Goal: Task Accomplishment & Management: Manage account settings

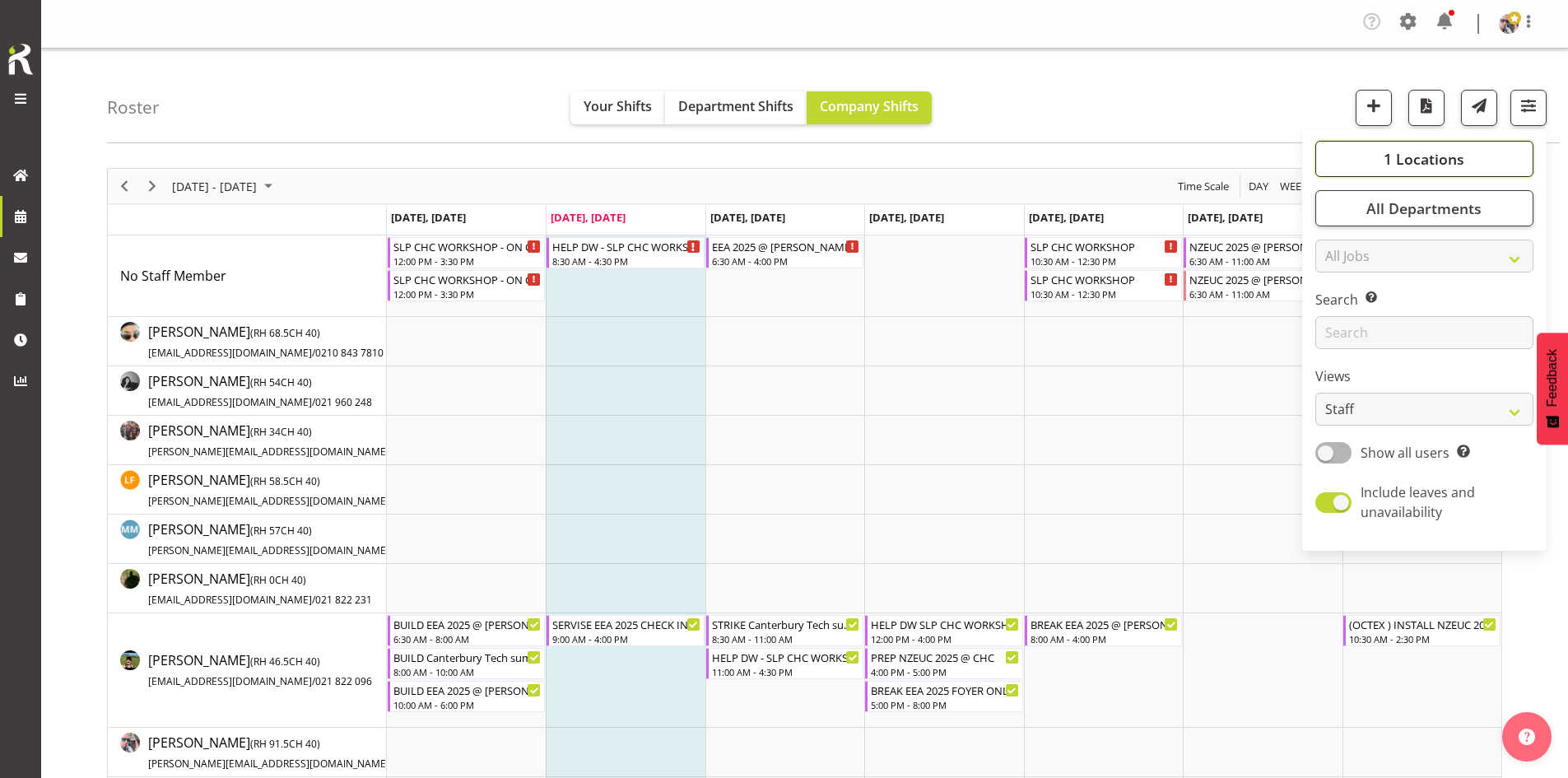
click at [1415, 166] on span "1 Locations" at bounding box center [1424, 159] width 81 height 19
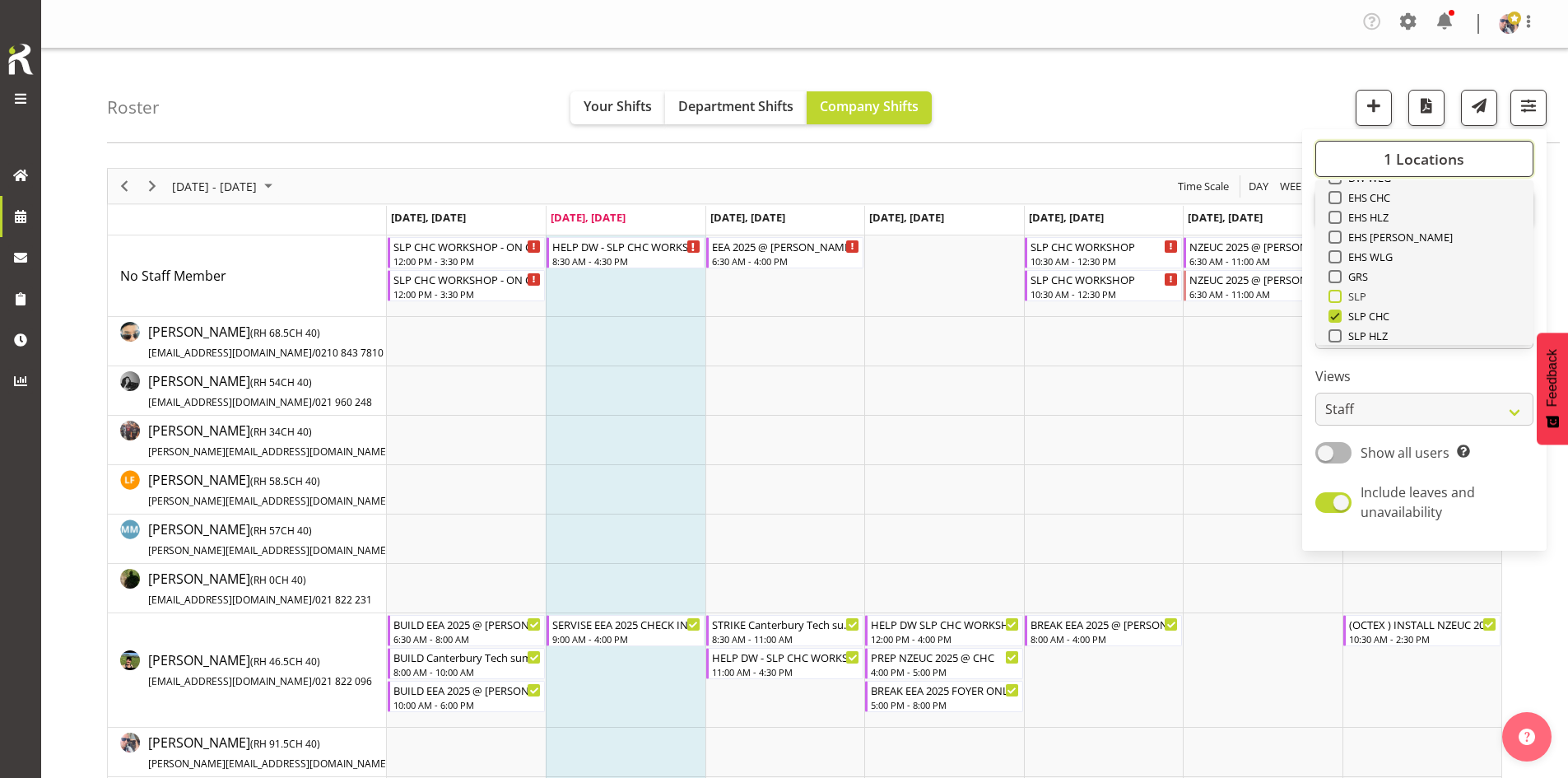
scroll to position [165, 0]
click at [1362, 297] on span "SLP" at bounding box center [1354, 292] width 25 height 14
click at [1340, 297] on input "SLP" at bounding box center [1334, 292] width 11 height 11
checkbox input "true"
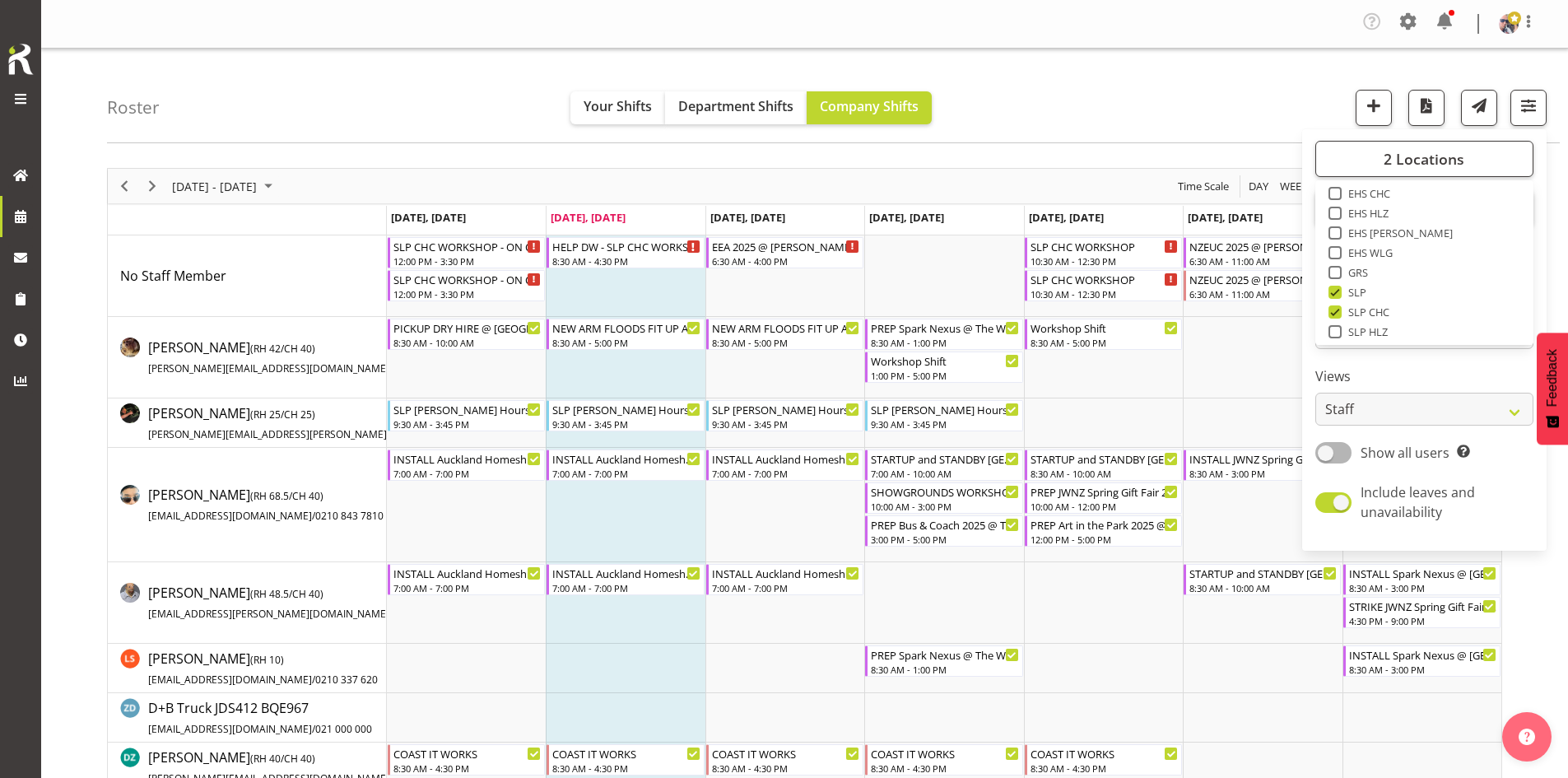
click at [1017, 186] on div "[DATE] - [DATE] [DATE] Day Week Fortnight Month calendar Month Agenda Time Scale" at bounding box center [804, 185] width 1393 height 34
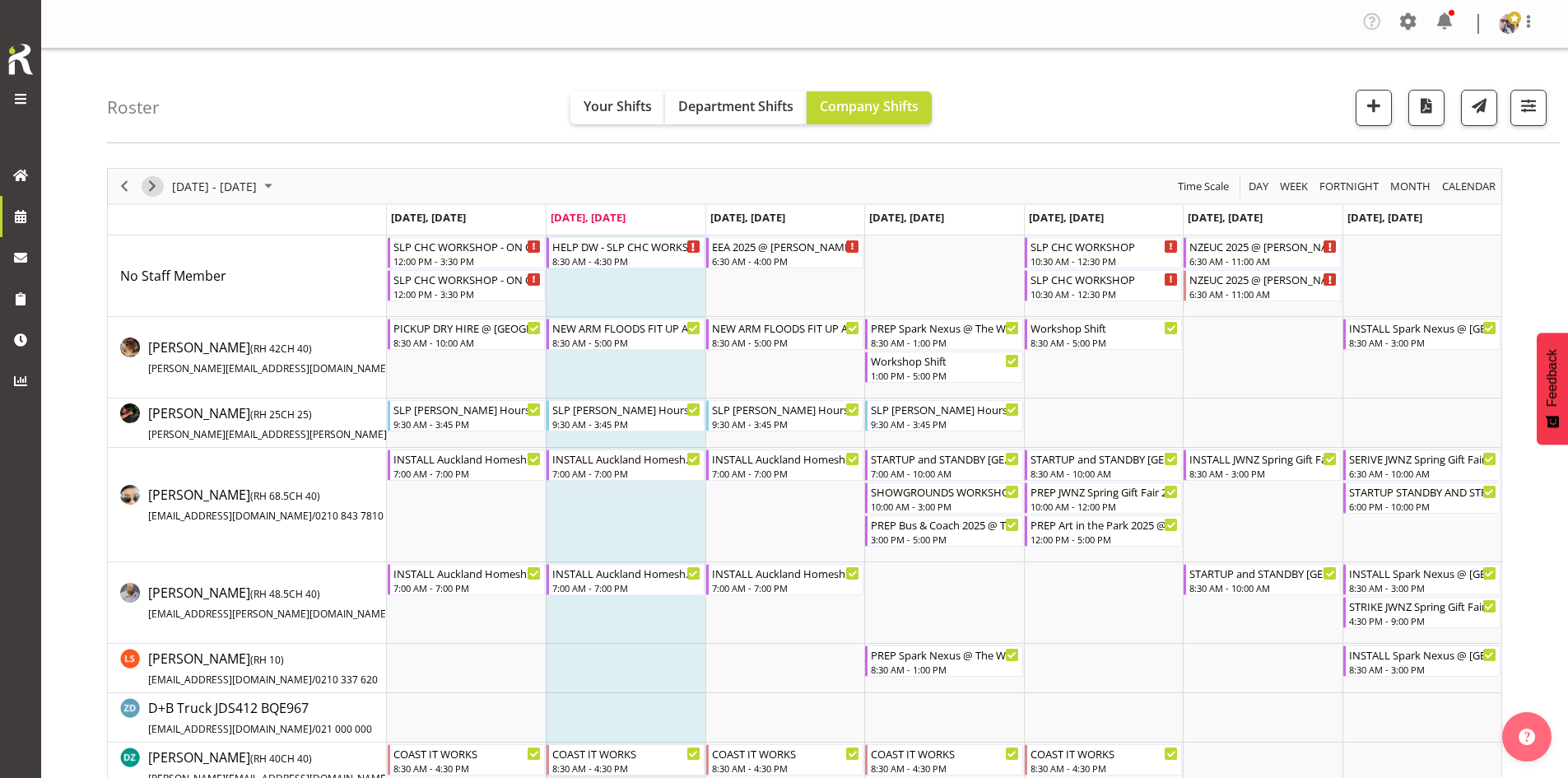
click at [153, 188] on span "Next" at bounding box center [152, 186] width 20 height 20
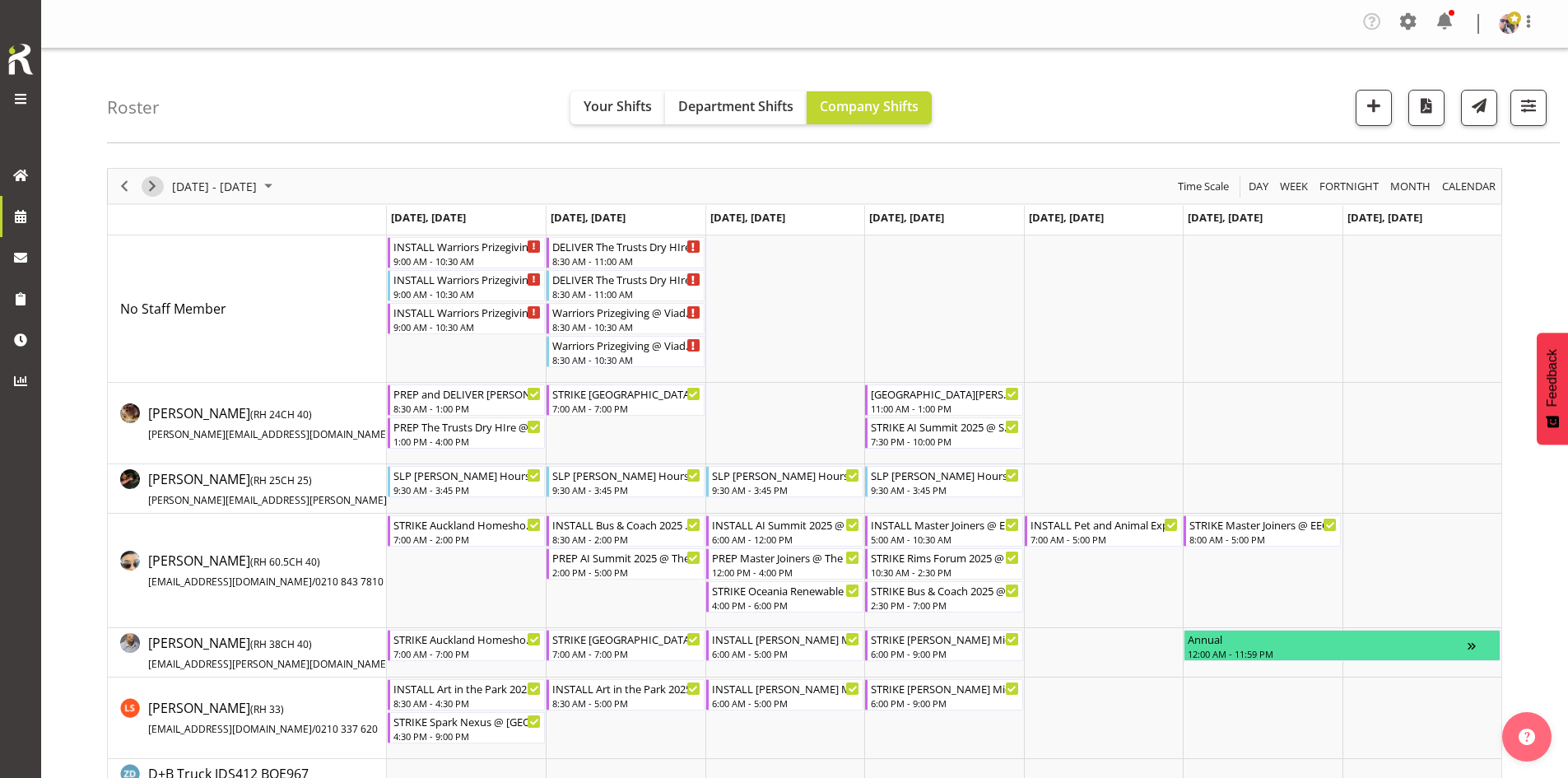
click at [151, 180] on span "Next" at bounding box center [152, 186] width 20 height 20
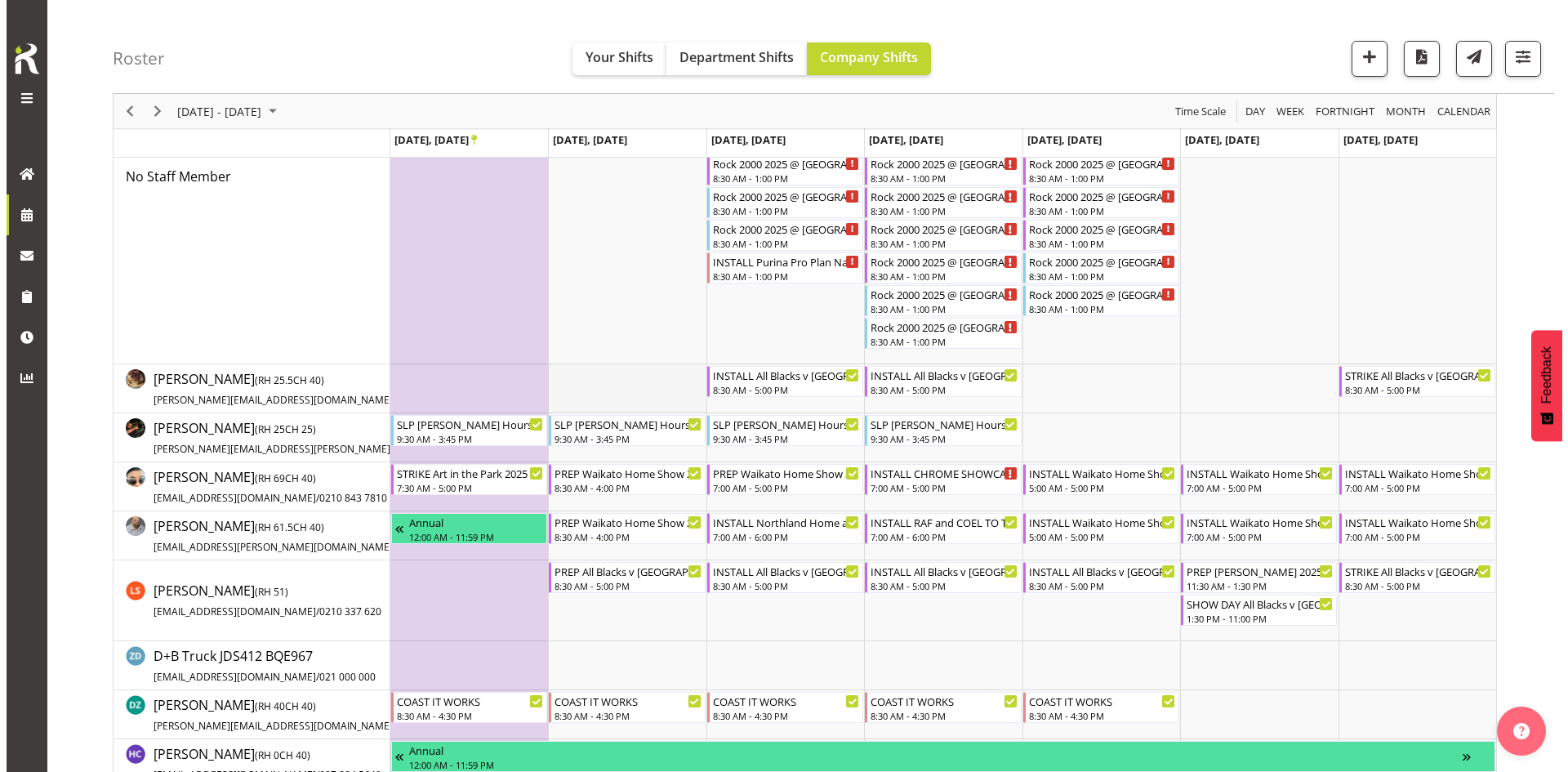
scroll to position [245, 0]
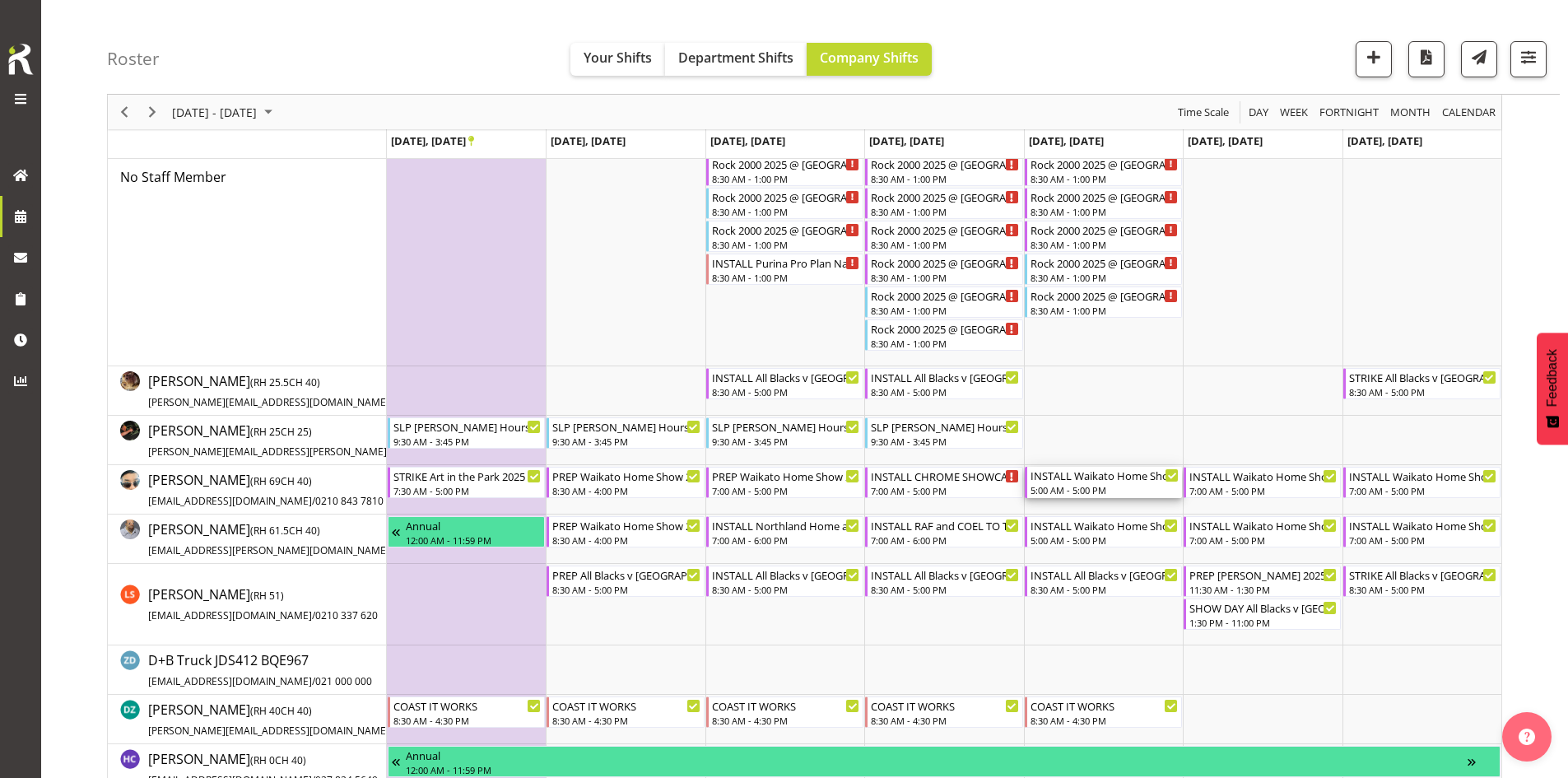
click at [1126, 479] on div "INSTALL Waikato Home Show 2025 @ [GEOGRAPHIC_DATA] on site @ 0700" at bounding box center [1105, 475] width 148 height 17
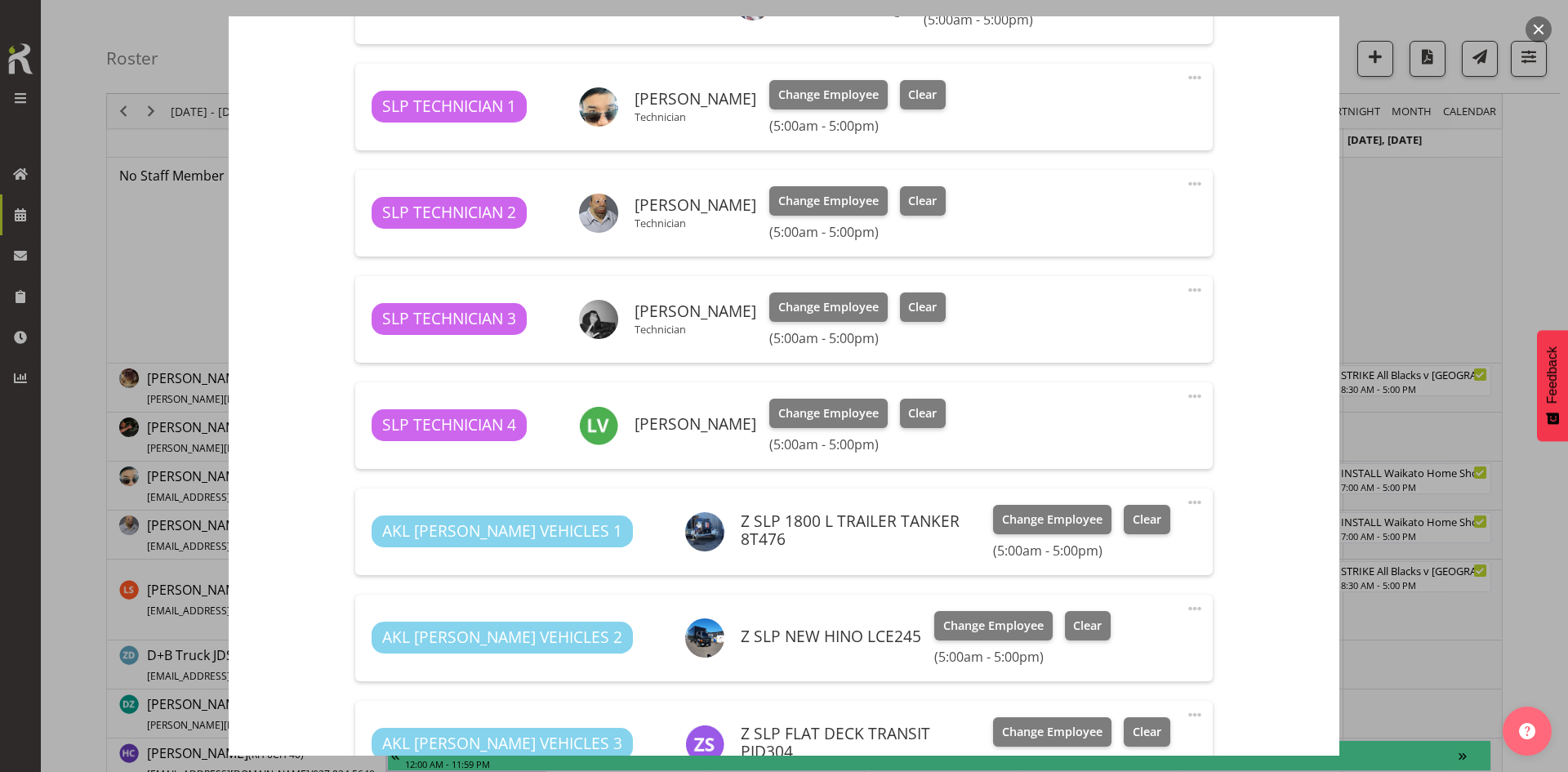
select select "9156"
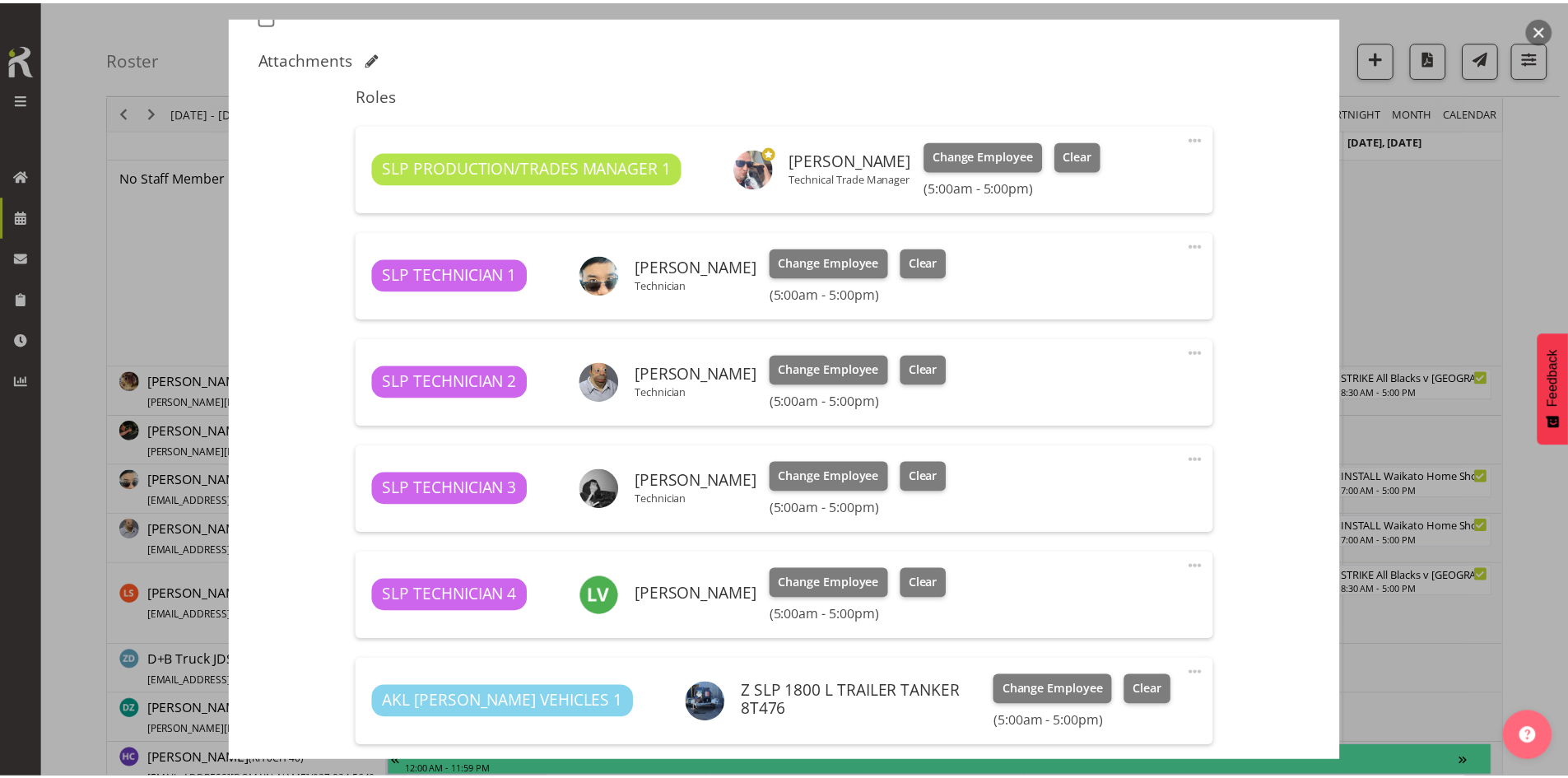
scroll to position [411, 0]
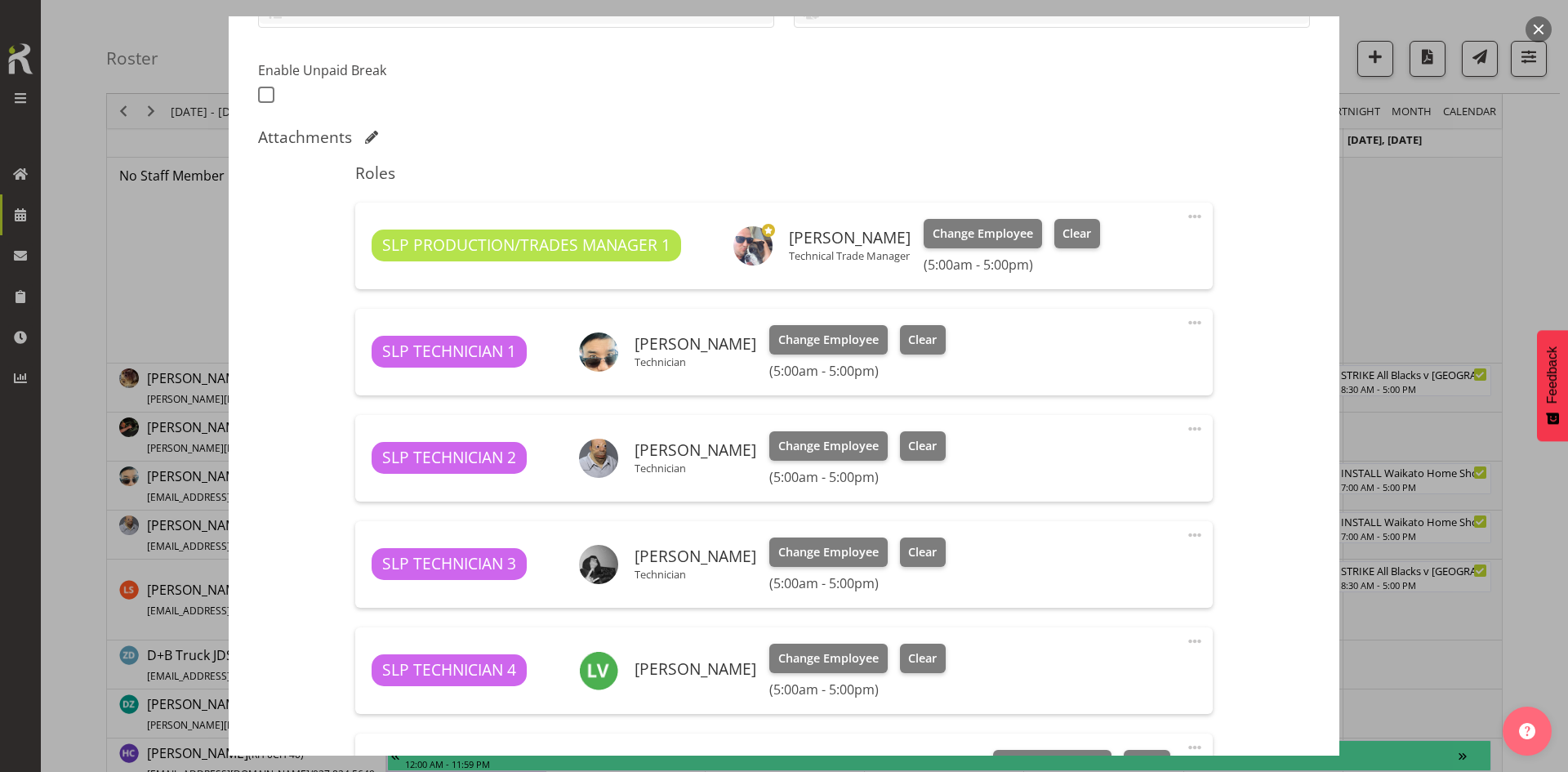
click at [1539, 28] on button "button" at bounding box center [1538, 29] width 26 height 26
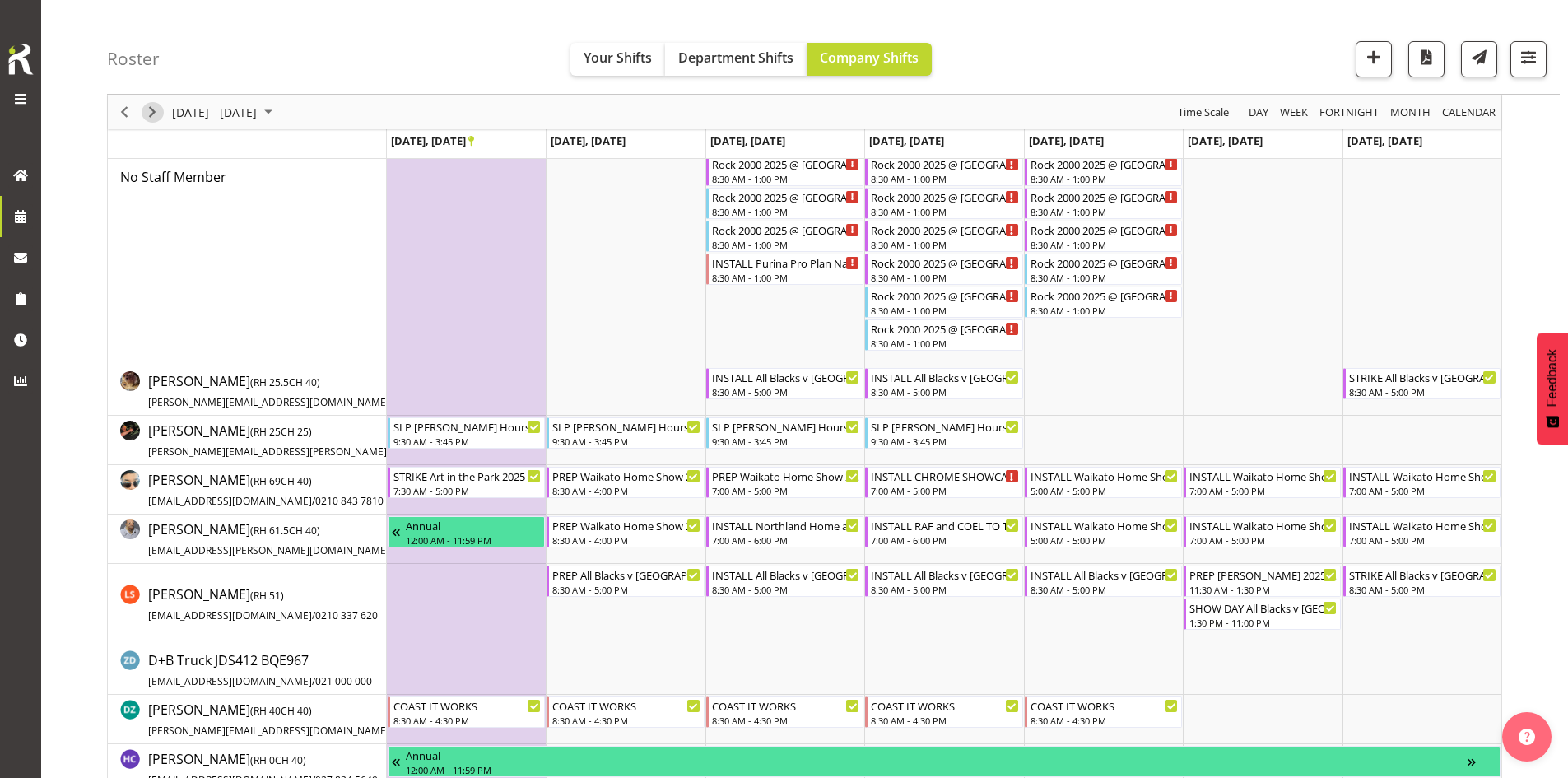
drag, startPoint x: 154, startPoint y: 118, endPoint x: 668, endPoint y: 411, distance: 591.6
click at [154, 118] on span "Next" at bounding box center [152, 112] width 20 height 20
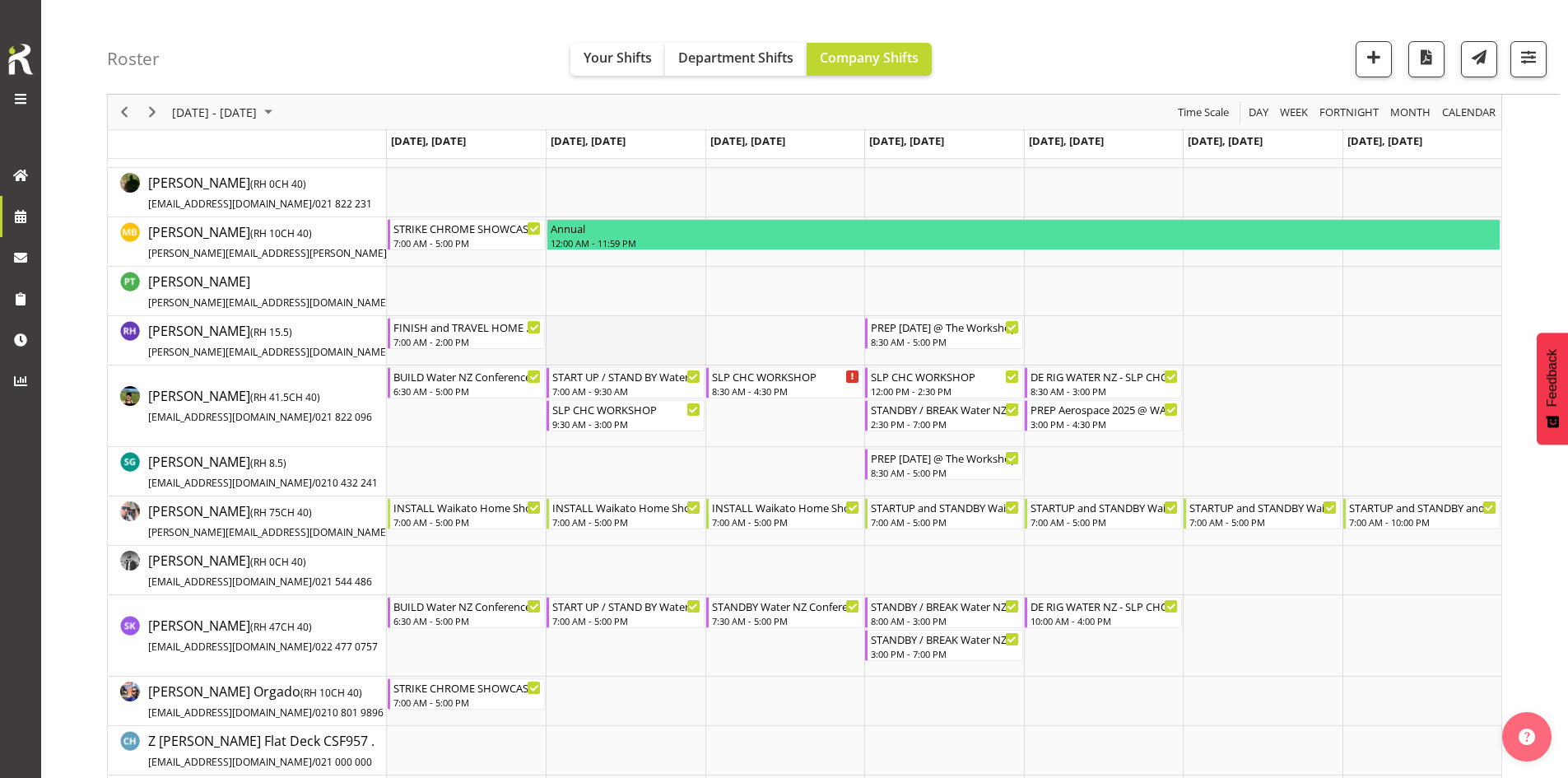
scroll to position [1152, 0]
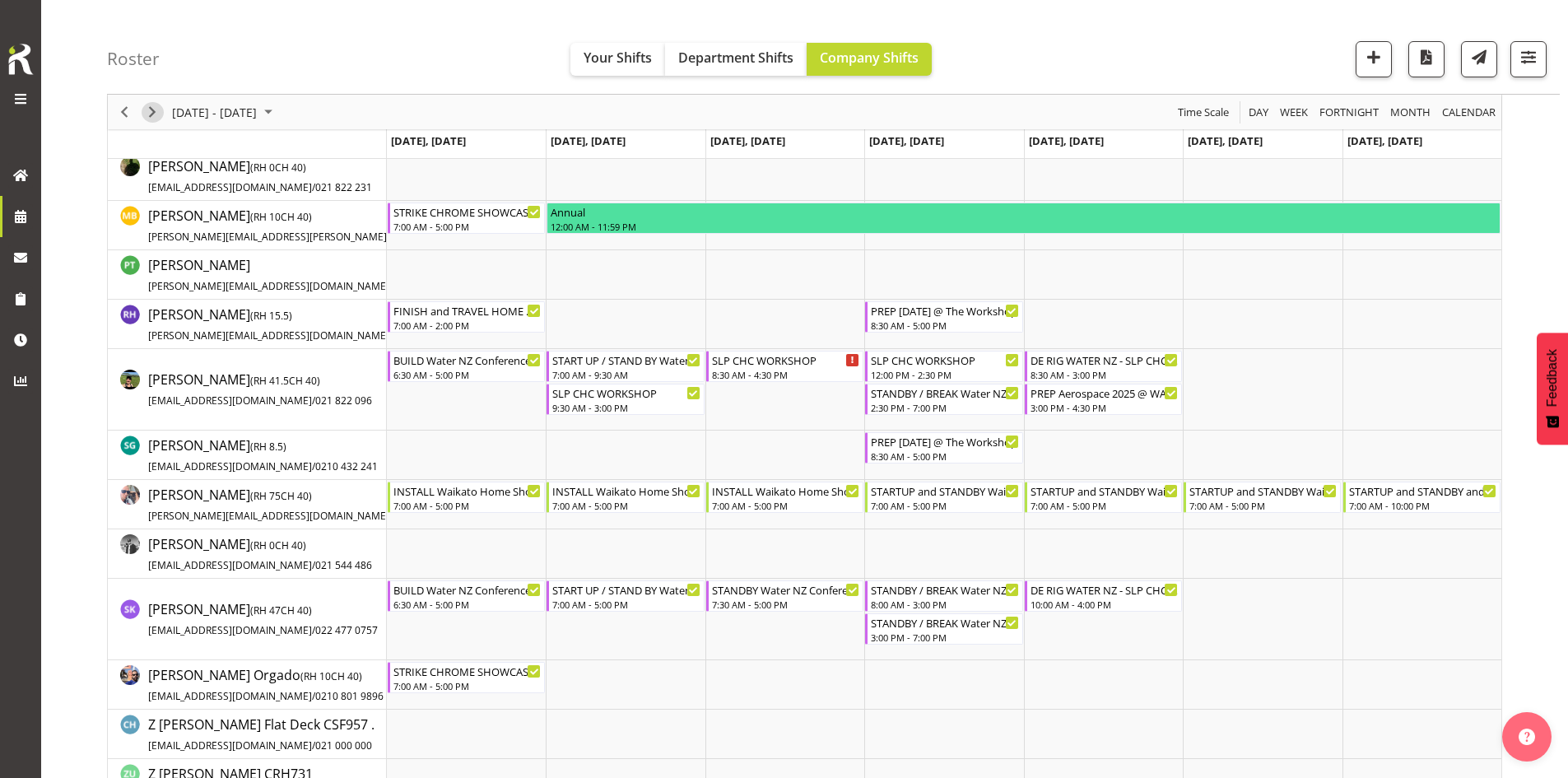
drag, startPoint x: 150, startPoint y: 105, endPoint x: 993, endPoint y: 482, distance: 923.5
click at [150, 105] on span "Next" at bounding box center [152, 112] width 20 height 20
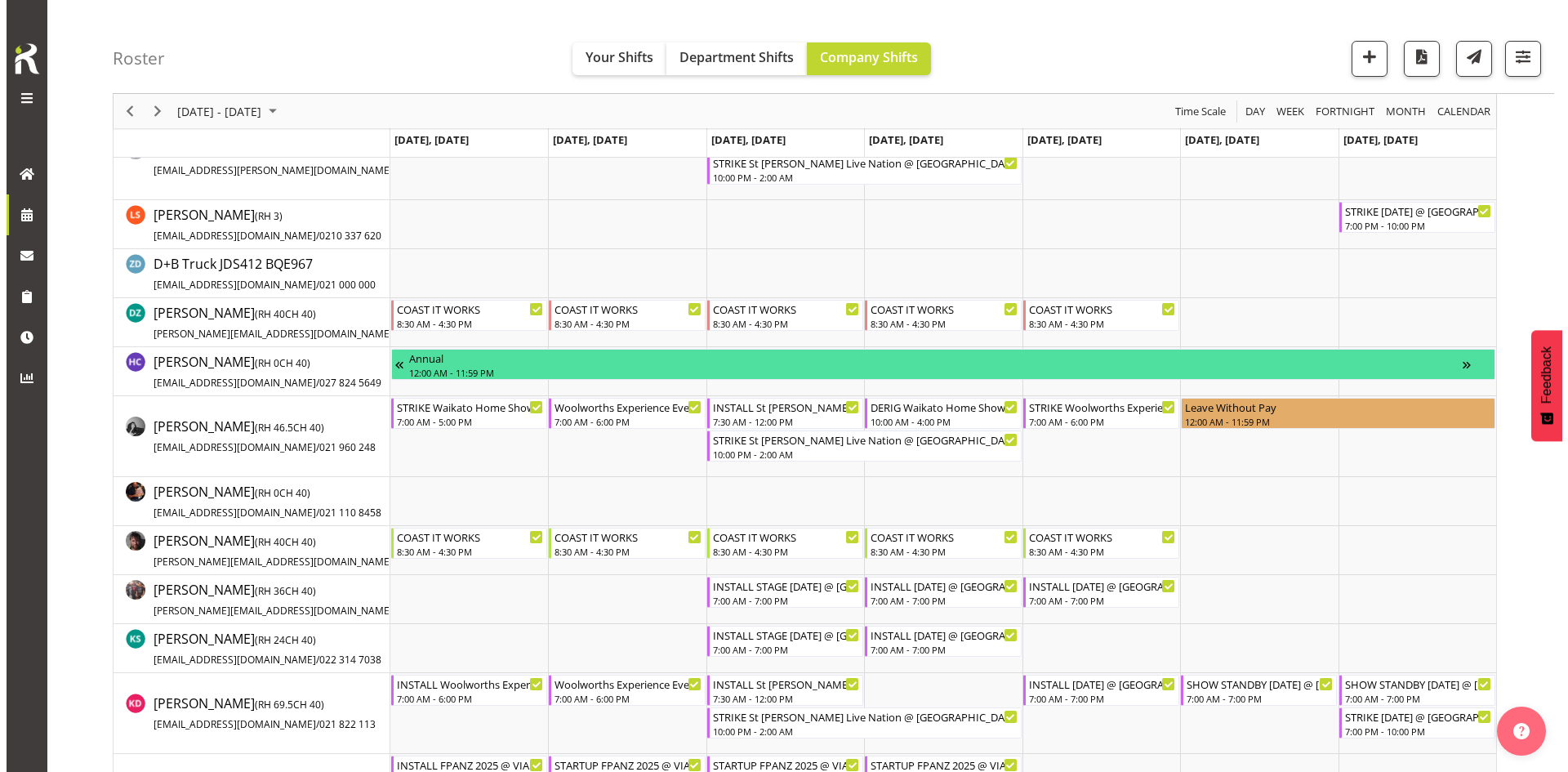
scroll to position [486, 0]
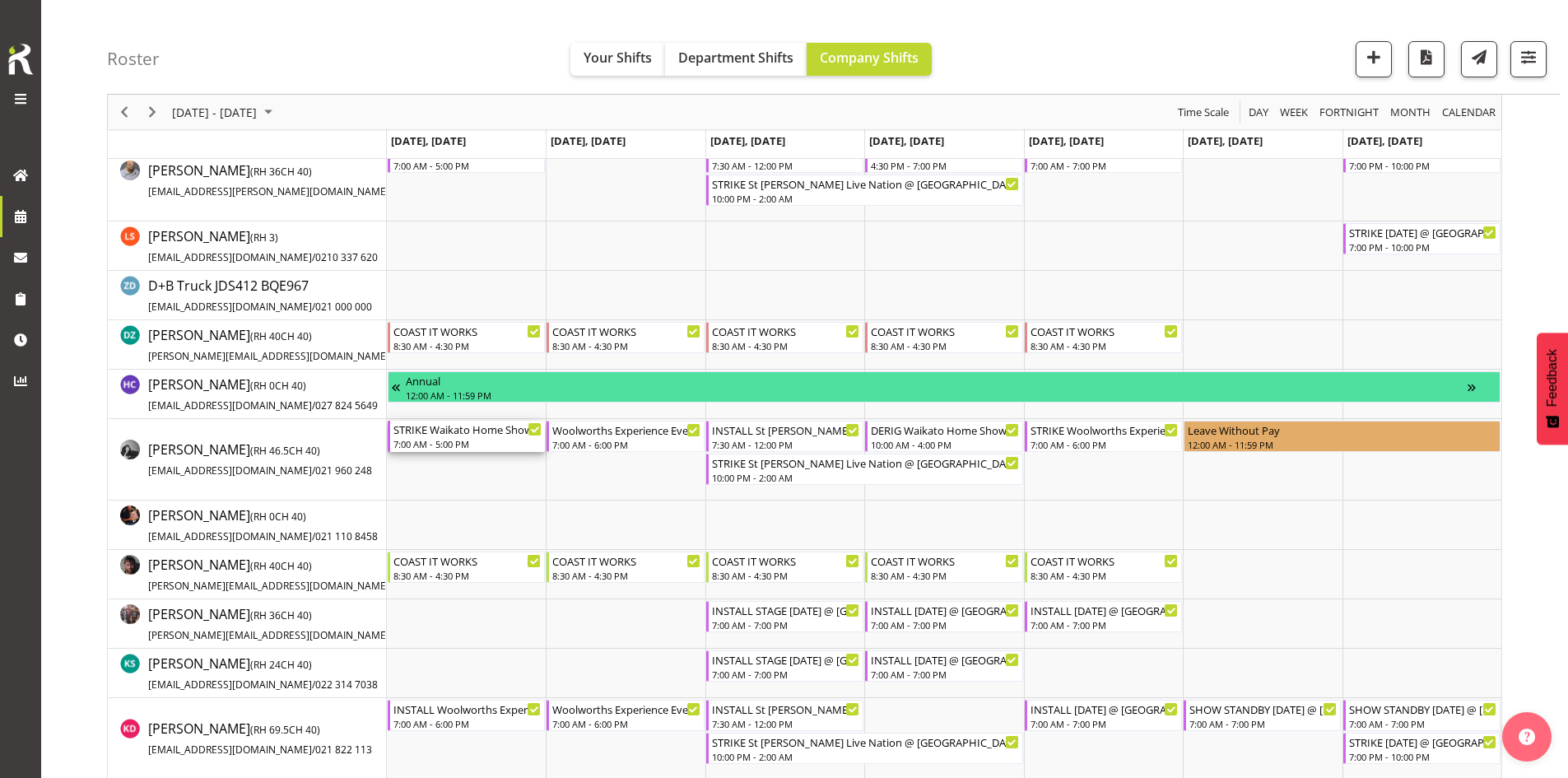
click at [446, 426] on div "STRIKE Waikato Home Show 2025 @ [GEOGRAPHIC_DATA]" at bounding box center [468, 428] width 148 height 17
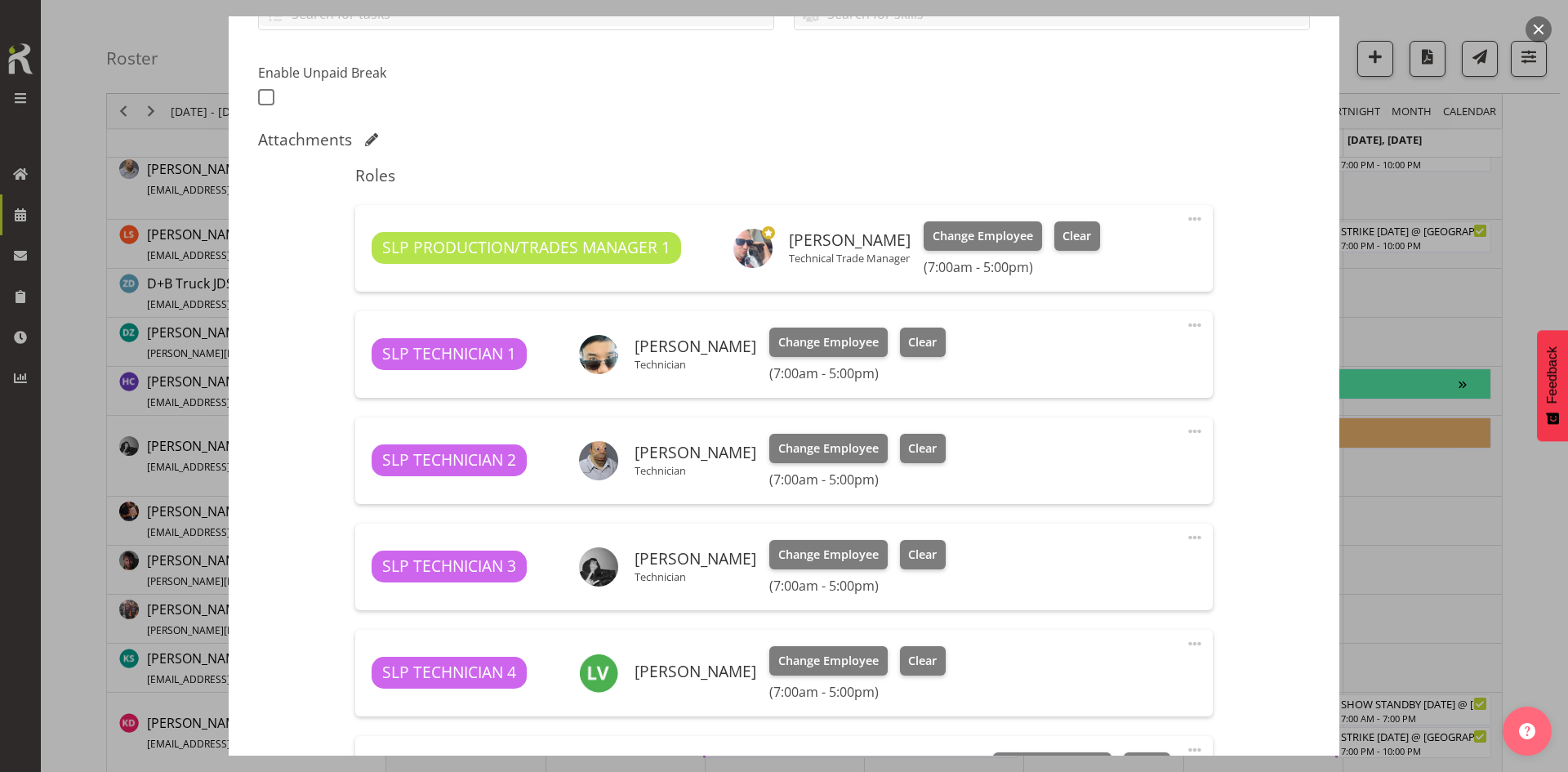
scroll to position [408, 0]
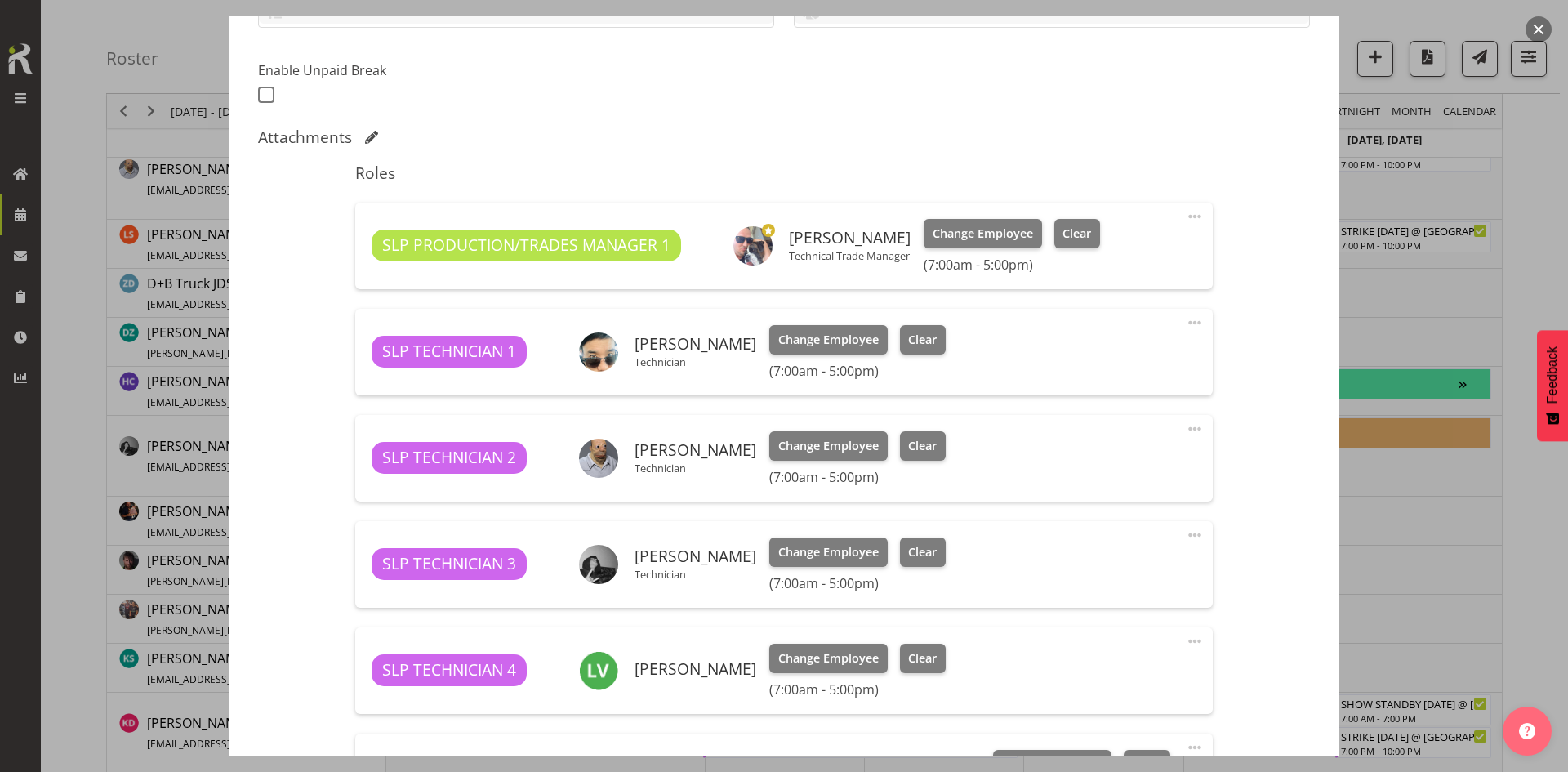
select select "9156"
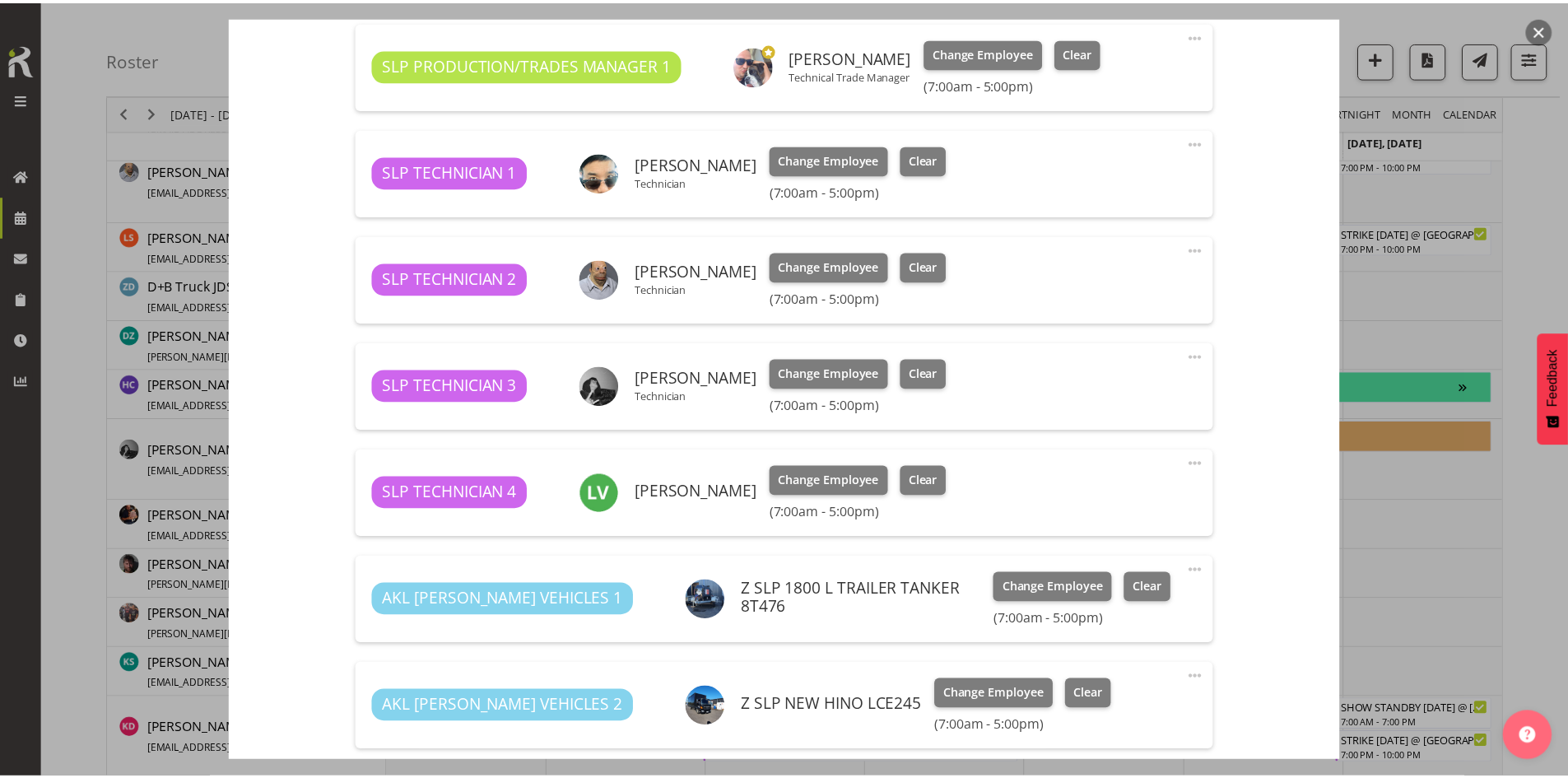
scroll to position [336, 0]
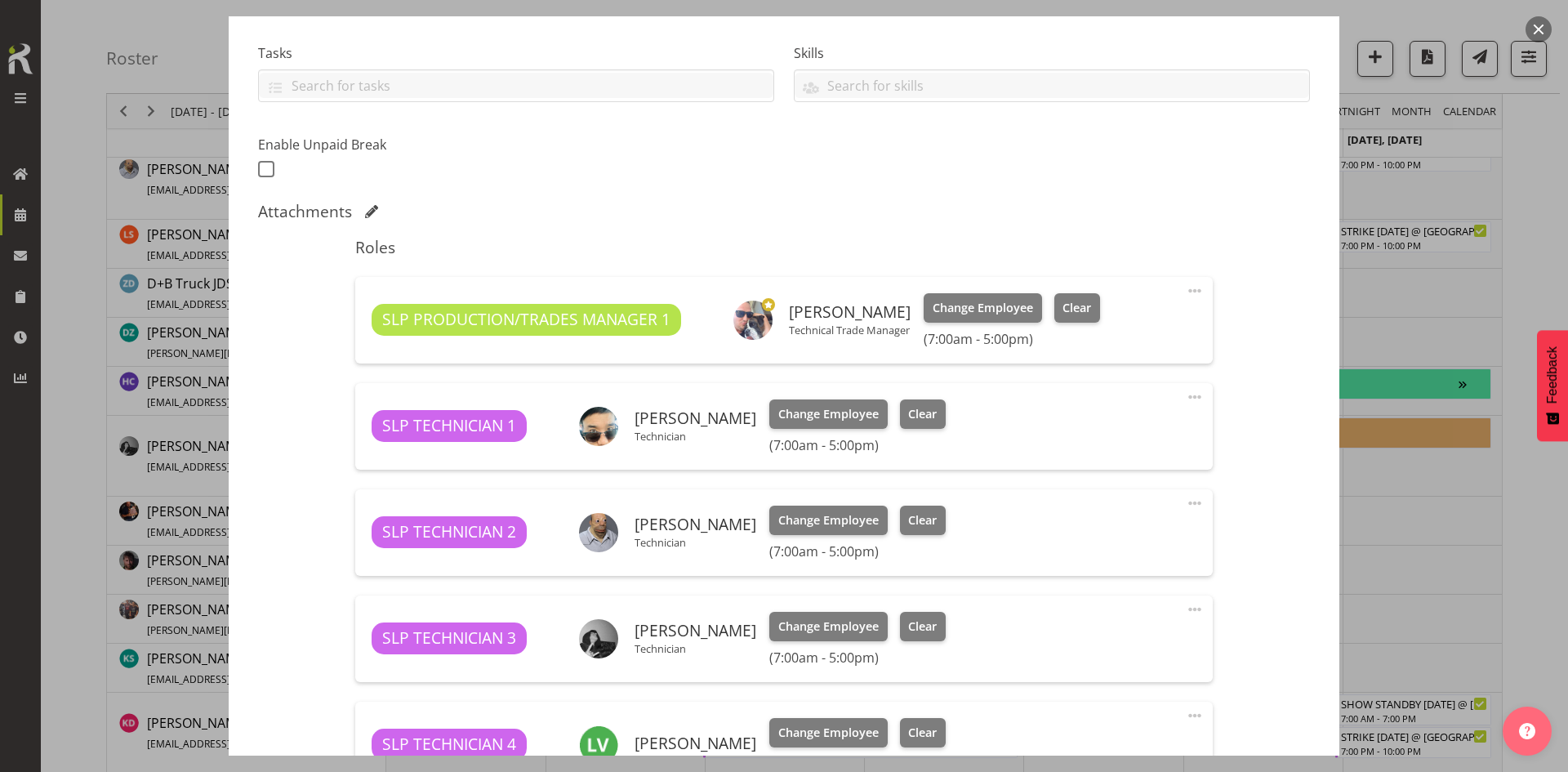
click at [1538, 31] on button "button" at bounding box center [1538, 29] width 26 height 26
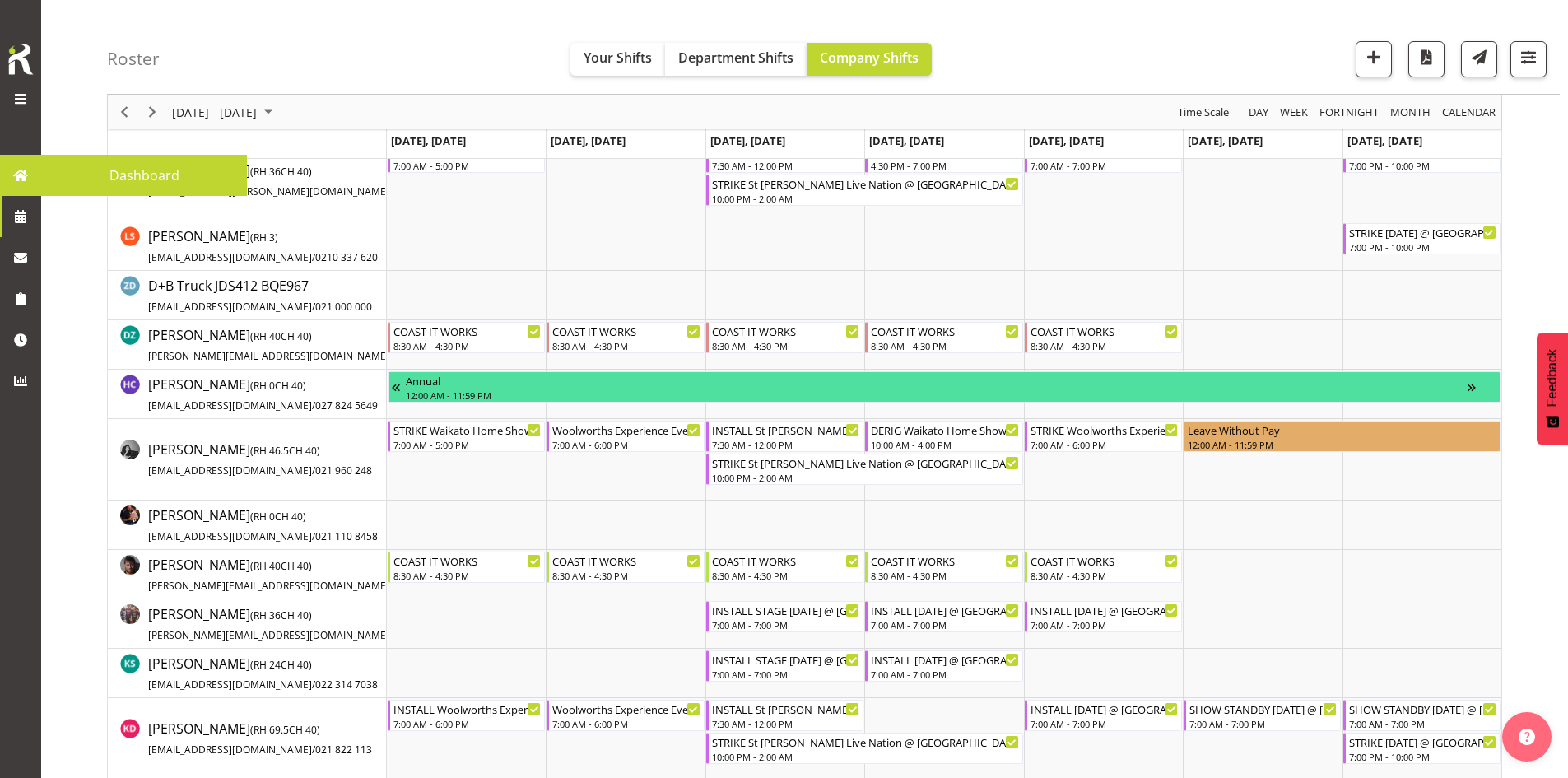
click at [24, 180] on span at bounding box center [20, 175] width 24 height 24
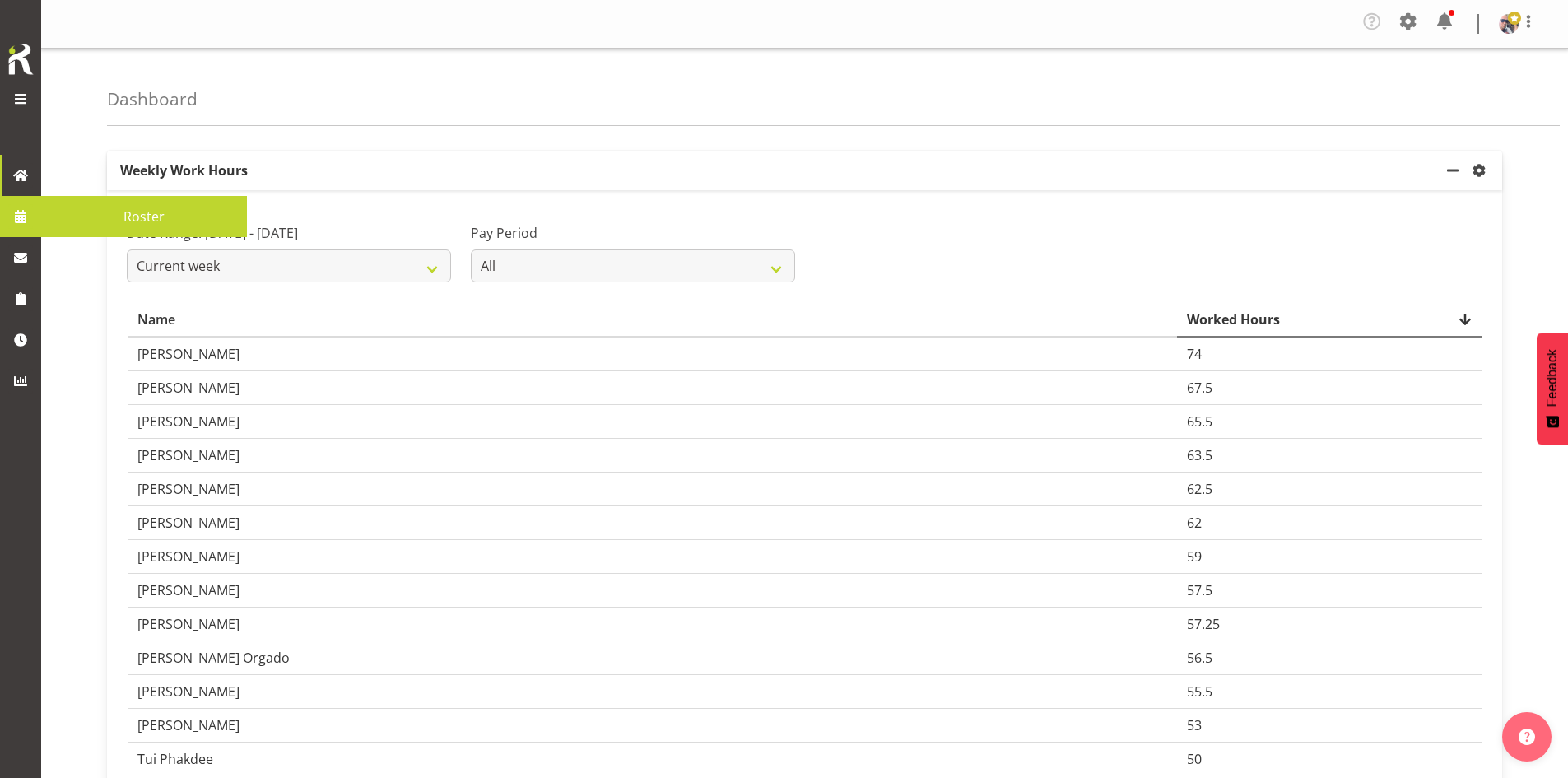
click at [10, 220] on span at bounding box center [20, 215] width 24 height 24
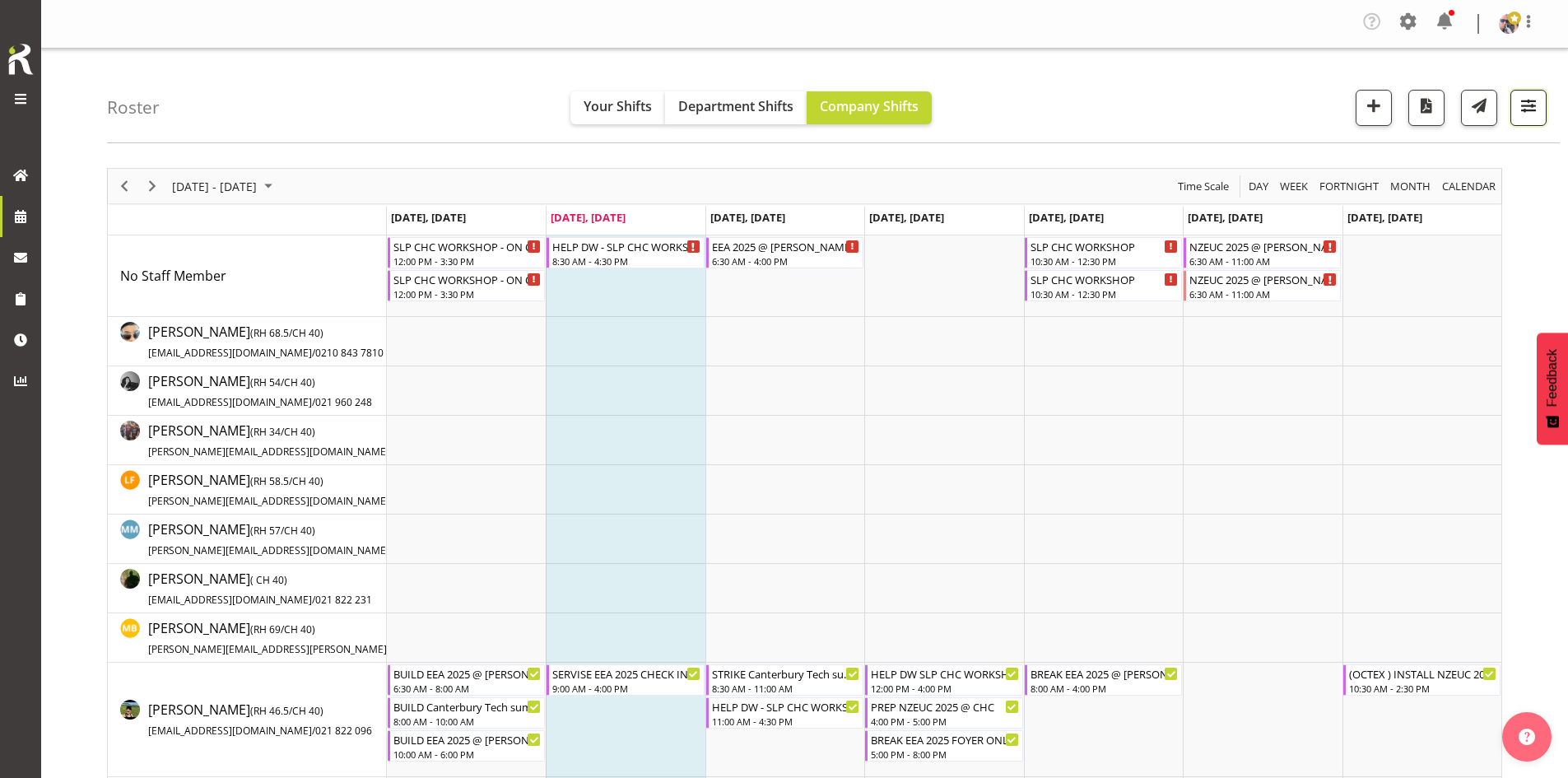
click at [1523, 103] on span "button" at bounding box center [1529, 105] width 21 height 21
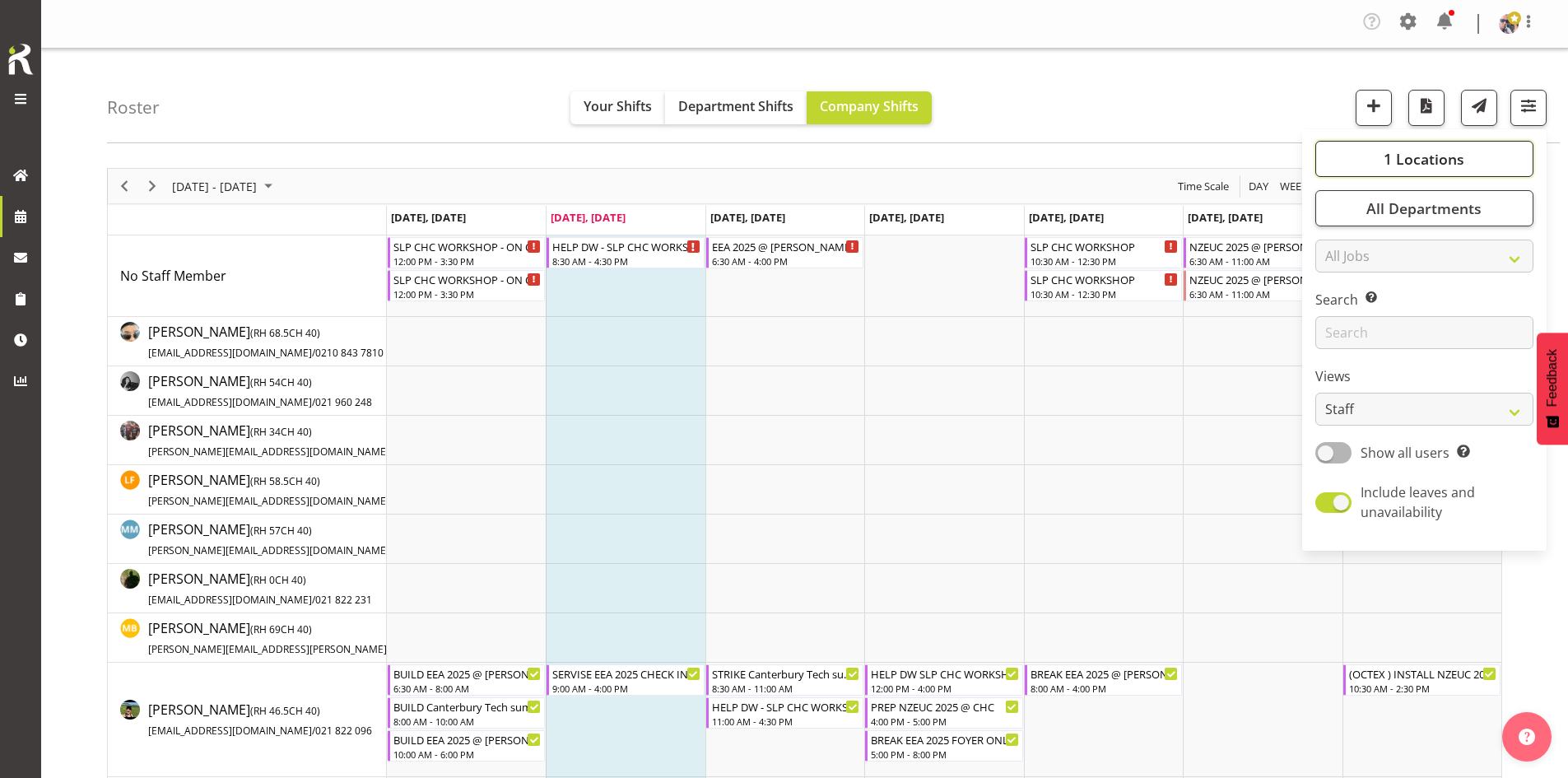
click at [1432, 157] on span "1 Locations" at bounding box center [1424, 159] width 81 height 19
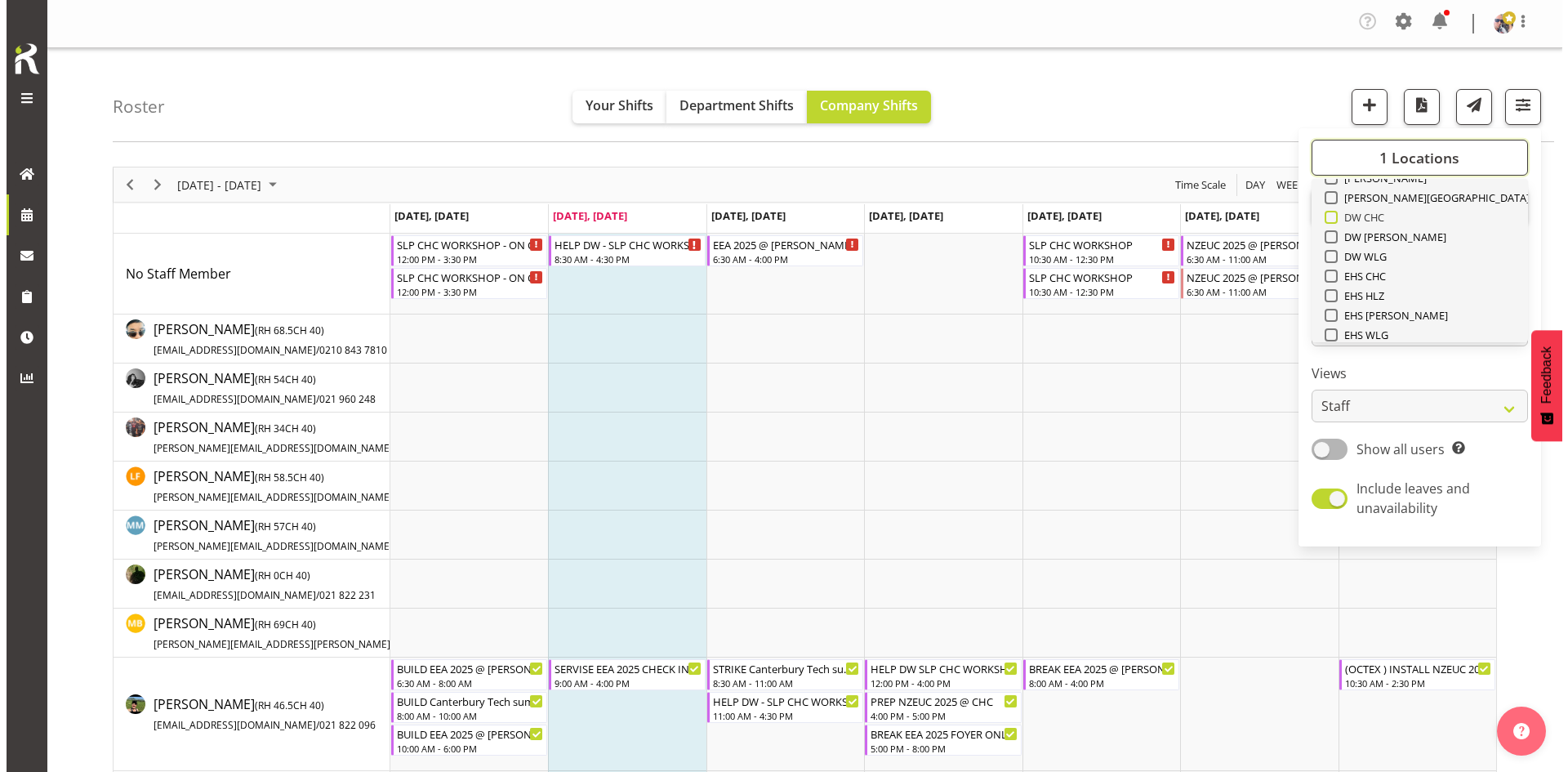
scroll to position [163, 0]
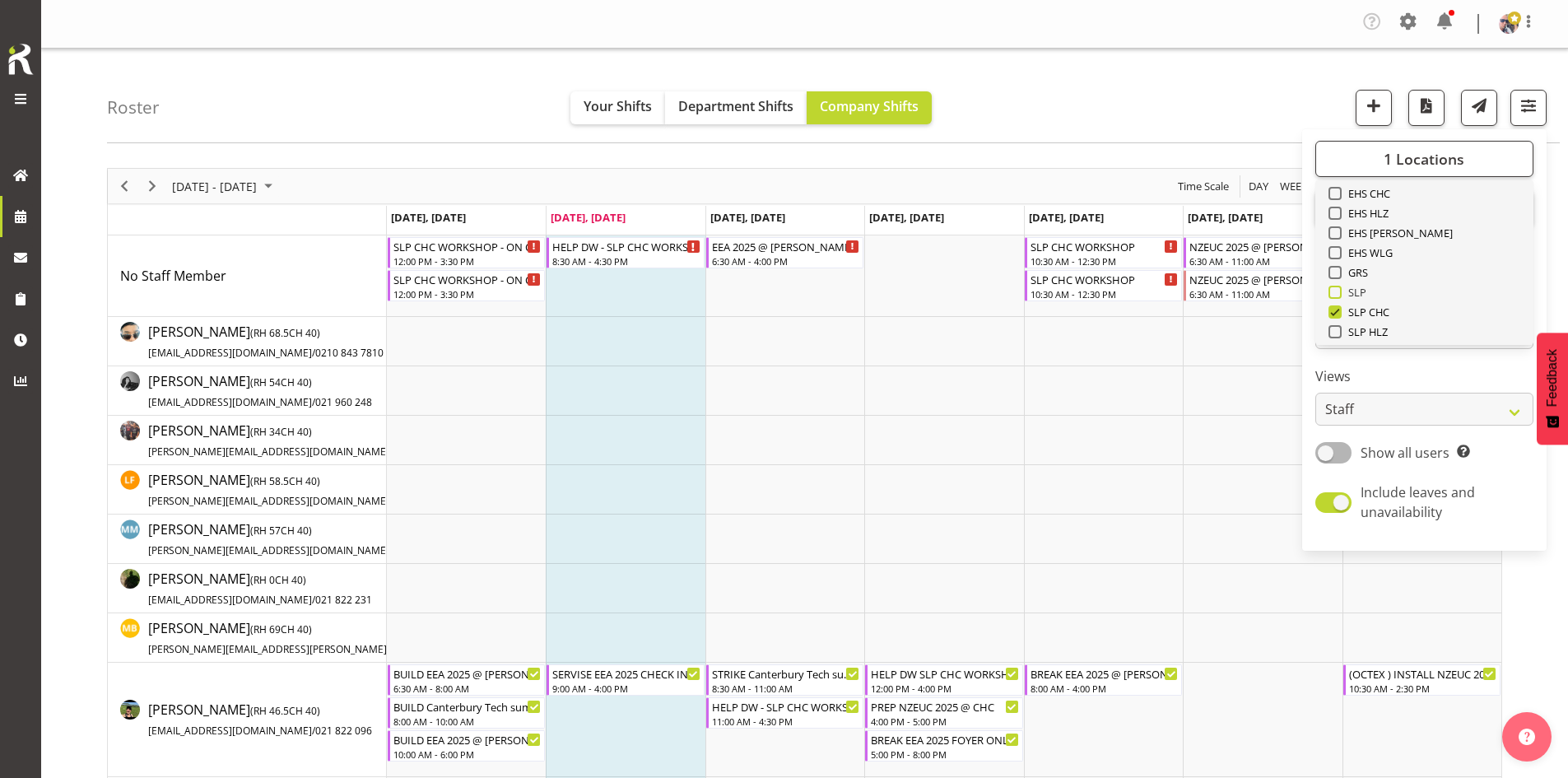
click at [1352, 288] on span "SLP" at bounding box center [1354, 292] width 25 height 14
click at [1340, 288] on input "SLP" at bounding box center [1334, 292] width 11 height 11
checkbox input "true"
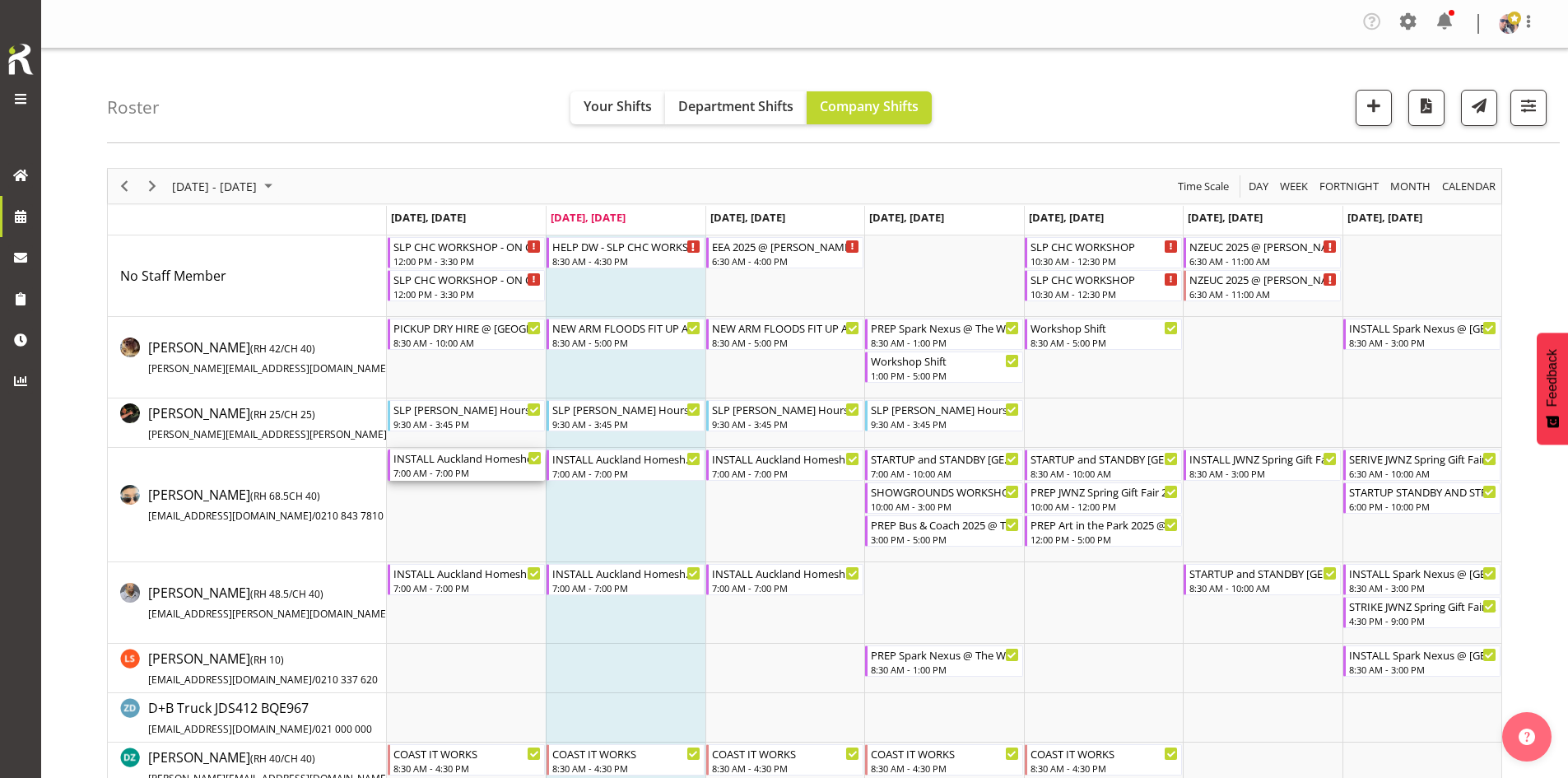
click at [465, 455] on div "INSTALL Auckland Homeshow 2025 @ [GEOGRAPHIC_DATA]" at bounding box center [468, 457] width 148 height 17
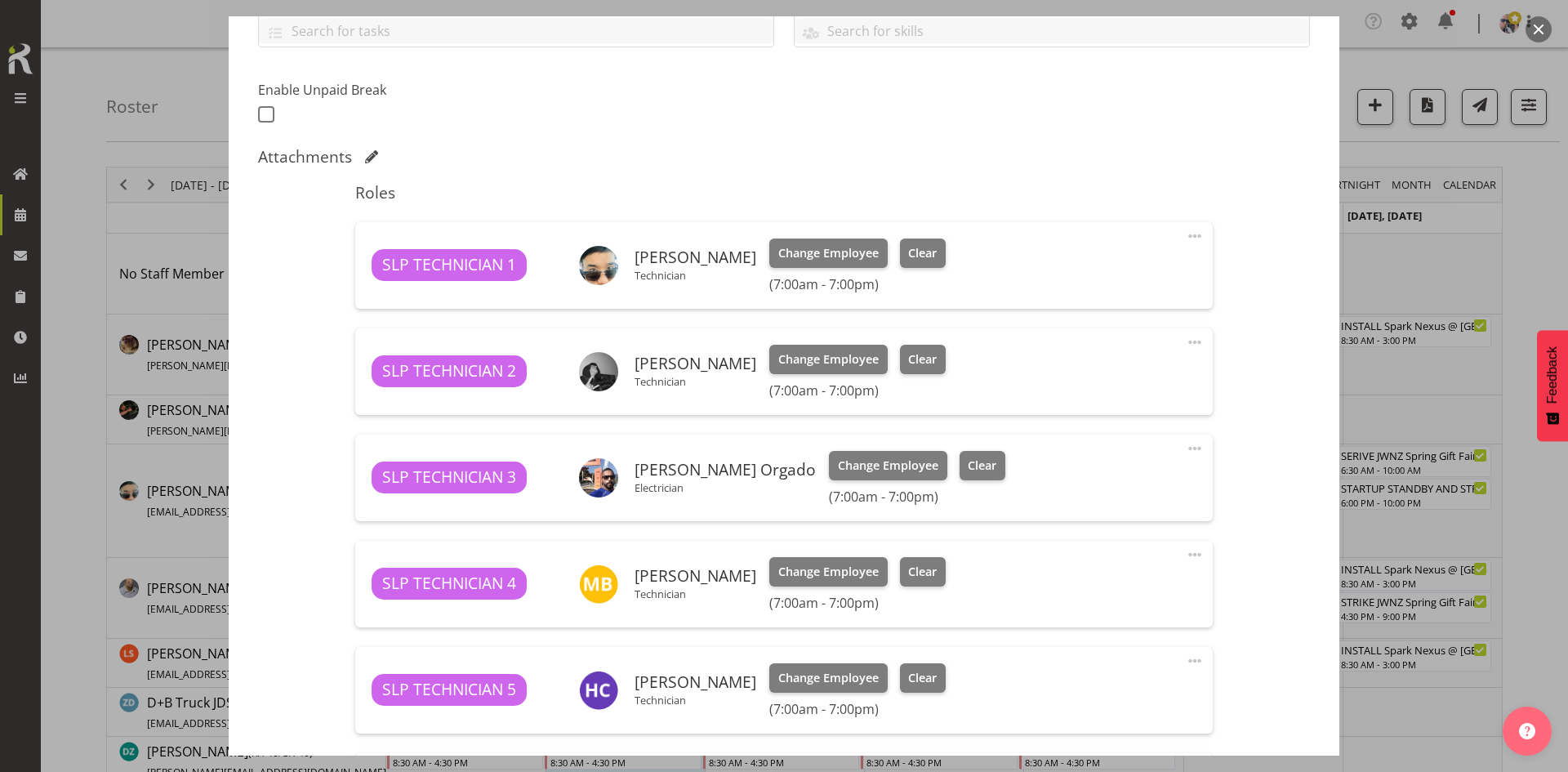
scroll to position [408, 0]
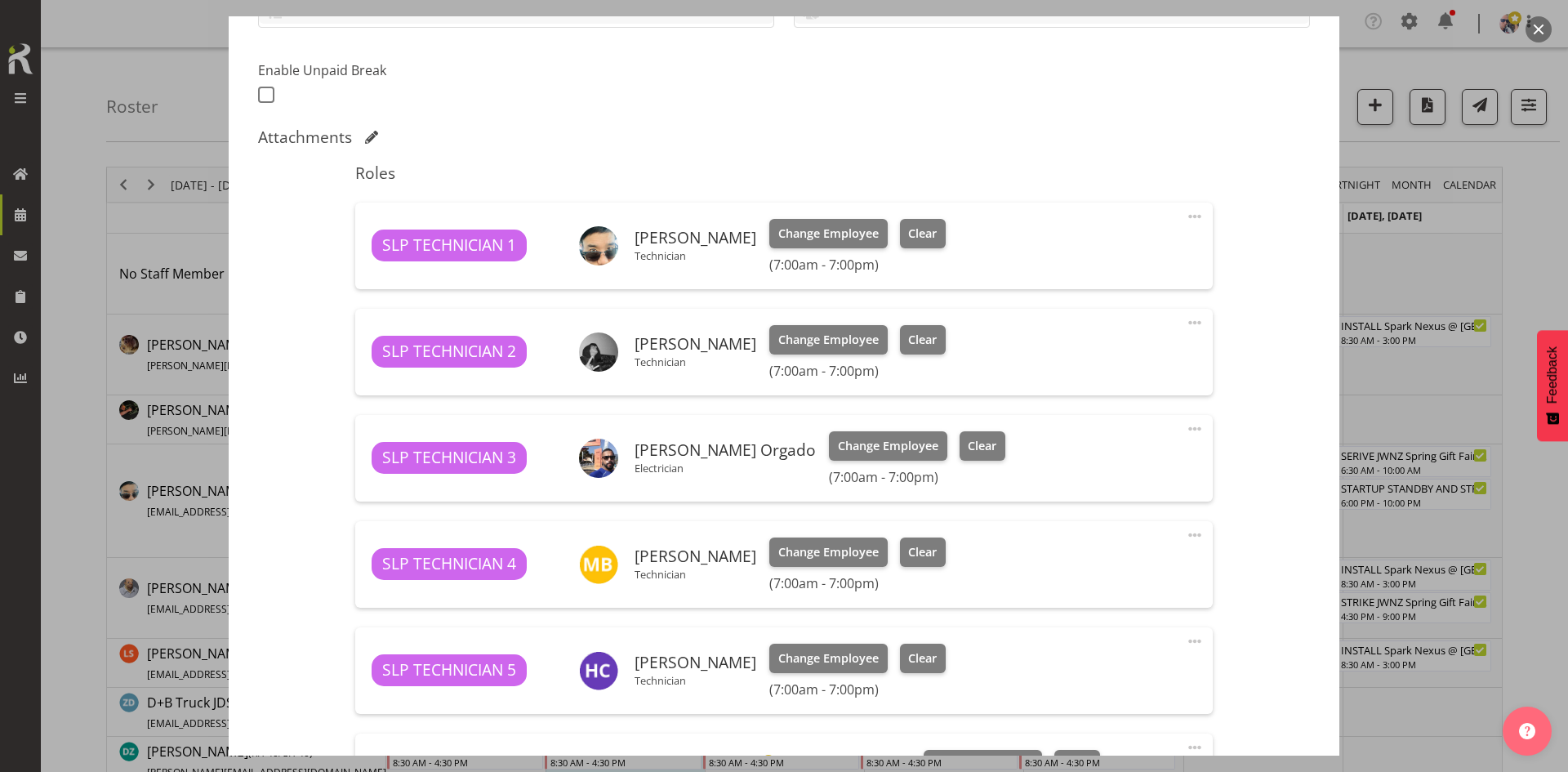
select select "9869"
click at [1185, 213] on span at bounding box center [1195, 217] width 19 height 19
click at [1053, 258] on link "Edit" at bounding box center [1126, 255] width 157 height 29
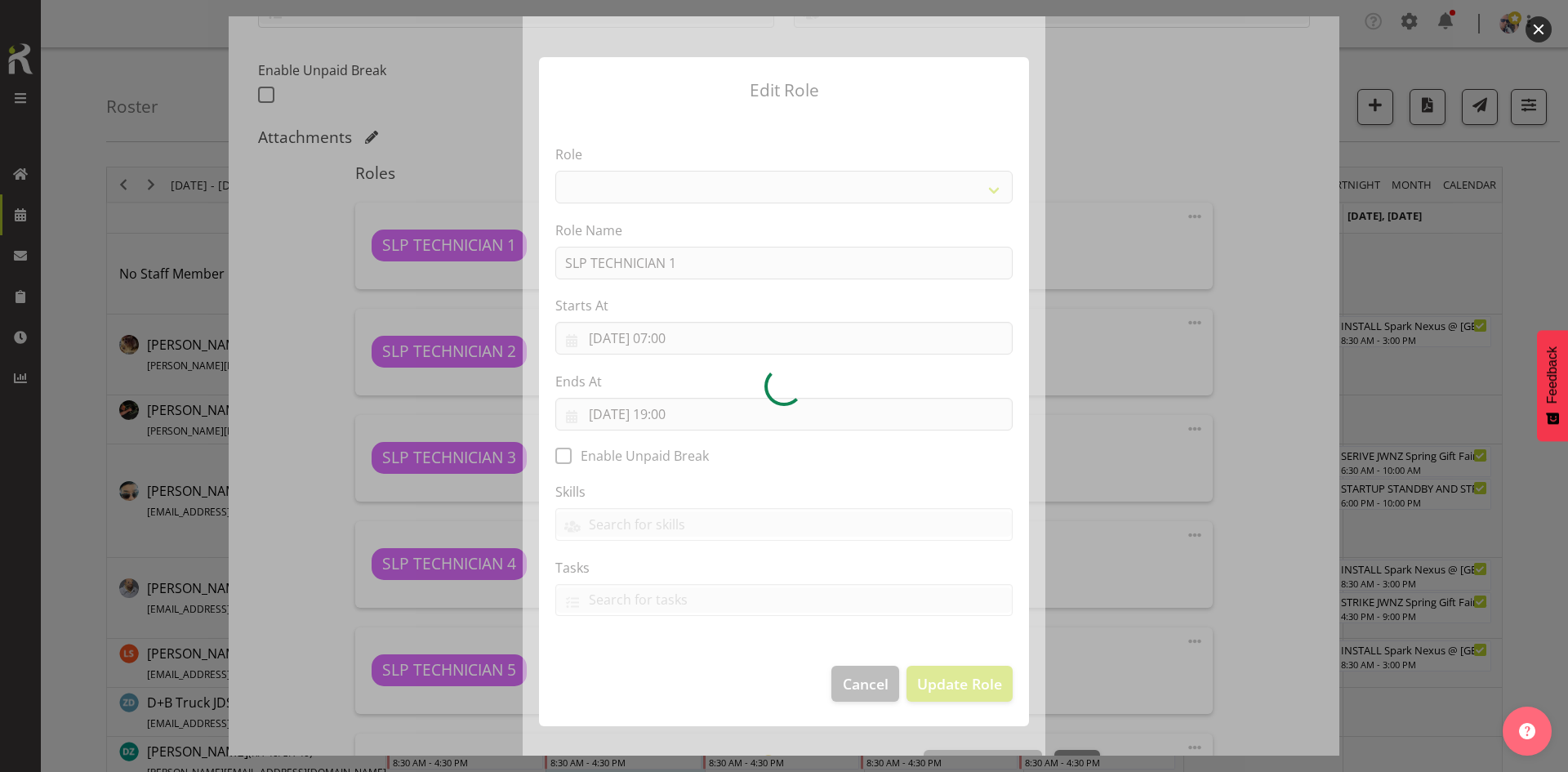
select select "123"
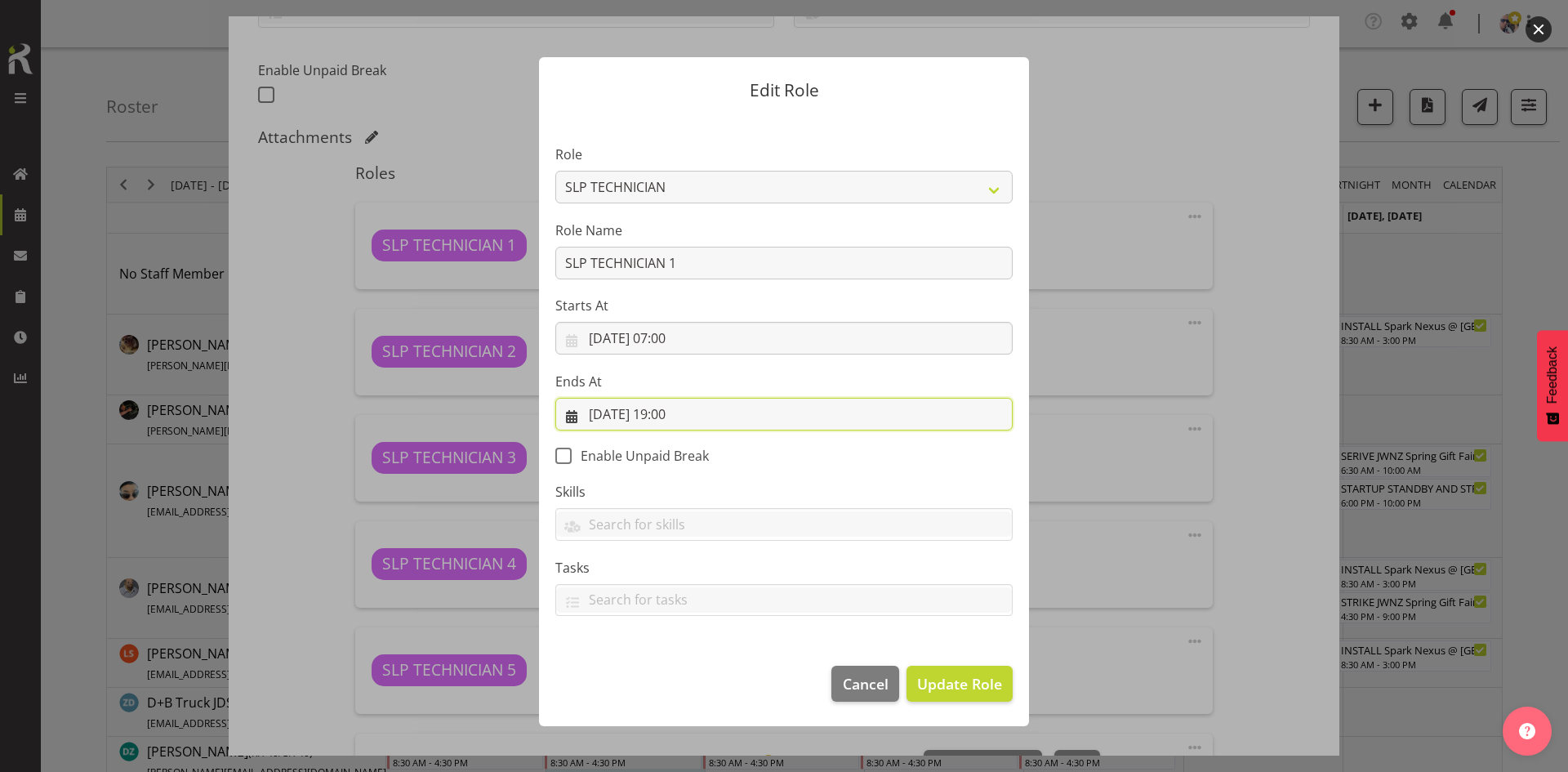
click at [832, 407] on input "08/09/2025, 19:00" at bounding box center [784, 414] width 458 height 33
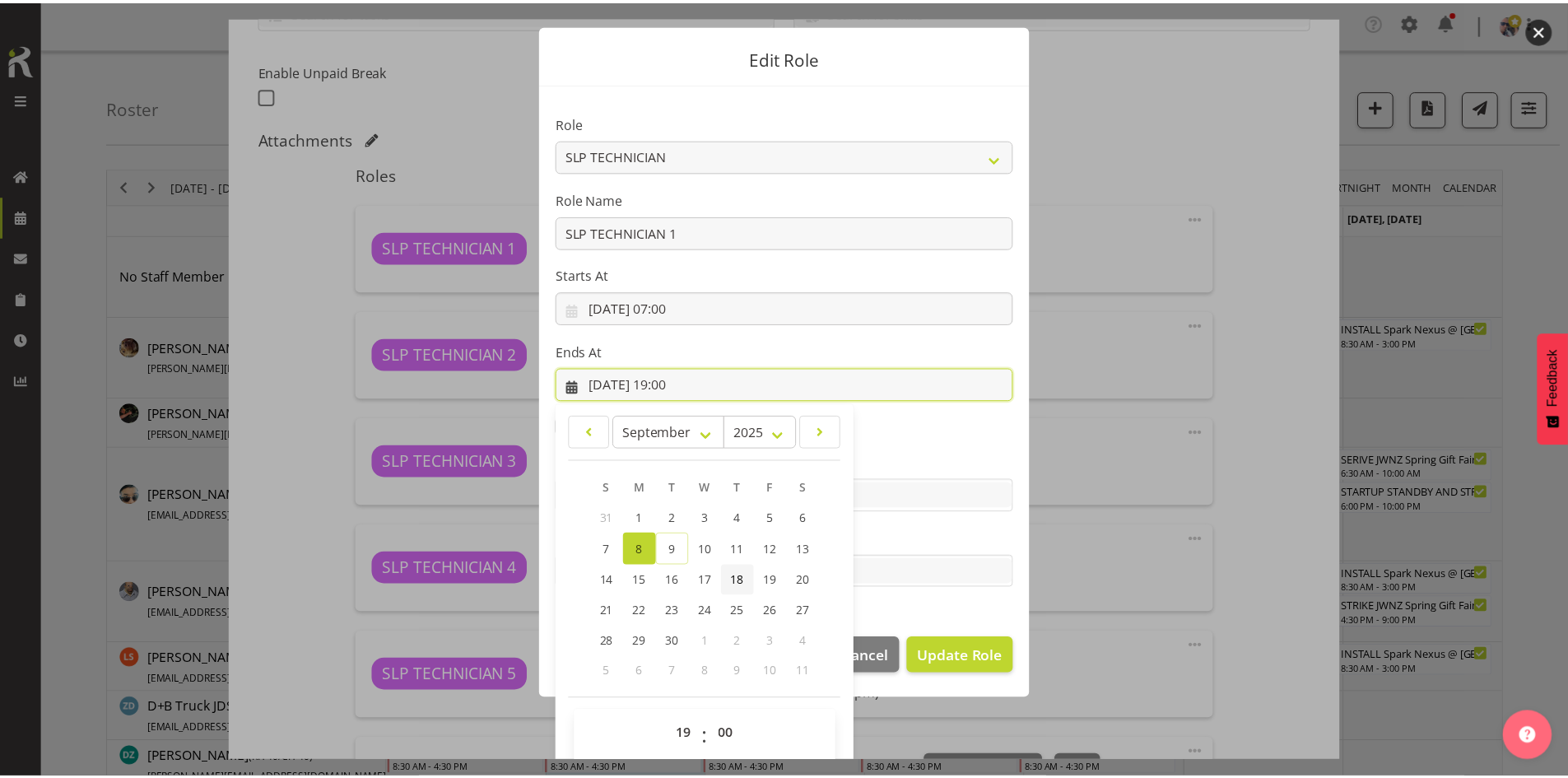
scroll to position [49, 0]
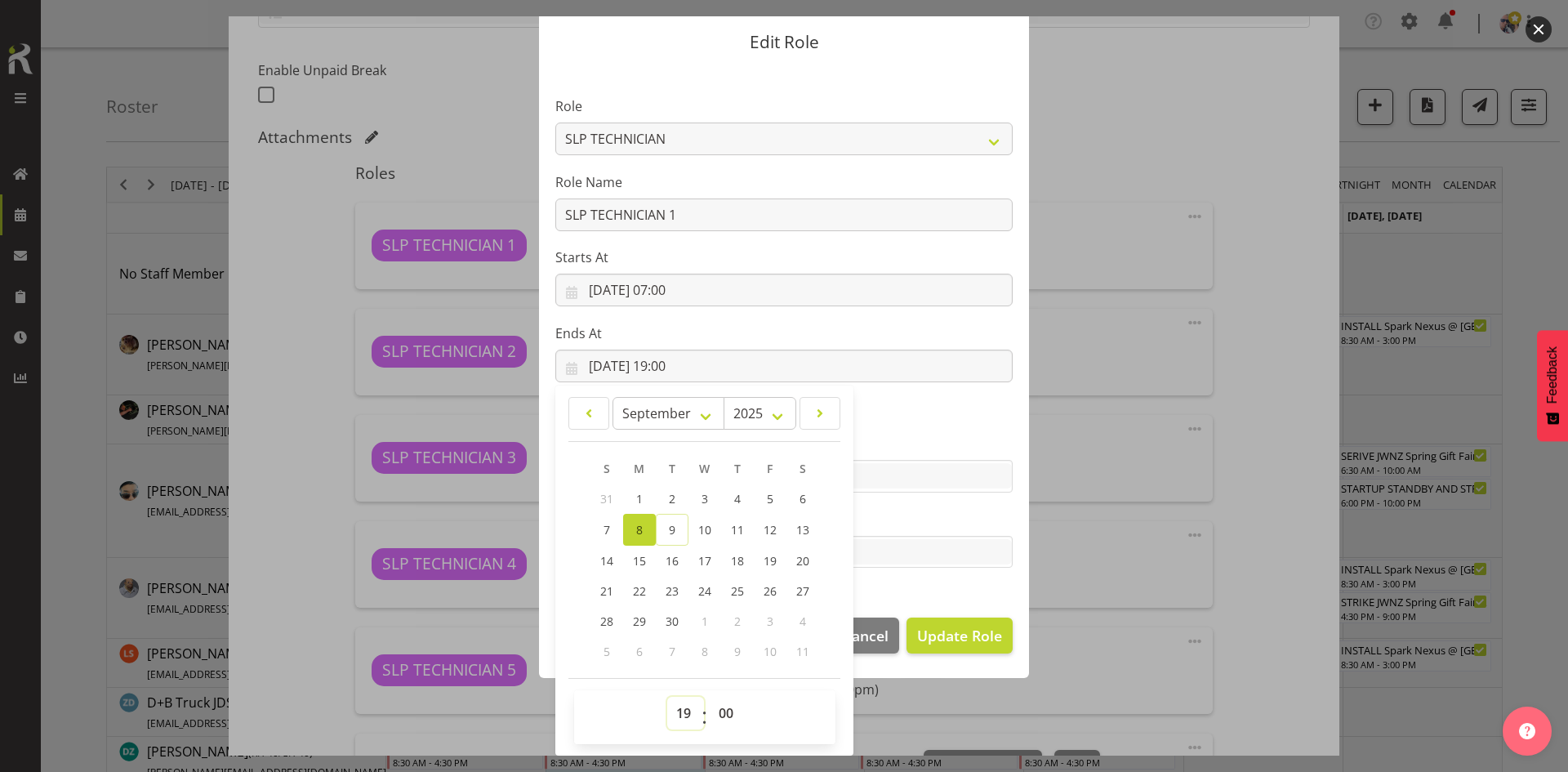
click at [679, 713] on select "00 01 02 03 04 05 06 07 08 09 10 11 12 13 14 15 16 17 18 19 20 21 22 23" at bounding box center [686, 713] width 37 height 33
select select "16"
click at [667, 697] on select "00 01 02 03 04 05 06 07 08 09 10 11 12 13 14 15 16 17 18 19 20 21 22 23" at bounding box center [686, 713] width 37 height 33
type input "08/09/2025, 16:00"
click at [947, 637] on span "Update Role" at bounding box center [960, 636] width 85 height 21
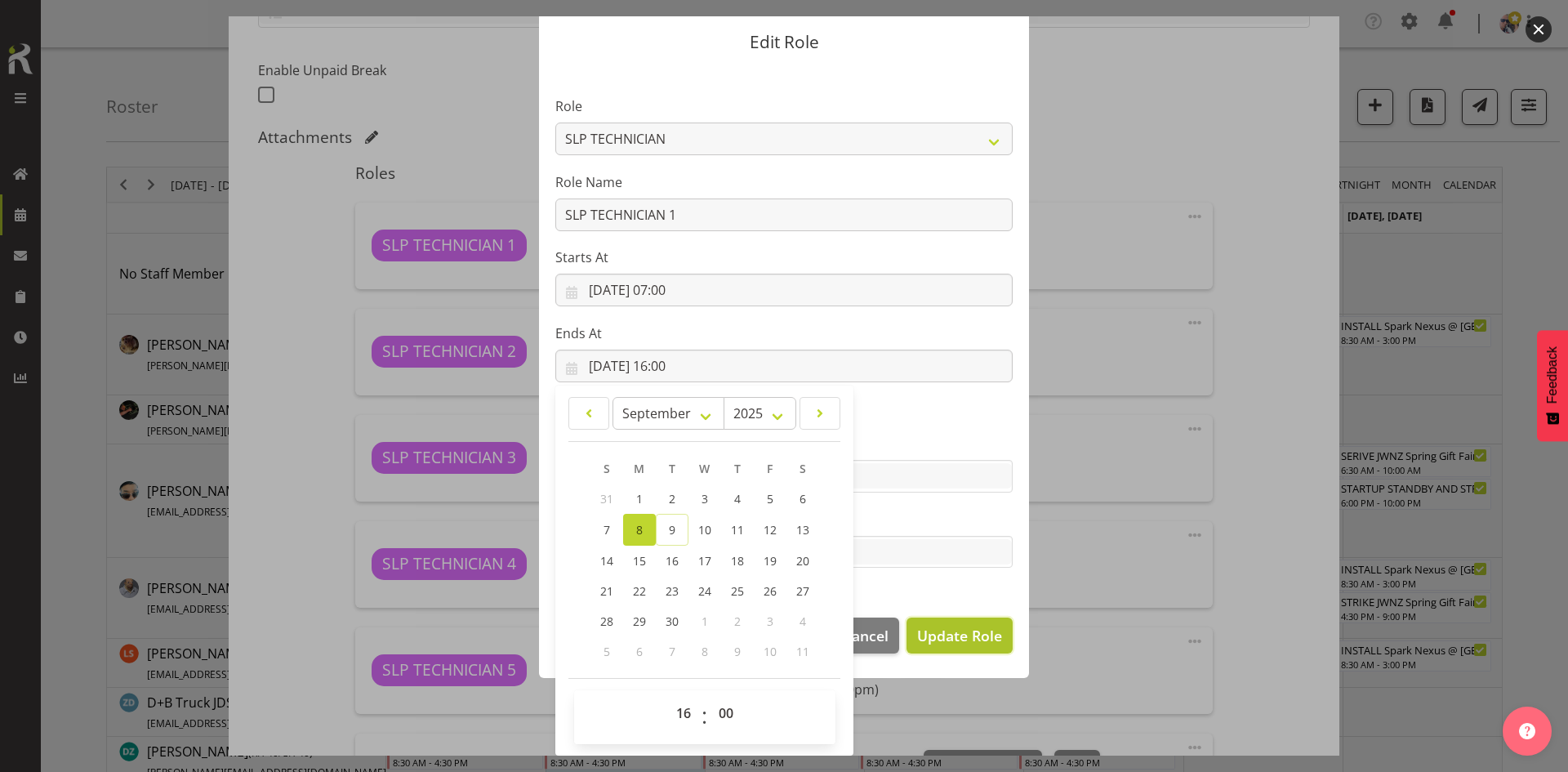
select select
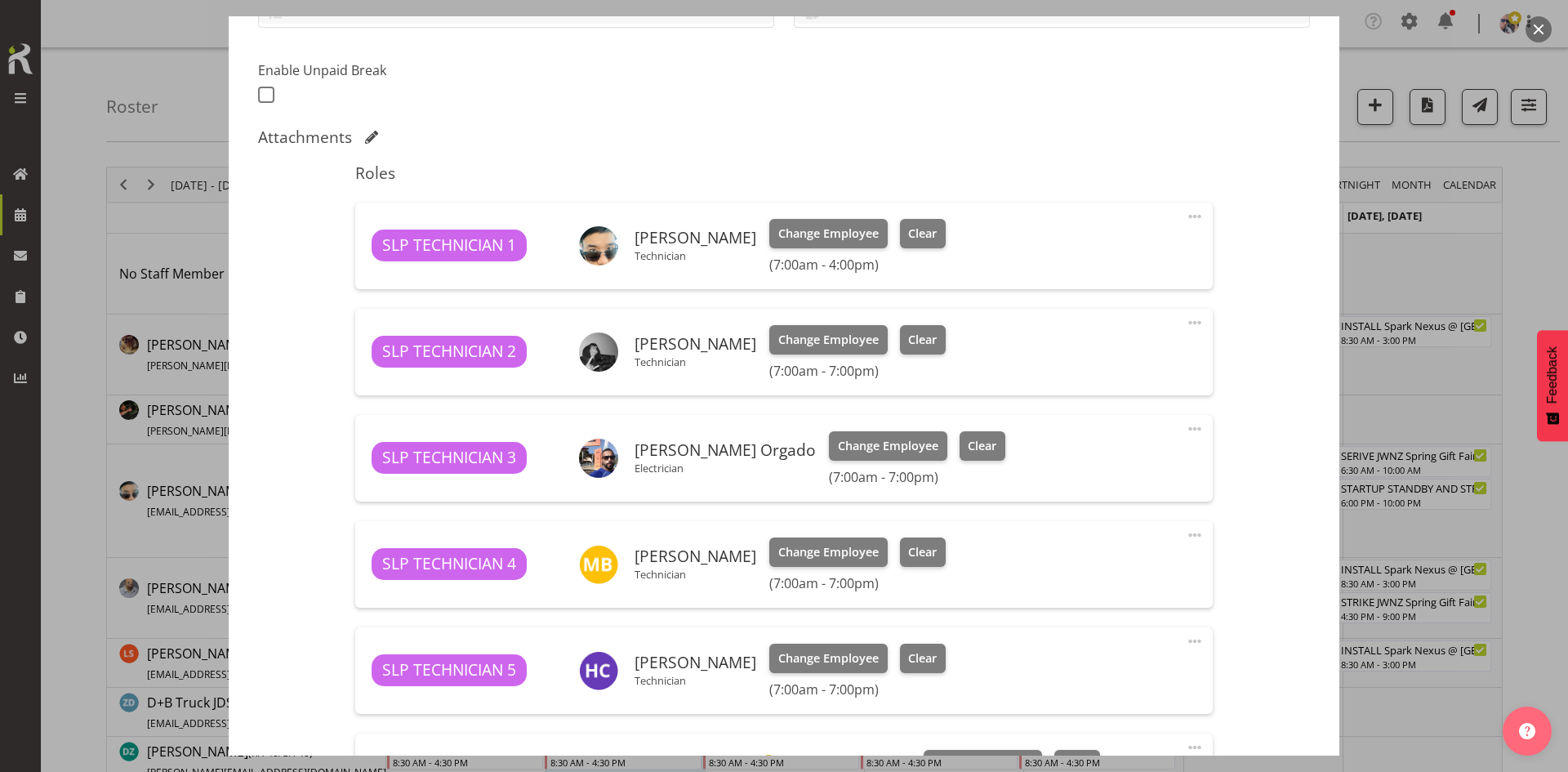
scroll to position [46, 0]
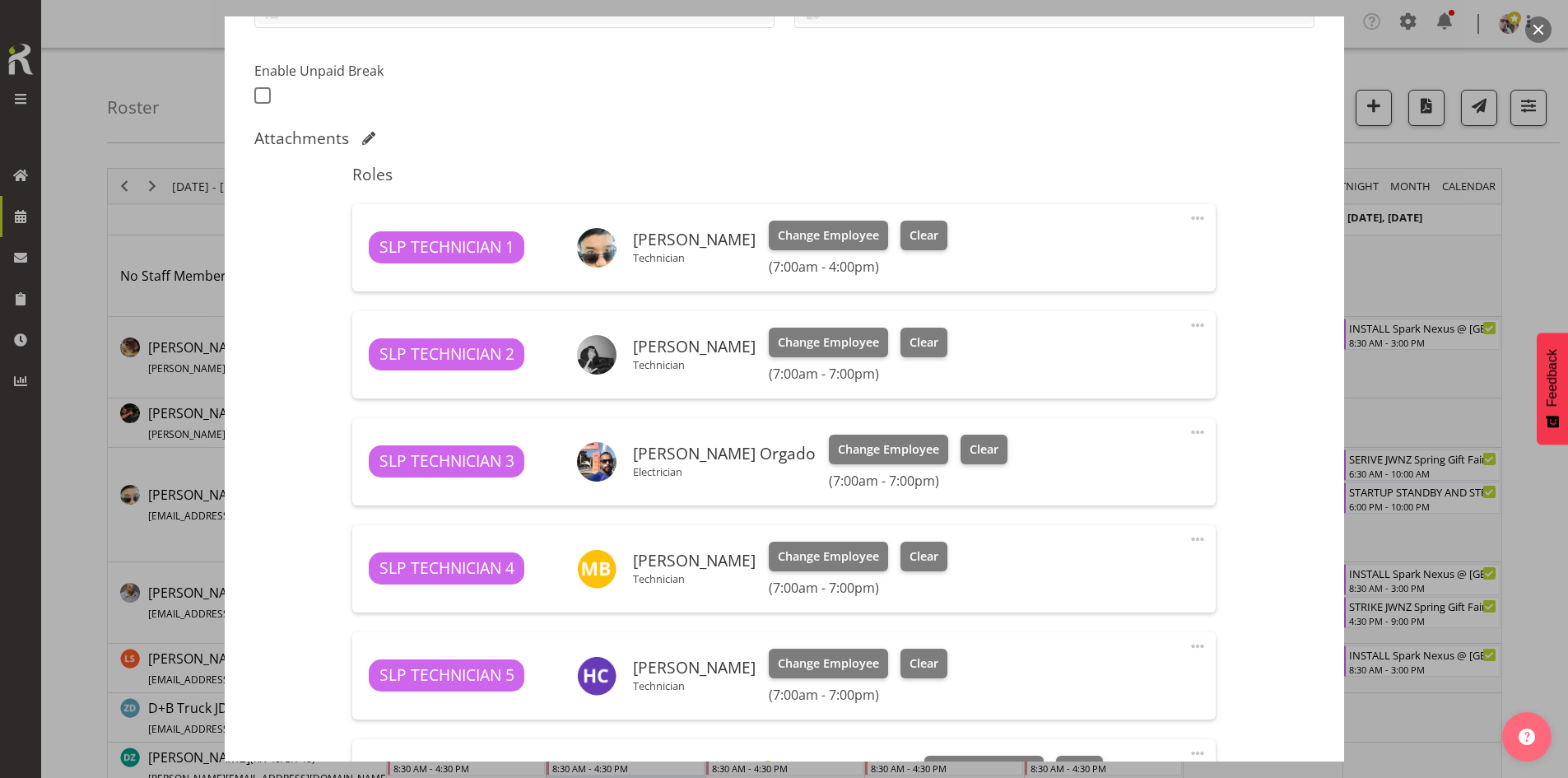
click at [1192, 331] on span at bounding box center [1197, 325] width 20 height 19
click at [1071, 368] on link "Edit" at bounding box center [1129, 365] width 158 height 29
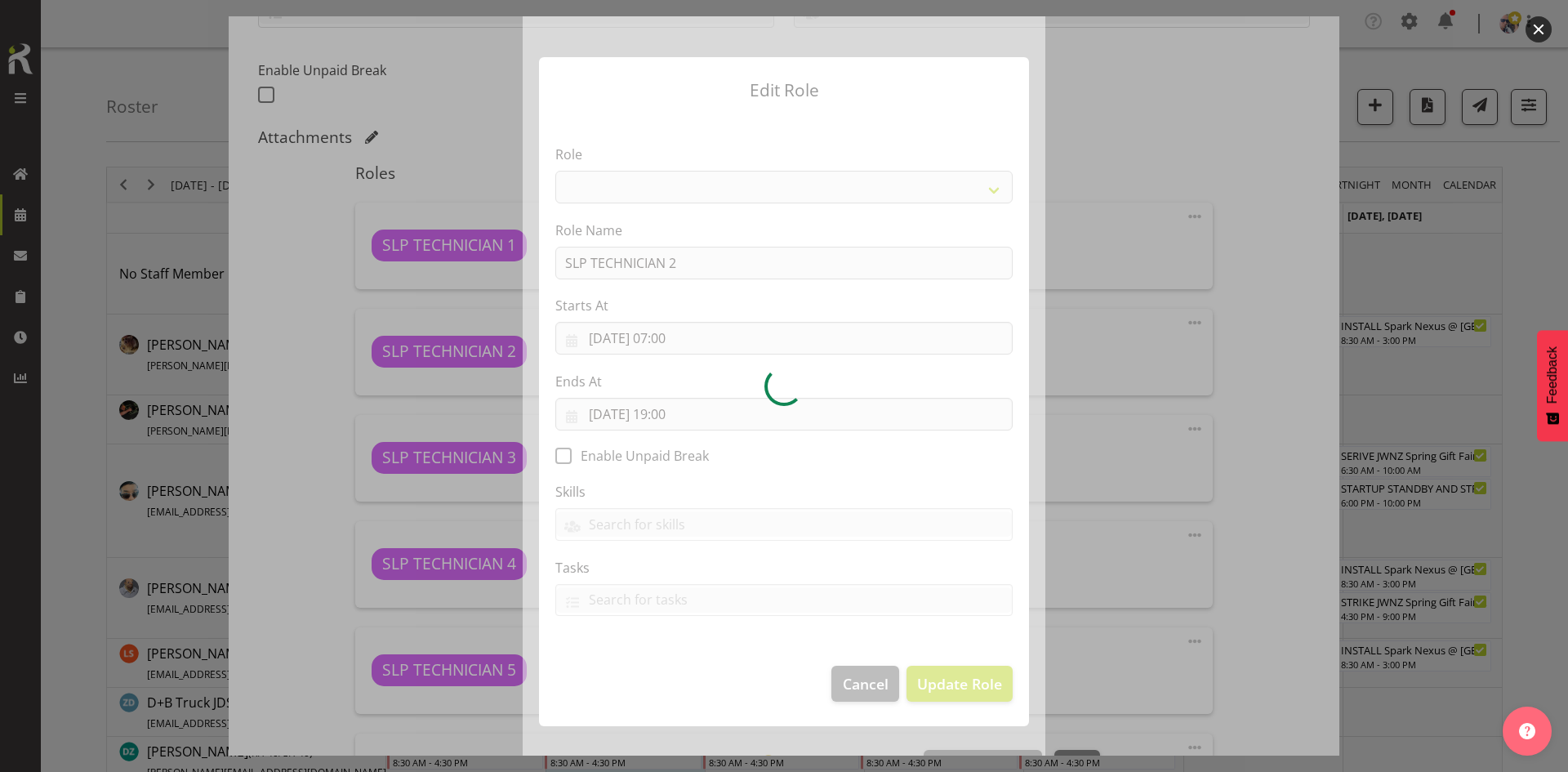
select select "123"
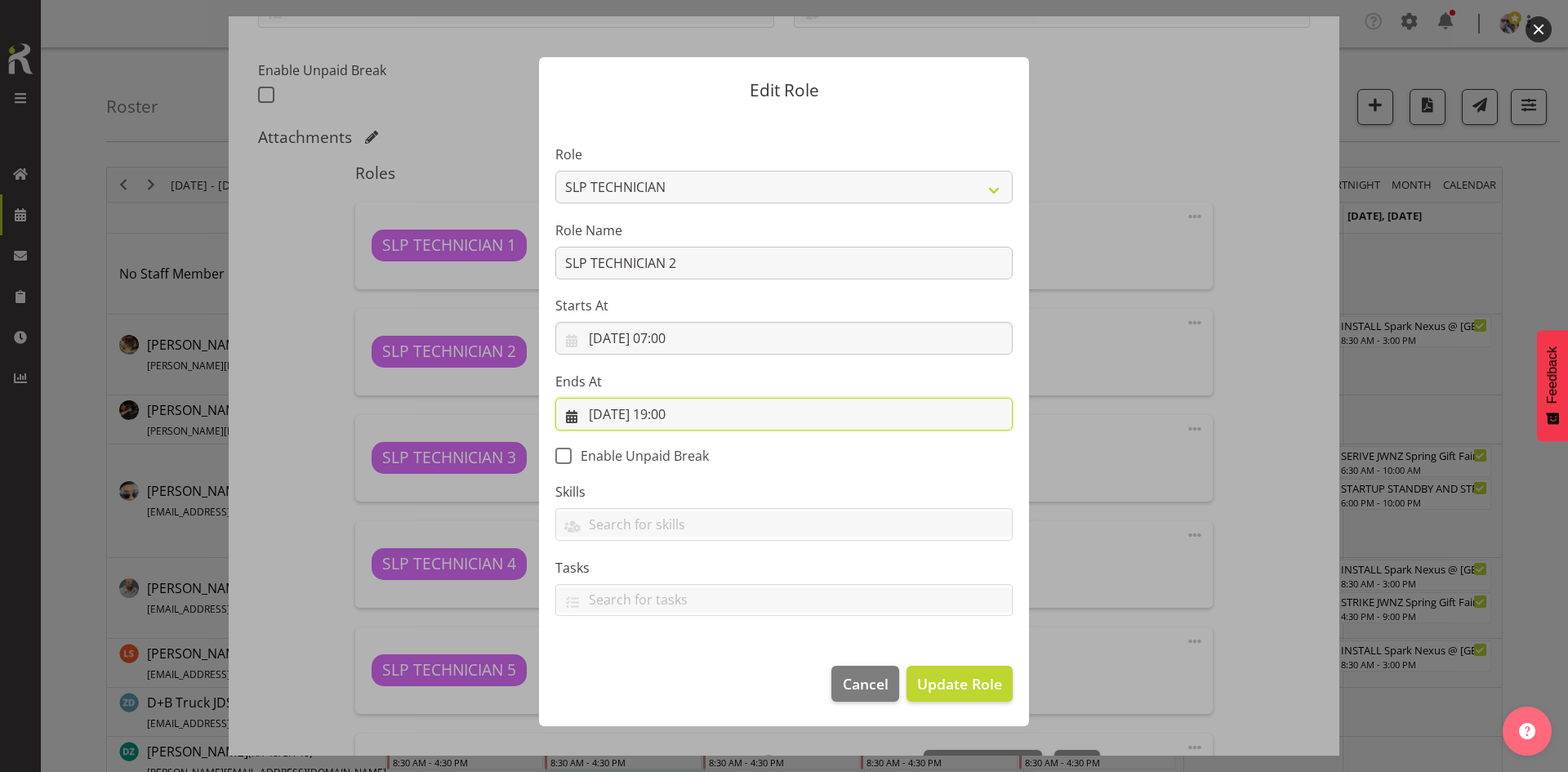
click at [718, 414] on input "08/09/2025, 19:00" at bounding box center [784, 414] width 458 height 33
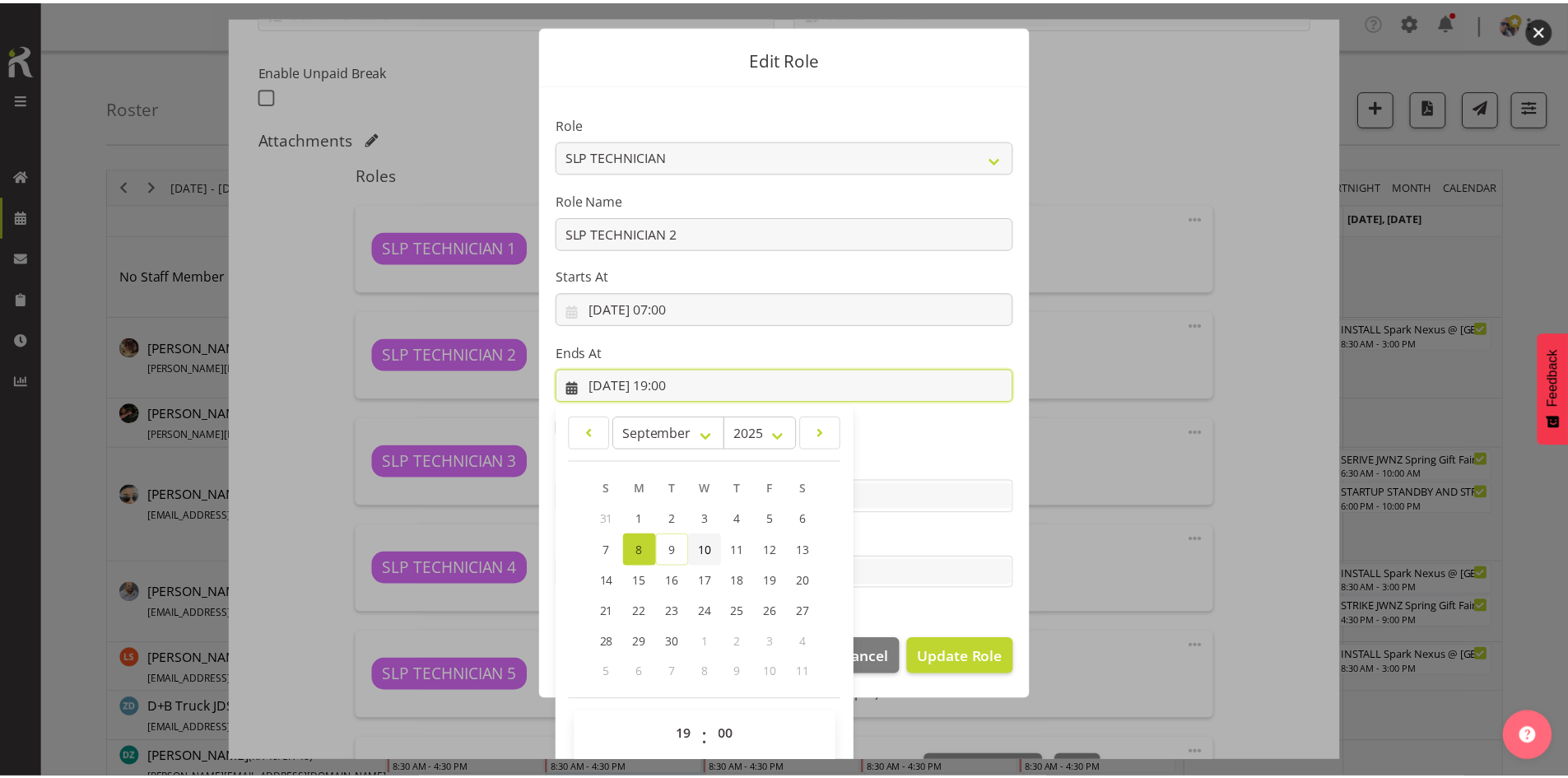
scroll to position [49, 0]
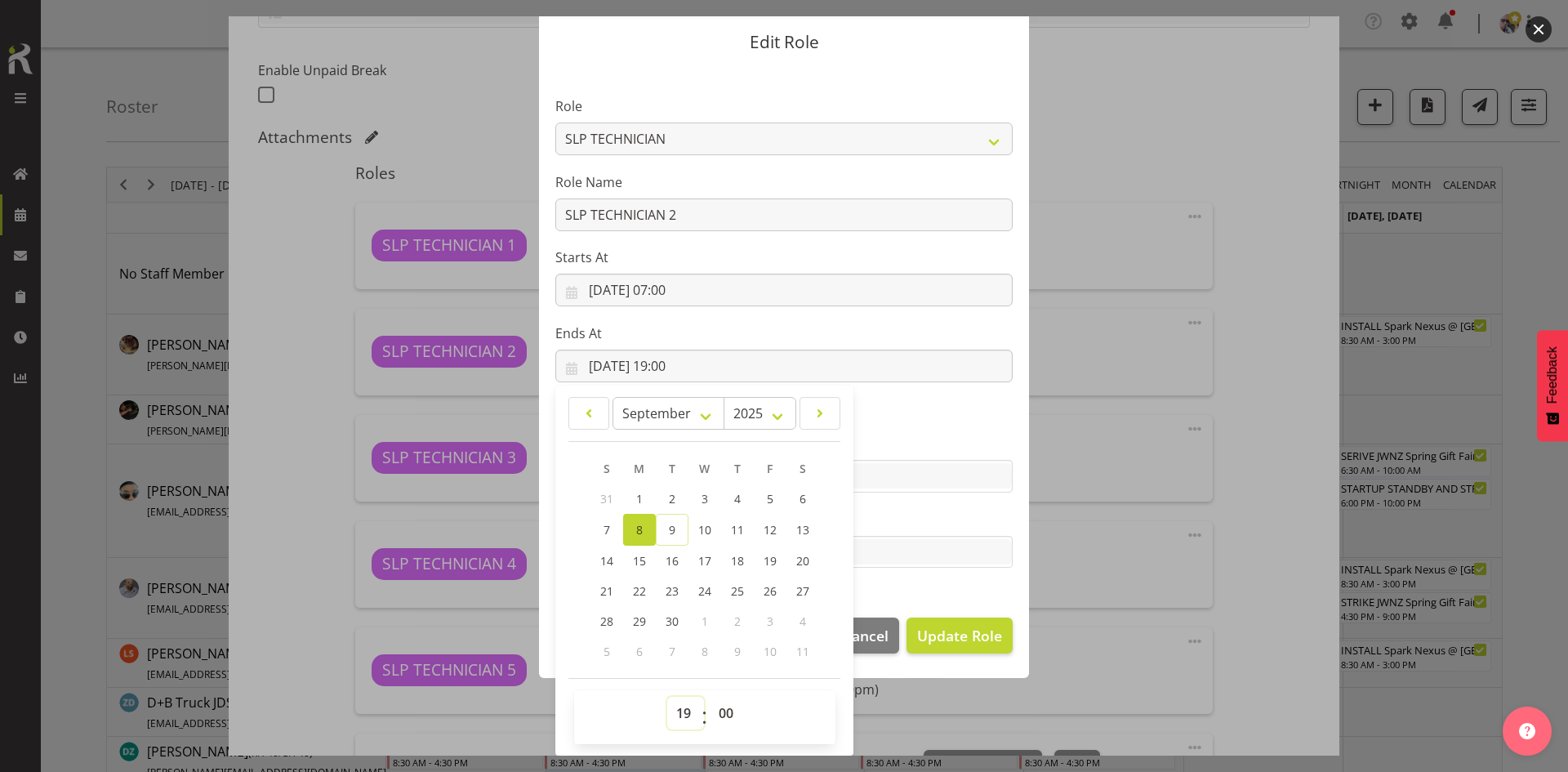
click at [674, 707] on select "00 01 02 03 04 05 06 07 08 09 10 11 12 13 14 15 16 17 18 19 20 21 22 23" at bounding box center [686, 713] width 37 height 33
select select "16"
click at [667, 697] on select "00 01 02 03 04 05 06 07 08 09 10 11 12 13 14 15 16 17 18 19 20 21 22 23" at bounding box center [686, 713] width 37 height 33
type input "08/09/2025, 16:00"
click at [1000, 638] on button "Update Role" at bounding box center [960, 635] width 106 height 36
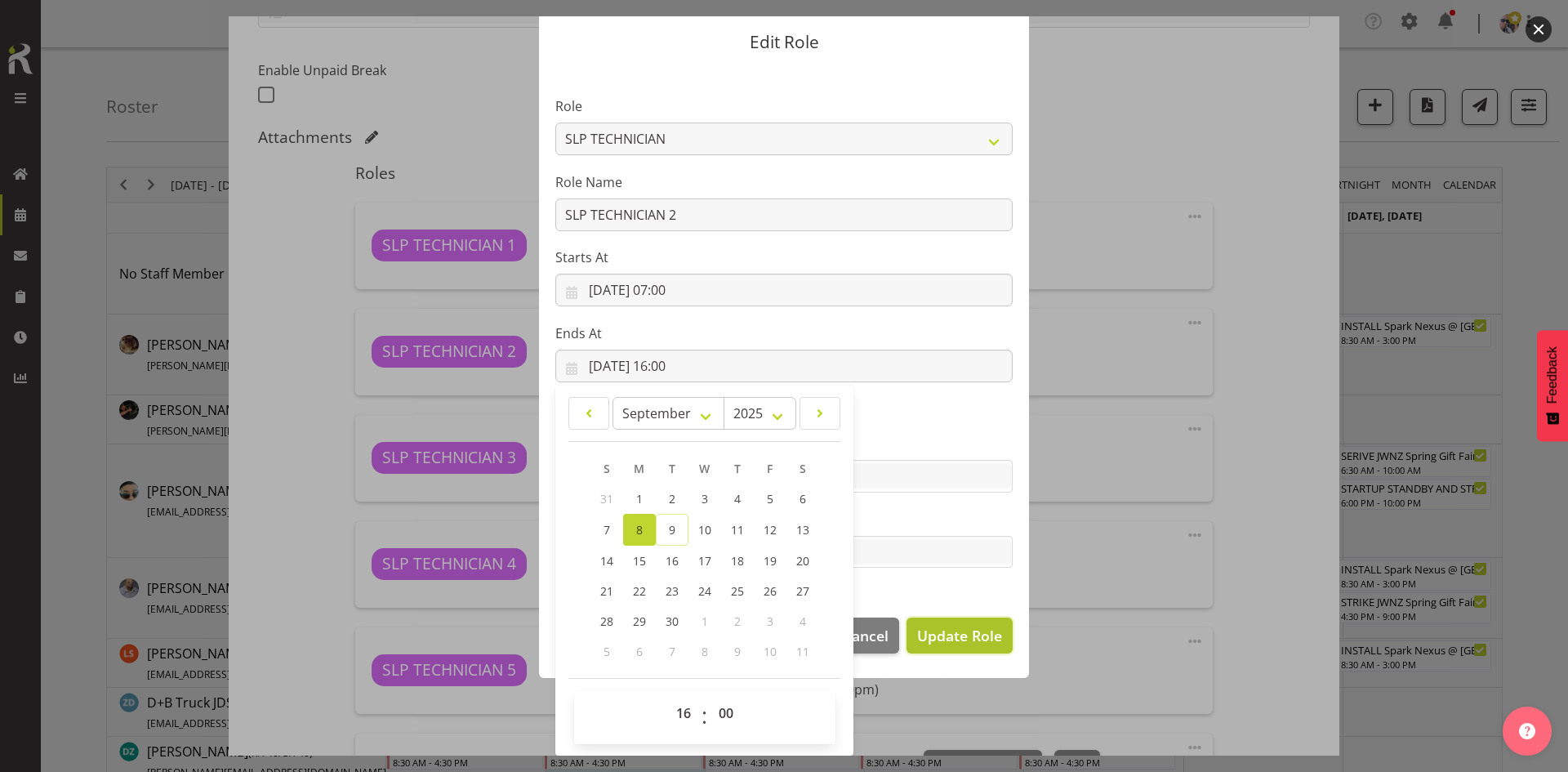
select select
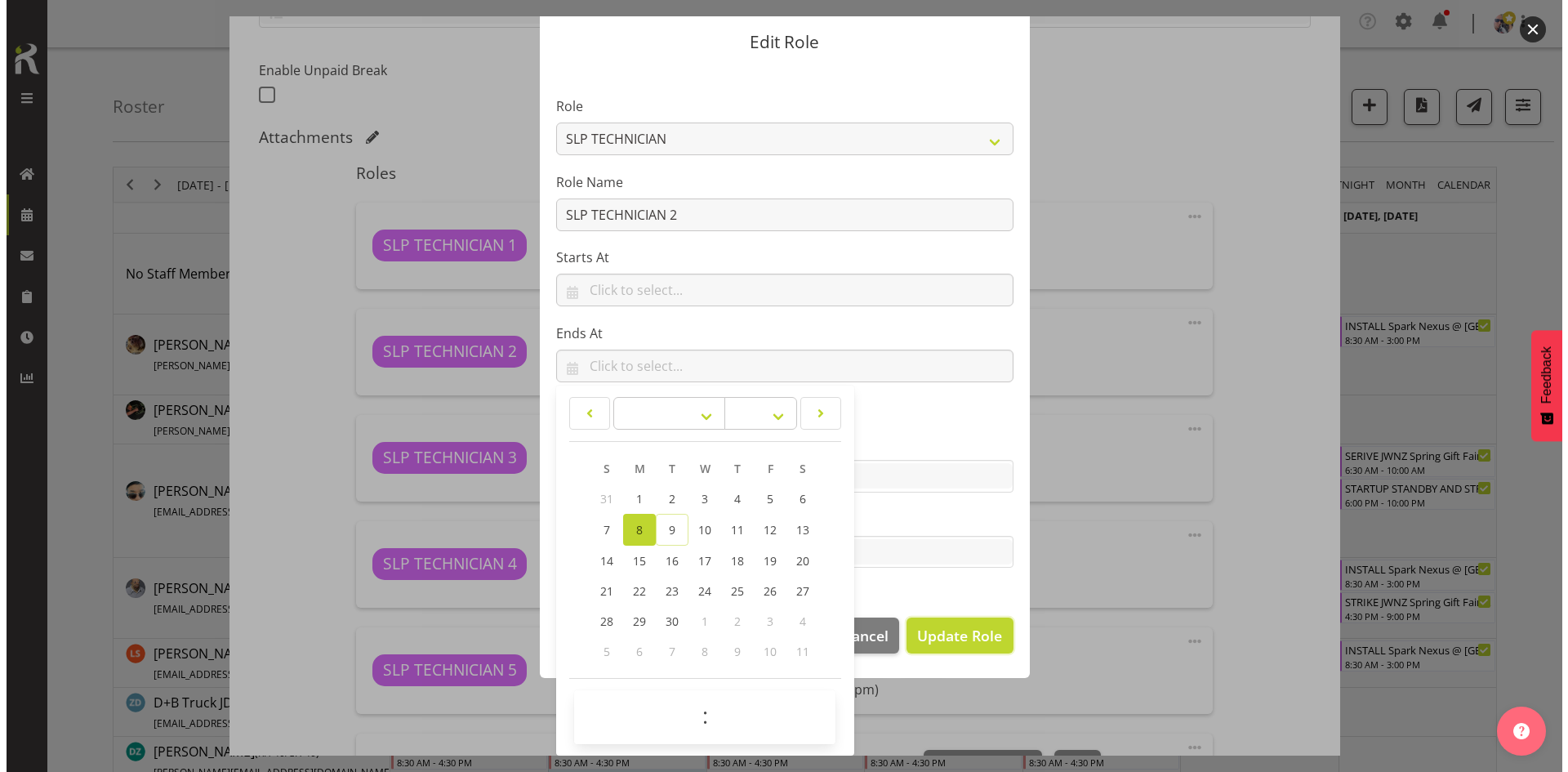
scroll to position [46, 0]
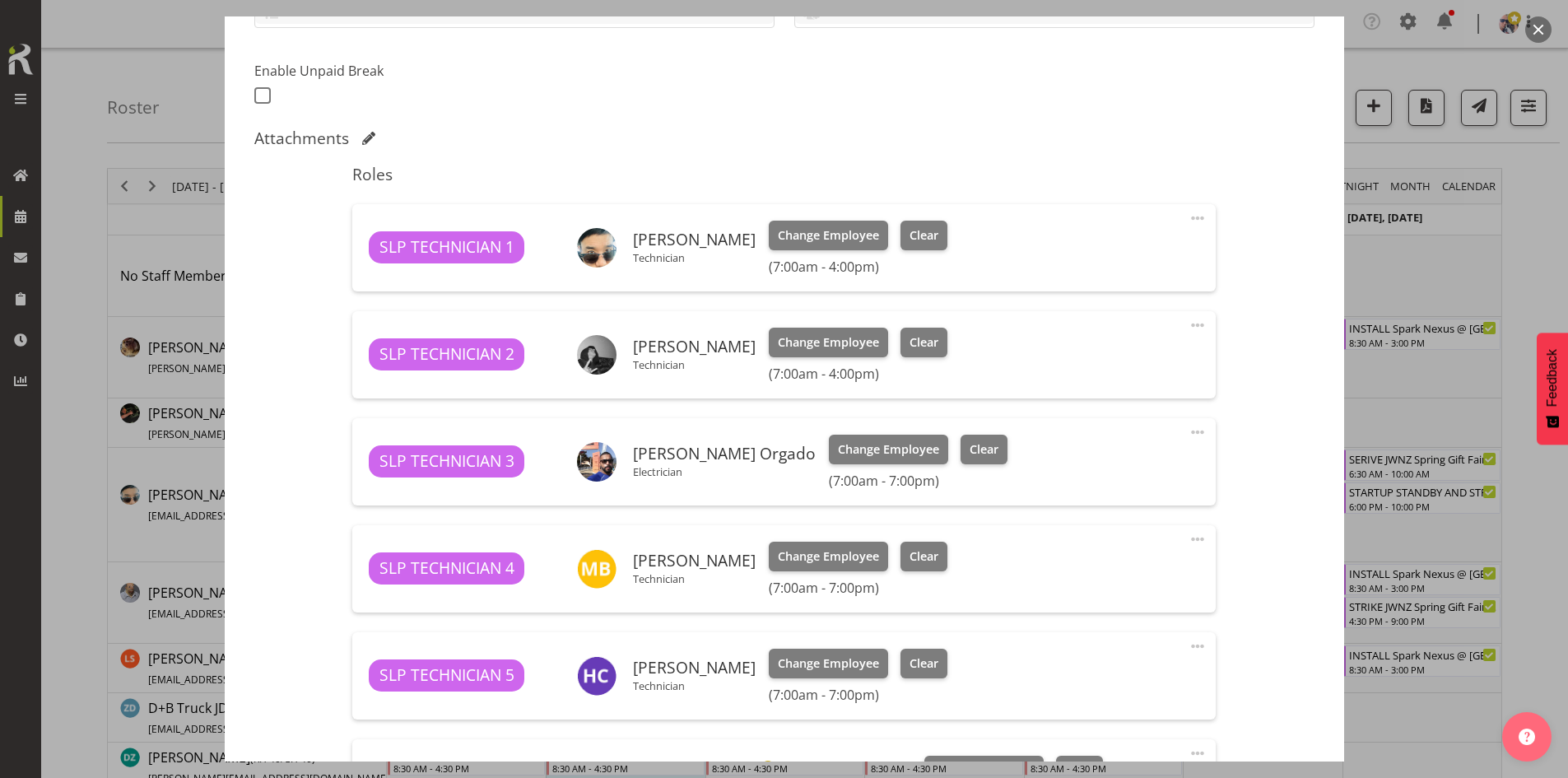
click at [1194, 426] on span at bounding box center [1197, 432] width 20 height 19
click at [1088, 472] on link "Edit" at bounding box center [1129, 472] width 158 height 29
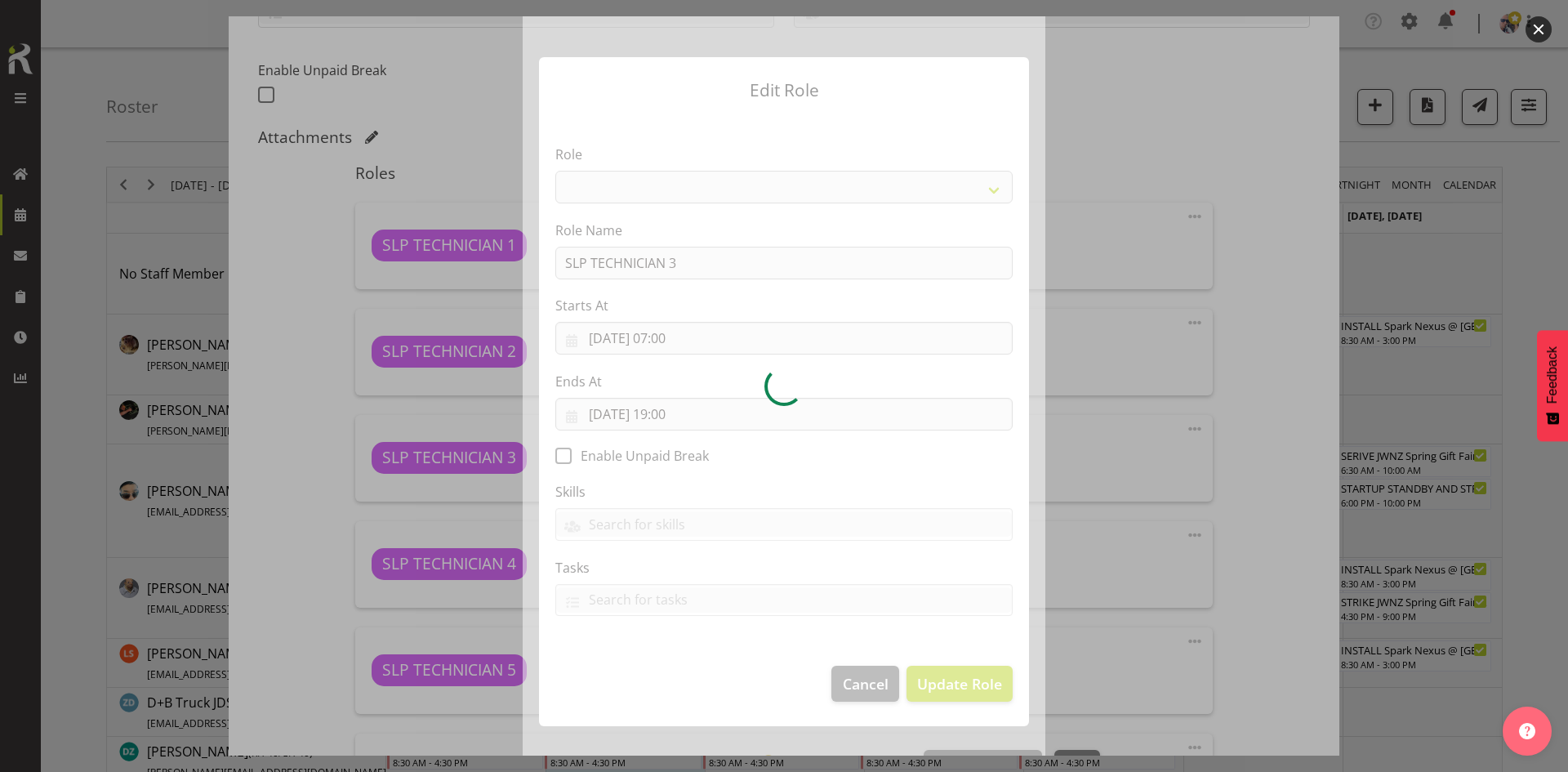
select select "123"
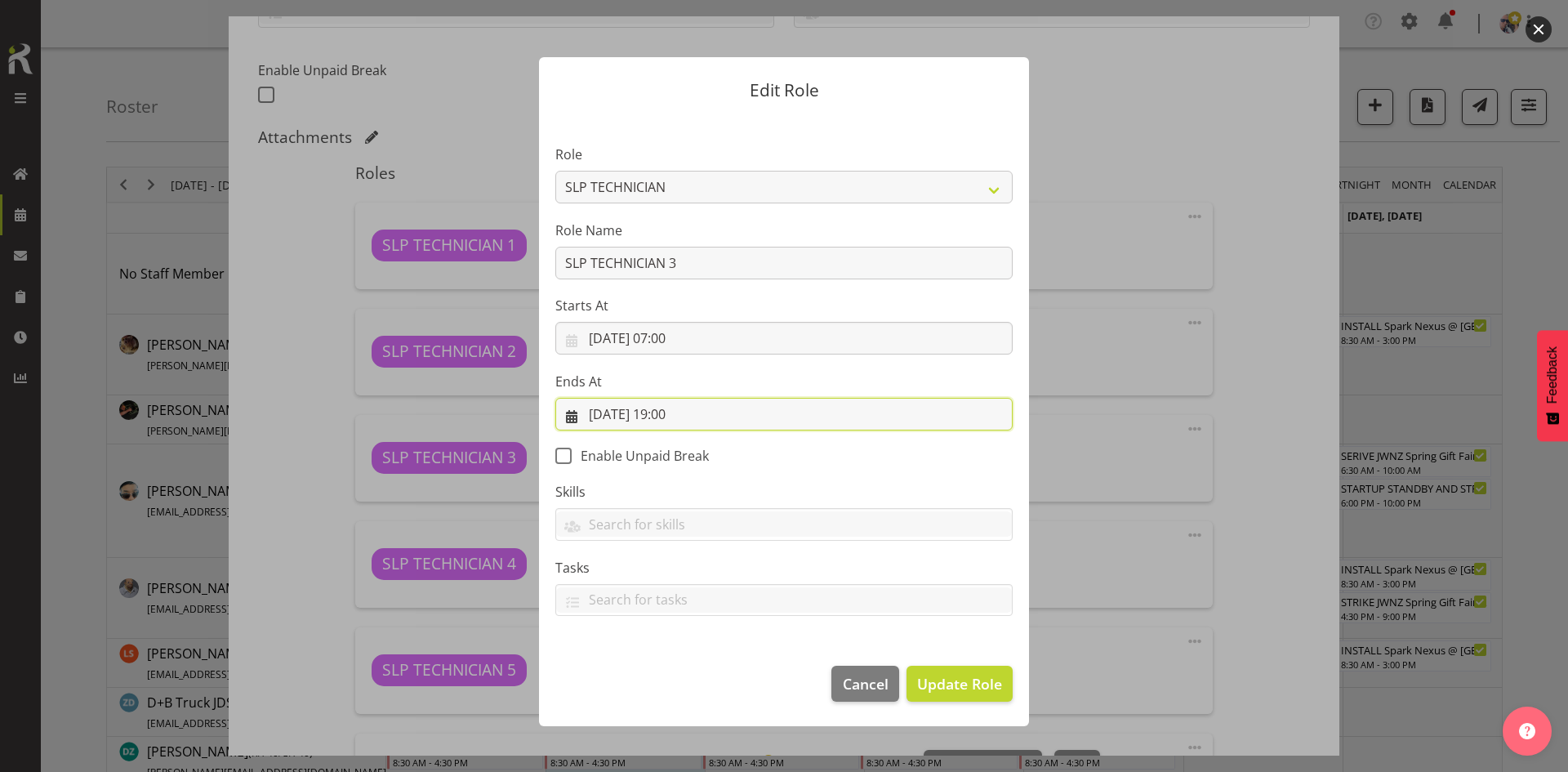
click at [733, 421] on input "08/09/2025, 19:00" at bounding box center [784, 414] width 458 height 33
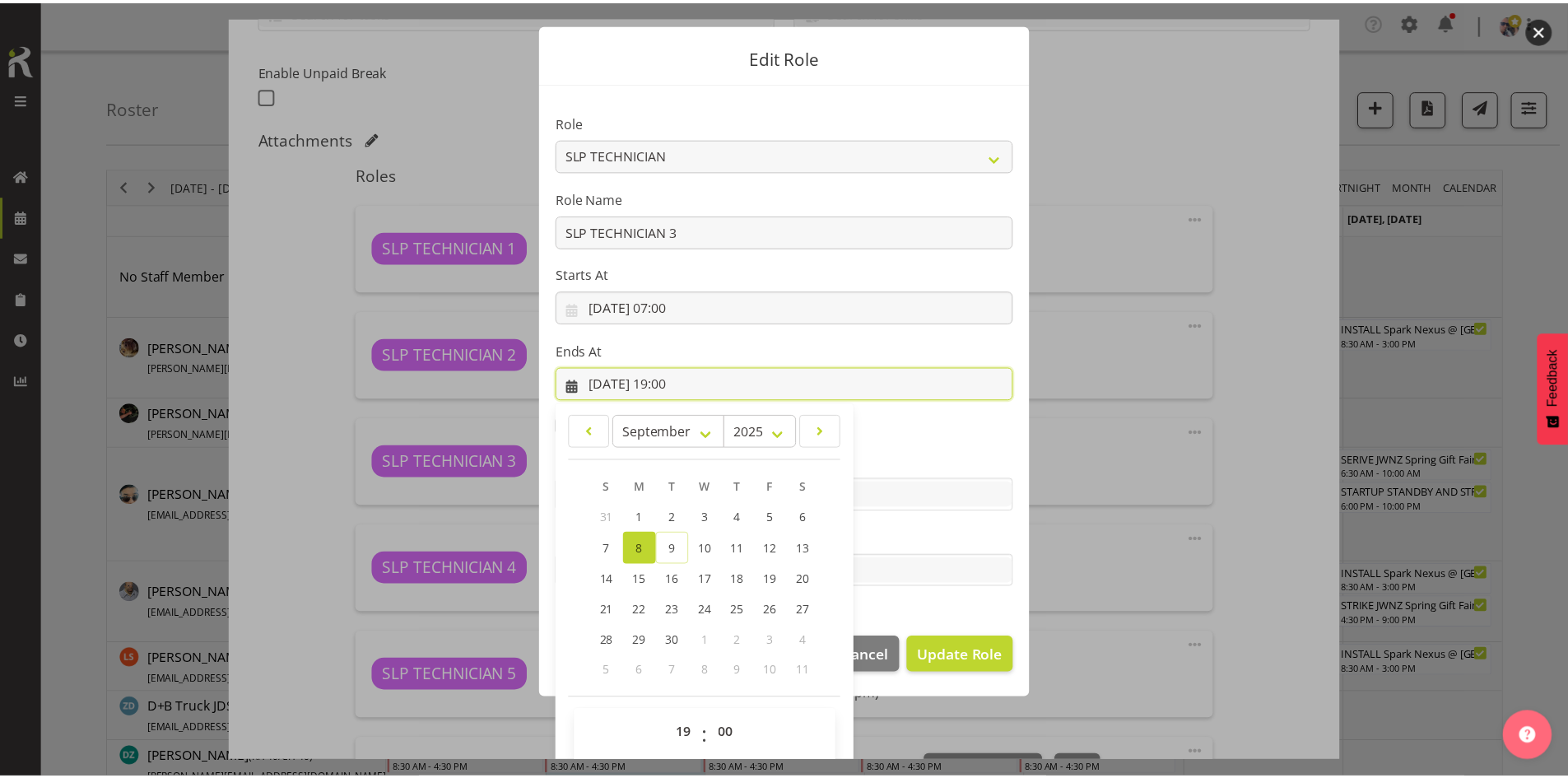
scroll to position [49, 0]
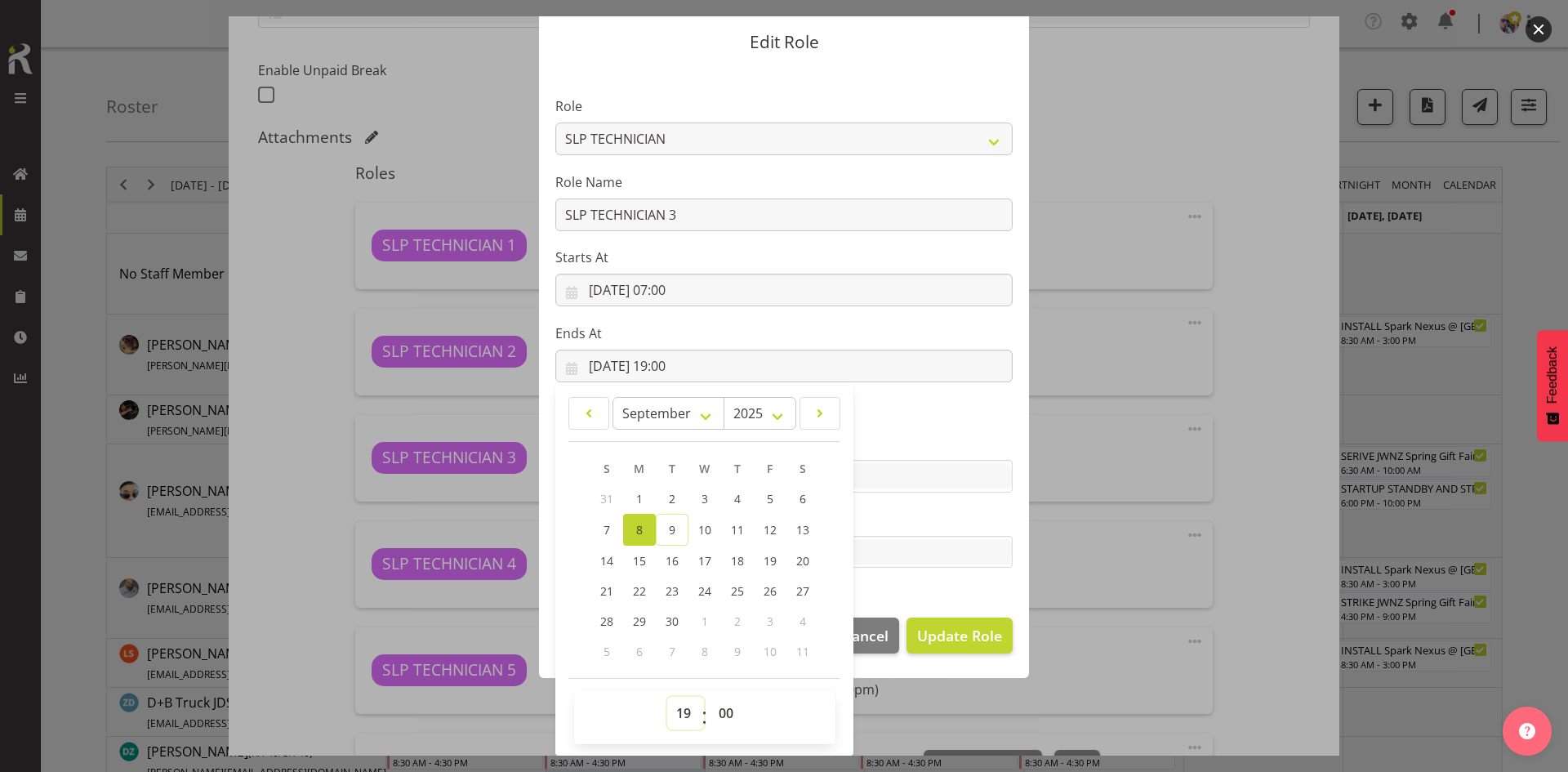
click at [684, 700] on select "00 01 02 03 04 05 06 07 08 09 10 11 12 13 14 15 16 17 18 19 20 21 22 23" at bounding box center [686, 713] width 37 height 33
select select "16"
click at [667, 697] on select "00 01 02 03 04 05 06 07 08 09 10 11 12 13 14 15 16 17 18 19 20 21 22 23" at bounding box center [686, 713] width 37 height 33
type input "08/09/2025, 16:00"
click at [967, 638] on span "Update Role" at bounding box center [960, 636] width 85 height 21
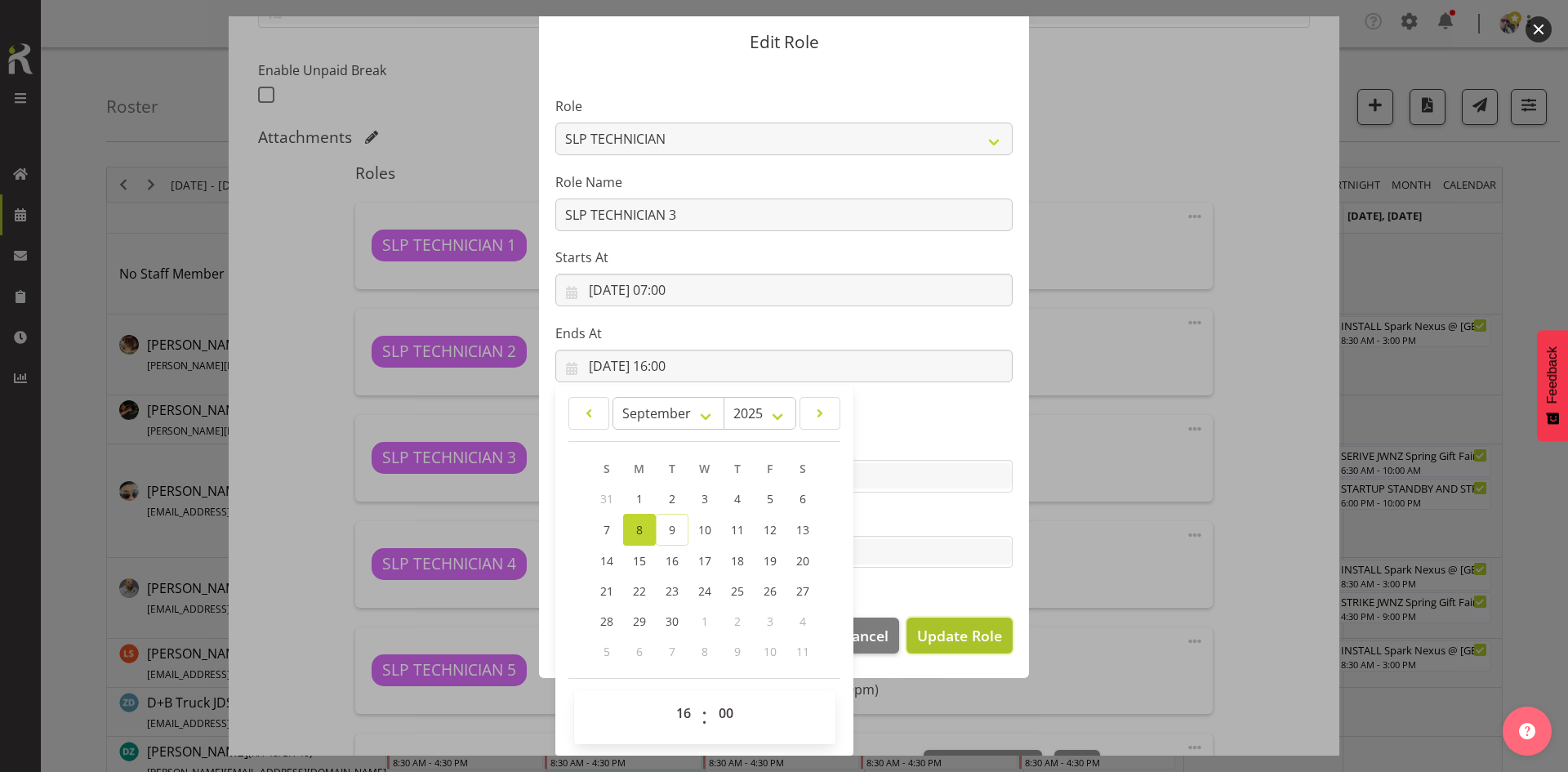
select select
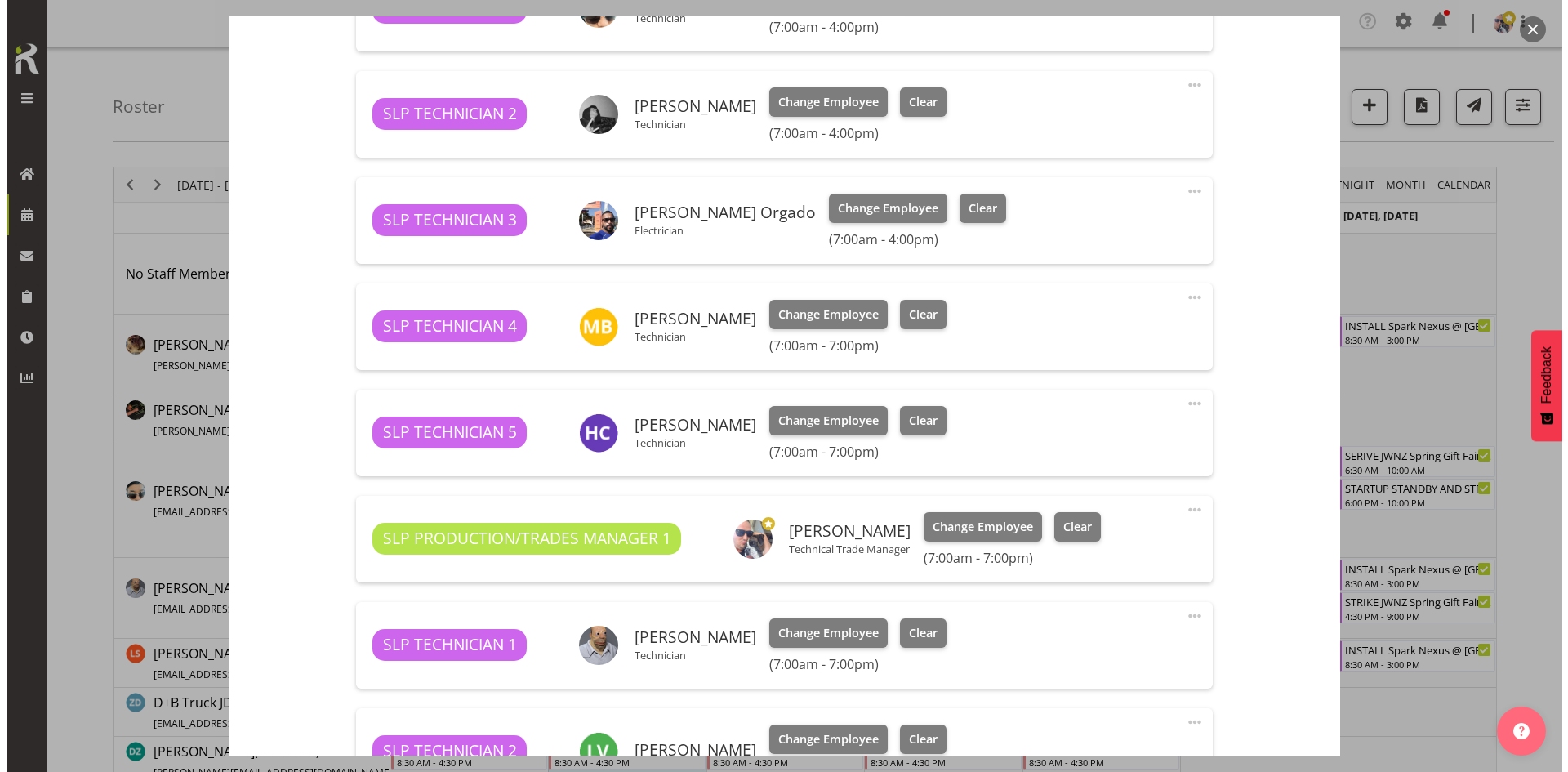
scroll to position [653, 0]
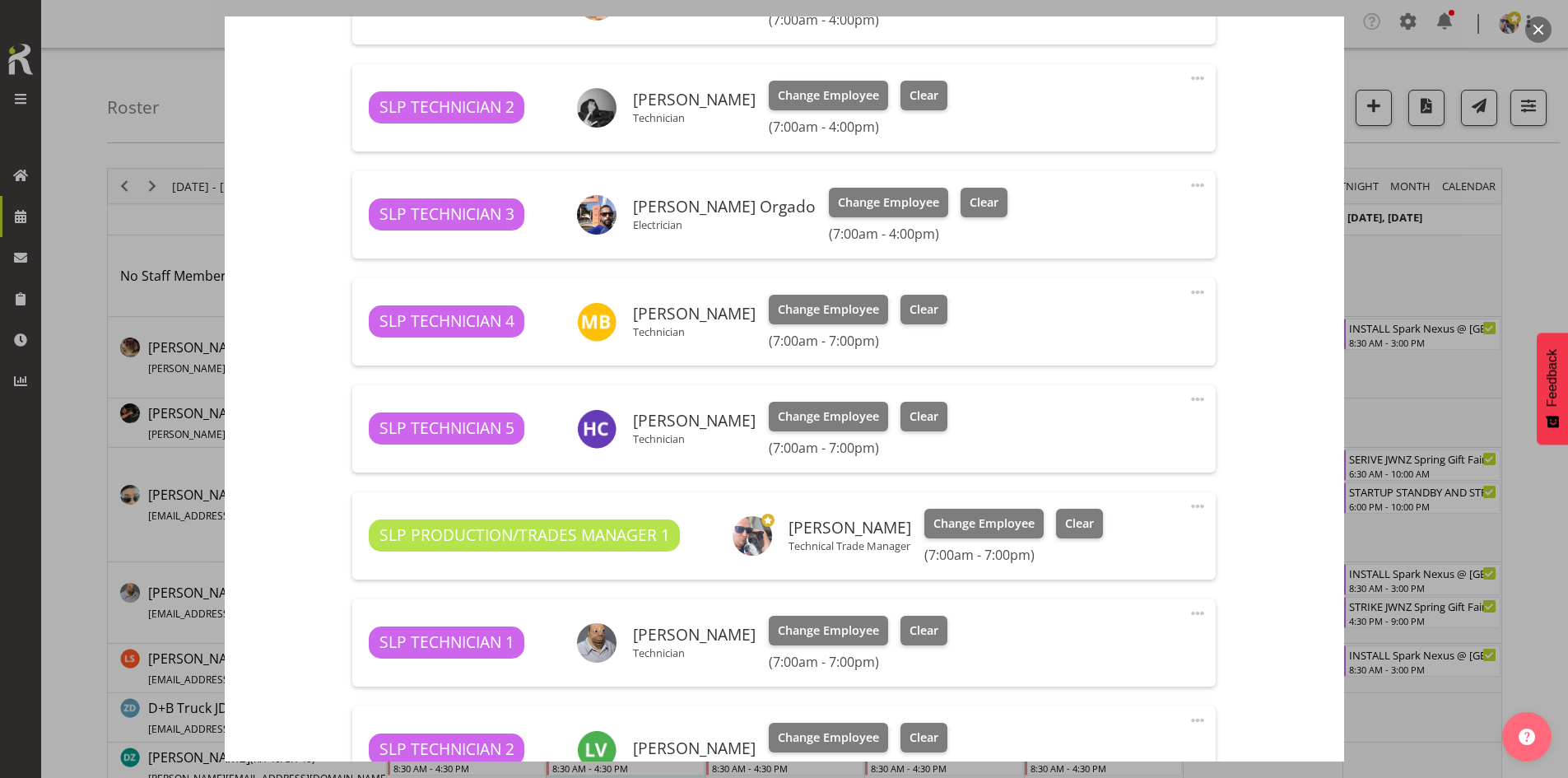
click at [1188, 283] on span at bounding box center [1197, 292] width 20 height 19
click at [1092, 336] on link "Edit" at bounding box center [1129, 331] width 158 height 29
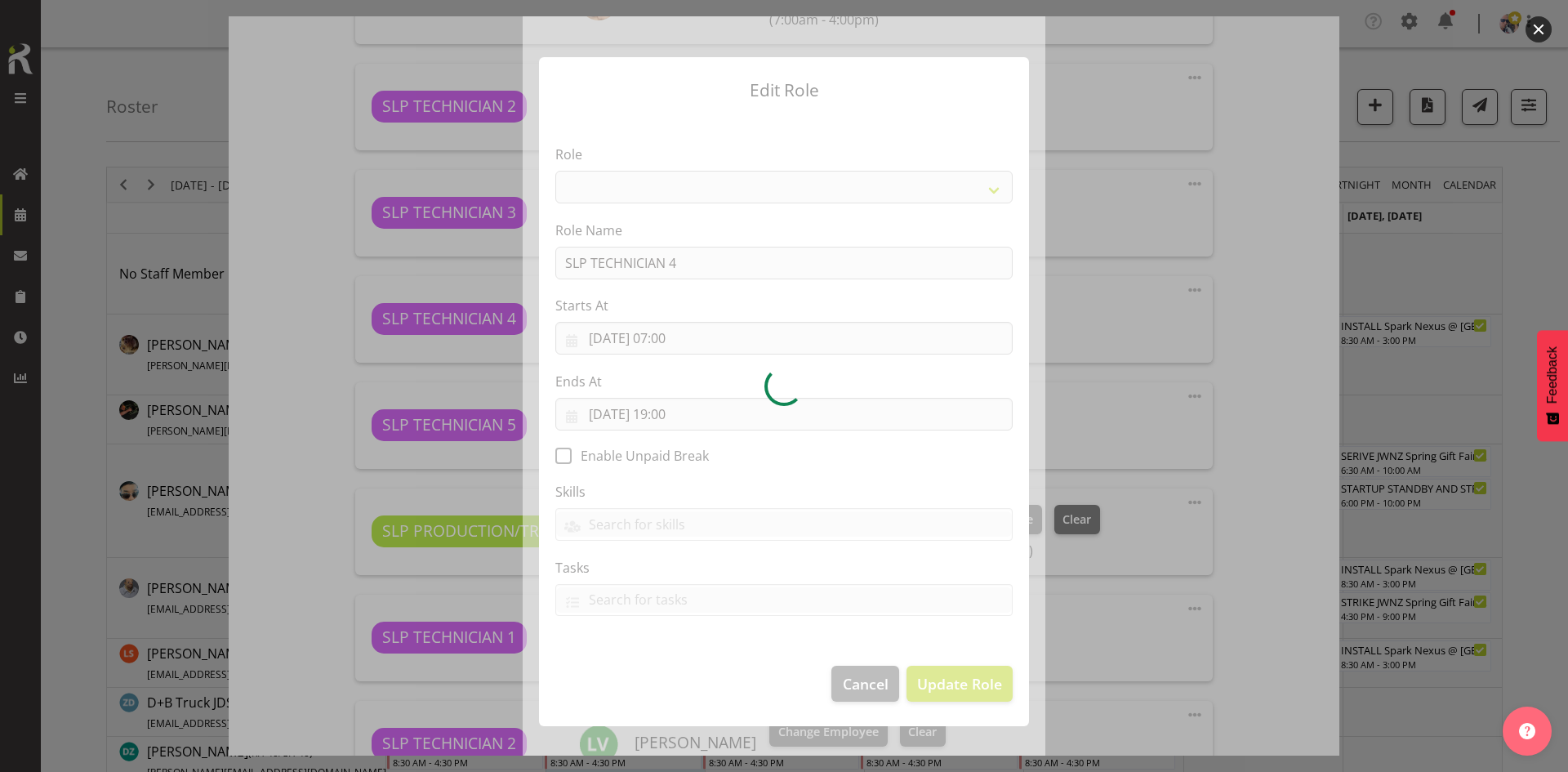
select select "123"
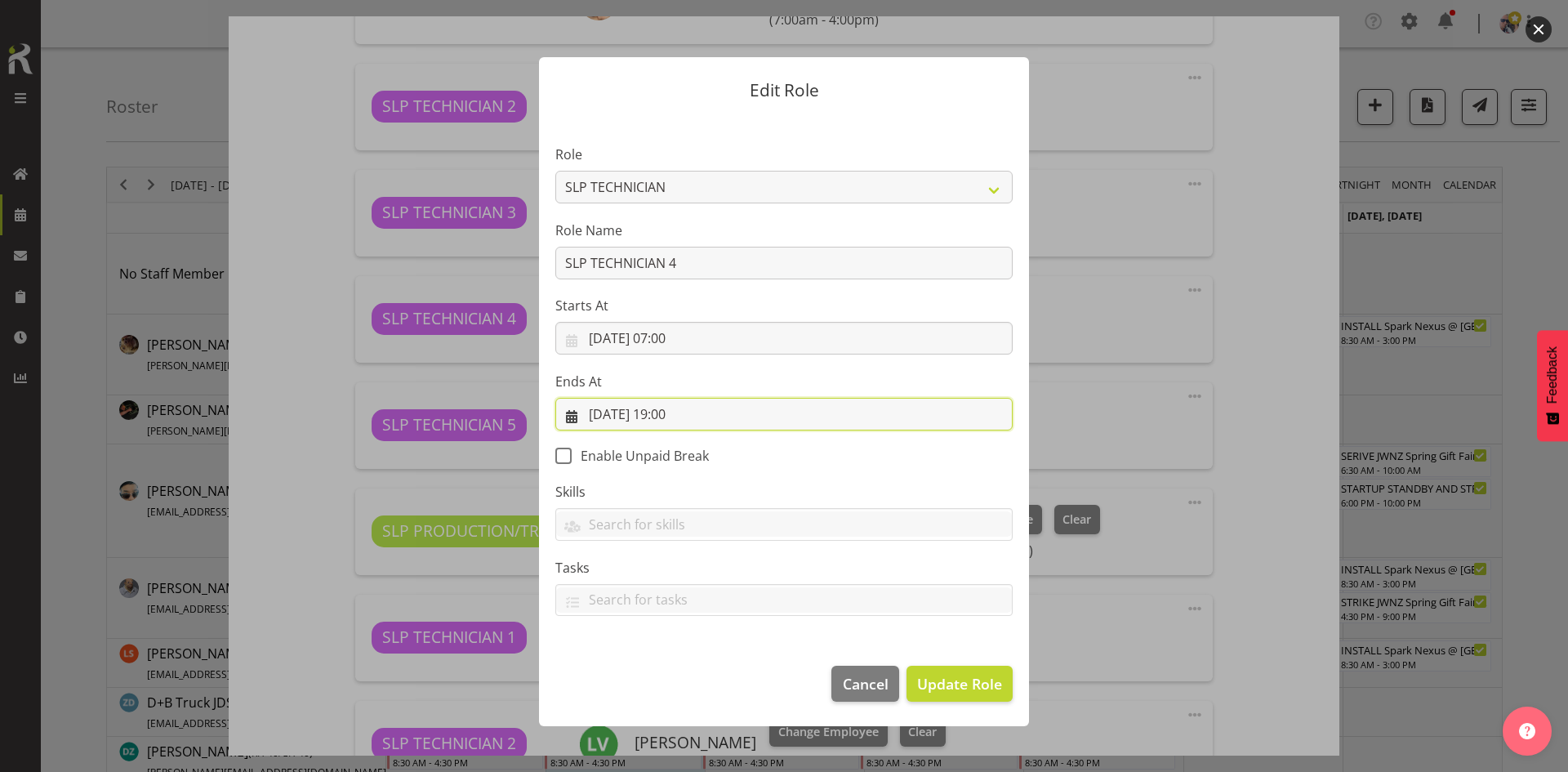
click at [734, 408] on input "08/09/2025, 19:00" at bounding box center [784, 414] width 458 height 33
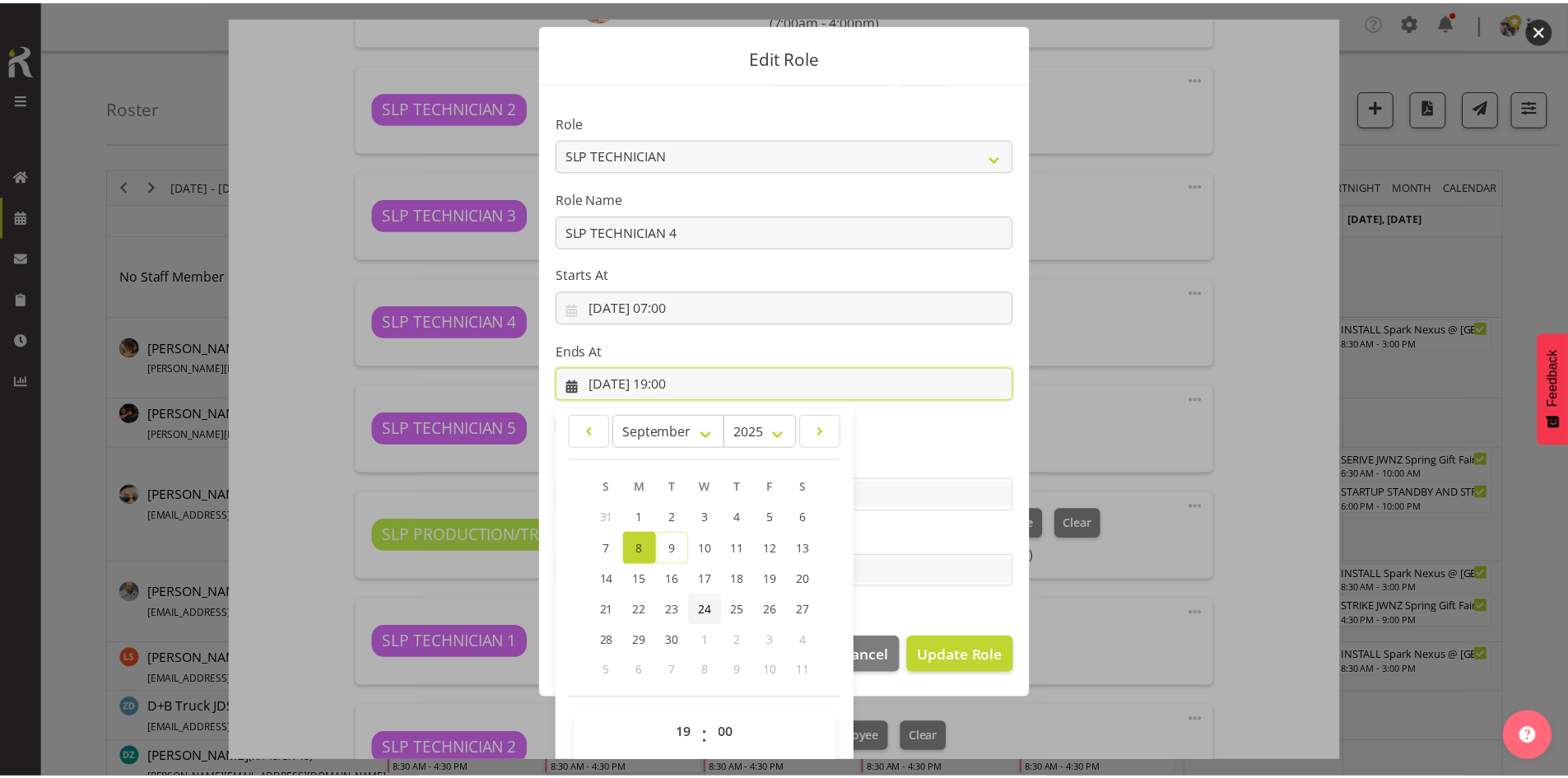
scroll to position [49, 0]
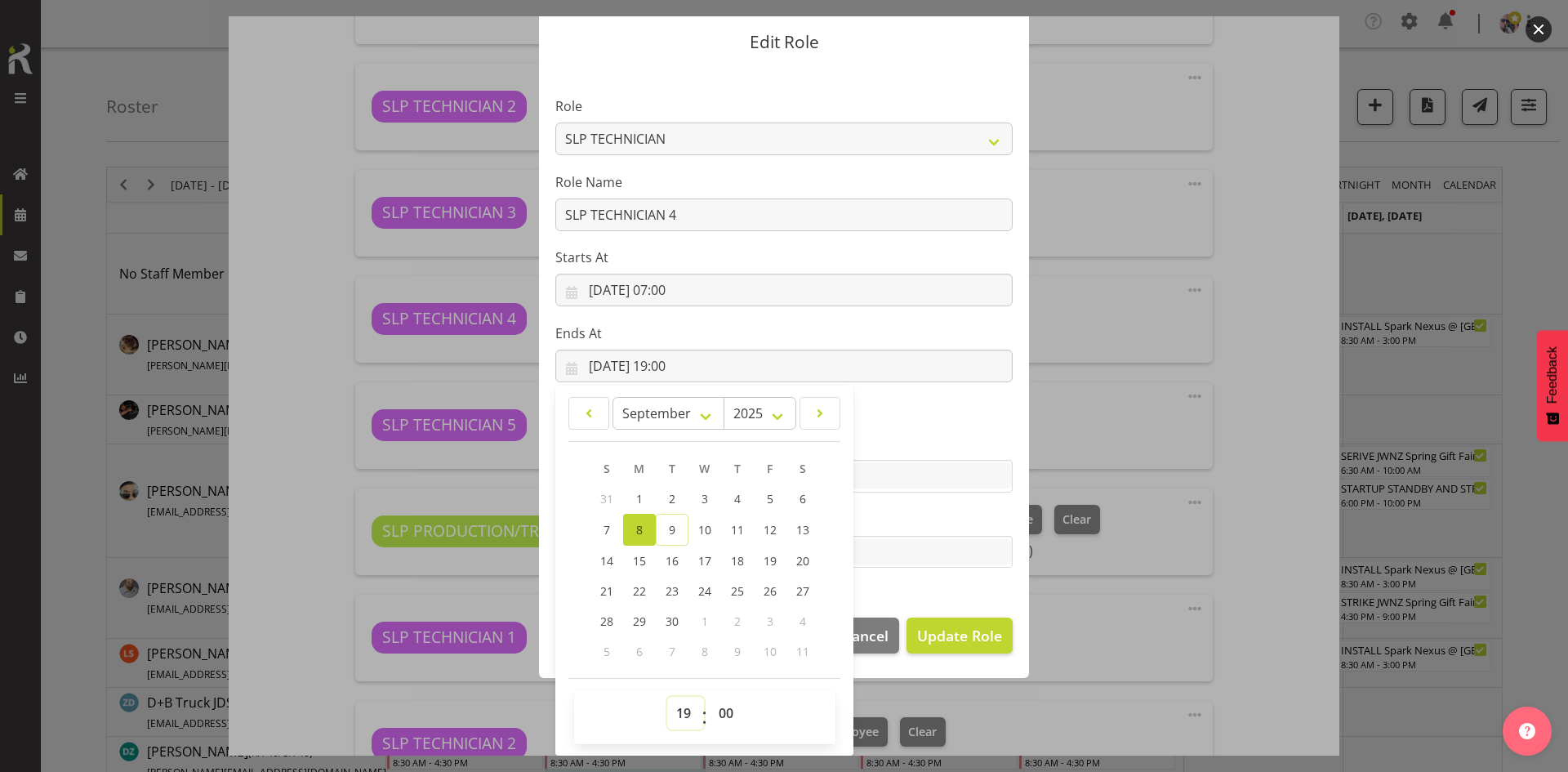
click at [678, 716] on select "00 01 02 03 04 05 06 07 08 09 10 11 12 13 14 15 16 17 18 19 20 21 22 23" at bounding box center [686, 713] width 37 height 33
select select "16"
click at [667, 697] on select "00 01 02 03 04 05 06 07 08 09 10 11 12 13 14 15 16 17 18 19 20 21 22 23" at bounding box center [686, 713] width 37 height 33
type input "08/09/2025, 16:00"
click at [932, 633] on span "Update Role" at bounding box center [960, 636] width 85 height 21
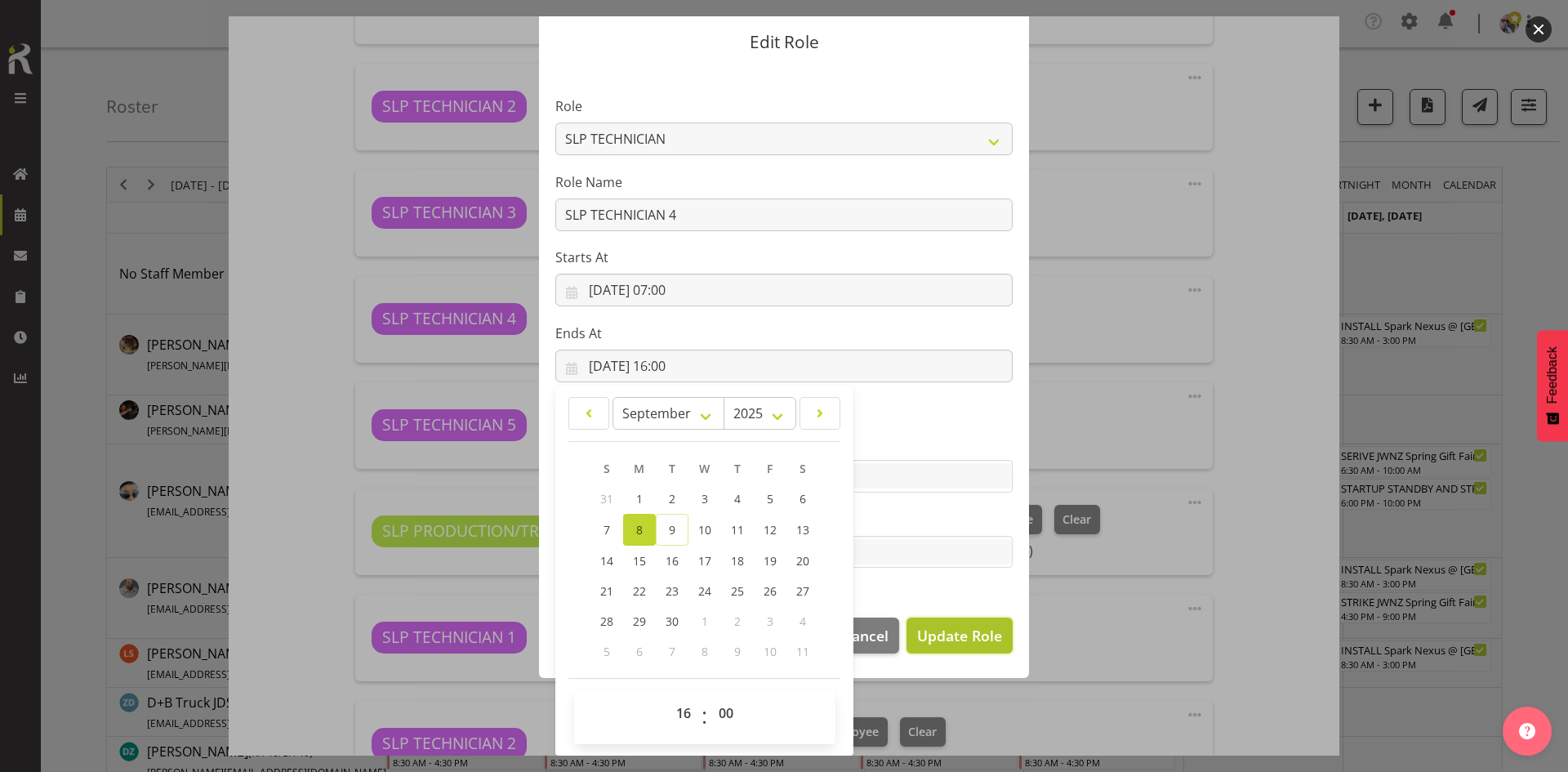
select select
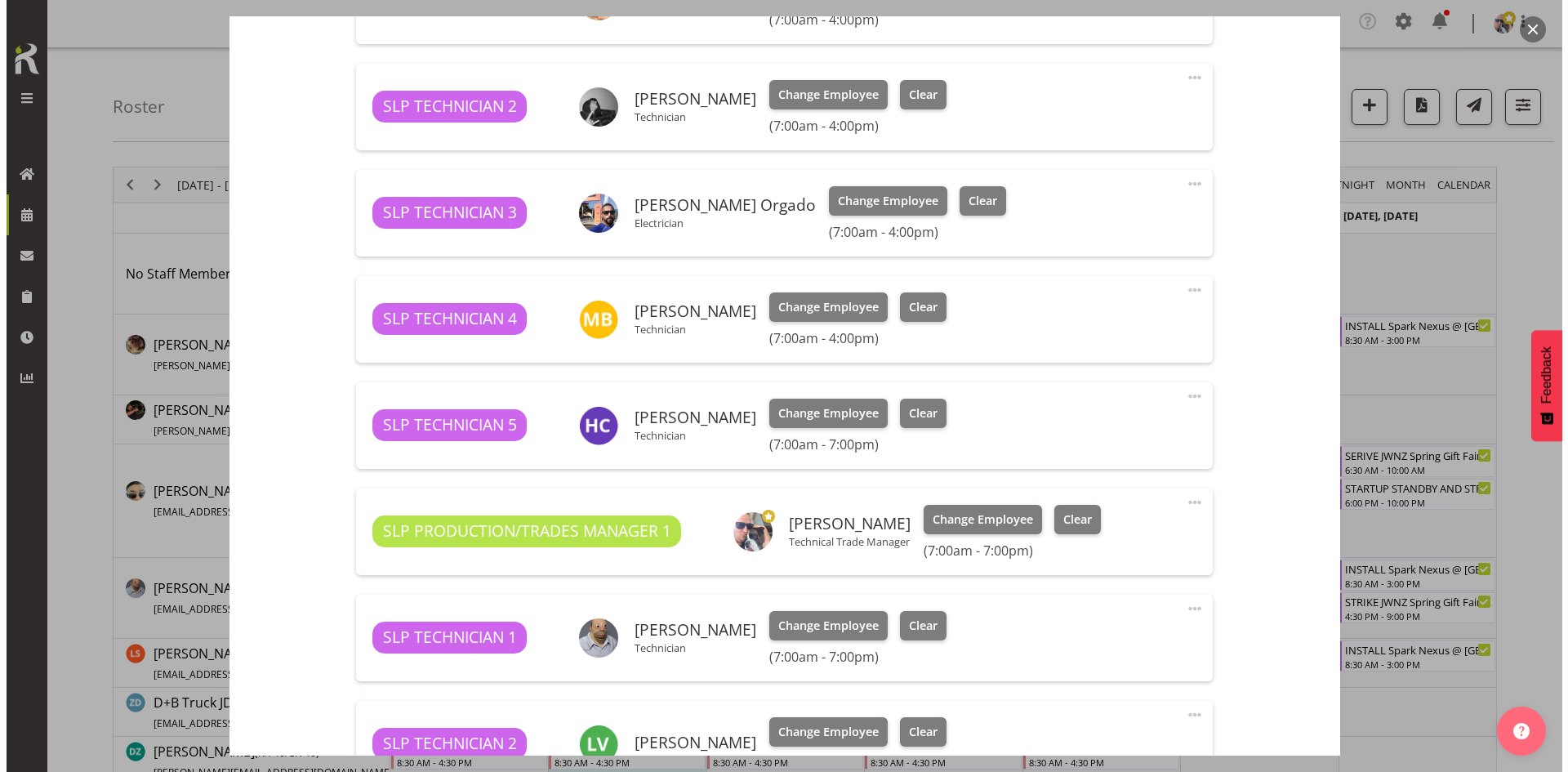
scroll to position [0, 0]
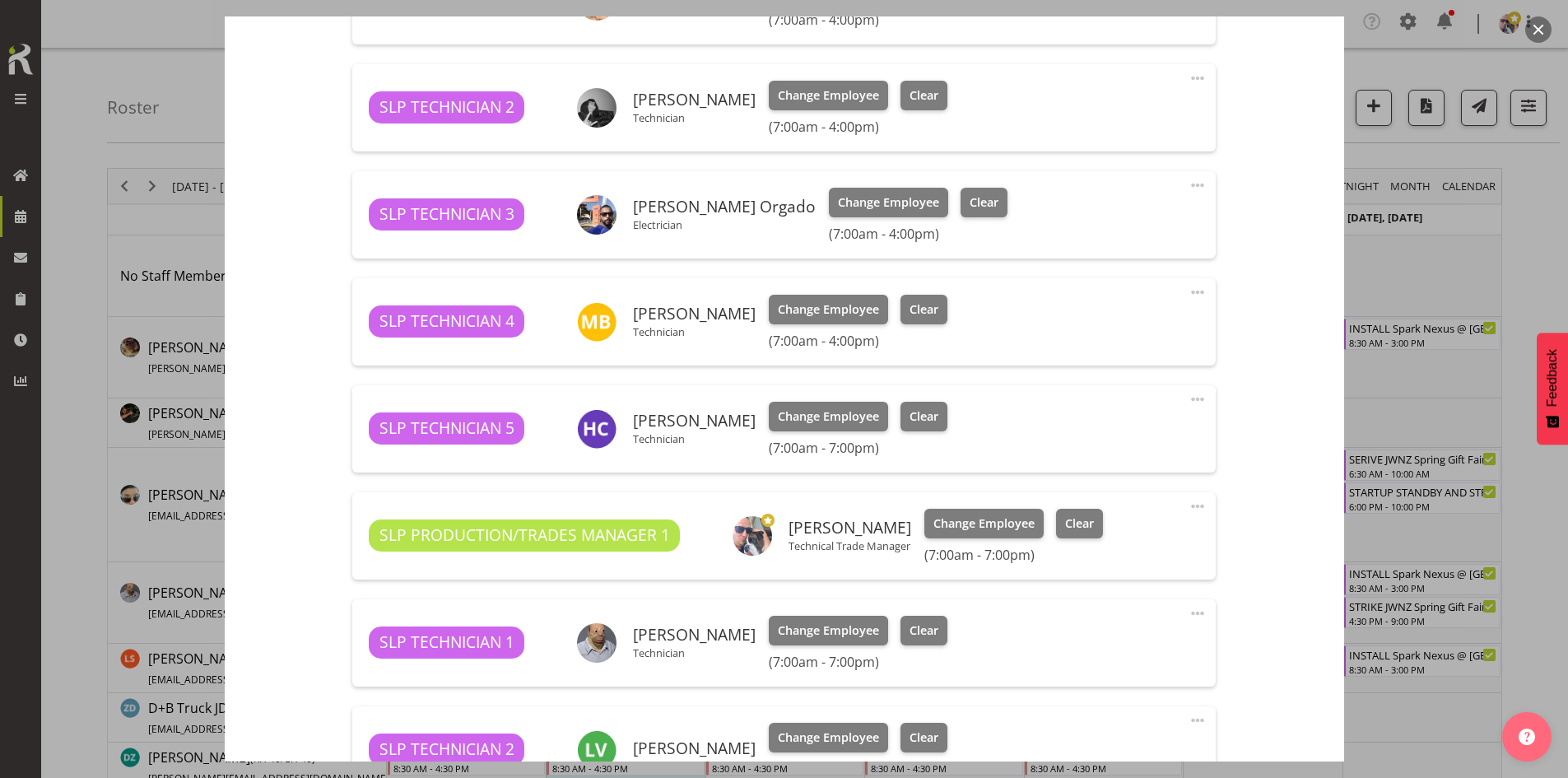
click at [1188, 393] on span at bounding box center [1197, 399] width 20 height 19
click at [1091, 433] on link "Edit" at bounding box center [1129, 439] width 158 height 29
select select "8"
select select "2025"
select select "19"
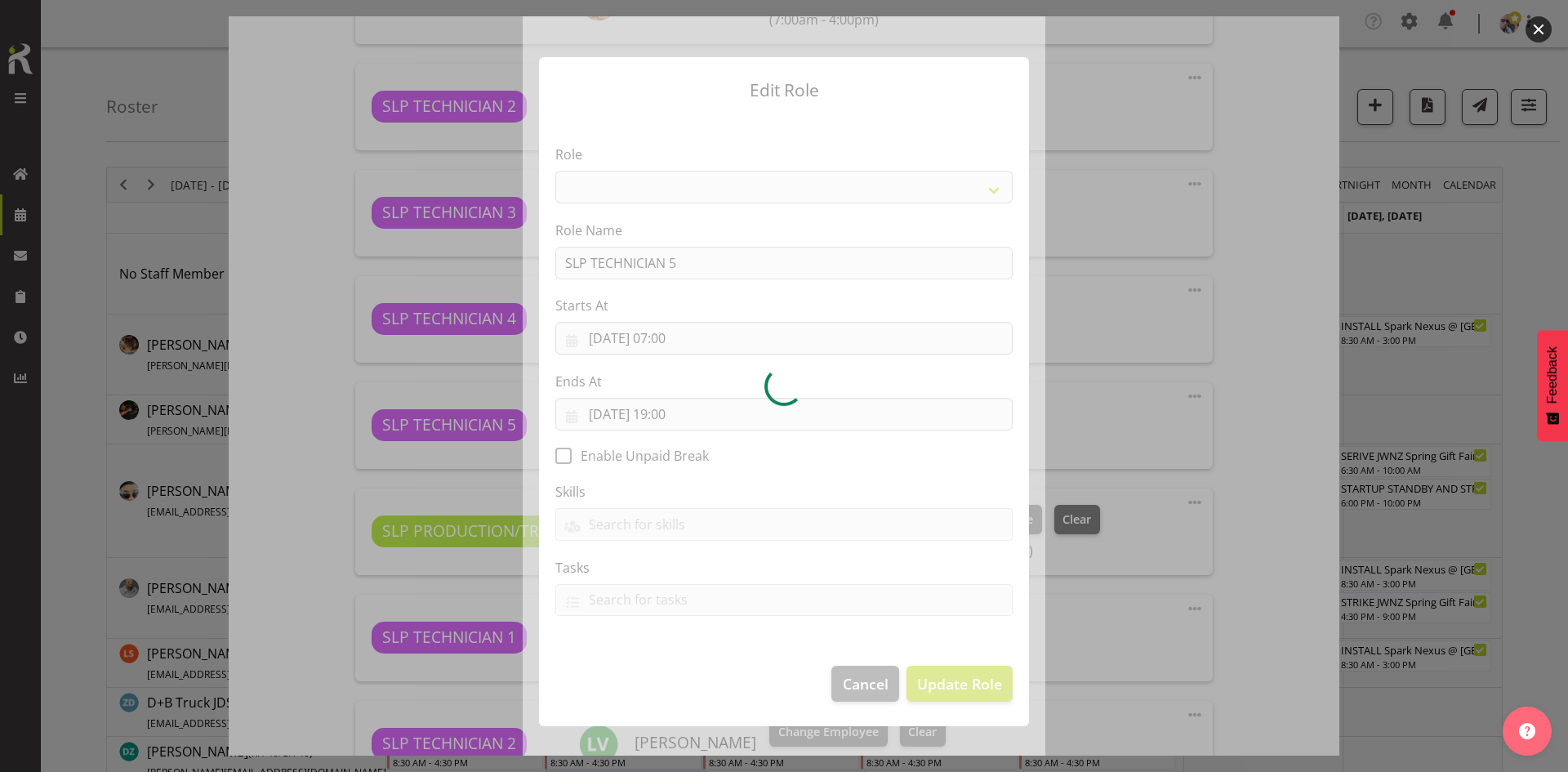
select select "123"
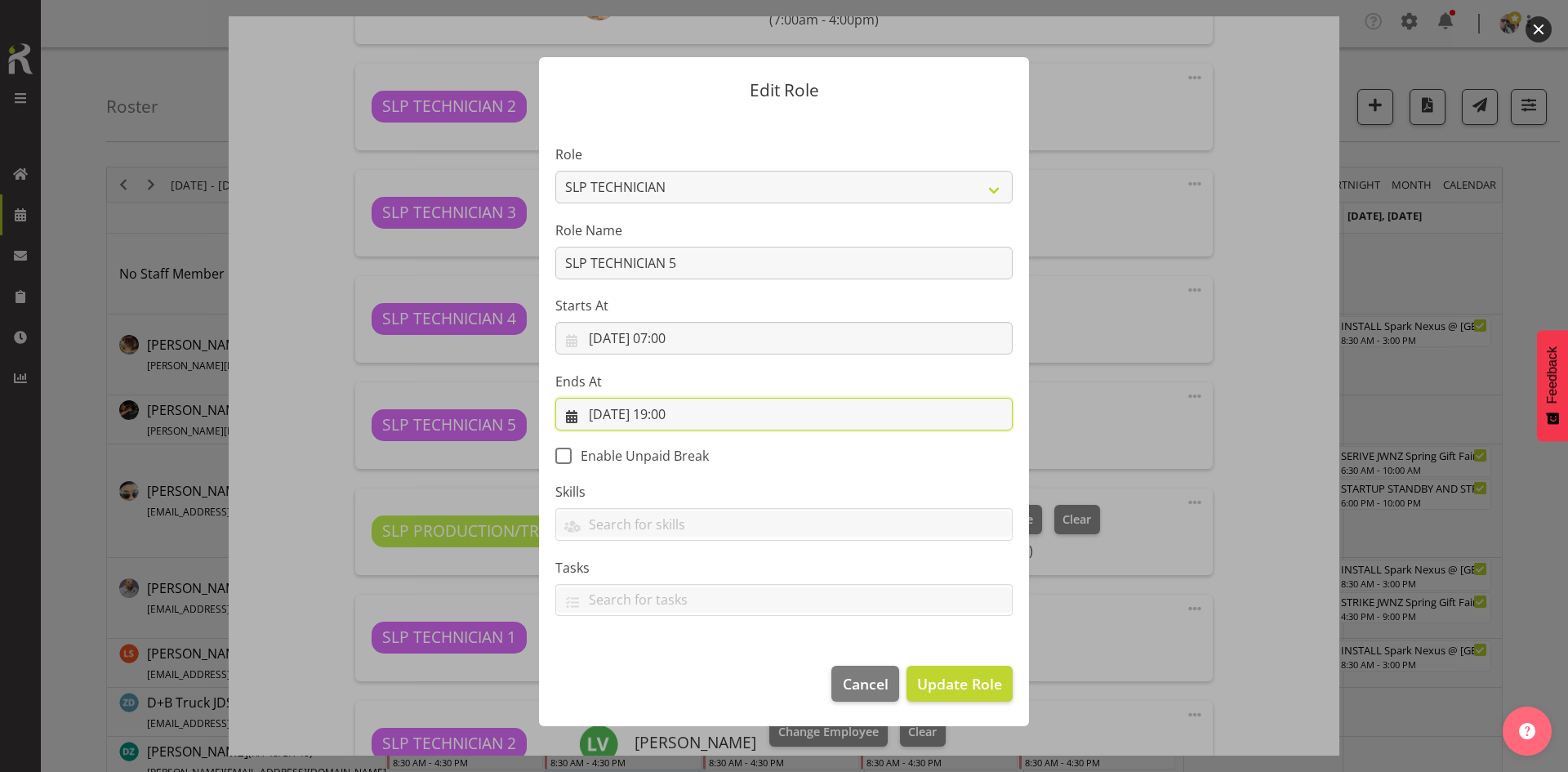
click at [712, 402] on input "08/09/2025, 19:00" at bounding box center [784, 414] width 458 height 33
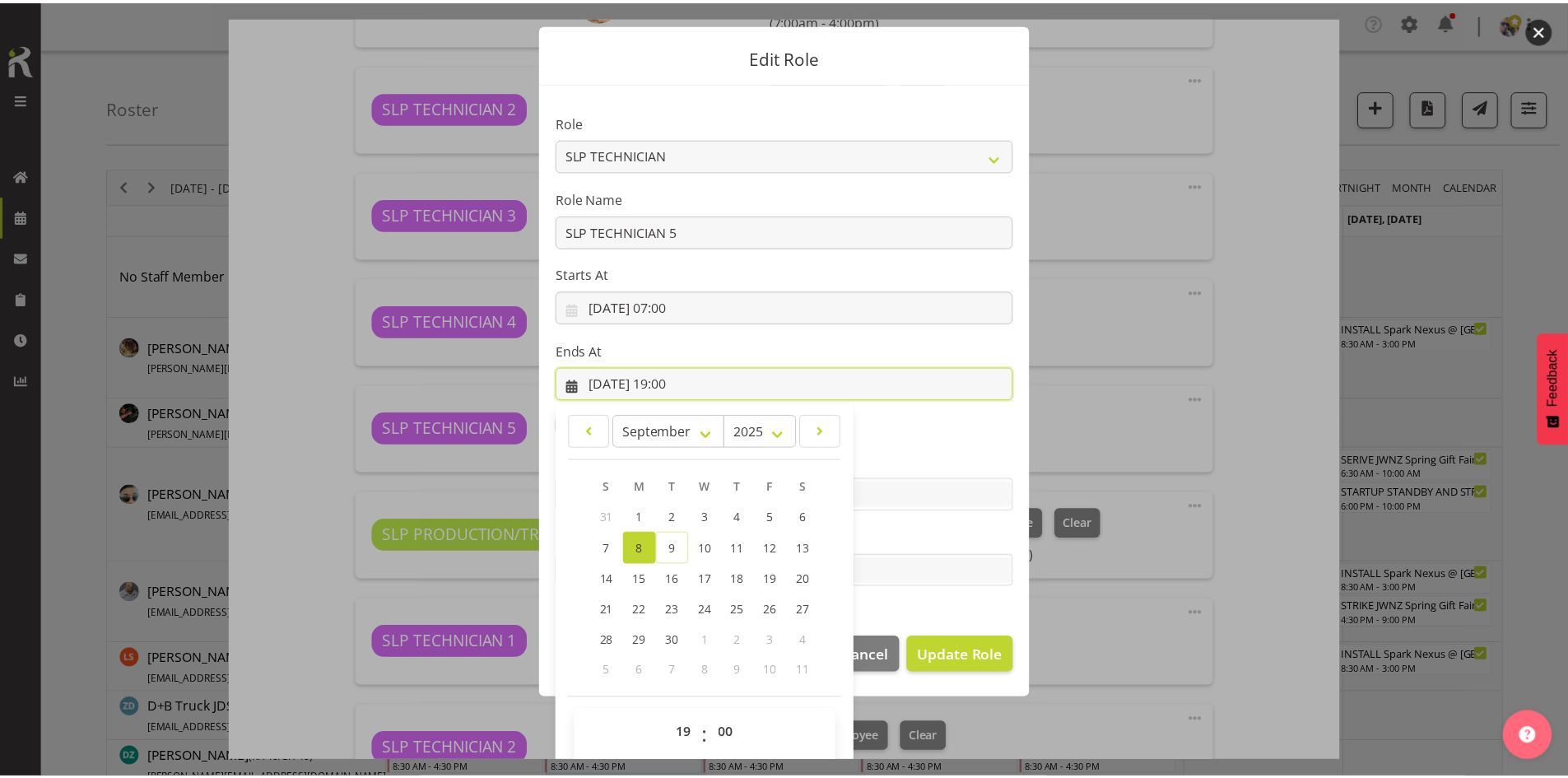
scroll to position [49, 0]
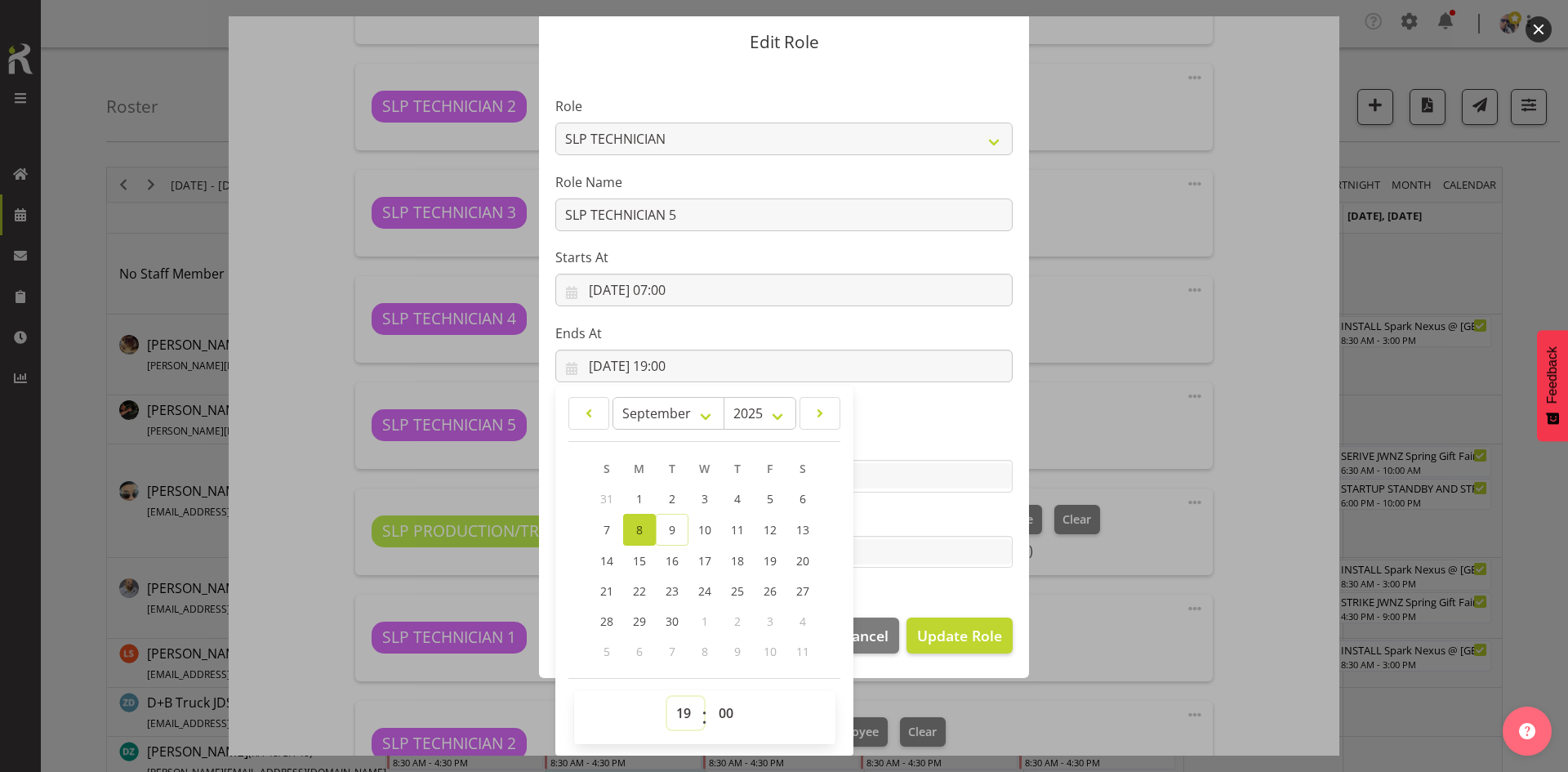
click at [678, 714] on select "00 01 02 03 04 05 06 07 08 09 10 11 12 13 14 15 16 17 18 19 20 21 22 23" at bounding box center [686, 713] width 37 height 33
select select "16"
click at [667, 697] on select "00 01 02 03 04 05 06 07 08 09 10 11 12 13 14 15 16 17 18 19 20 21 22 23" at bounding box center [686, 713] width 37 height 33
type input "08/09/2025, 16:00"
click at [958, 631] on span "Update Role" at bounding box center [960, 636] width 85 height 21
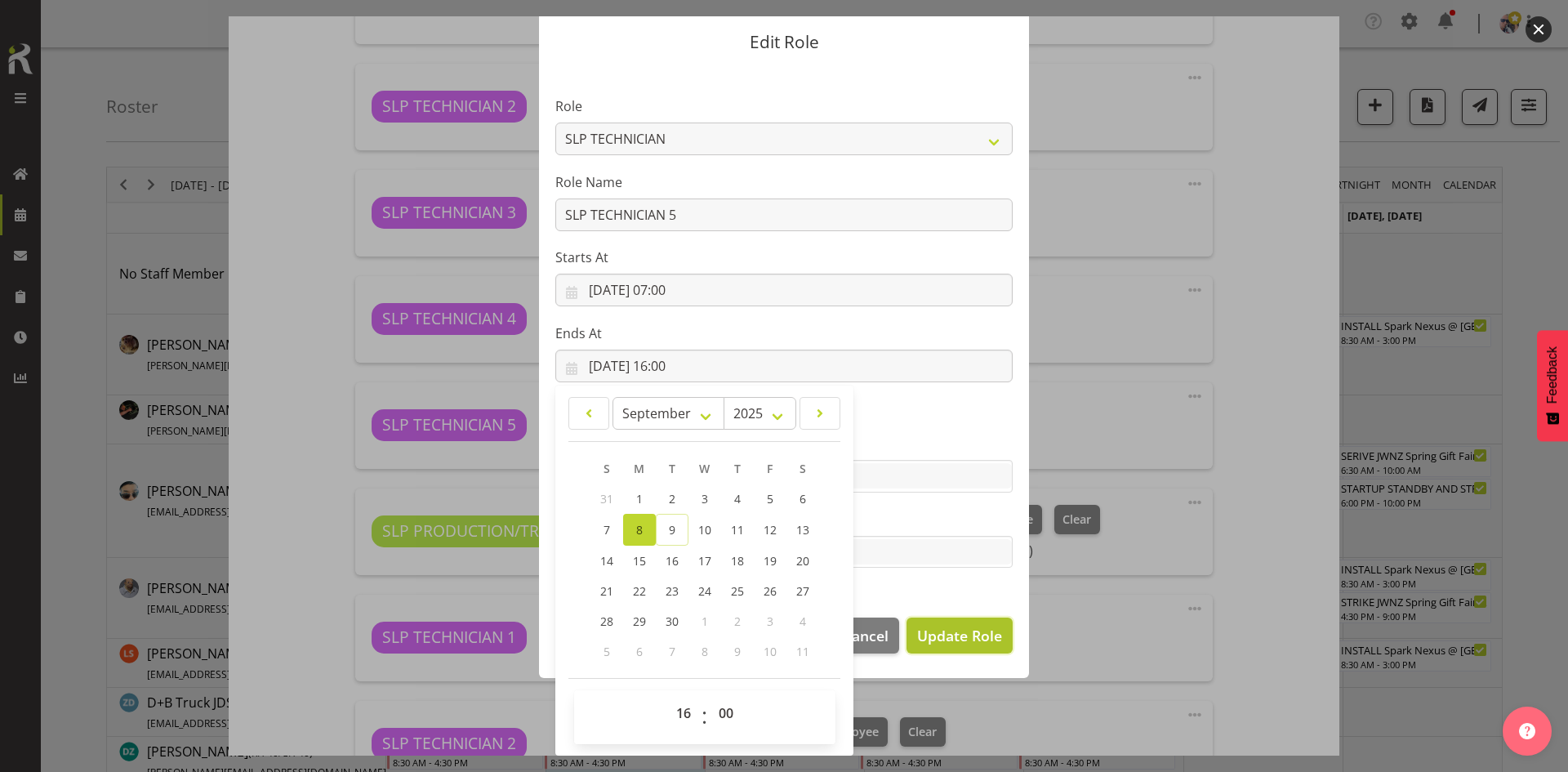
select select
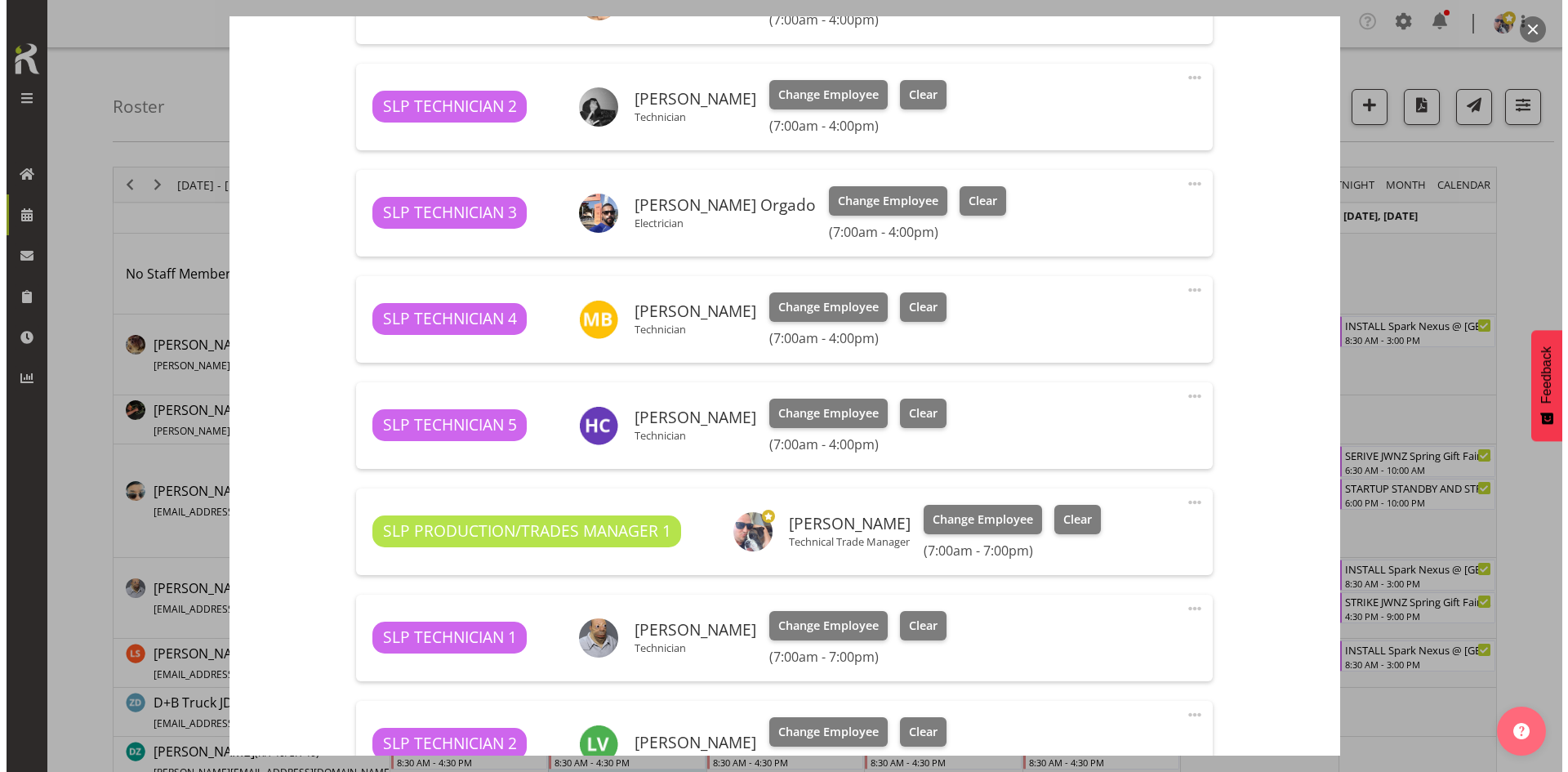
scroll to position [817, 0]
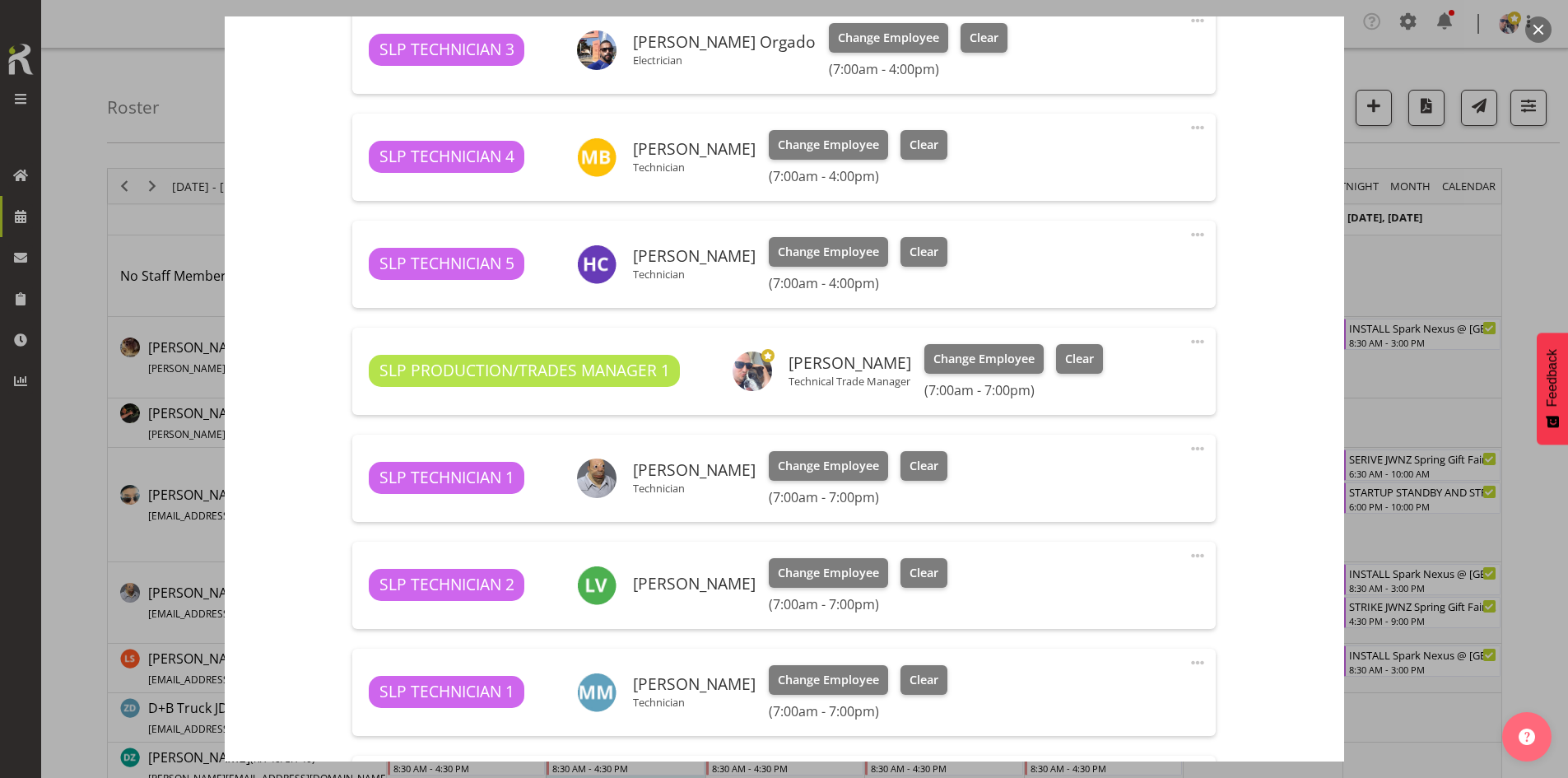
click at [1188, 447] on span at bounding box center [1197, 448] width 20 height 19
click at [1072, 481] on link "Edit" at bounding box center [1129, 487] width 158 height 29
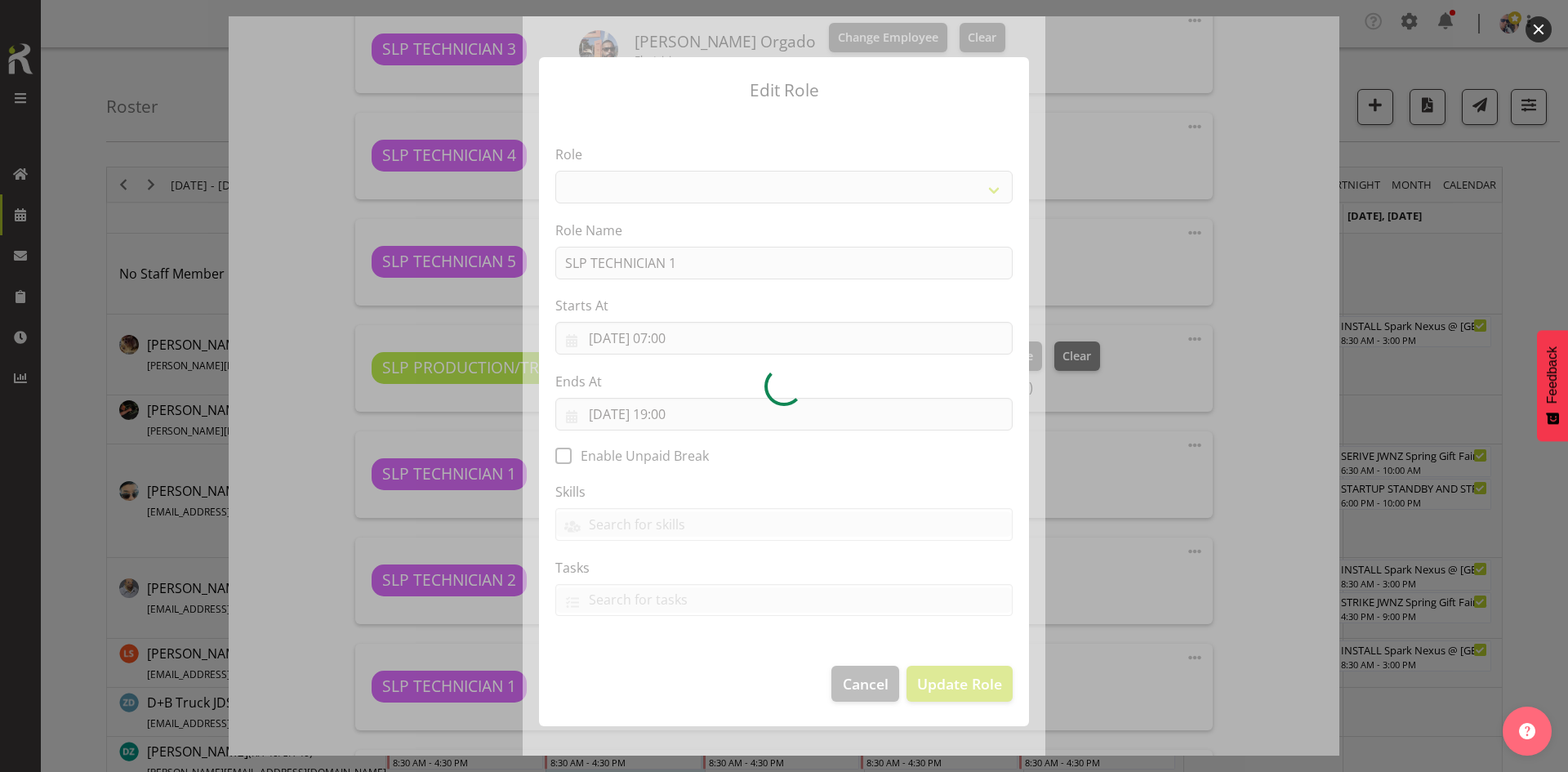
select select "123"
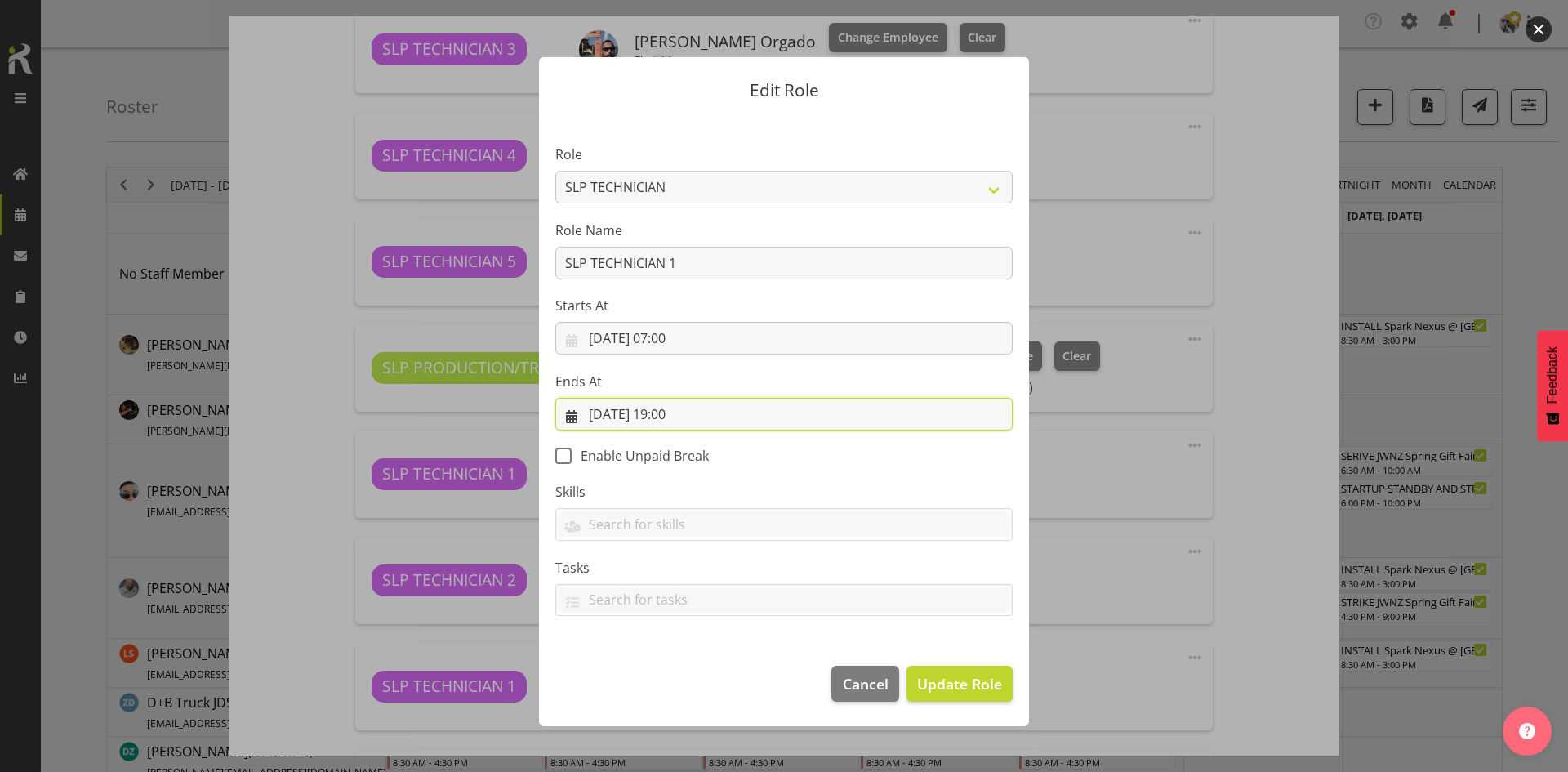
click at [877, 424] on input "08/09/2025, 19:00" at bounding box center [784, 414] width 458 height 33
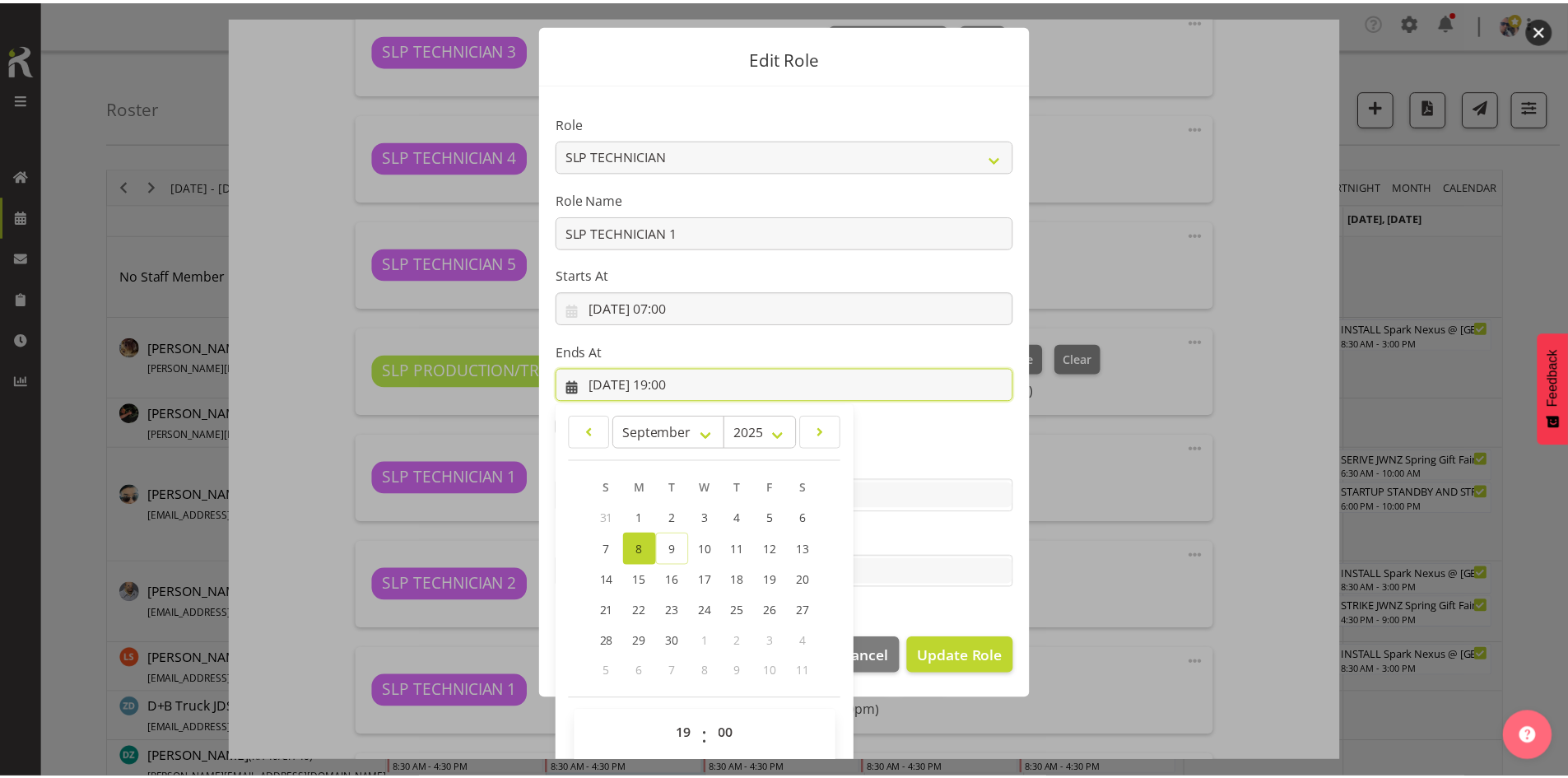
scroll to position [49, 0]
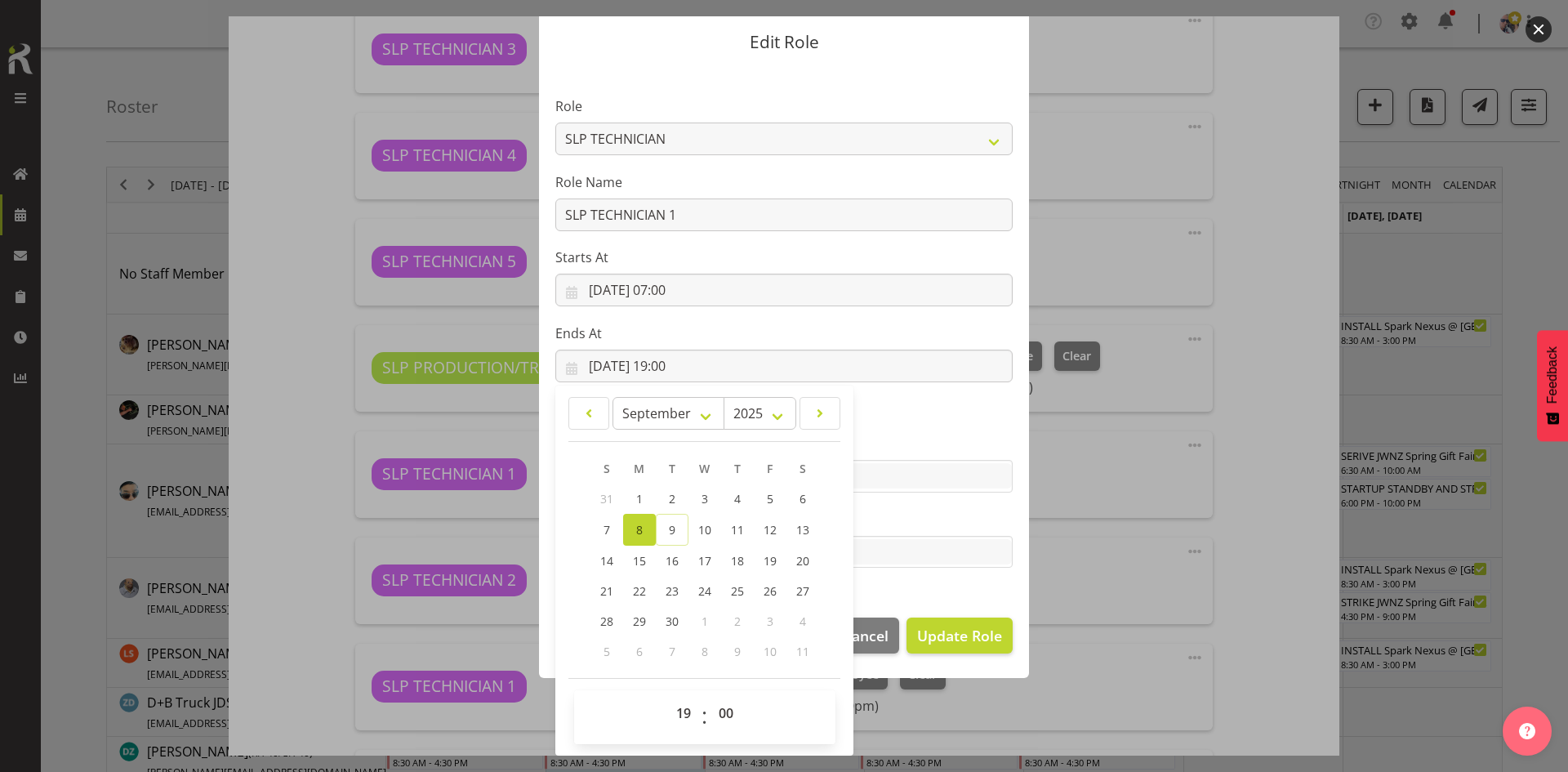
click at [678, 696] on div "00 01 02 03 04 05 06 07 08 09 10 11 12 13 14 15 16 17 18 19 20 21 22 23 : 00 01…" at bounding box center [705, 717] width 261 height 54
click at [677, 703] on select "00 01 02 03 04 05 06 07 08 09 10 11 12 13 14 15 16 17 18 19 20 21 22 23" at bounding box center [686, 713] width 37 height 33
select select "16"
click at [667, 697] on select "00 01 02 03 04 05 06 07 08 09 10 11 12 13 14 15 16 17 18 19 20 21 22 23" at bounding box center [686, 713] width 37 height 33
type input "08/09/2025, 16:00"
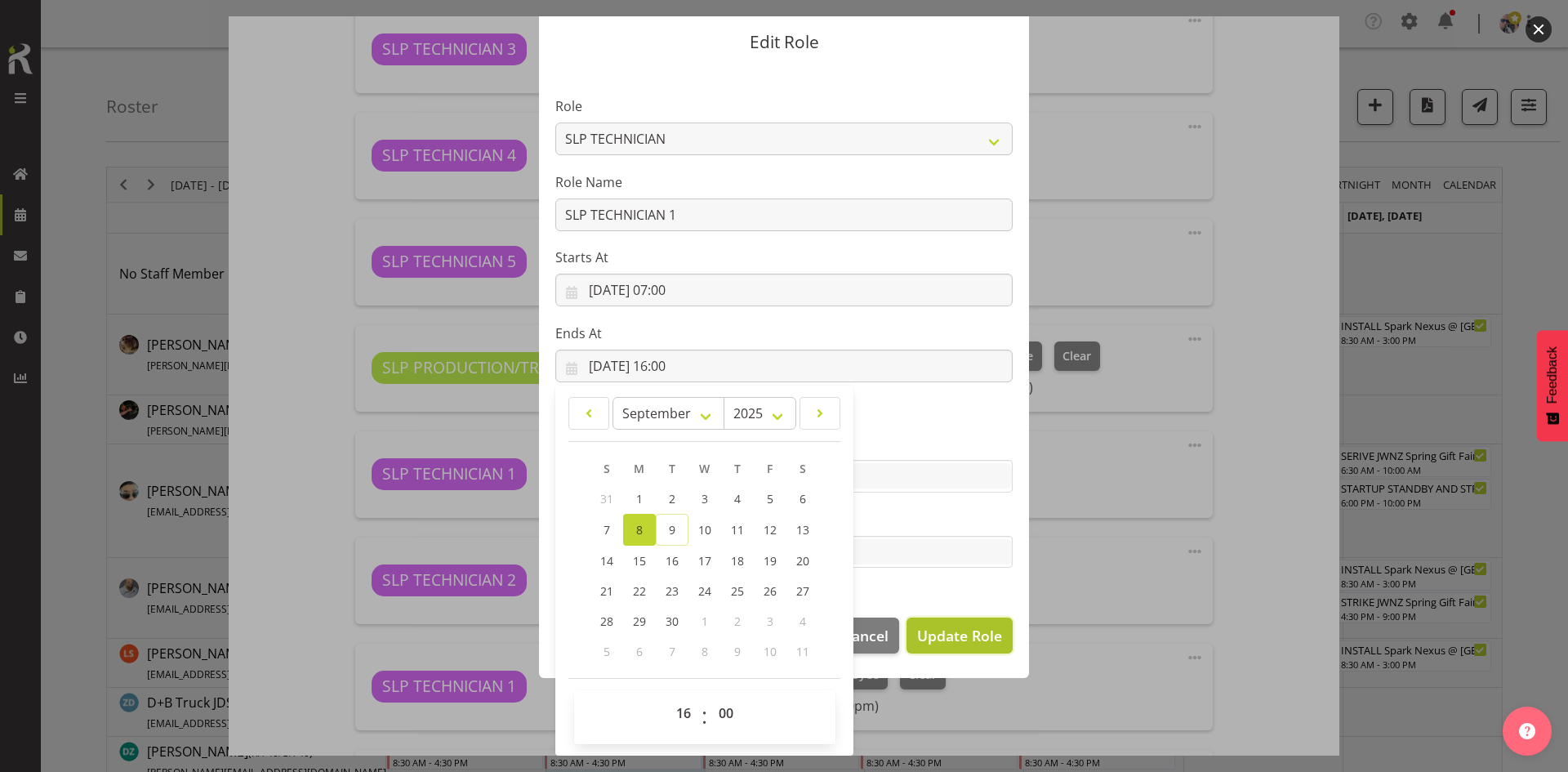
click at [958, 633] on span "Update Role" at bounding box center [960, 636] width 85 height 21
select select
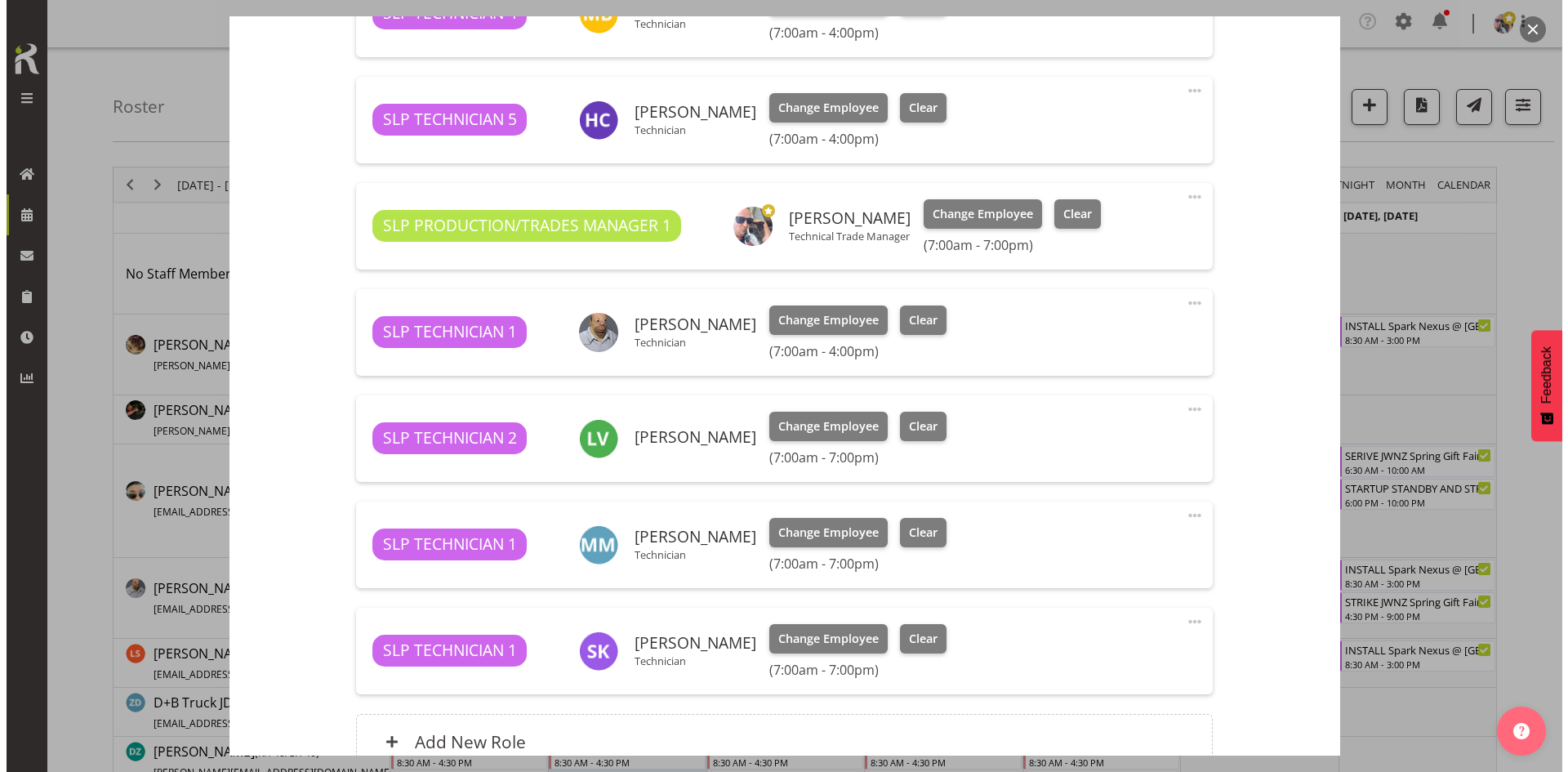
scroll to position [1062, 0]
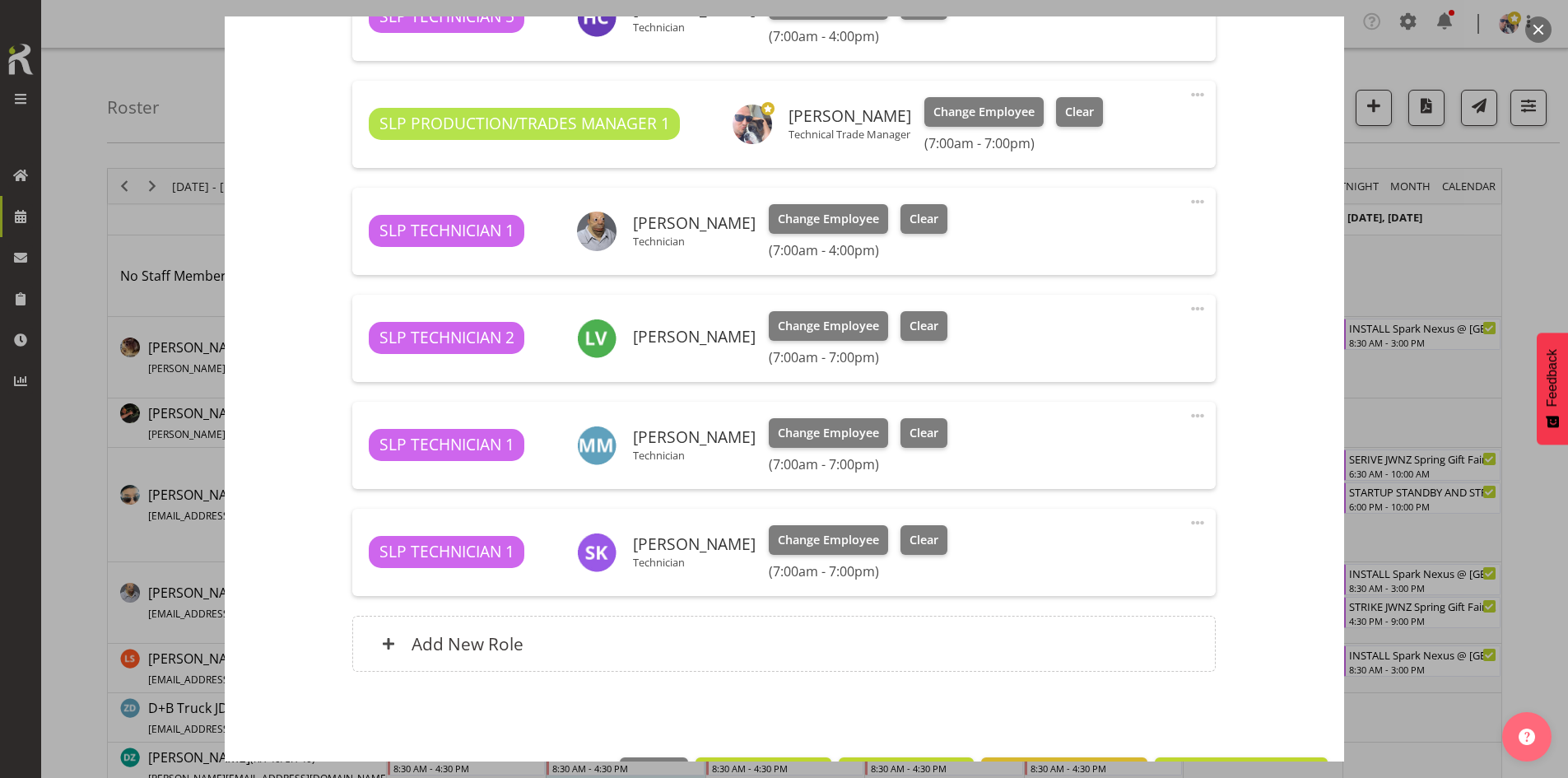
click at [1188, 305] on span at bounding box center [1197, 308] width 20 height 19
click at [1106, 344] on link "Edit" at bounding box center [1129, 348] width 158 height 29
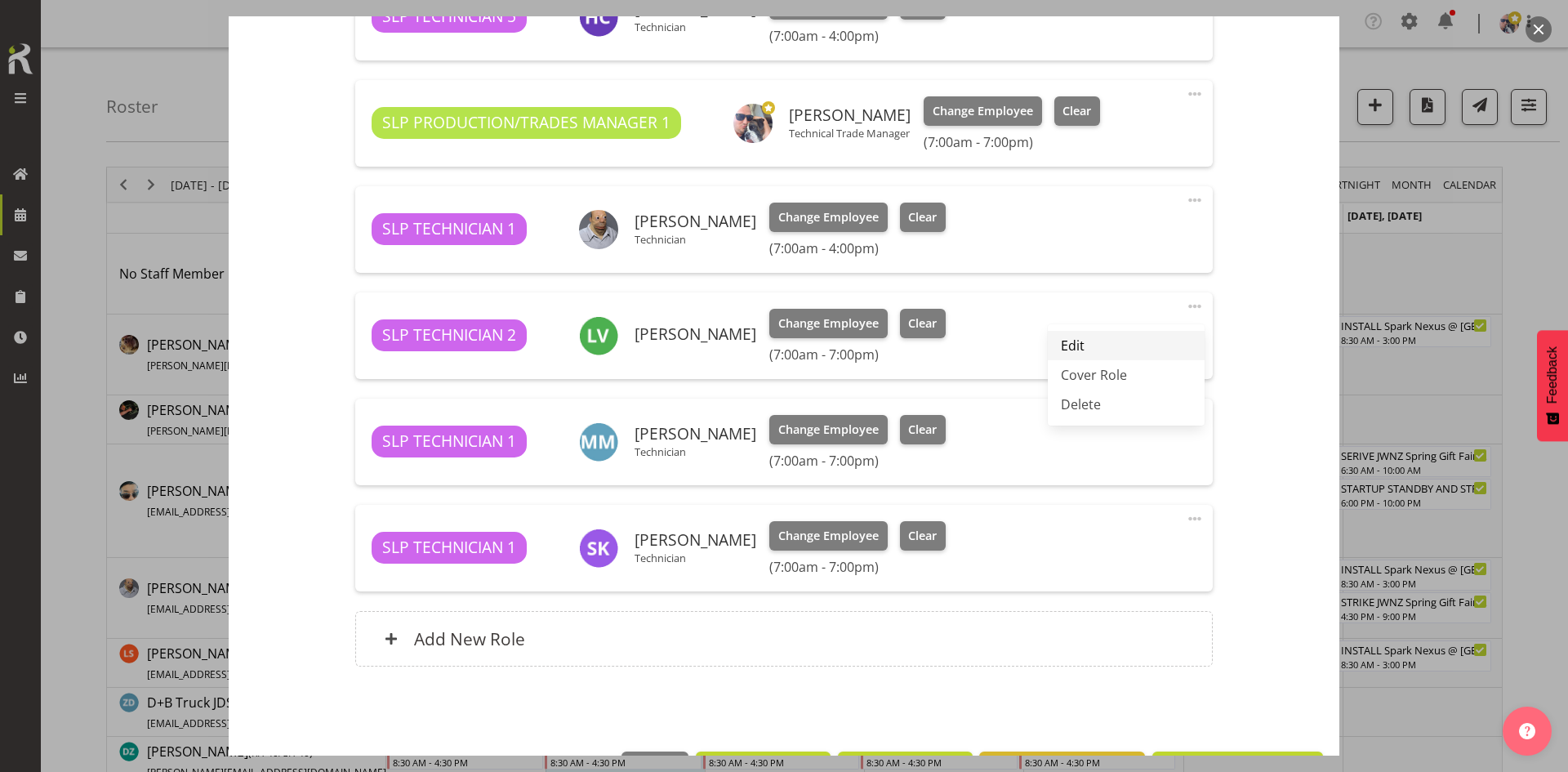
select select "8"
select select "2025"
select select "19"
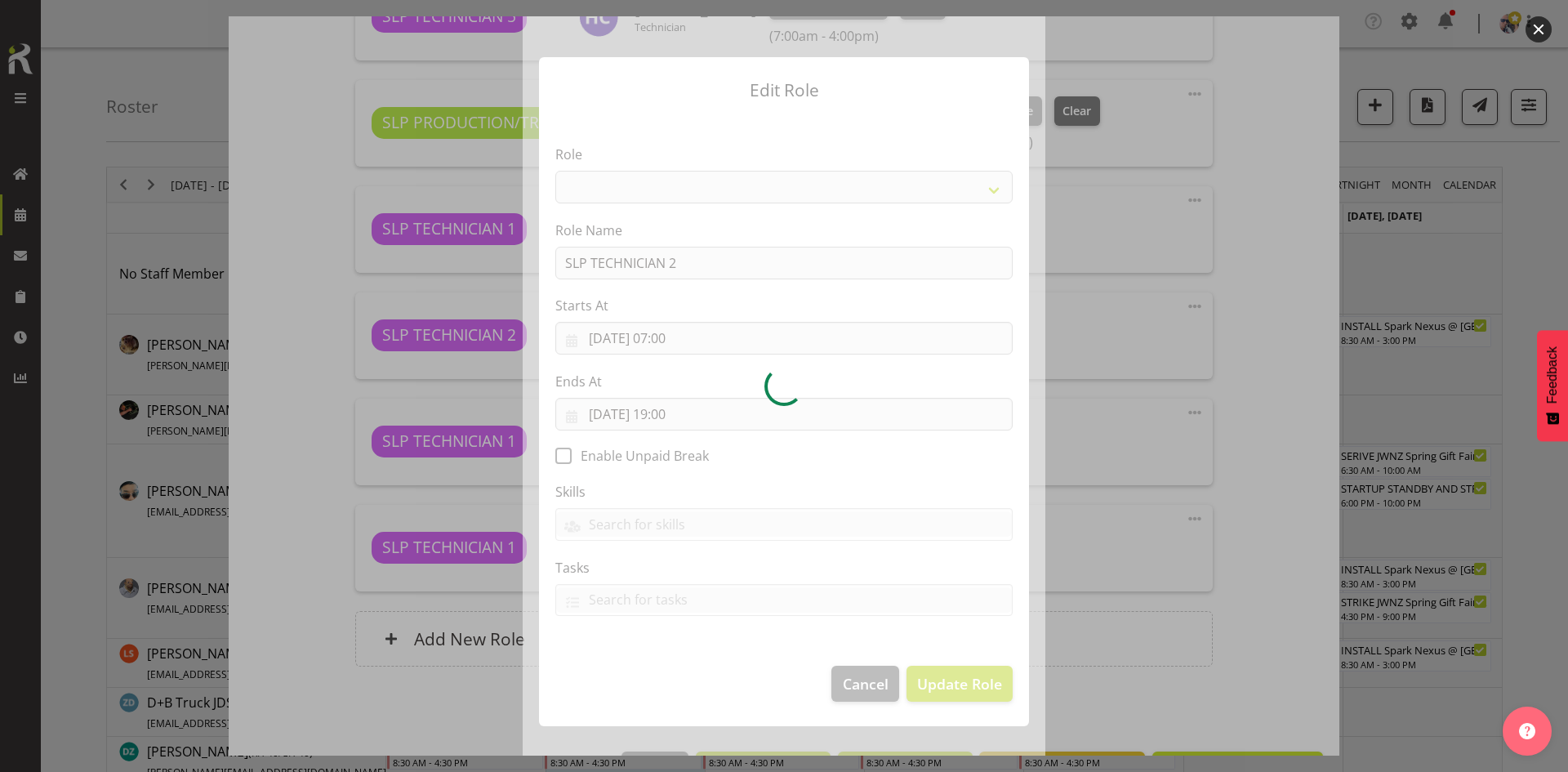
select select "123"
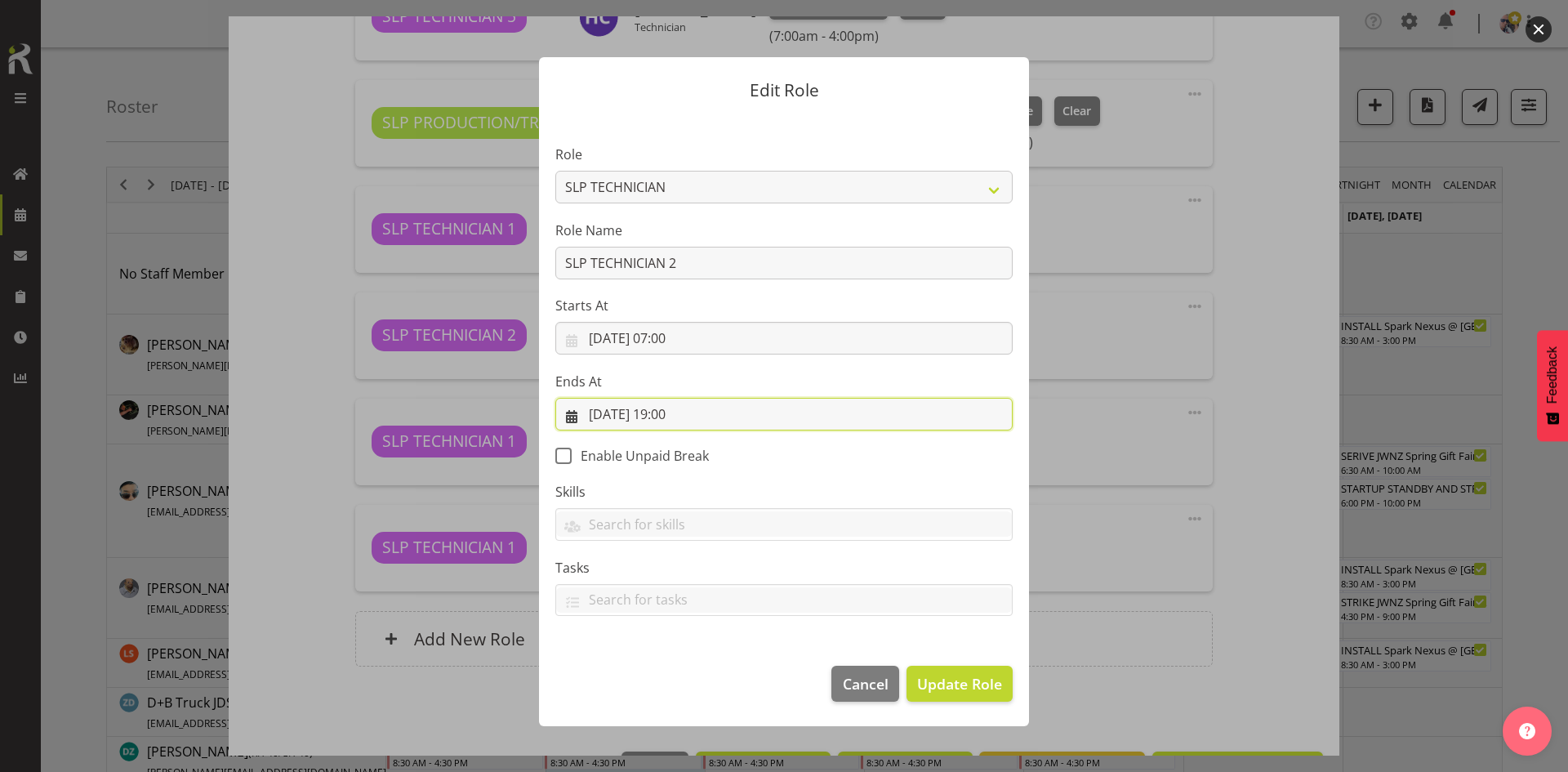
click at [711, 409] on input "08/09/2025, 19:00" at bounding box center [784, 414] width 458 height 33
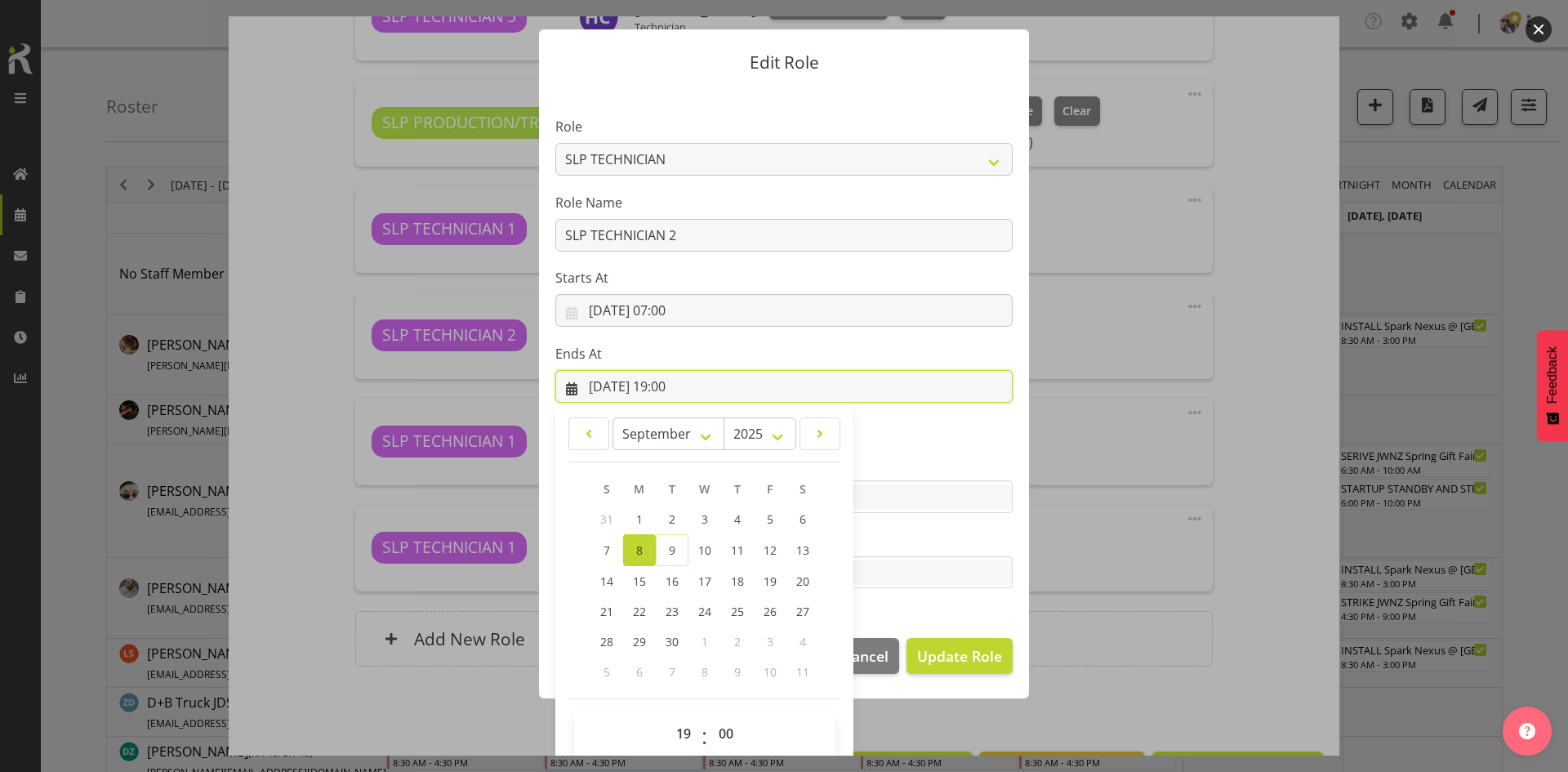
scroll to position [48, 0]
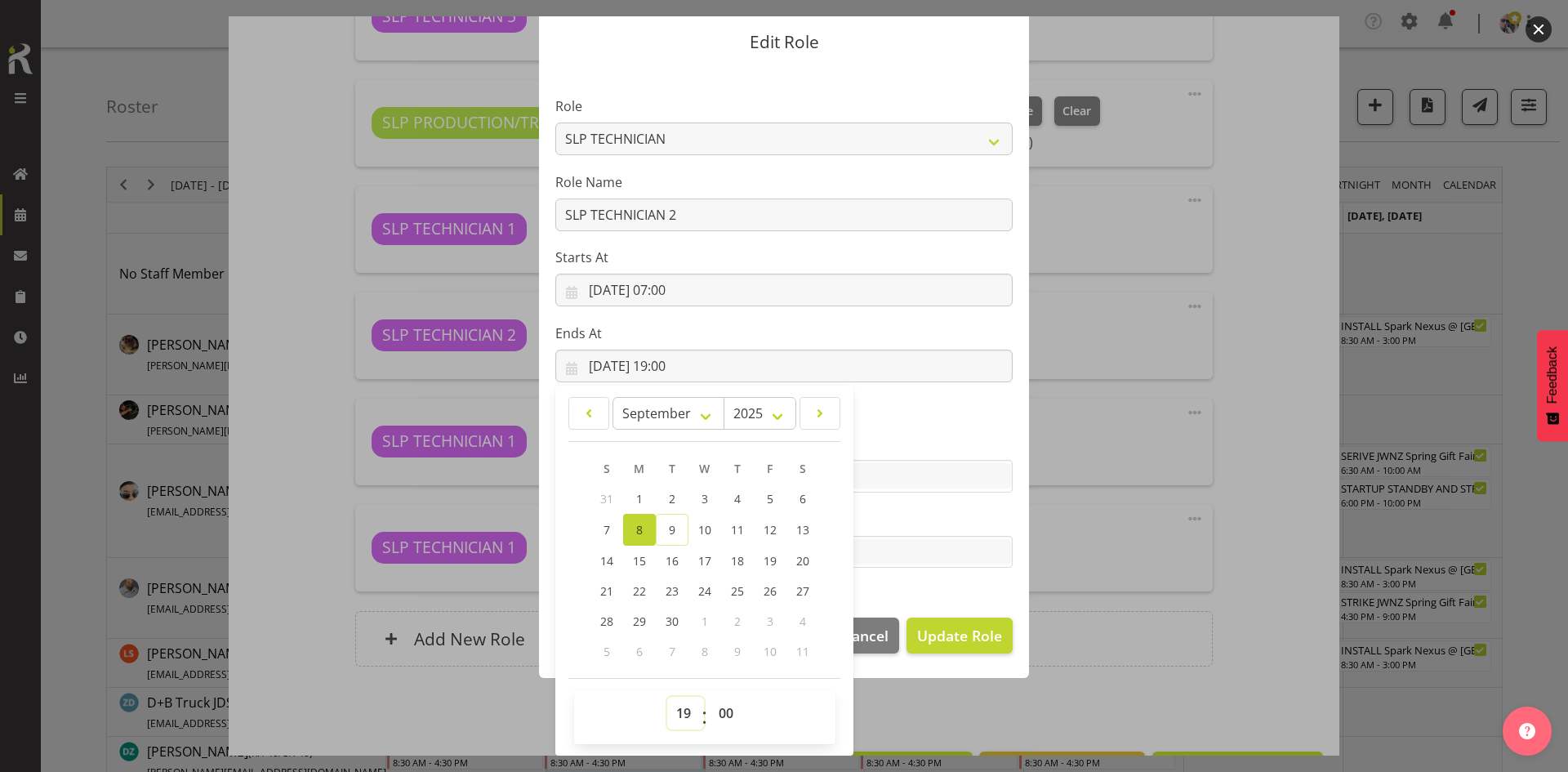
click at [670, 702] on select "00 01 02 03 04 05 06 07 08 09 10 11 12 13 14 15 16 17 18 19 20 21 22 23" at bounding box center [686, 713] width 37 height 33
select select "16"
click at [667, 697] on select "00 01 02 03 04 05 06 07 08 09 10 11 12 13 14 15 16 17 18 19 20 21 22 23" at bounding box center [686, 713] width 37 height 33
type input "08/09/2025, 16:00"
click at [932, 582] on section "Role ACCOUNT MANAGER ACCOUNT MANAGER DW ACCOUNTS AKL DIANNA VEHICLES AKL RYMER …" at bounding box center [784, 334] width 490 height 534
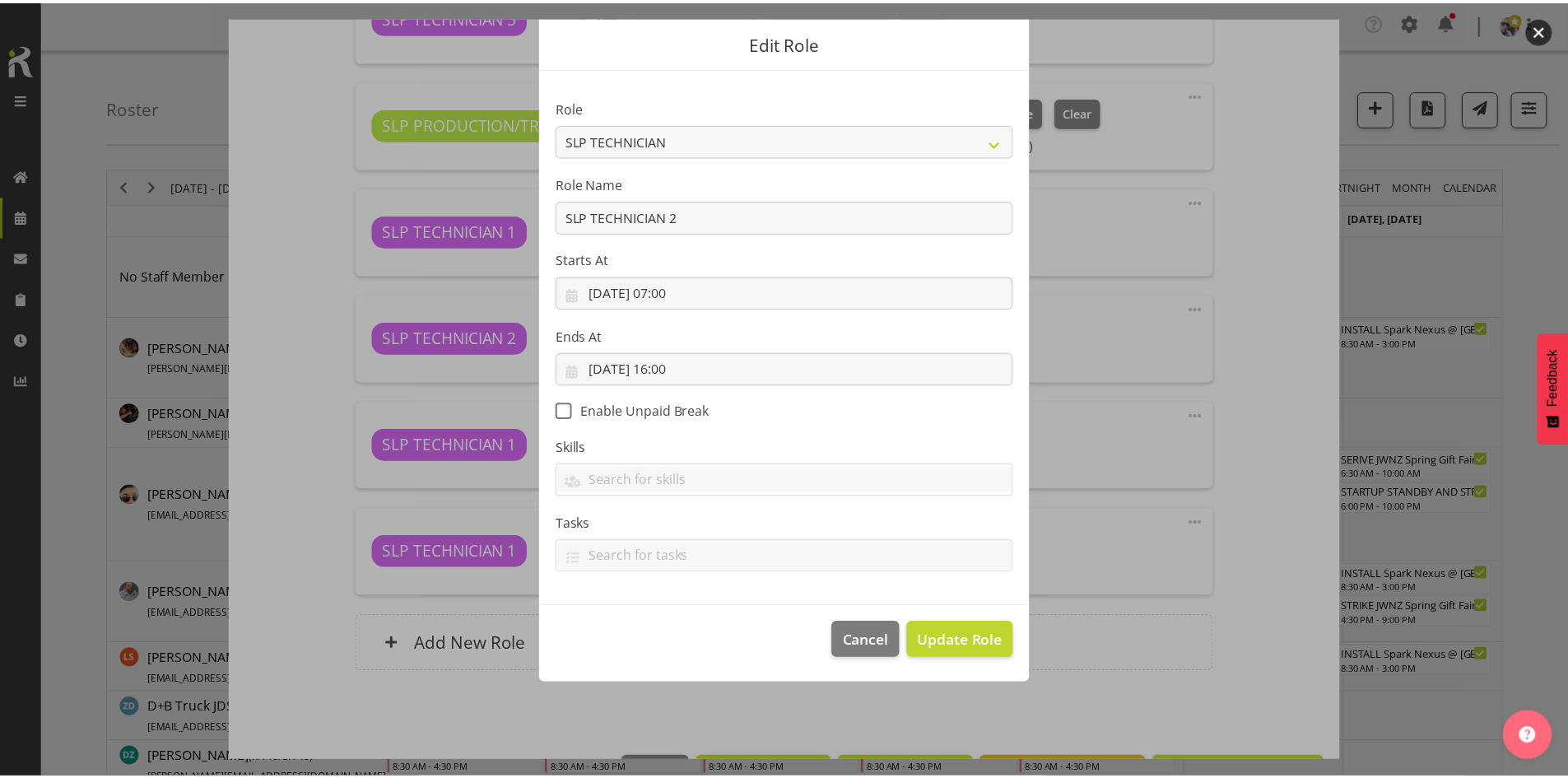
scroll to position [0, 0]
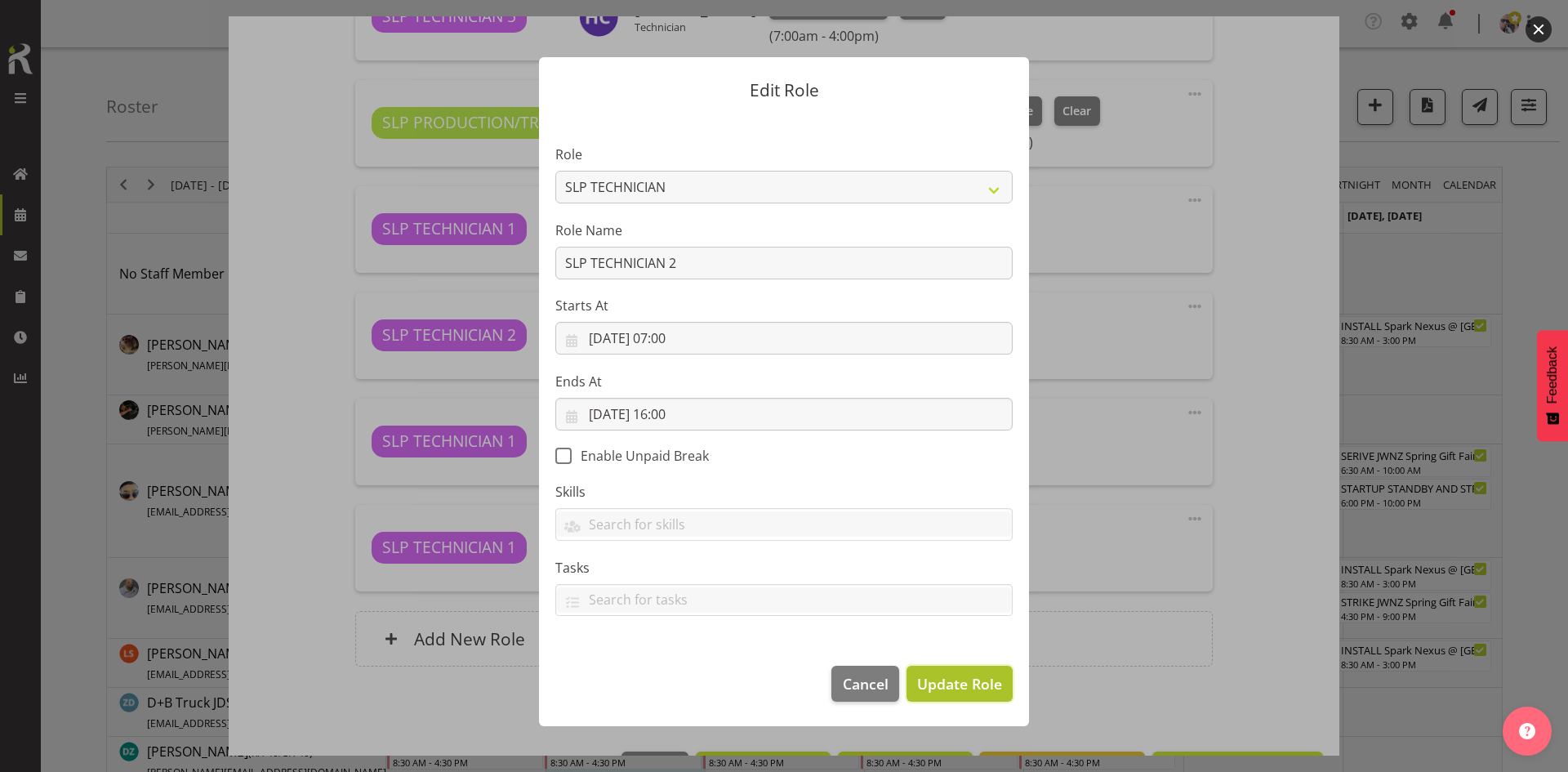
click at [963, 673] on span "Update Role" at bounding box center [960, 684] width 85 height 21
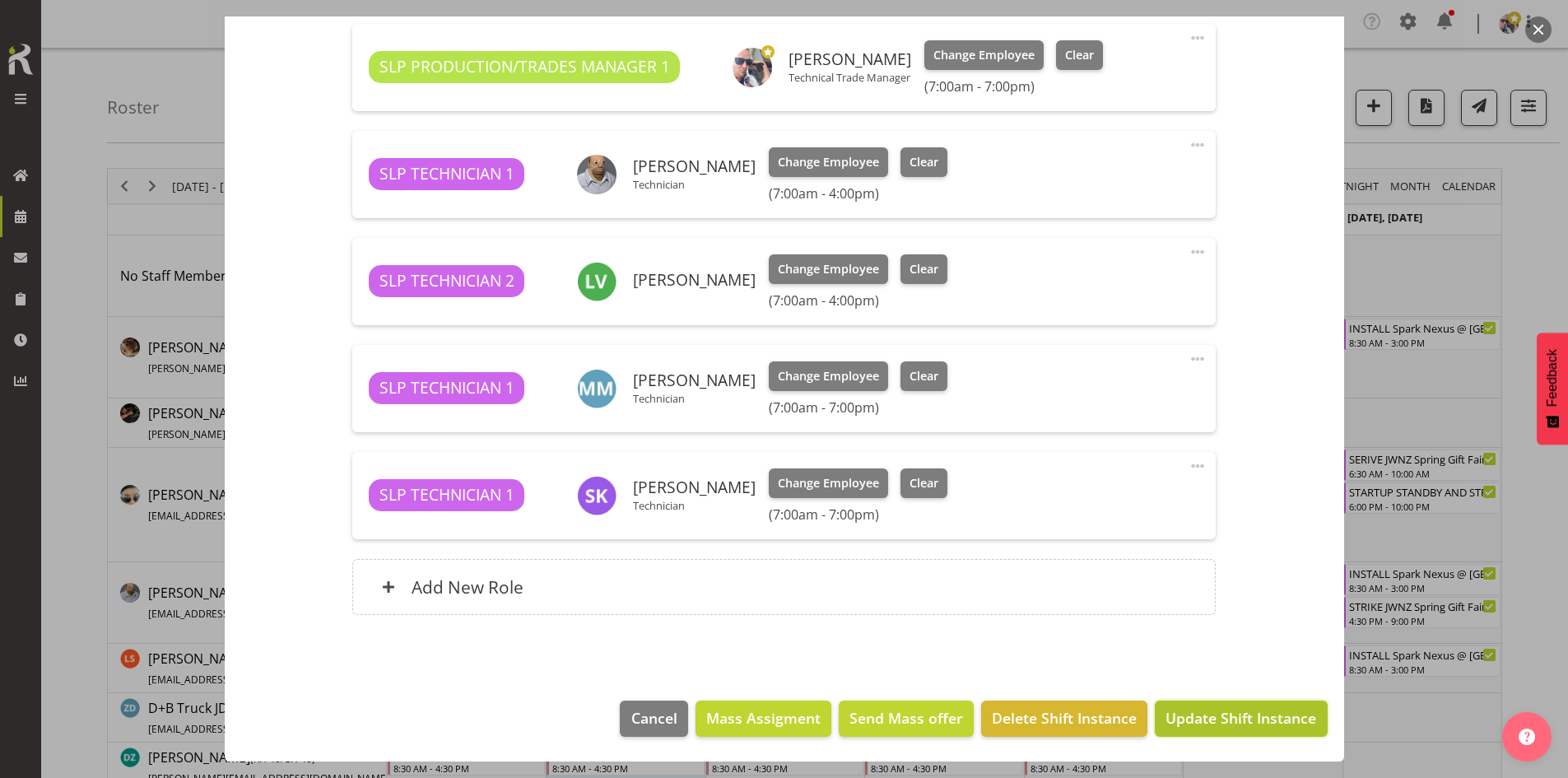
click at [1185, 716] on span "Update Shift Instance" at bounding box center [1241, 718] width 151 height 21
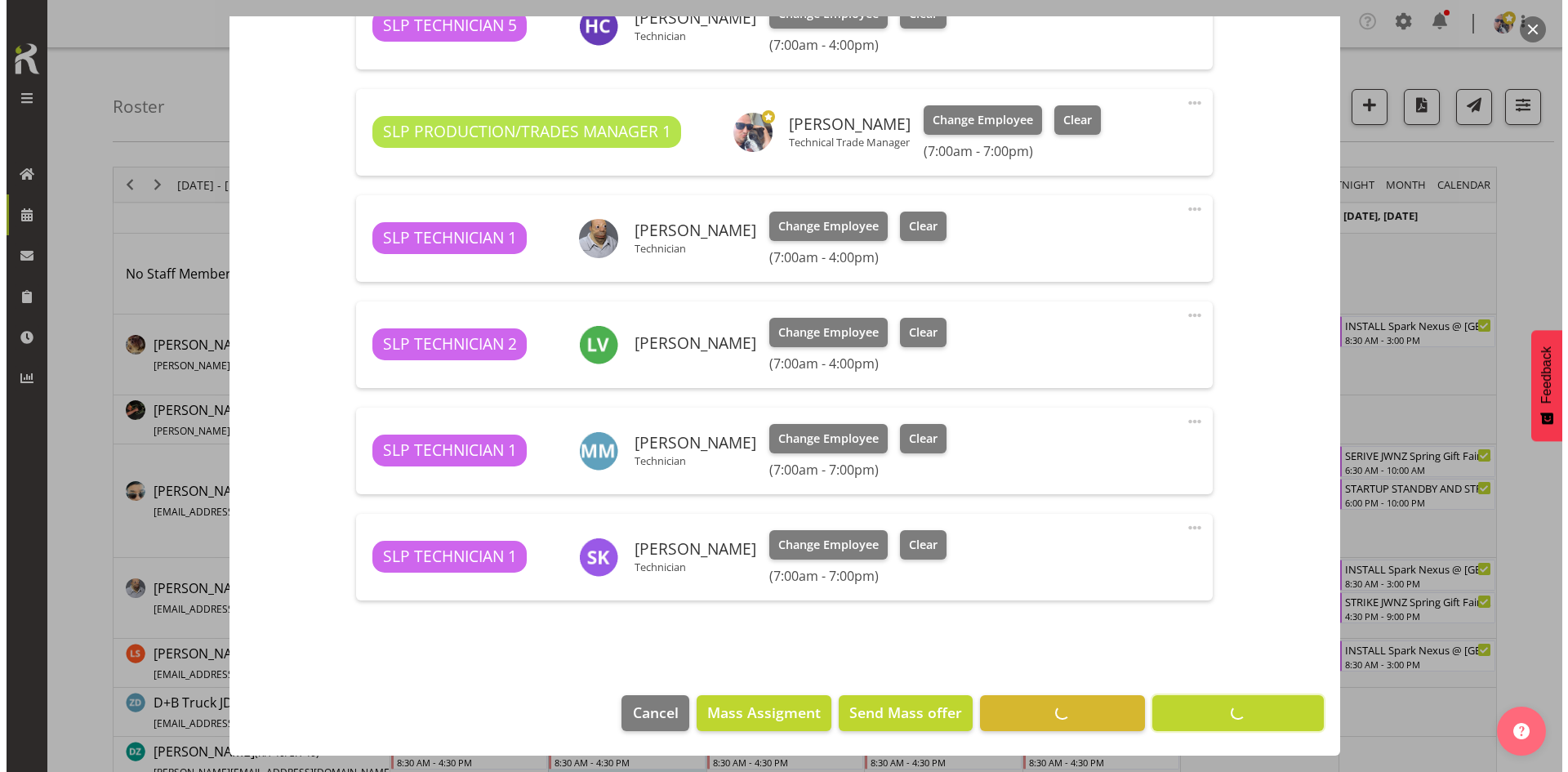
scroll to position [1053, 0]
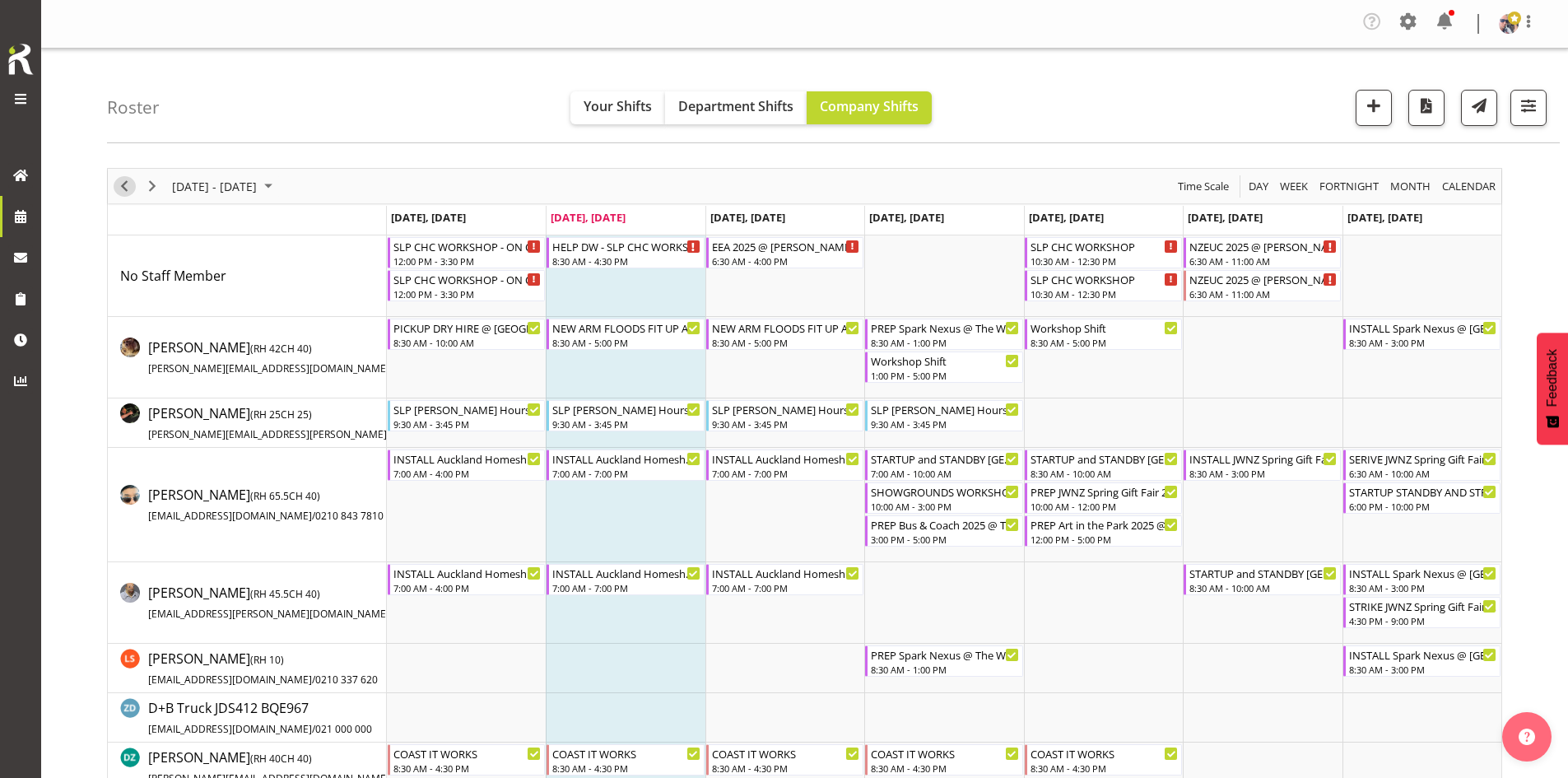
click at [135, 192] on button "Previous" at bounding box center [125, 186] width 22 height 20
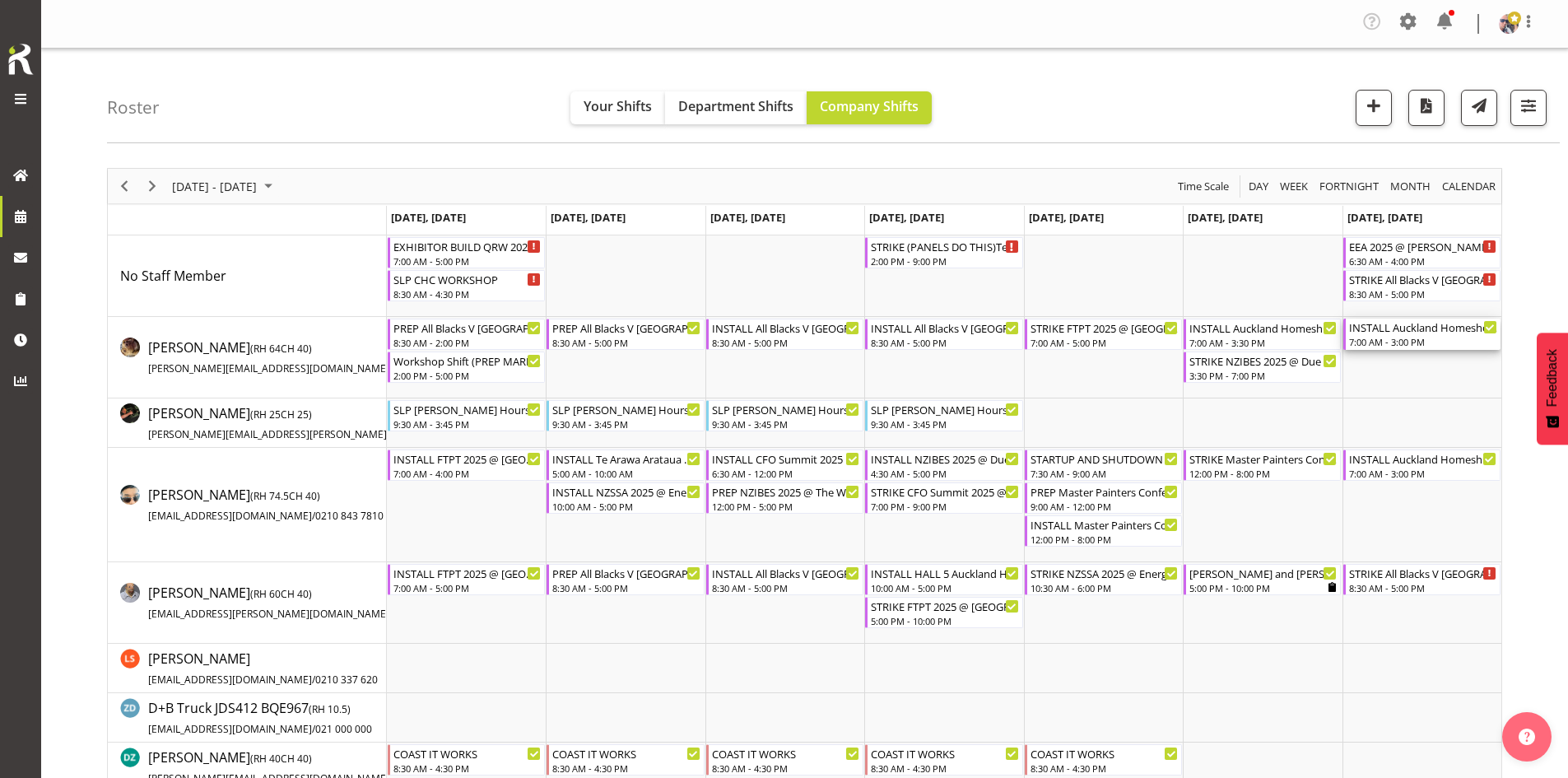
click at [1430, 337] on div "7:00 AM - 3:00 PM" at bounding box center [1424, 342] width 148 height 14
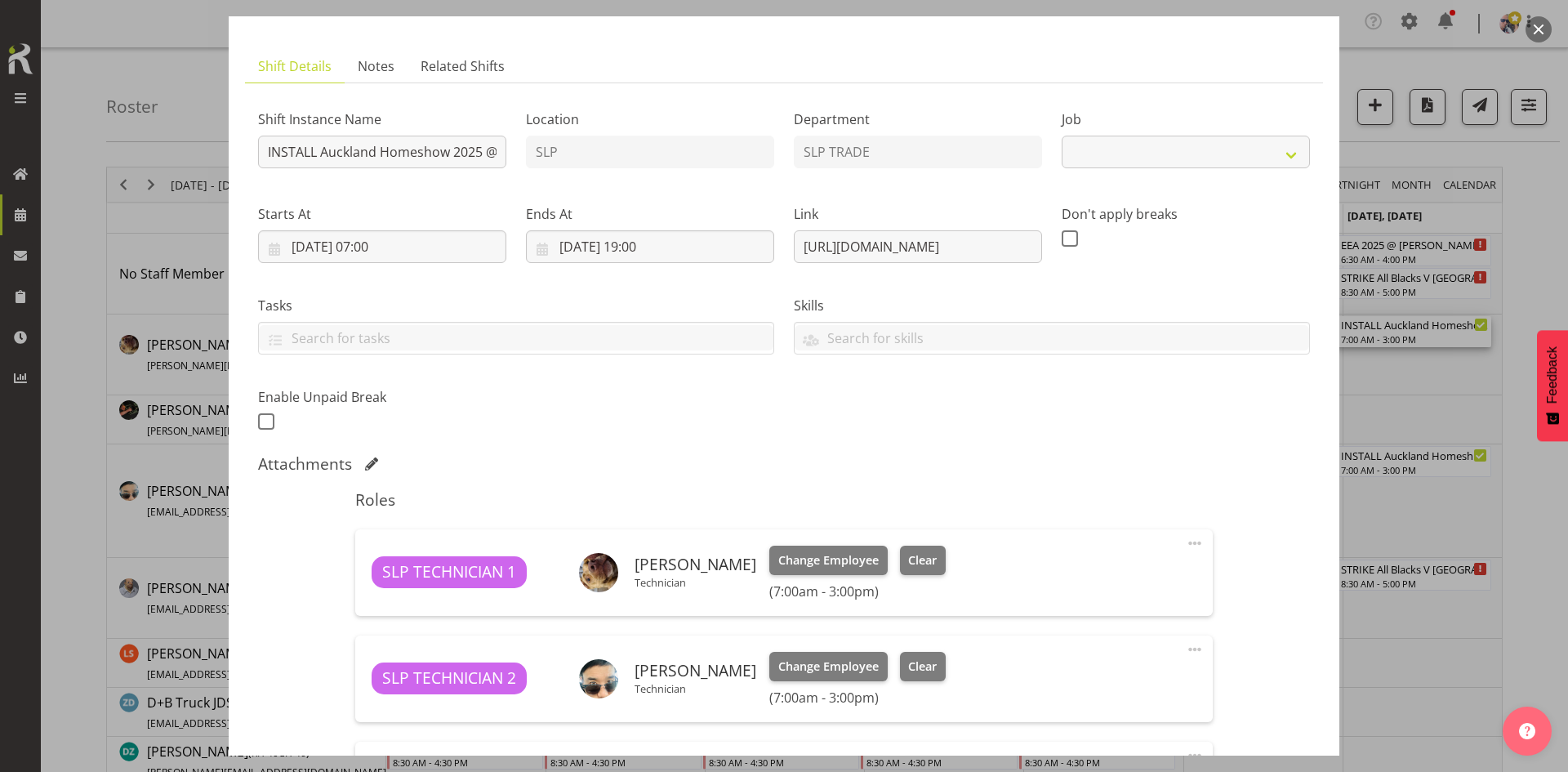
select select "9869"
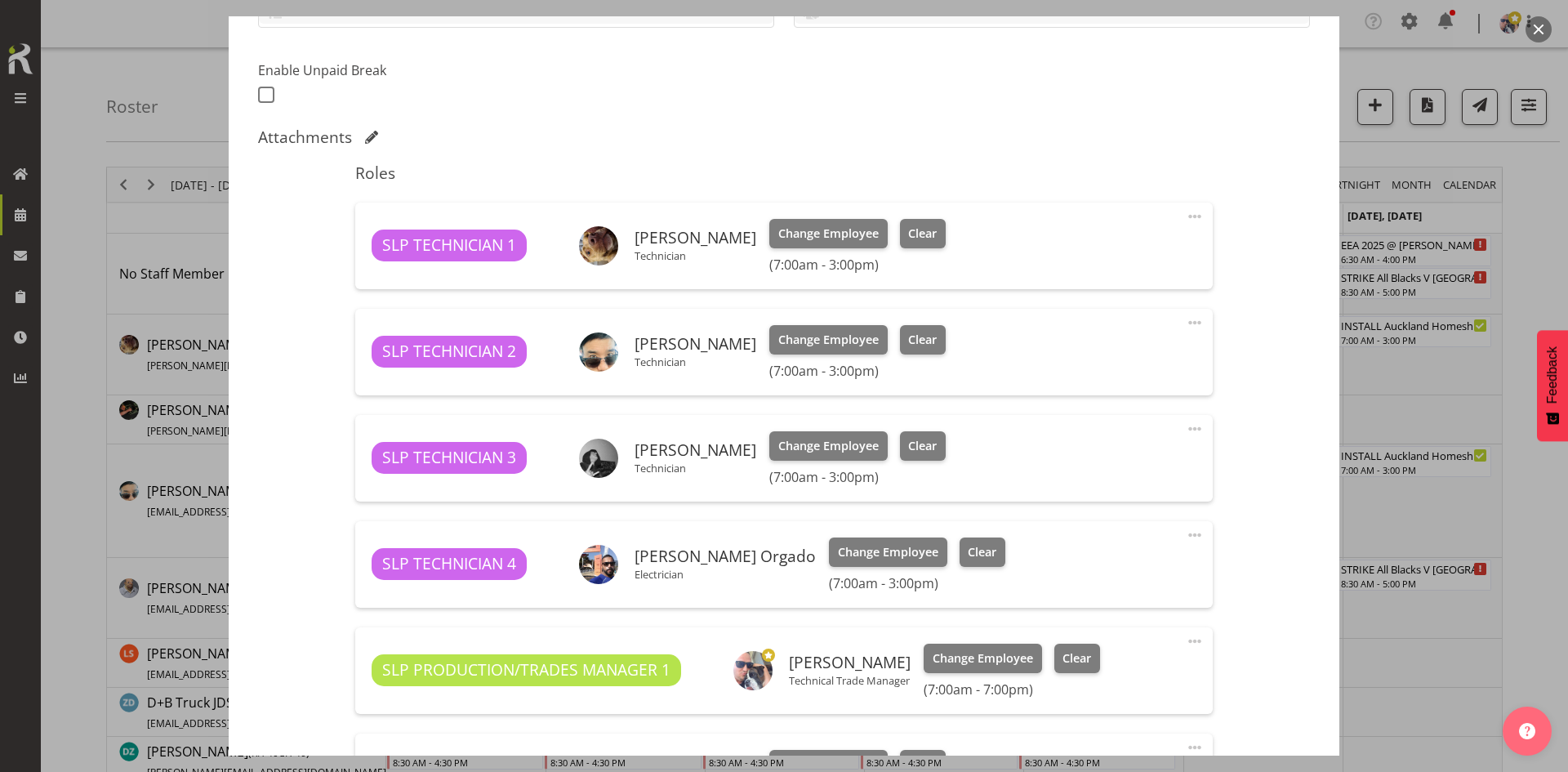
click at [1186, 319] on span at bounding box center [1195, 322] width 19 height 19
click at [1105, 354] on link "Edit" at bounding box center [1126, 362] width 157 height 29
select select "8"
select select "2025"
select select "15"
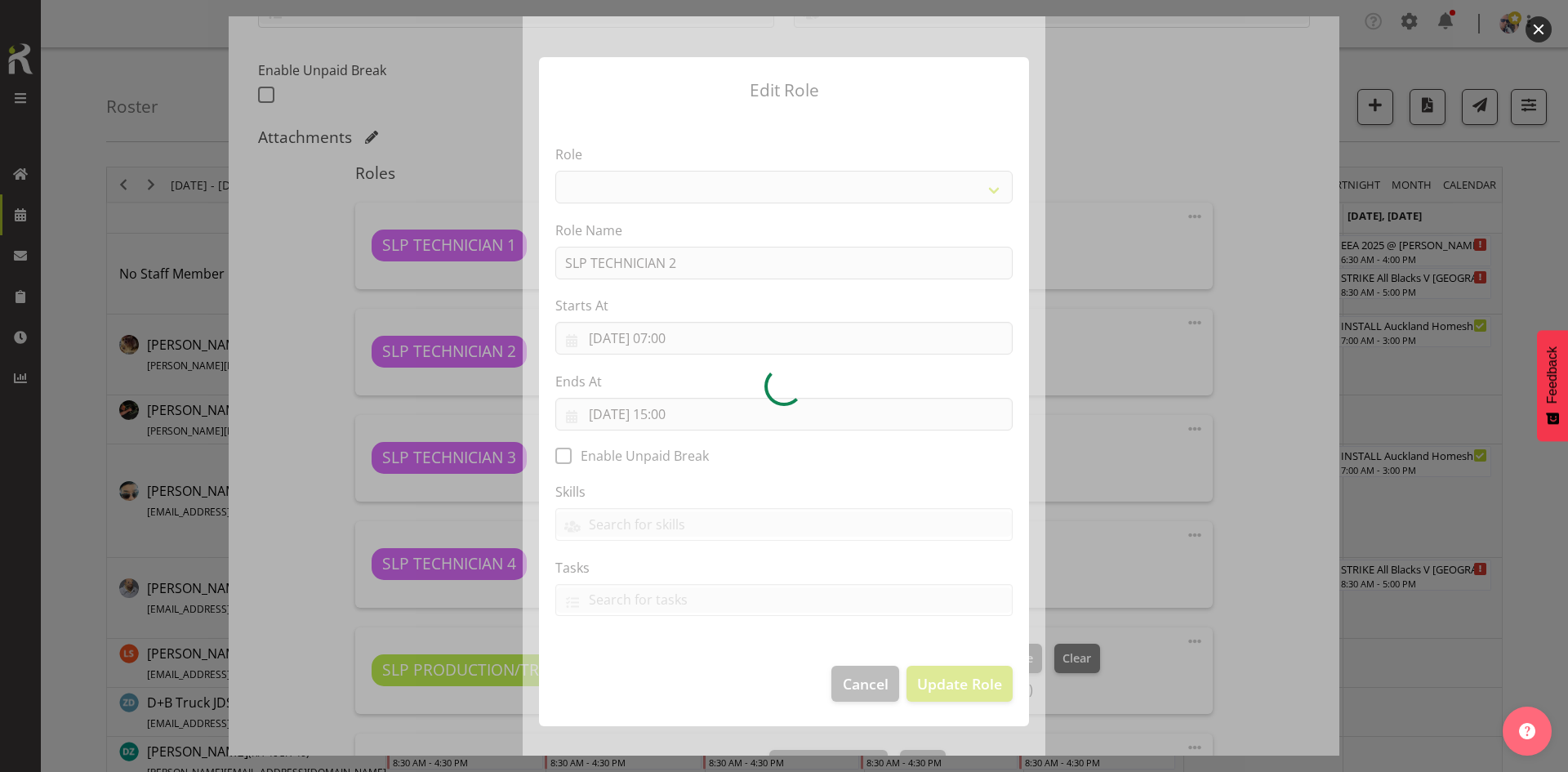
select select "123"
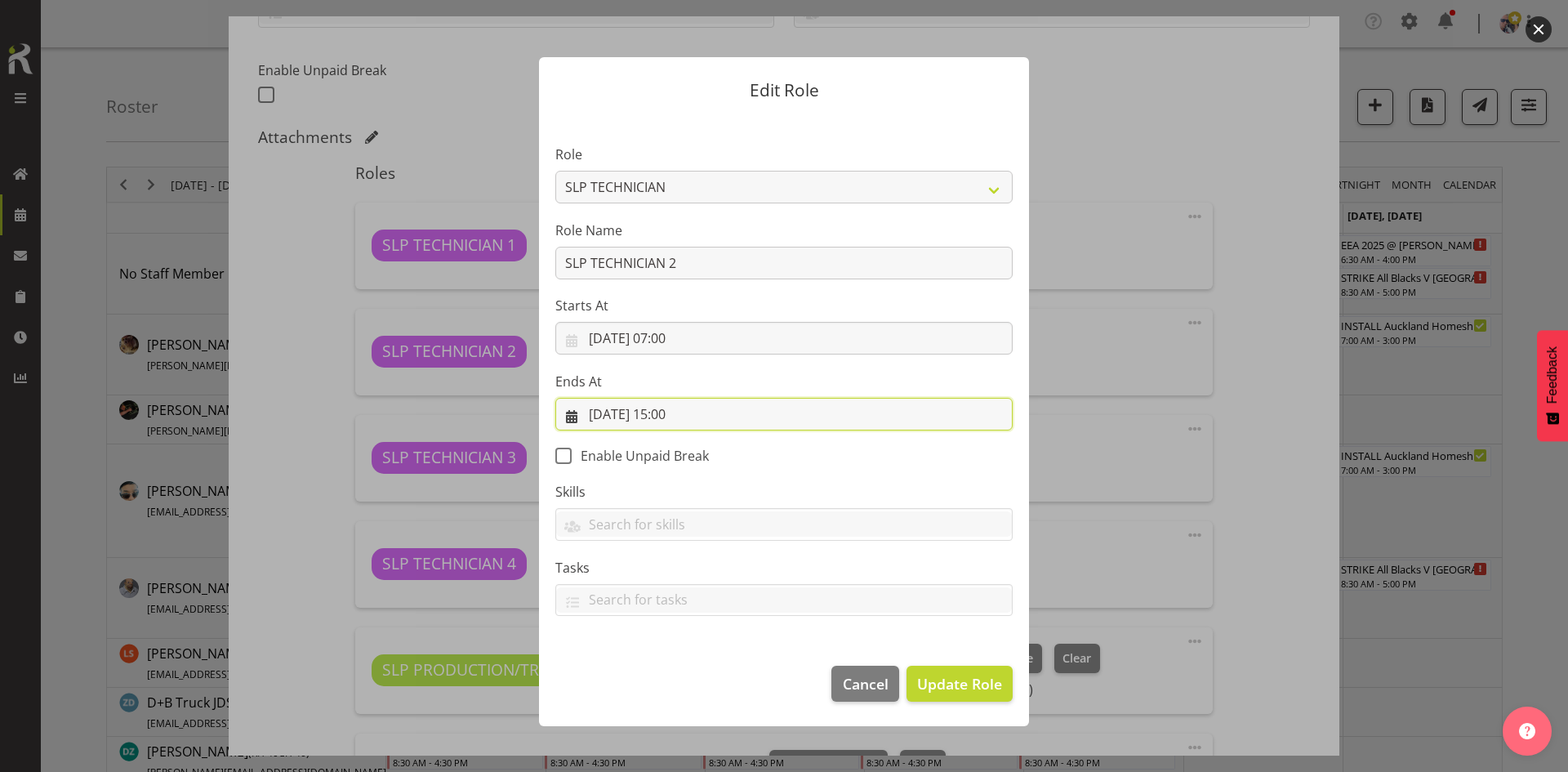
click at [701, 410] on input "07/09/2025, 15:00" at bounding box center [784, 414] width 458 height 33
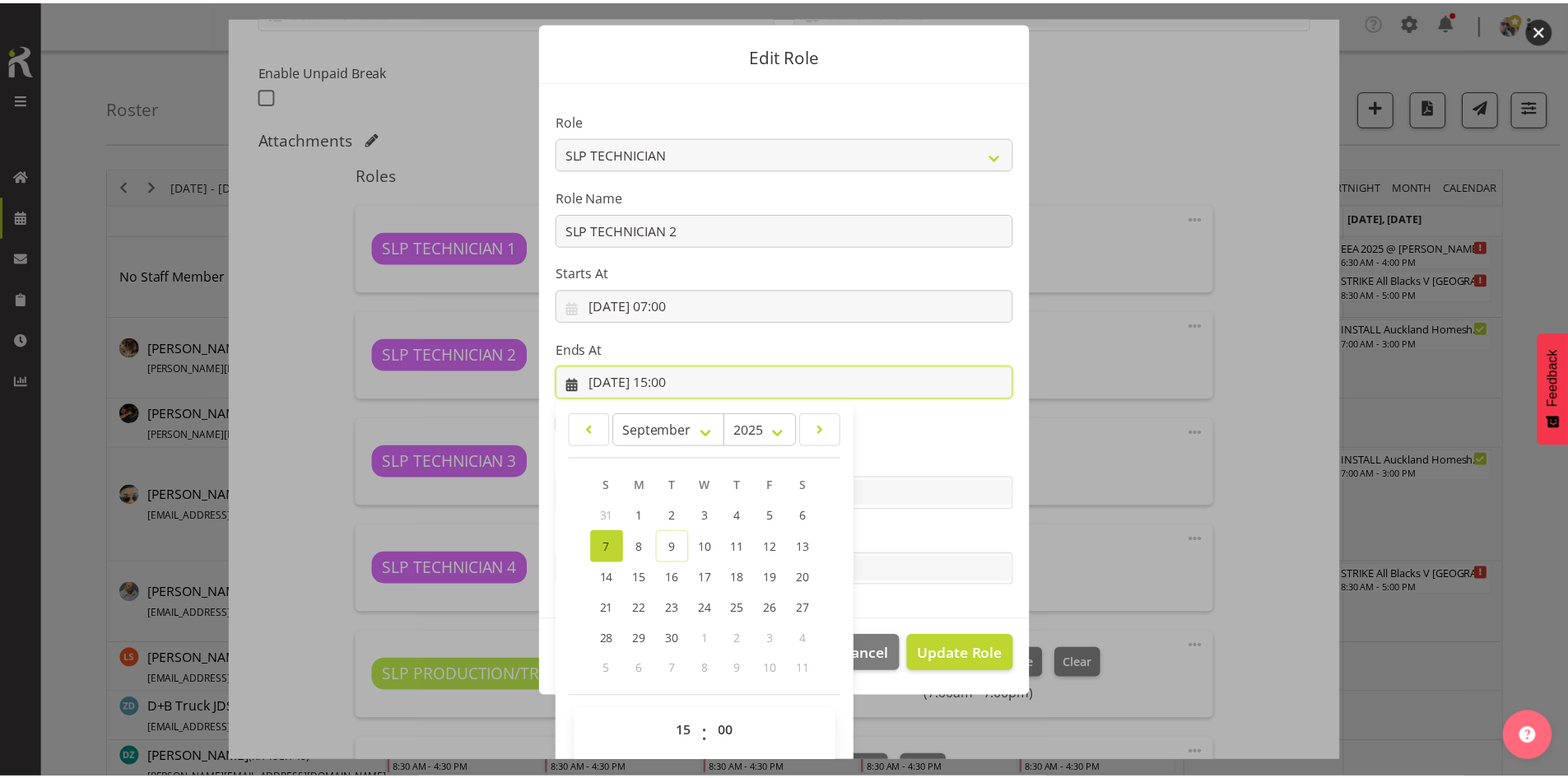
scroll to position [49, 0]
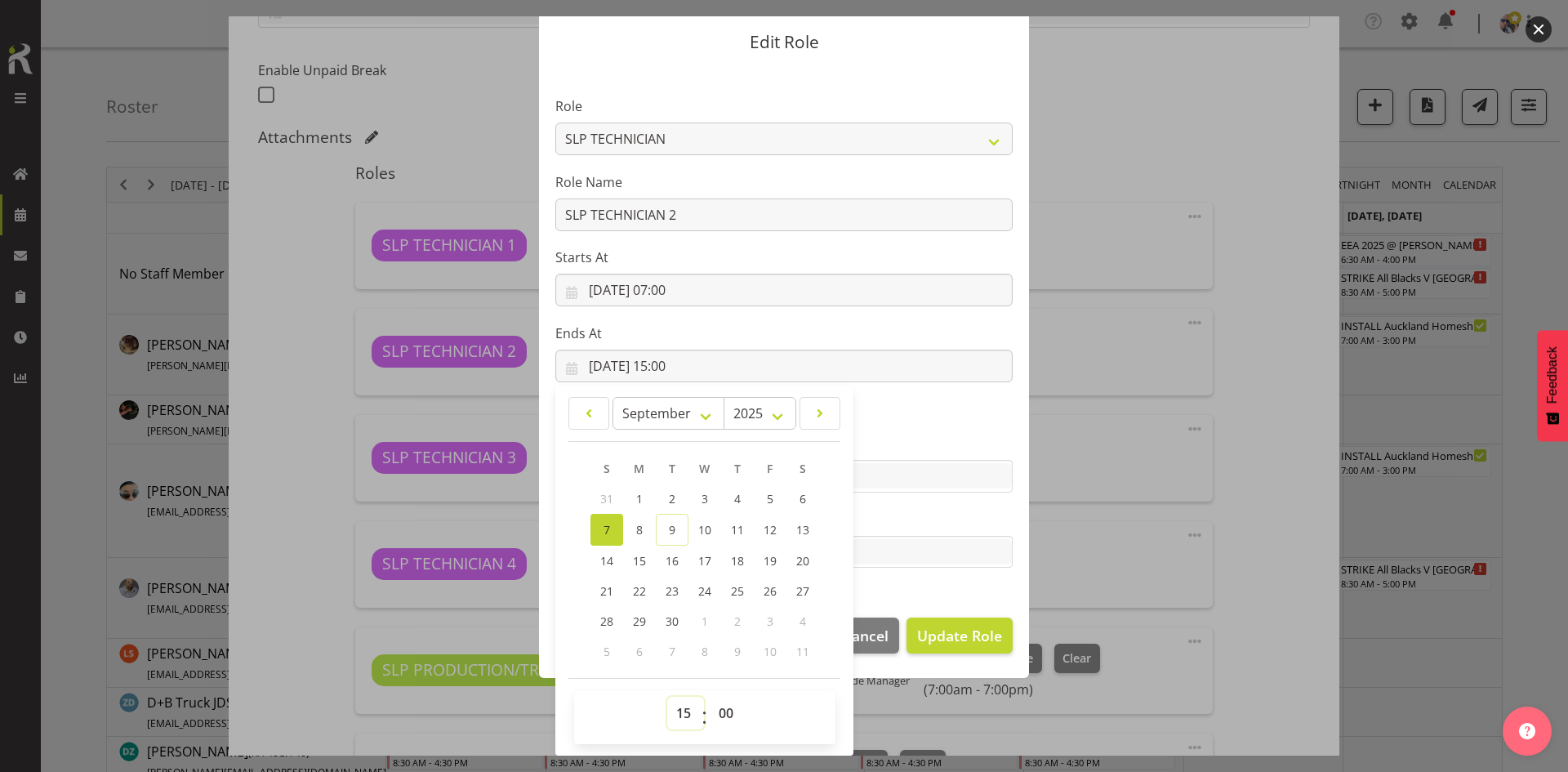
click at [679, 721] on select "00 01 02 03 04 05 06 07 08 09 10 11 12 13 14 15 16 17 18 19 20 21 22 23" at bounding box center [686, 713] width 37 height 33
select select "14"
click at [667, 697] on select "00 01 02 03 04 05 06 07 08 09 10 11 12 13 14 15 16 17 18 19 20 21 22 23" at bounding box center [686, 713] width 37 height 33
type input "07/09/2025, 14:00"
click at [967, 652] on button "Update Role" at bounding box center [960, 635] width 106 height 36
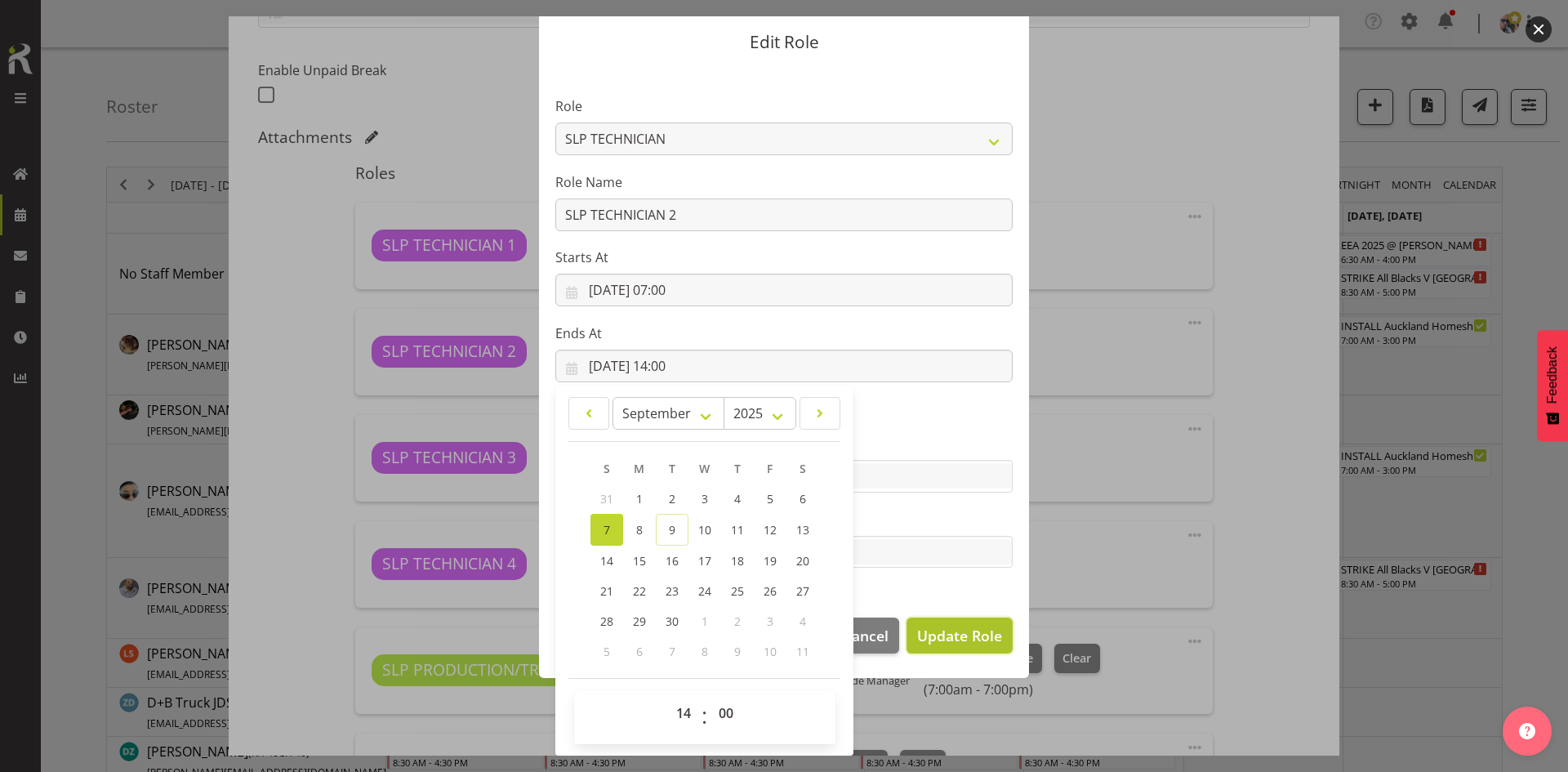
select select
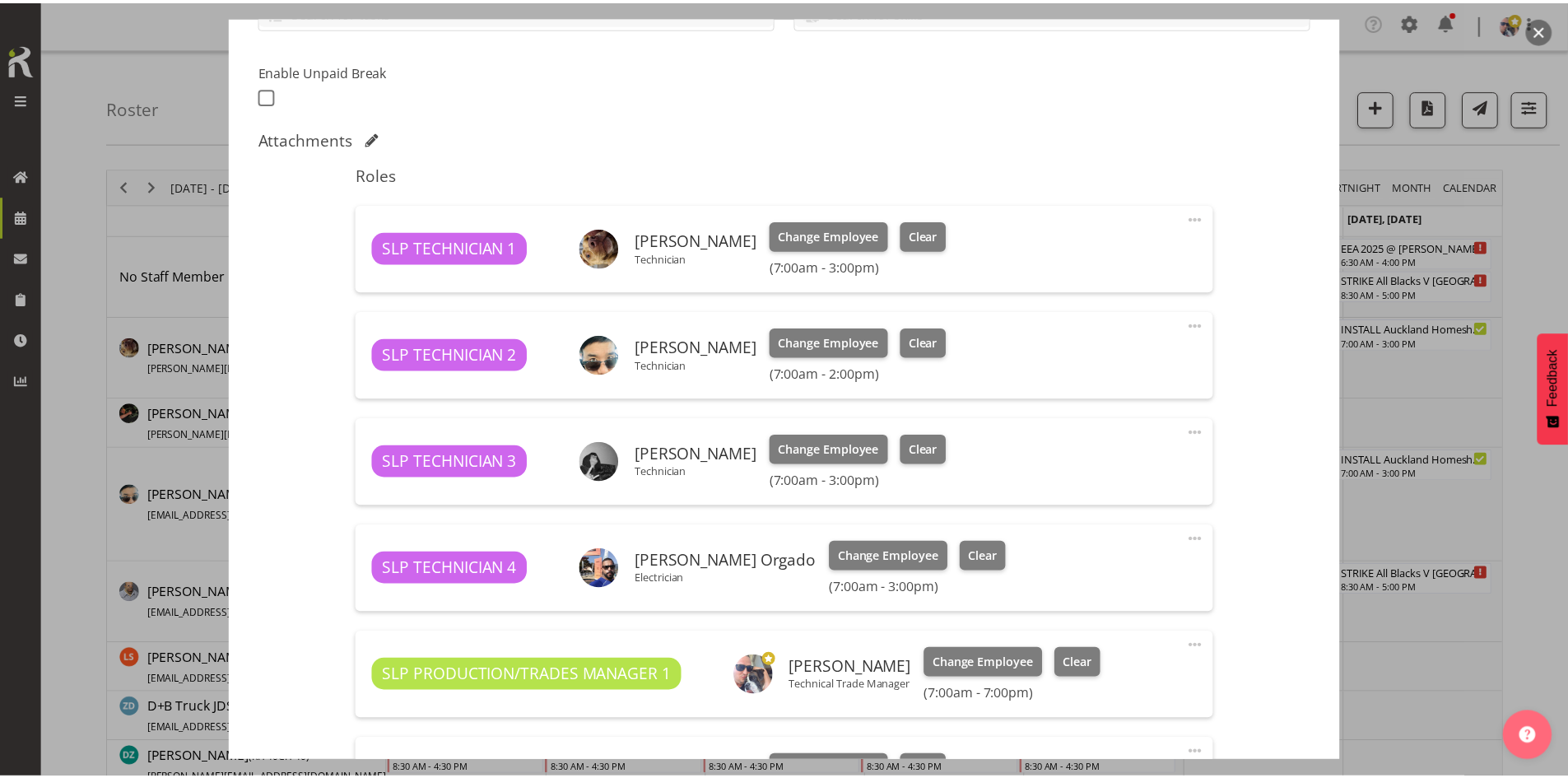
scroll to position [0, 0]
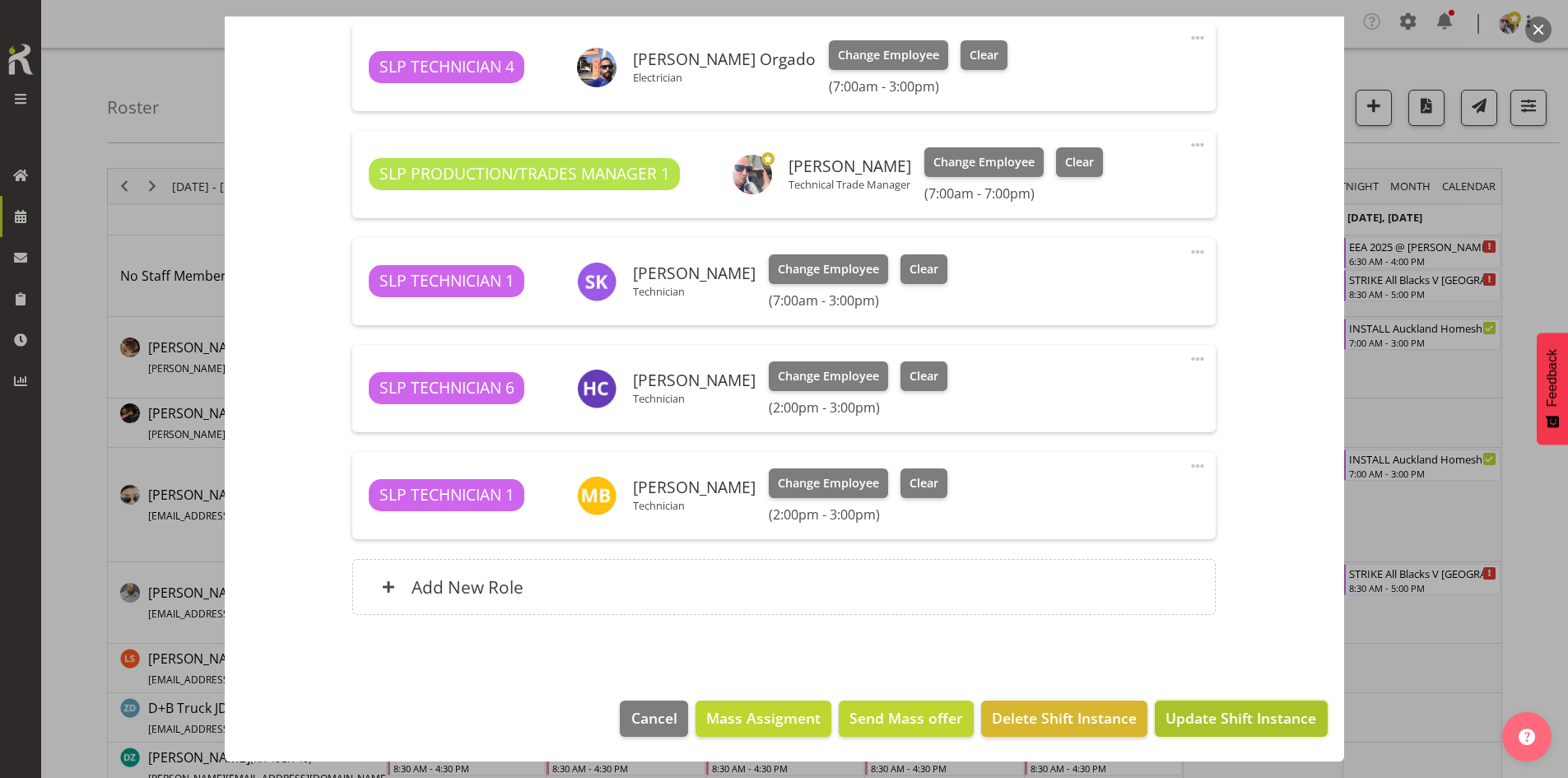
click at [1244, 704] on button "Update Shift Instance" at bounding box center [1241, 719] width 172 height 36
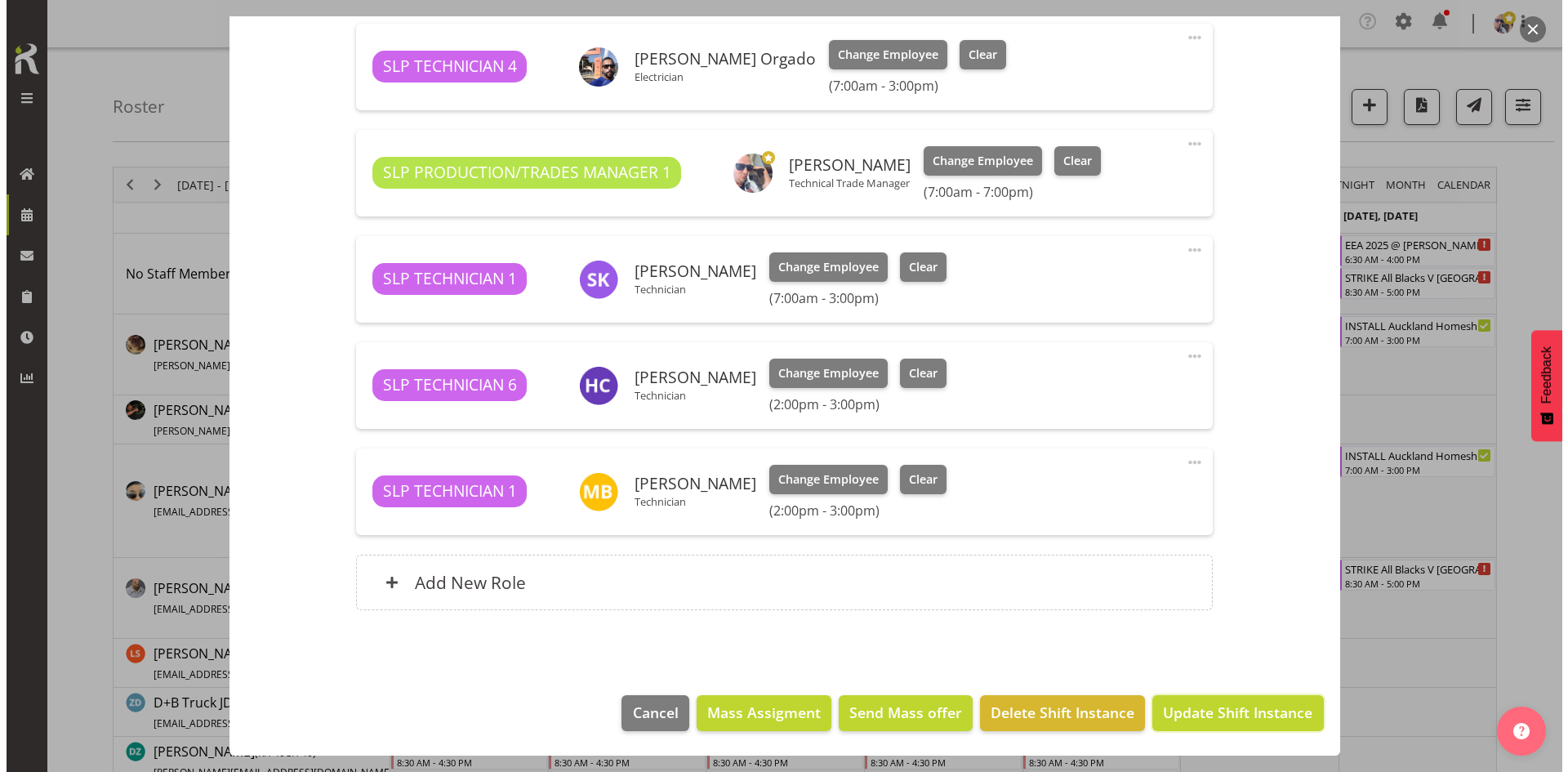
scroll to position [841, 0]
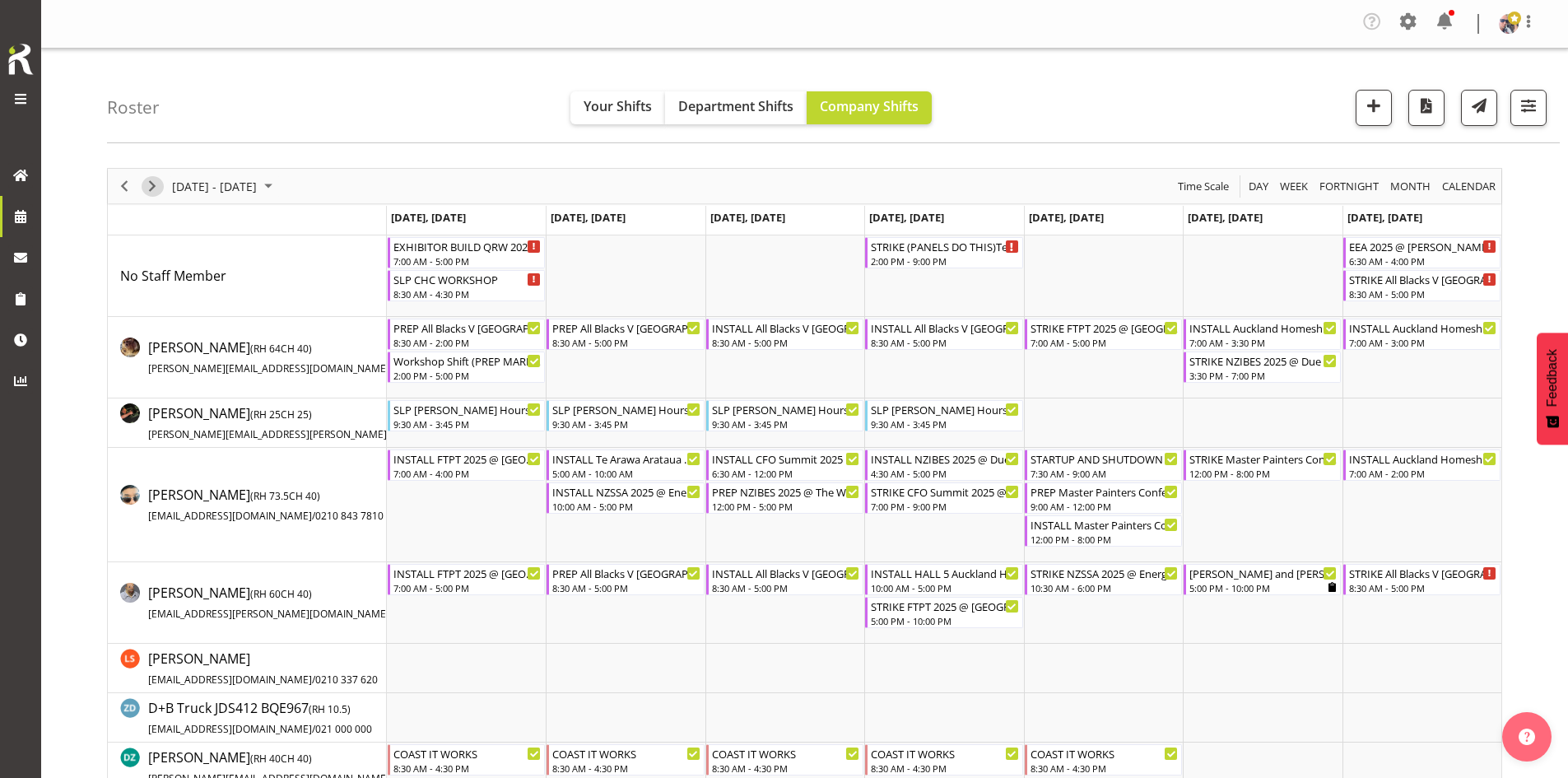
click at [148, 178] on span "Next" at bounding box center [152, 186] width 20 height 20
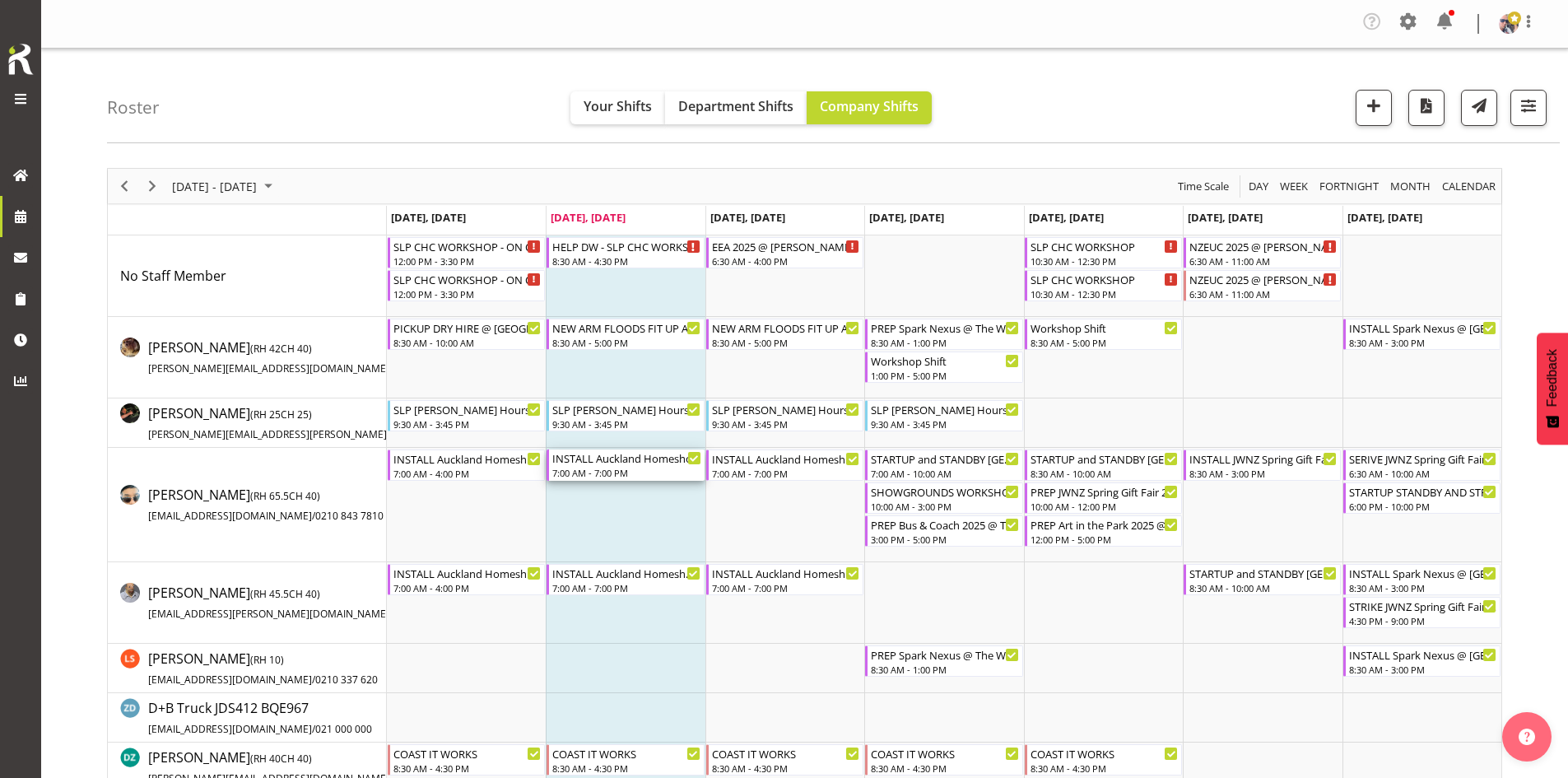
click at [632, 463] on div "INSTALL Auckland Homeshow 2025 (PICKUP GENS AND LIGHT TOWERS)@ [GEOGRAPHIC_DATA]" at bounding box center [627, 457] width 148 height 17
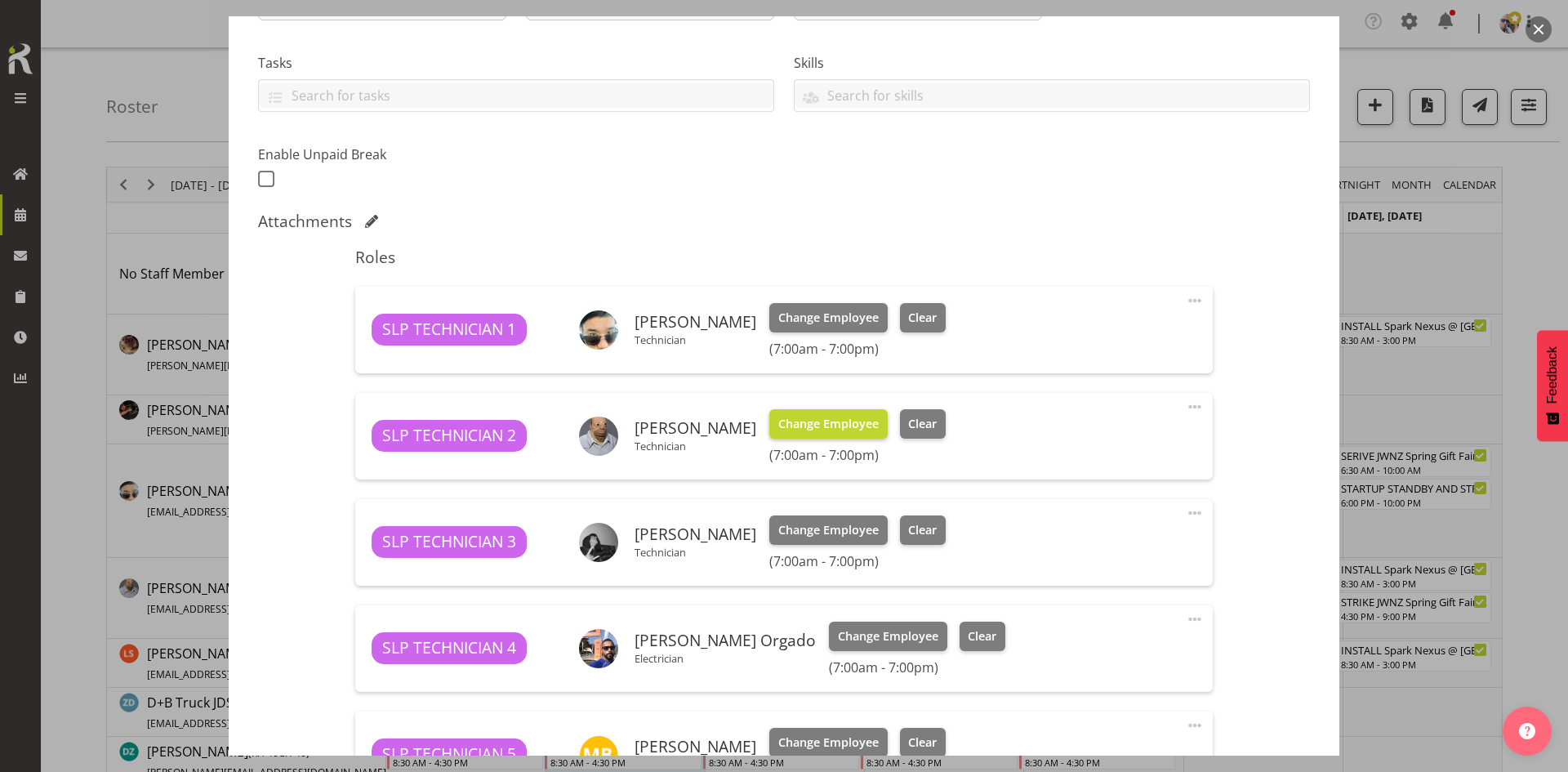
select select "9869"
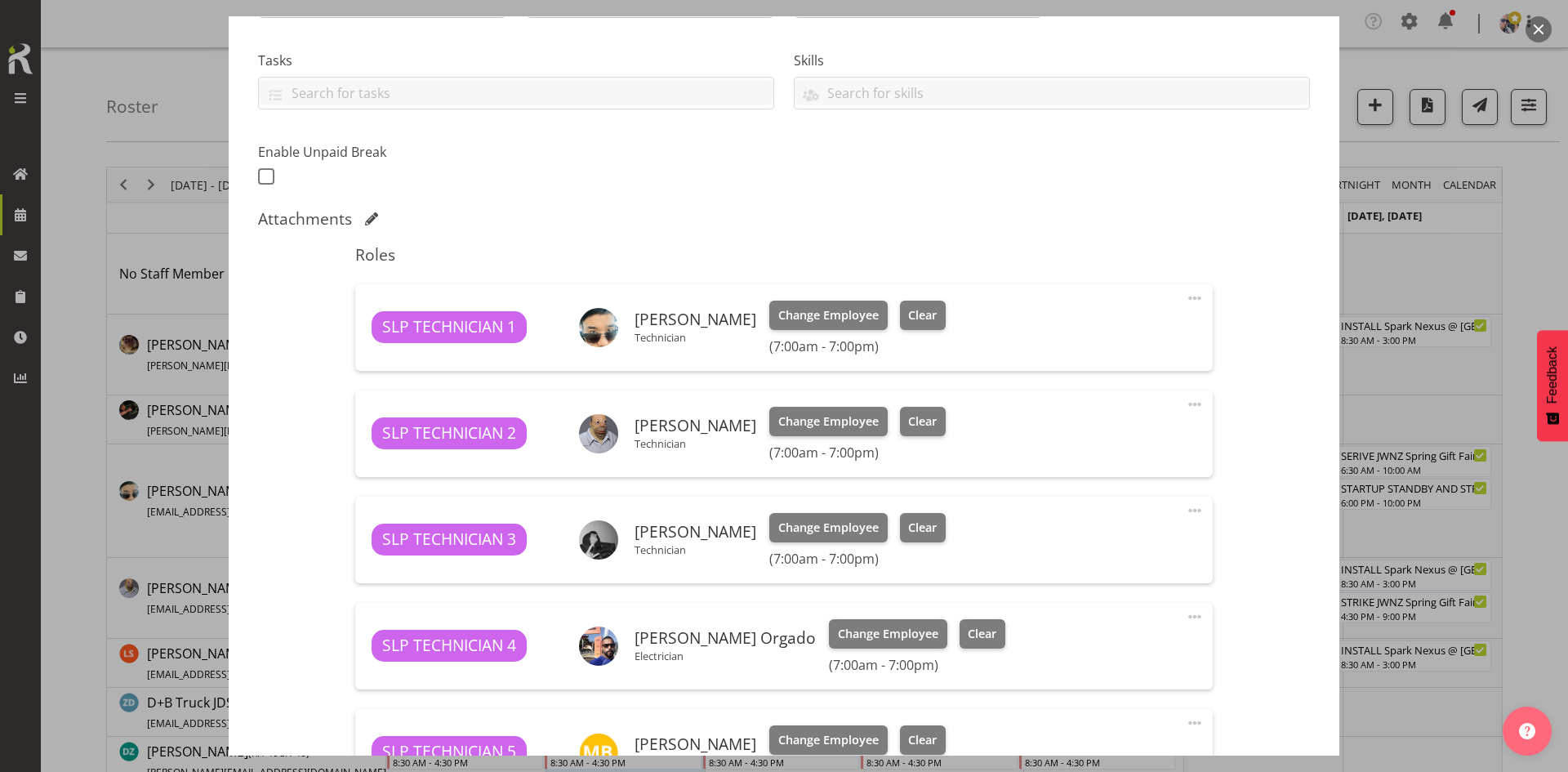
click at [1185, 299] on span at bounding box center [1195, 298] width 19 height 19
click at [1123, 330] on link "Edit" at bounding box center [1126, 338] width 157 height 29
select select "8"
select select "2025"
select select "19"
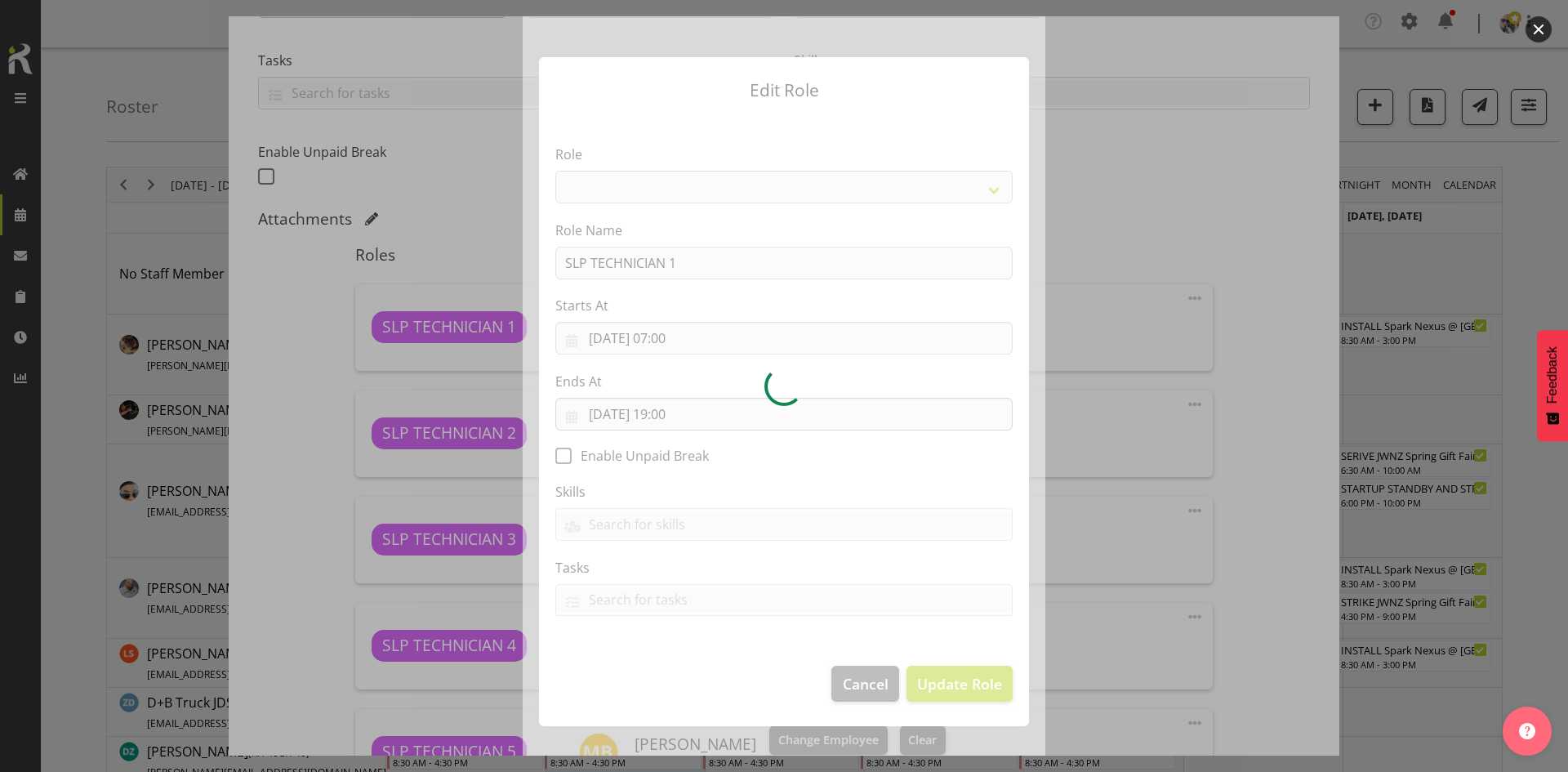
select select "123"
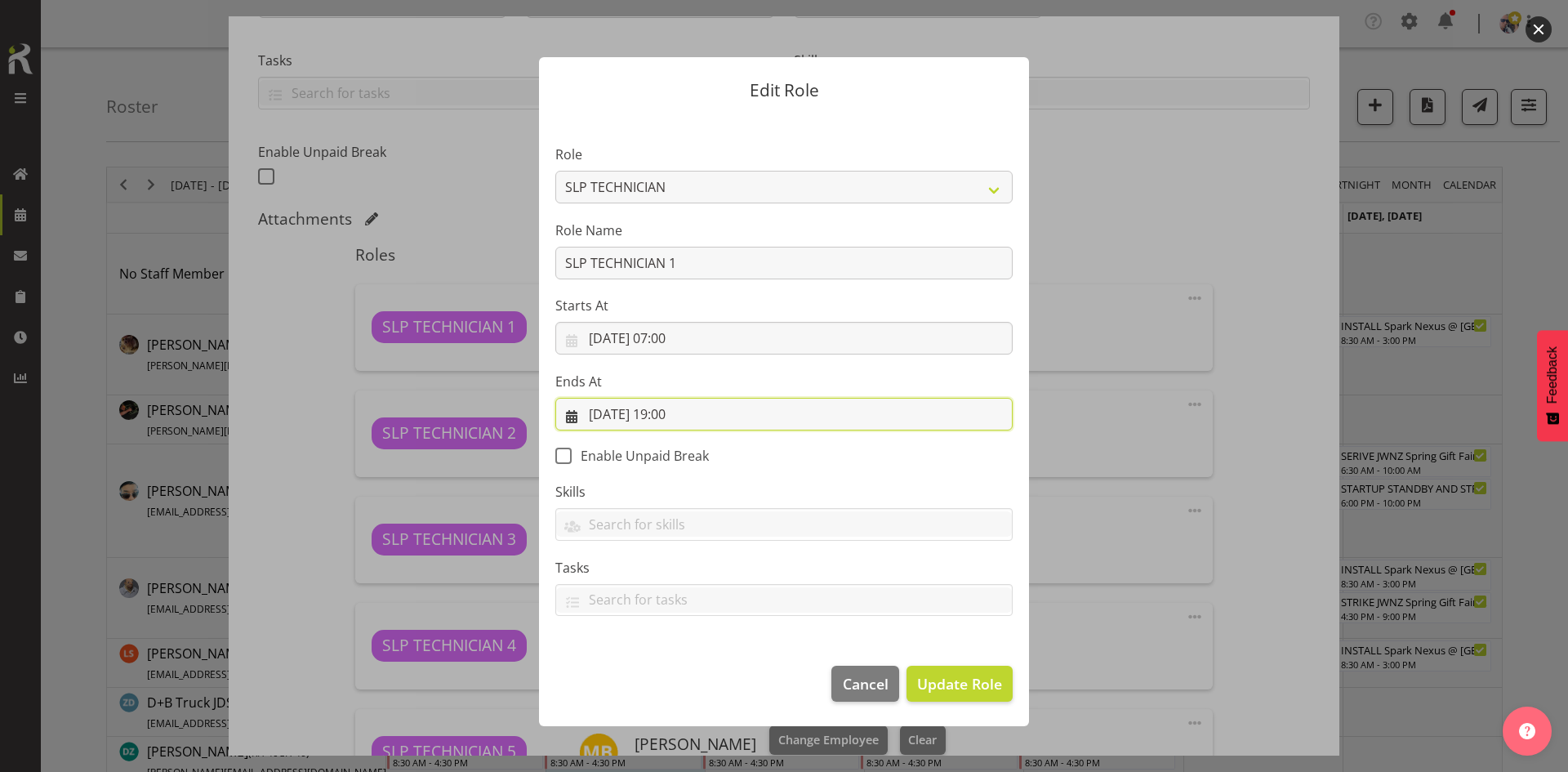
click at [748, 407] on input "09/09/2025, 19:00" at bounding box center [784, 414] width 458 height 33
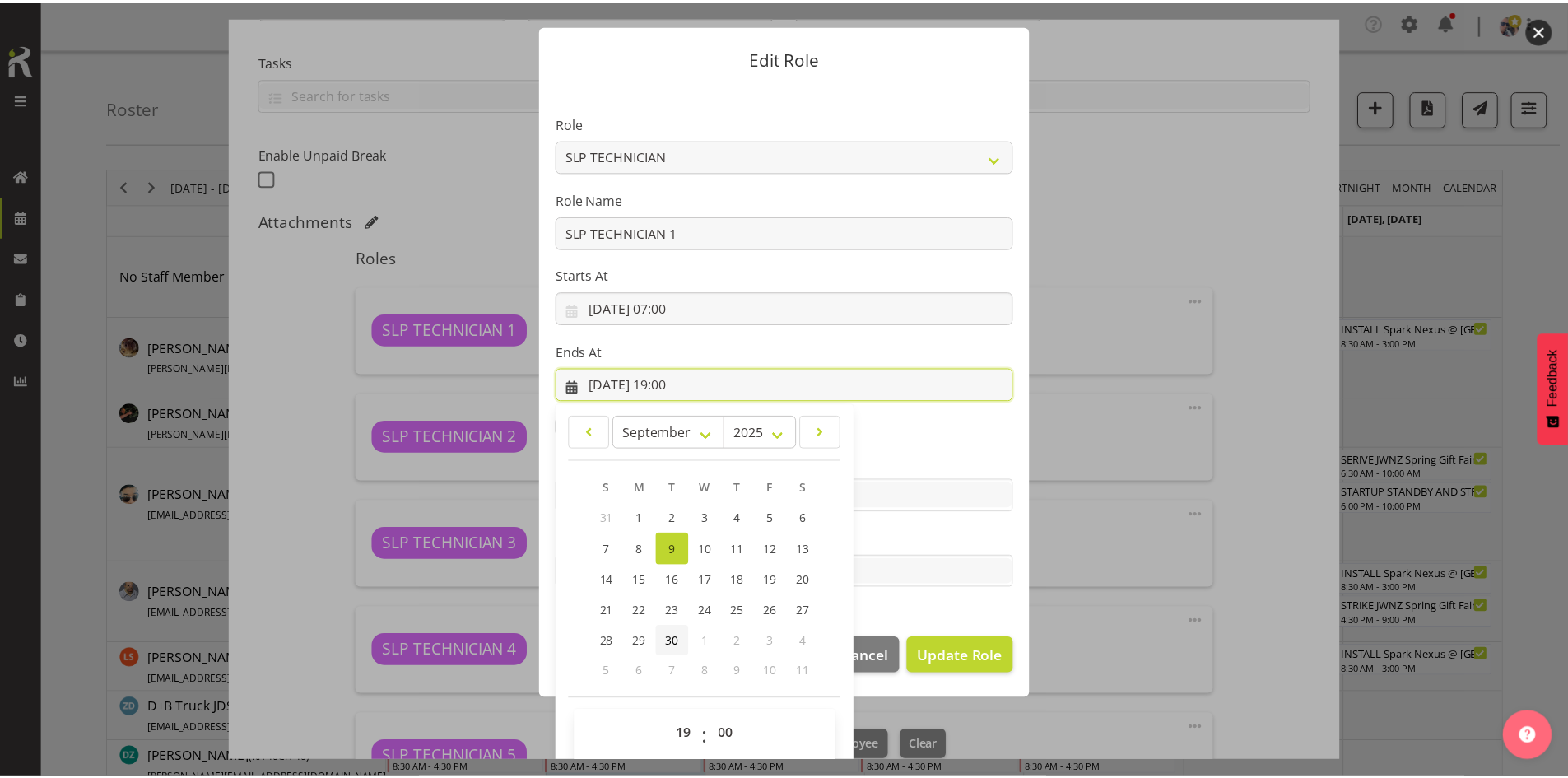
scroll to position [49, 0]
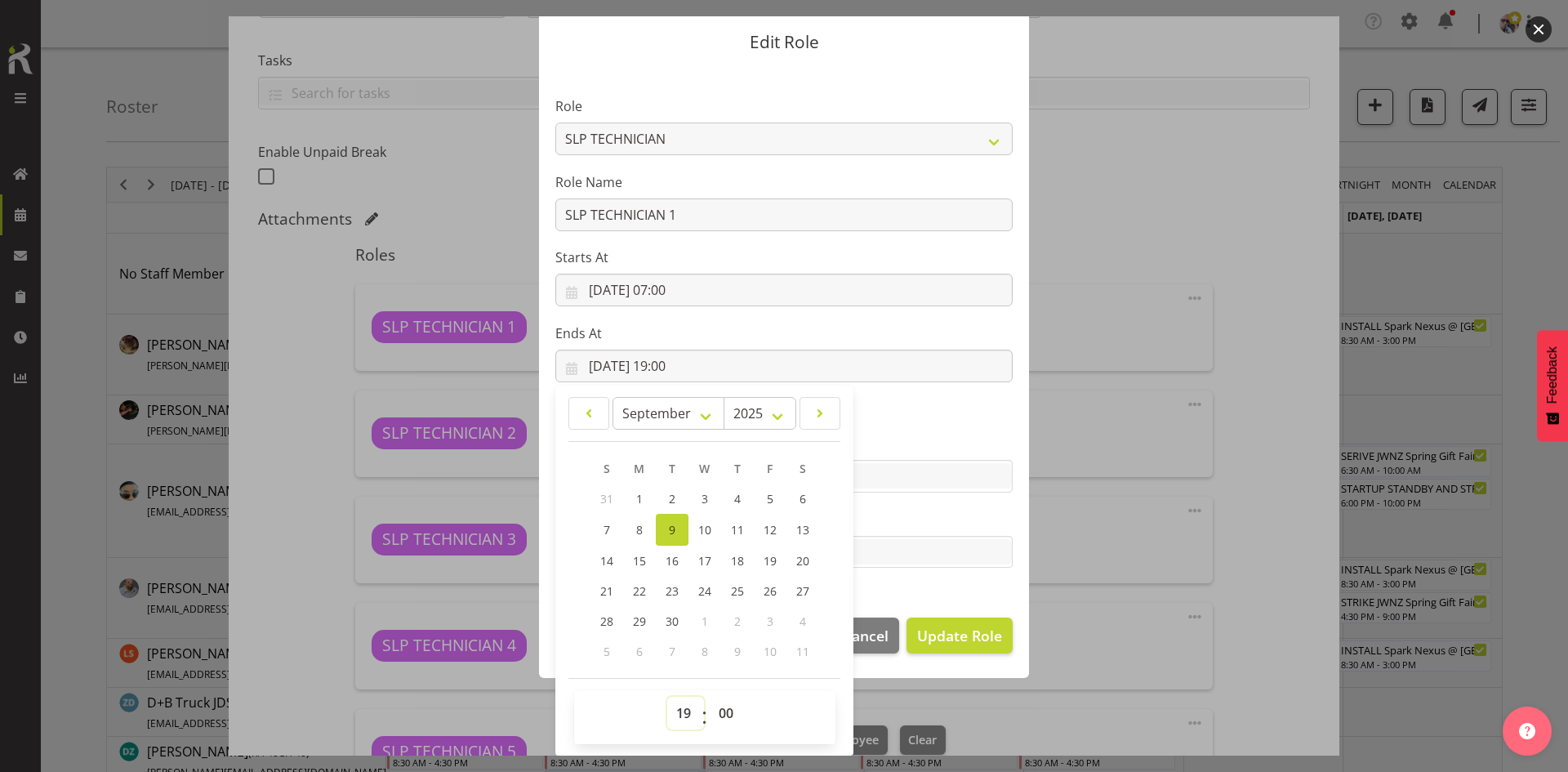
click at [667, 703] on select "00 01 02 03 04 05 06 07 08 09 10 11 12 13 14 15 16 17 18 19 20 21 22 23" at bounding box center [686, 713] width 37 height 33
select select "10"
click at [667, 697] on select "00 01 02 03 04 05 06 07 08 09 10 11 12 13 14 15 16 17 18 19 20 21 22 23" at bounding box center [686, 713] width 37 height 33
type input "09/09/2025, 10:00"
click at [953, 634] on span "Update Role" at bounding box center [960, 636] width 85 height 21
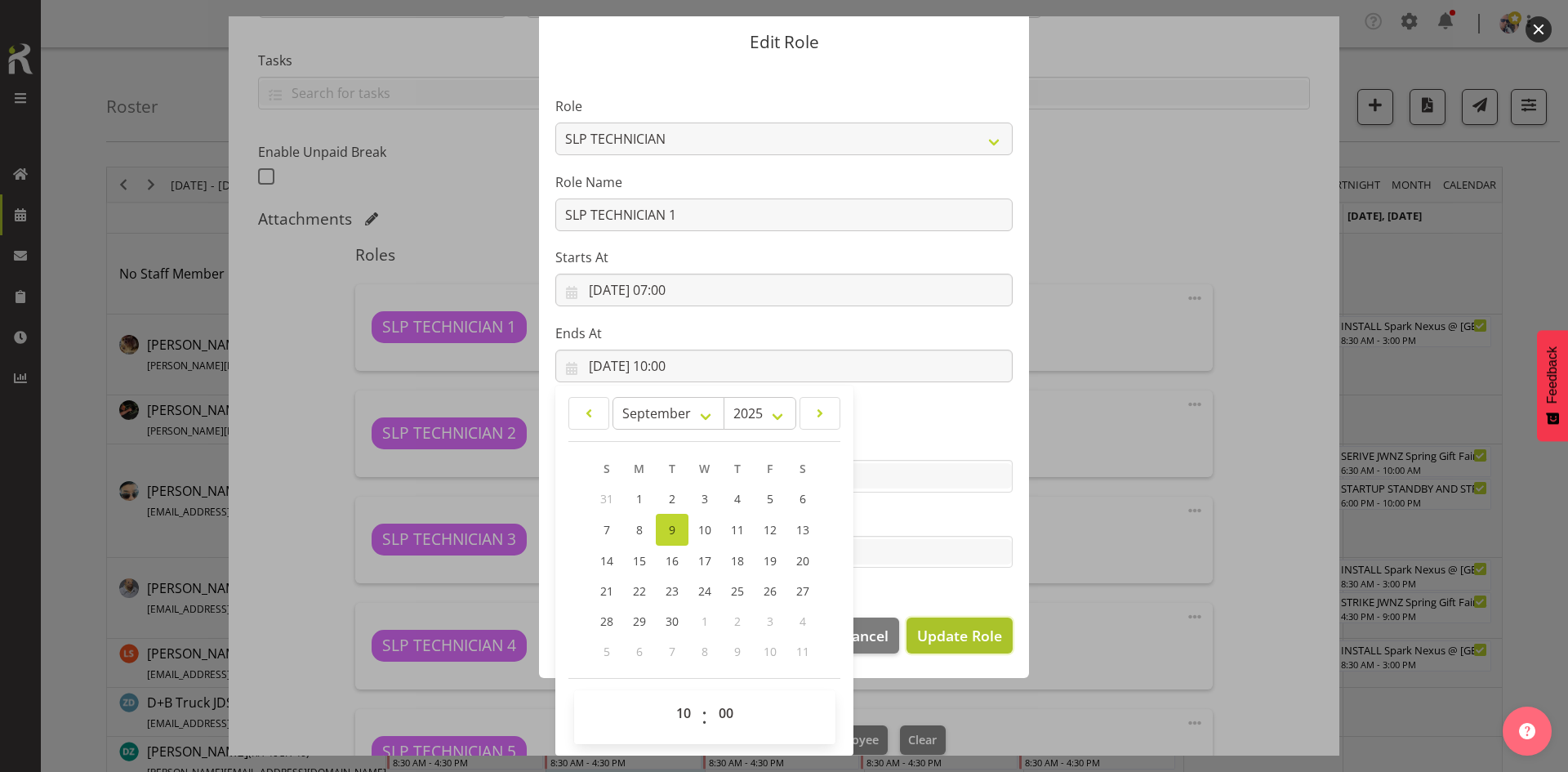
select select
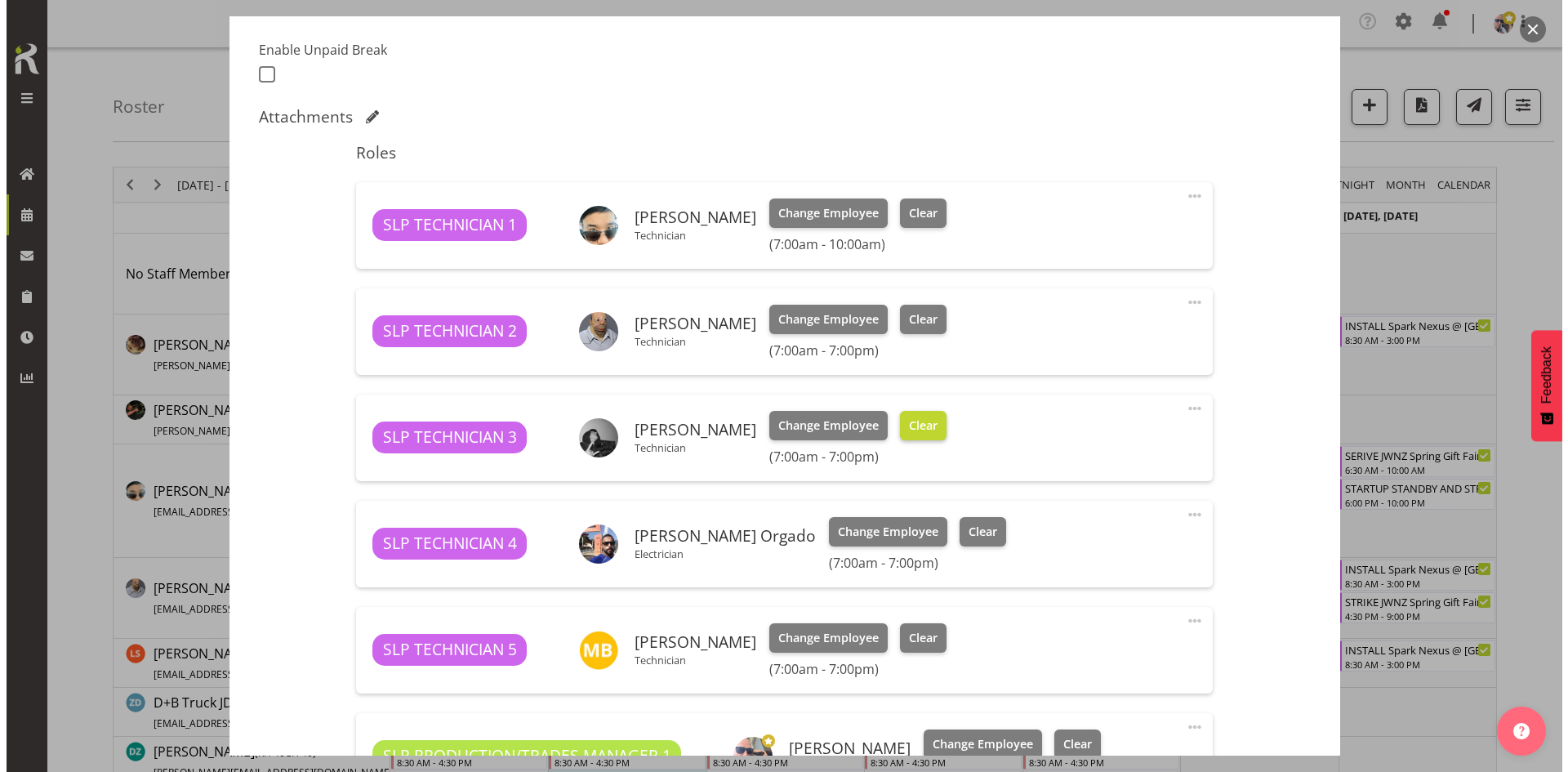
scroll to position [572, 0]
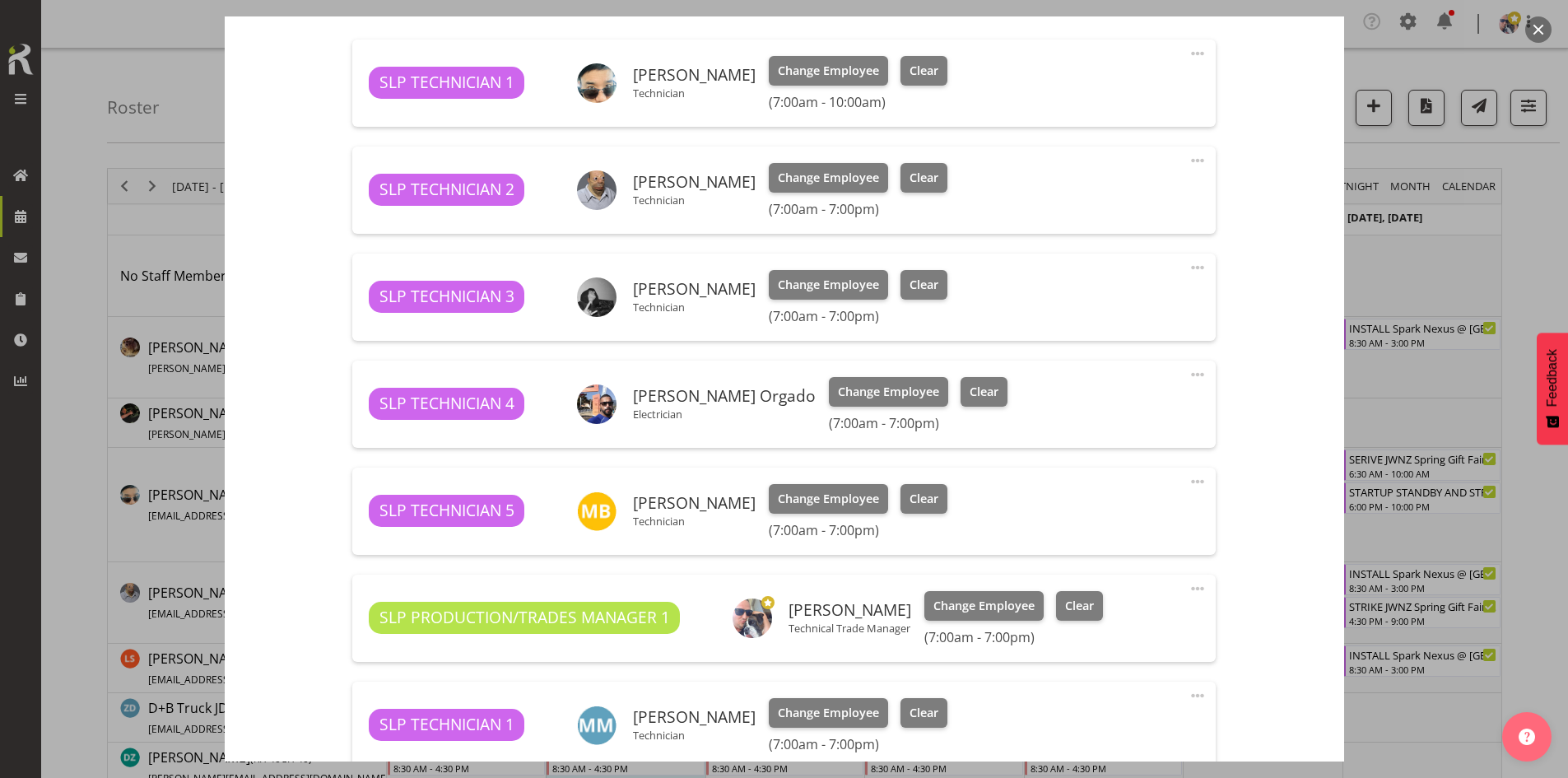
drag, startPoint x: 1174, startPoint y: 483, endPoint x: 1193, endPoint y: 476, distance: 20.2
click at [1181, 480] on div "SLP TECHNICIAN 5 Michel Bonette Technician Change Employee Clear (7:00am - 7:00…" at bounding box center [784, 511] width 864 height 87
click at [1188, 482] on span at bounding box center [1197, 482] width 20 height 19
click at [1105, 514] on link "Edit" at bounding box center [1129, 521] width 158 height 29
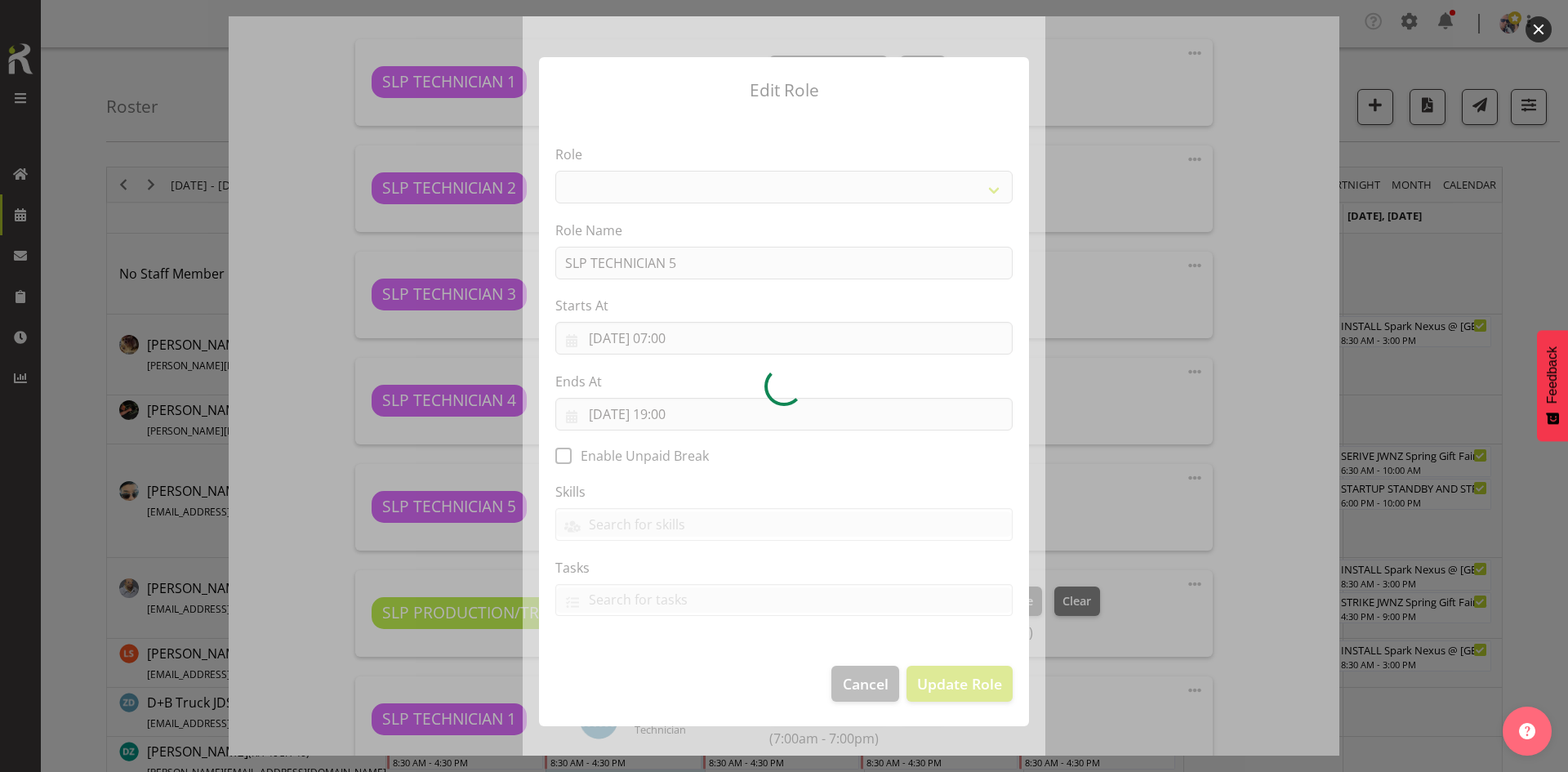
select select "123"
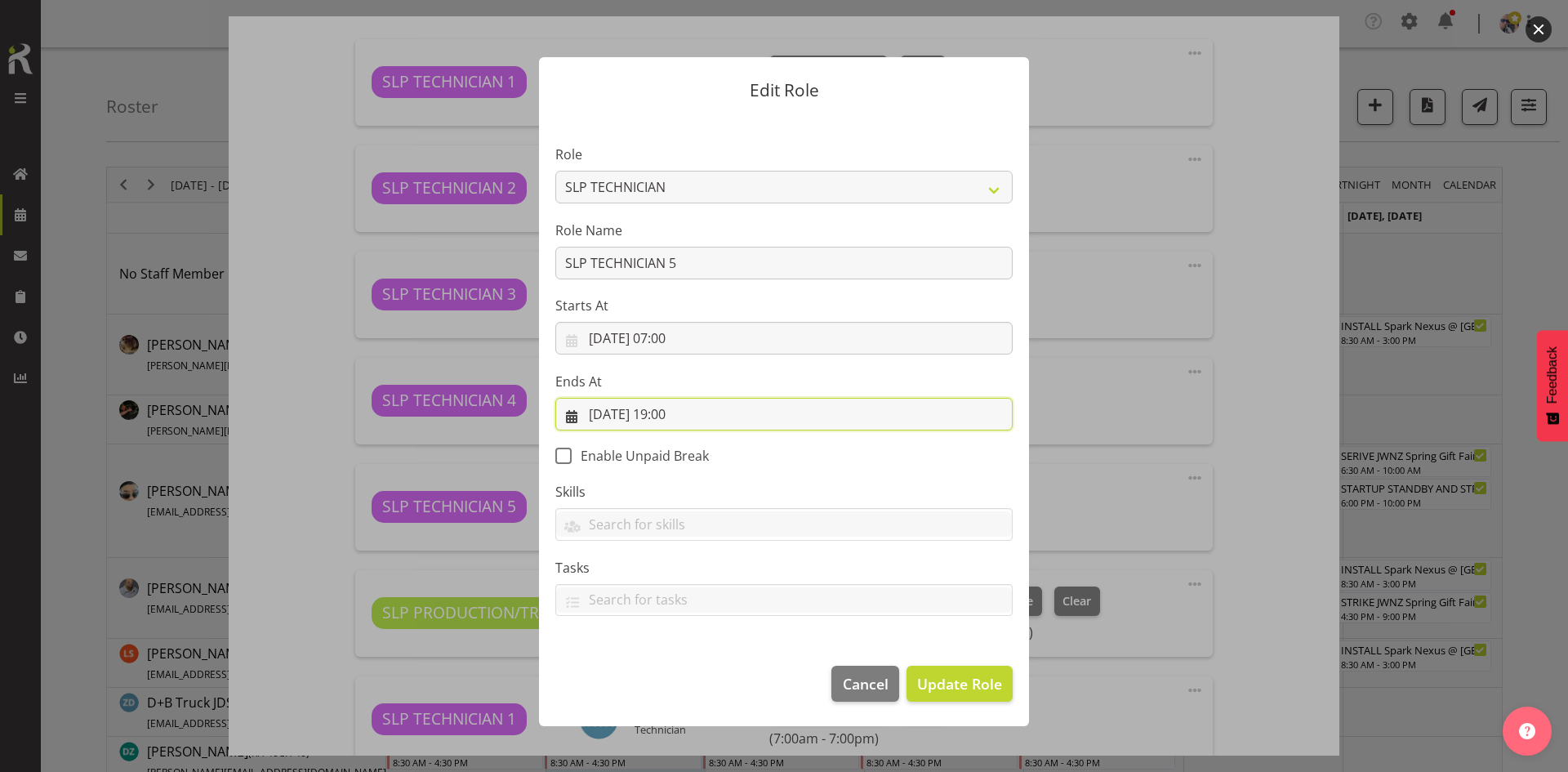
click at [725, 412] on input "09/09/2025, 19:00" at bounding box center [784, 414] width 458 height 33
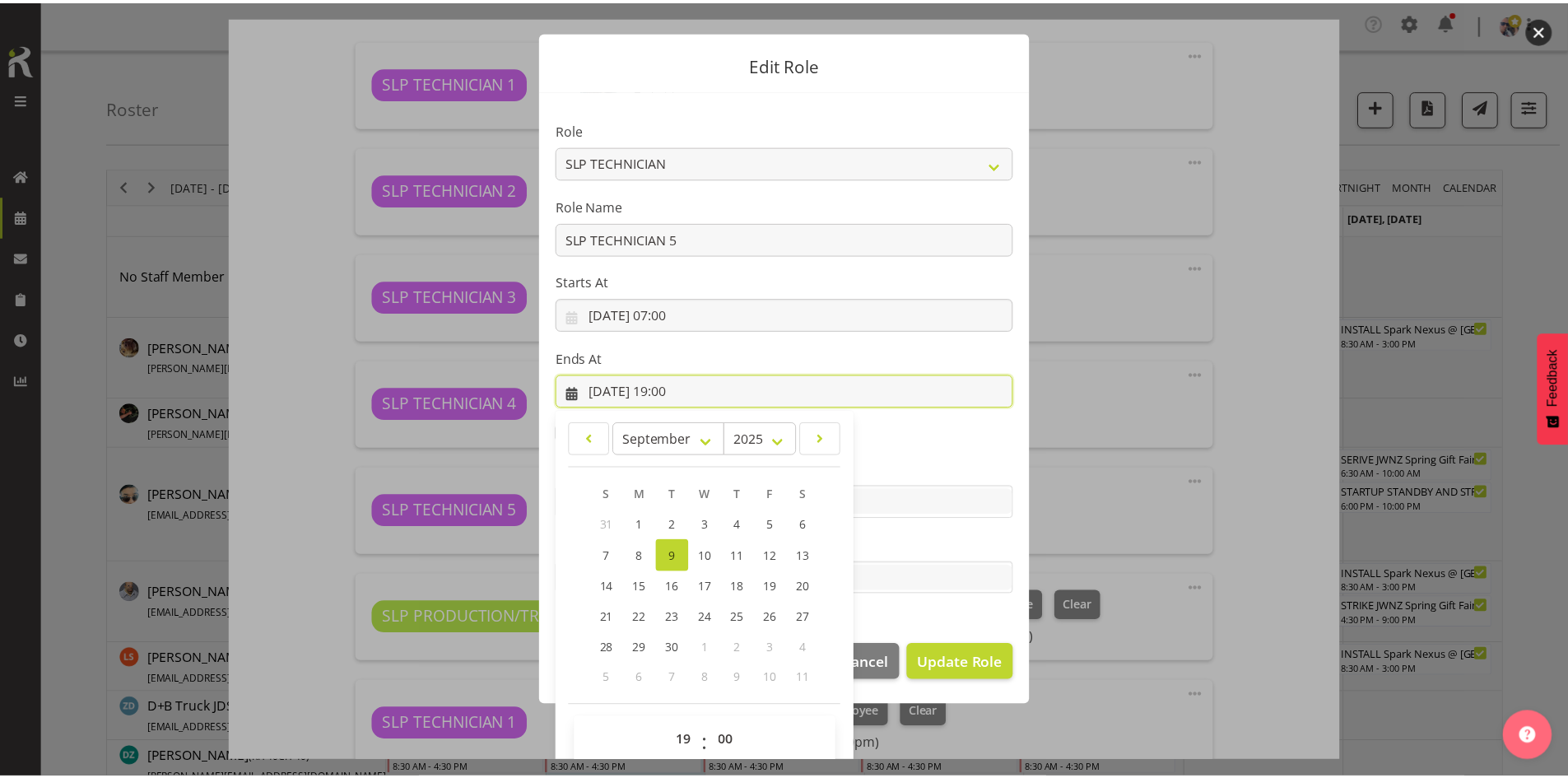
scroll to position [49, 0]
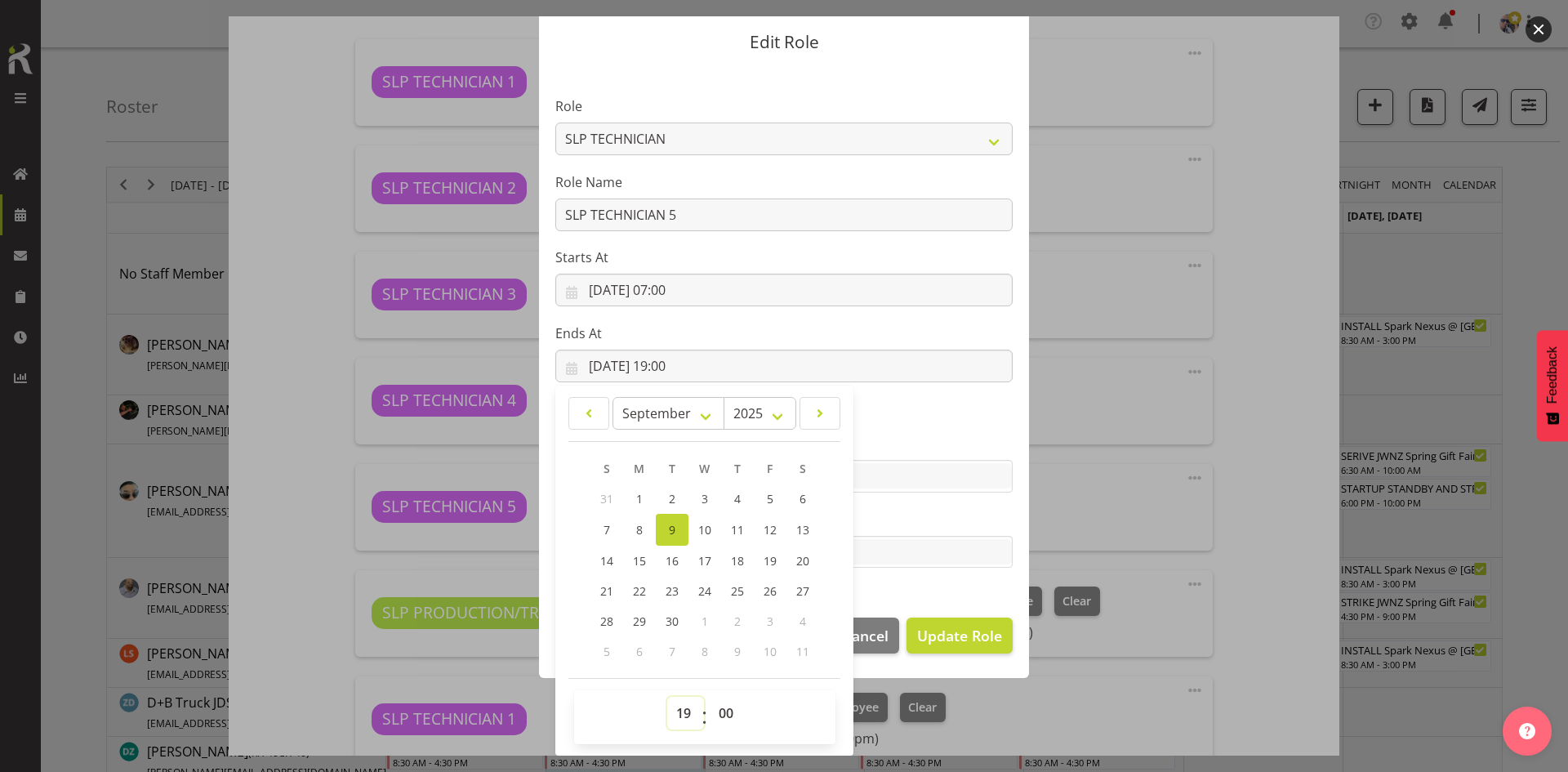
click at [679, 709] on select "00 01 02 03 04 05 06 07 08 09 10 11 12 13 14 15 16 17 18 19 20 21 22 23" at bounding box center [686, 713] width 37 height 33
click at [679, 716] on select "00 01 02 03 04 05 06 07 08 09 10 11 12 13 14 15 16 17 18 19 20 21 22 23" at bounding box center [686, 713] width 37 height 33
select select "10"
click at [667, 697] on select "00 01 02 03 04 05 06 07 08 09 10 11 12 13 14 15 16 17 18 19 20 21 22 23" at bounding box center [686, 713] width 37 height 33
type input "09/09/2025, 10:00"
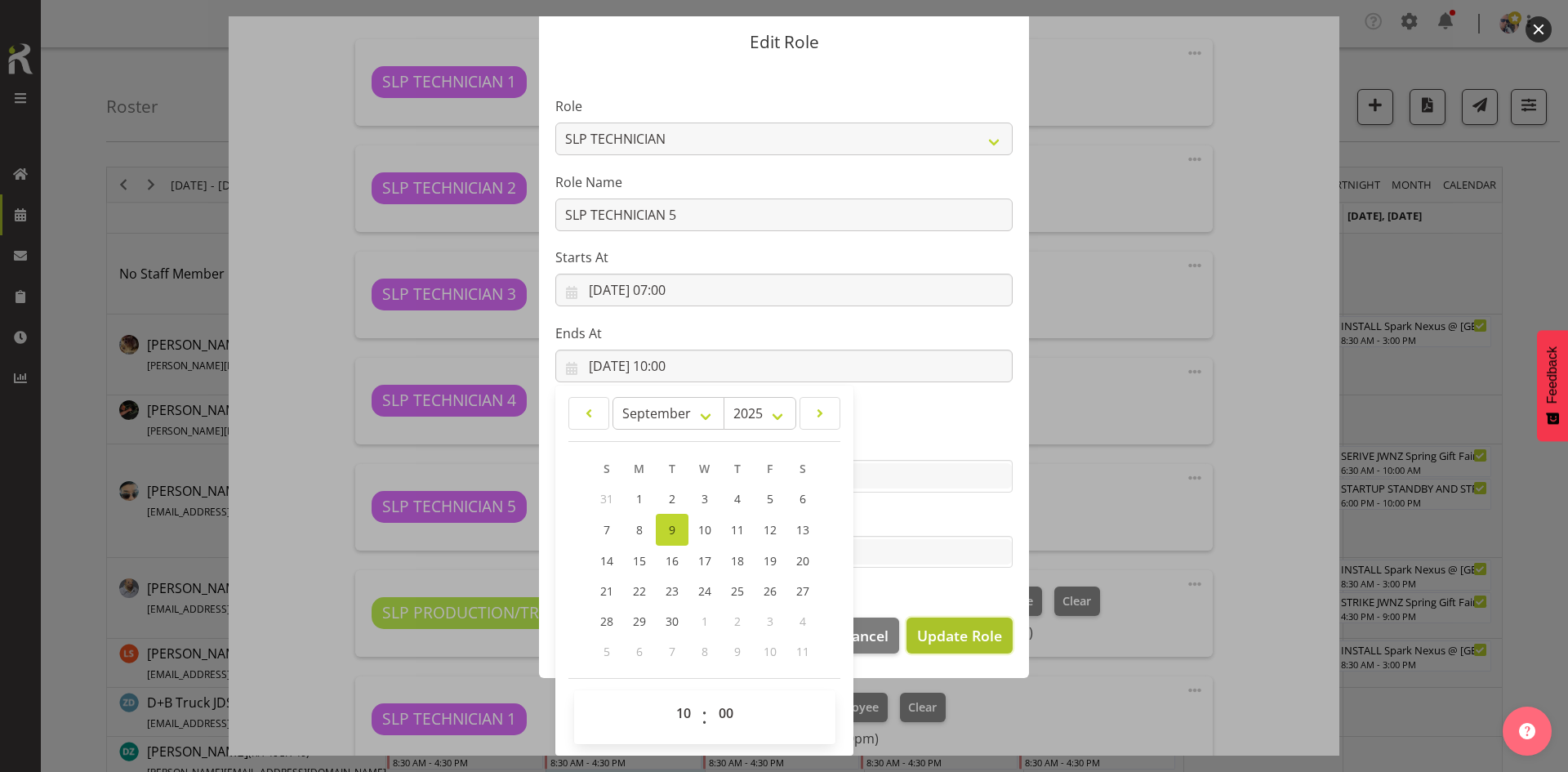
click at [971, 648] on button "Update Role" at bounding box center [960, 635] width 106 height 36
select select
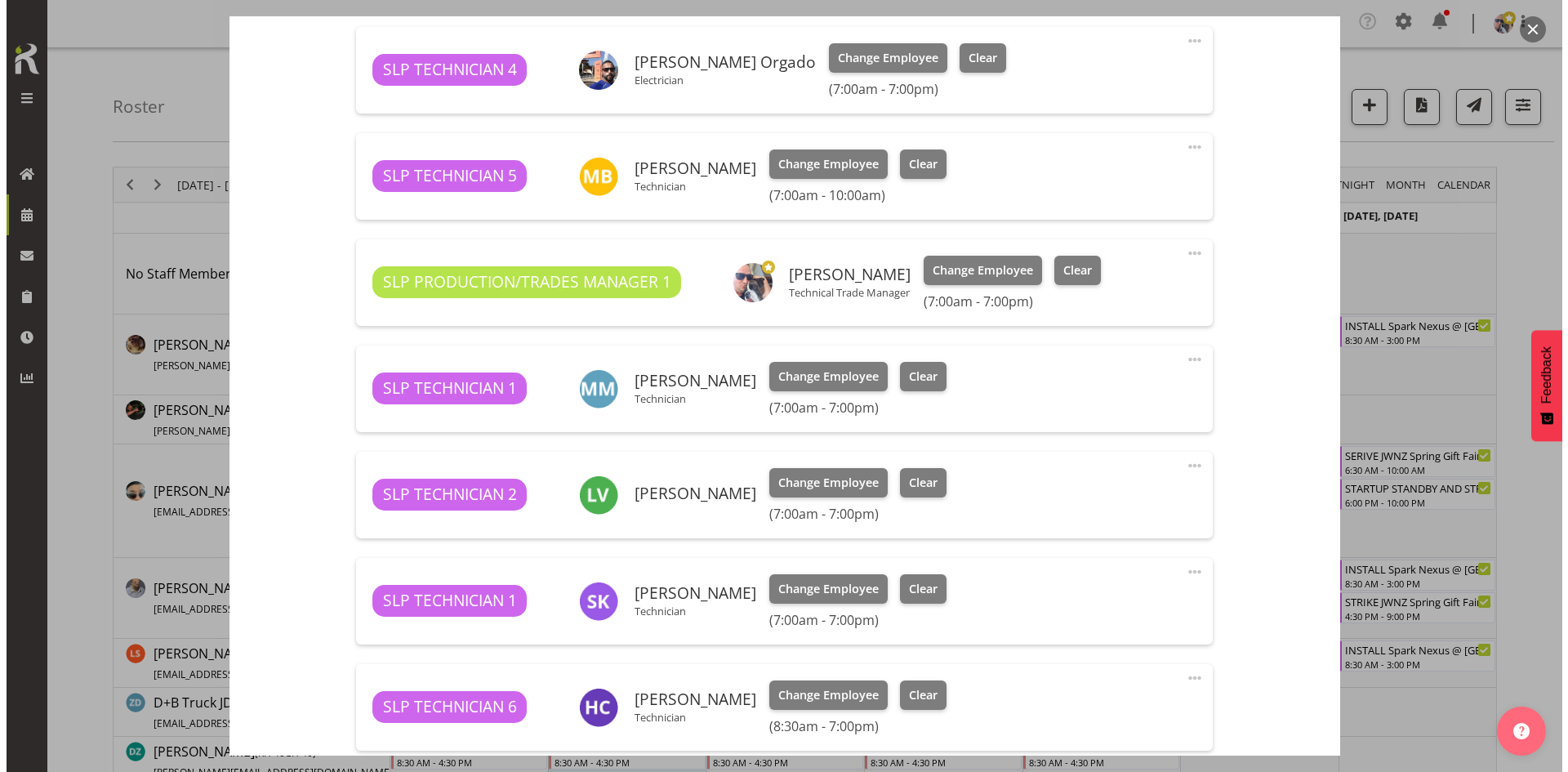
scroll to position [980, 0]
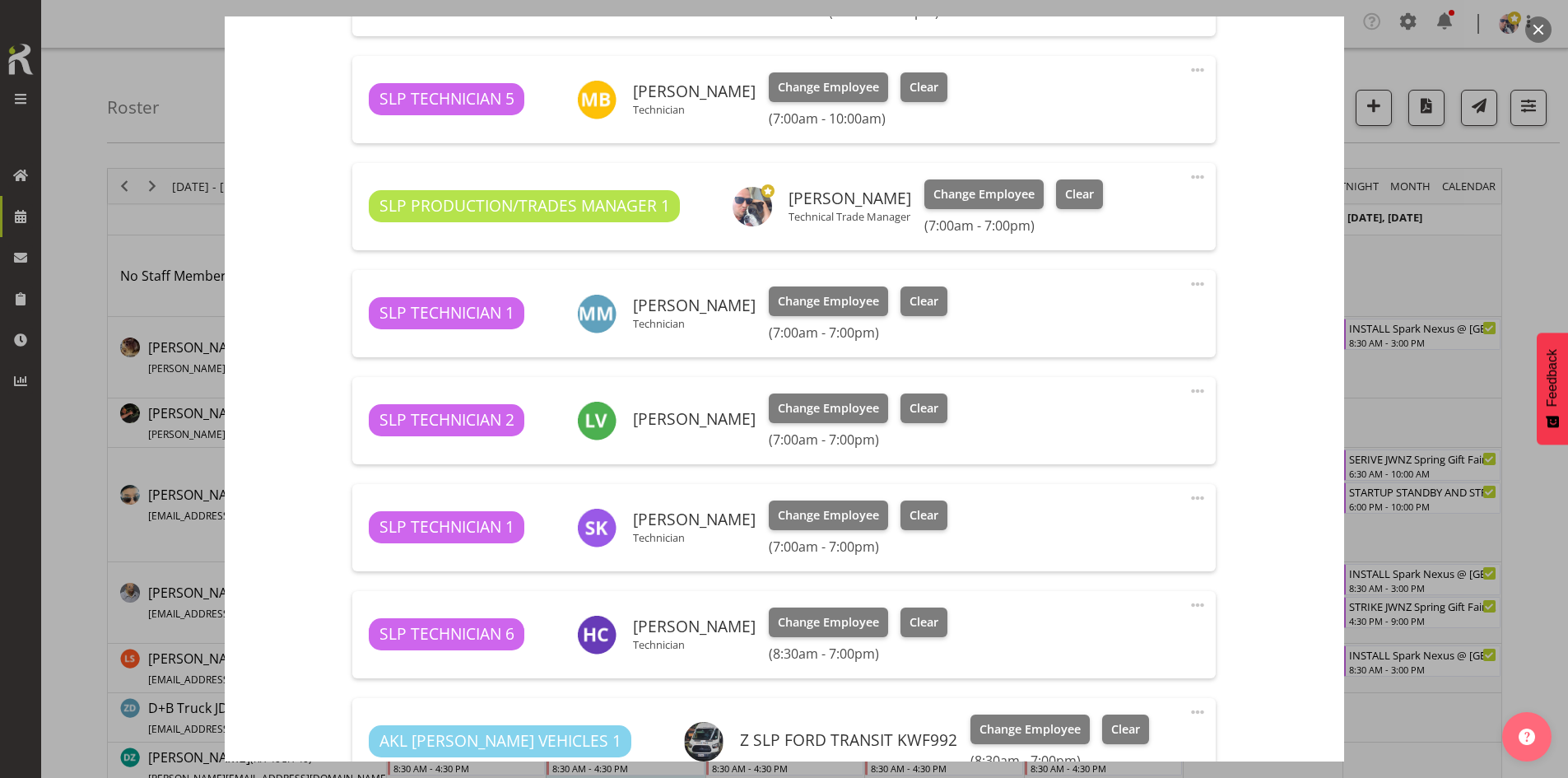
click at [1188, 392] on span at bounding box center [1197, 391] width 20 height 19
click at [1096, 423] on link "Edit" at bounding box center [1129, 430] width 158 height 29
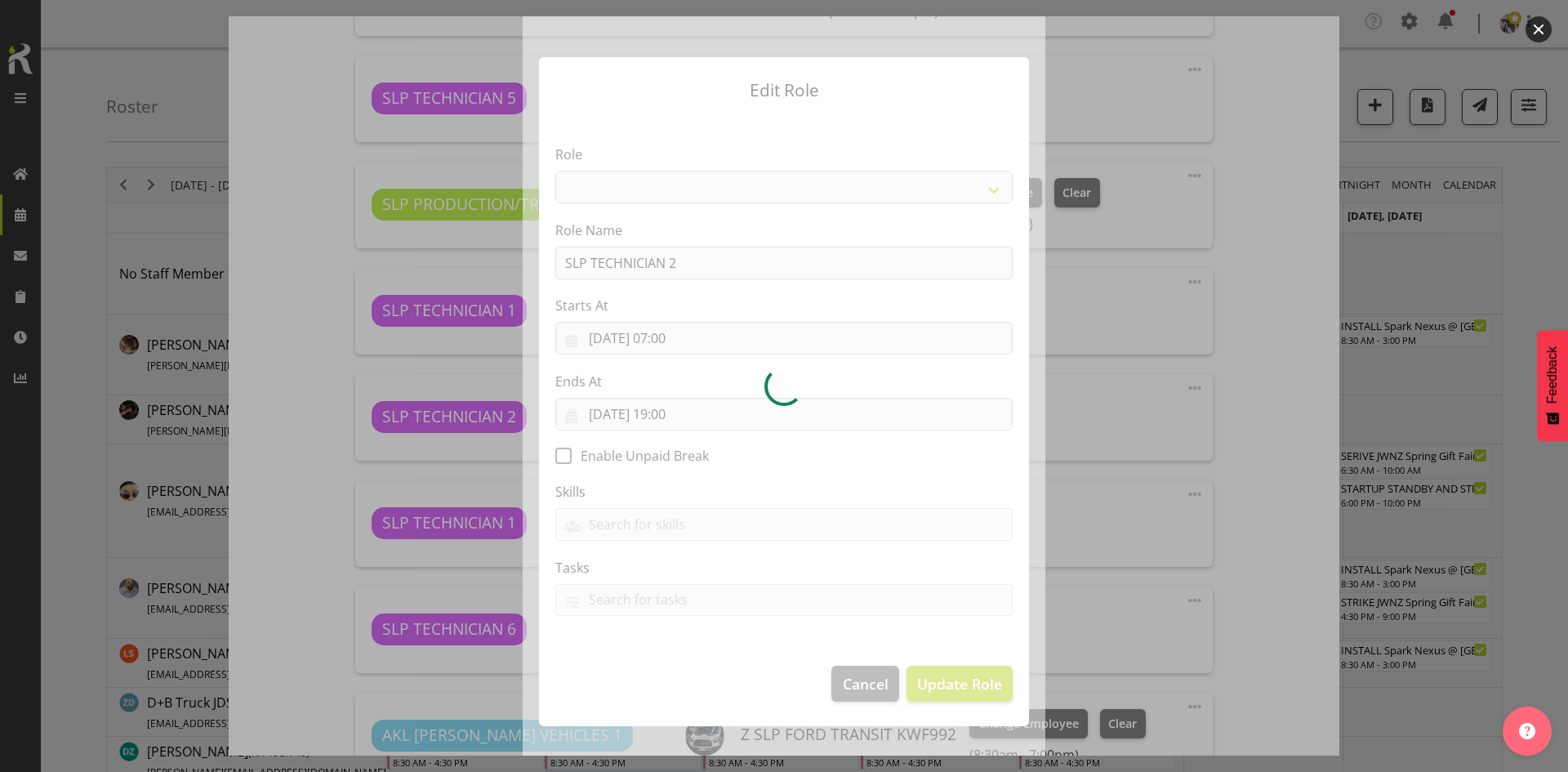
select select "123"
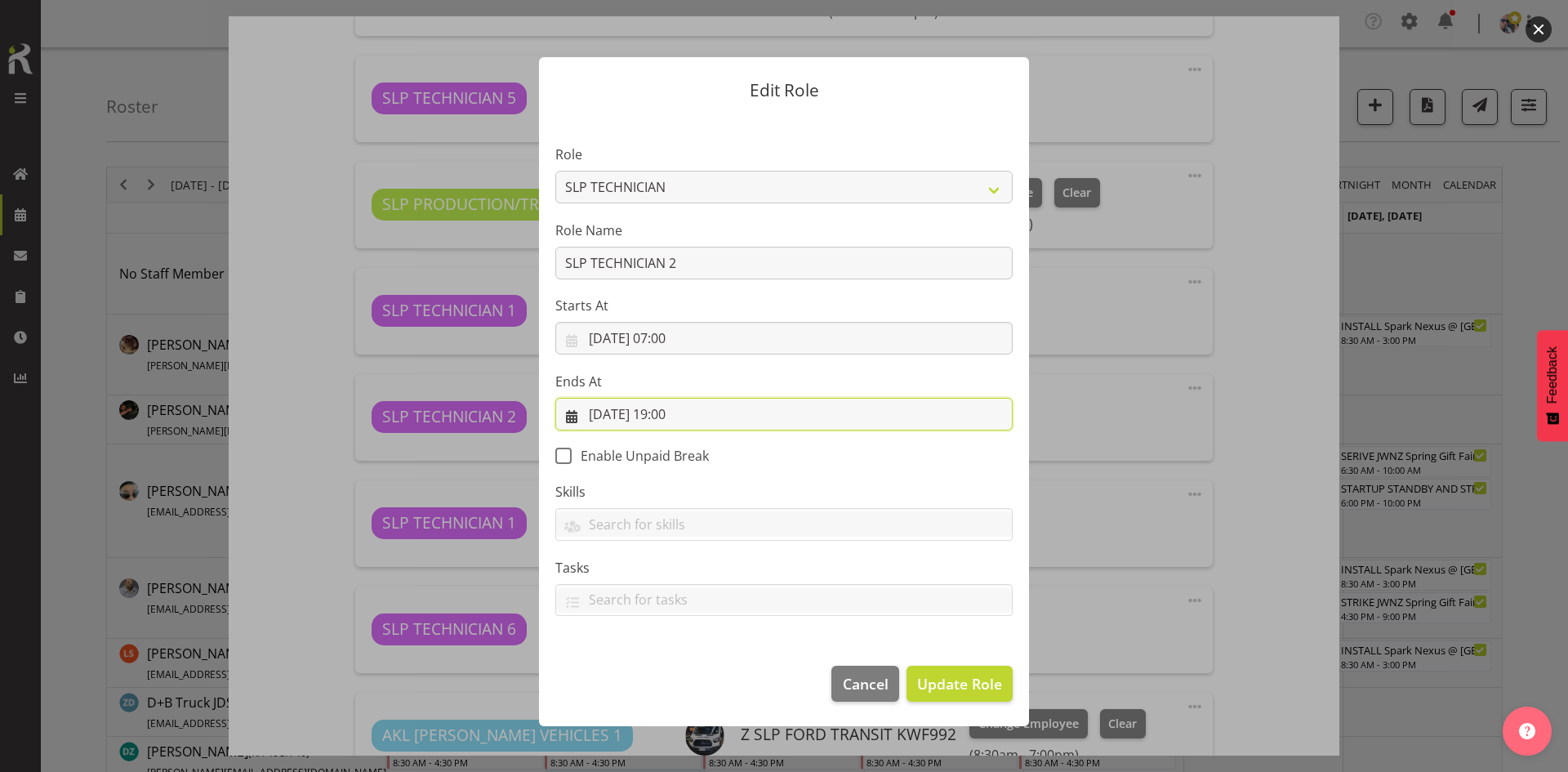
click at [719, 408] on input "09/09/2025, 19:00" at bounding box center [784, 414] width 458 height 33
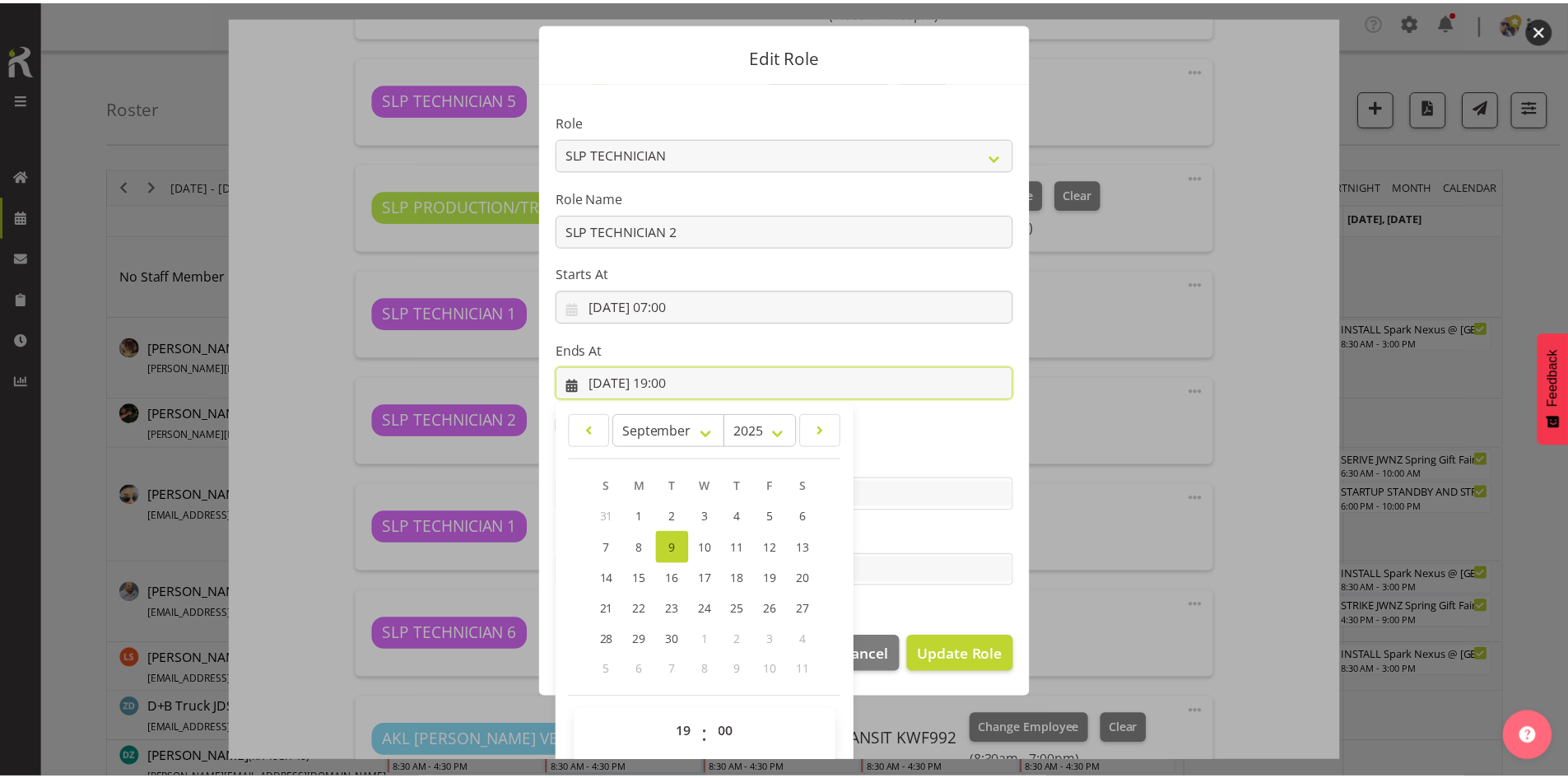
scroll to position [49, 0]
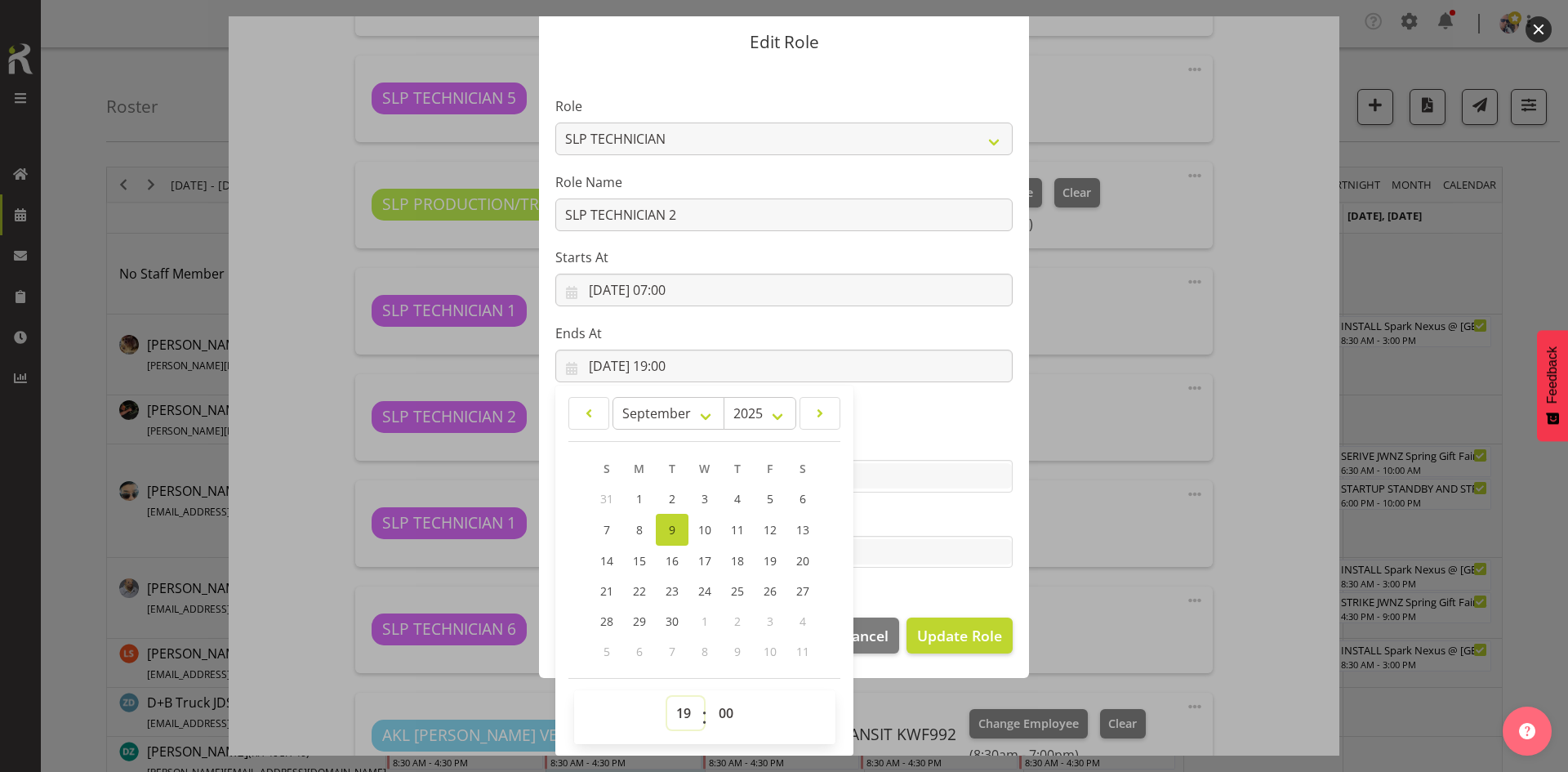
click at [682, 708] on select "00 01 02 03 04 05 06 07 08 09 10 11 12 13 14 15 16 17 18 19 20 21 22 23" at bounding box center [686, 713] width 37 height 33
select select "10"
click at [667, 697] on select "00 01 02 03 04 05 06 07 08 09 10 11 12 13 14 15 16 17 18 19 20 21 22 23" at bounding box center [686, 713] width 37 height 33
type input "09/09/2025, 10:00"
click at [940, 638] on span "Update Role" at bounding box center [960, 636] width 85 height 21
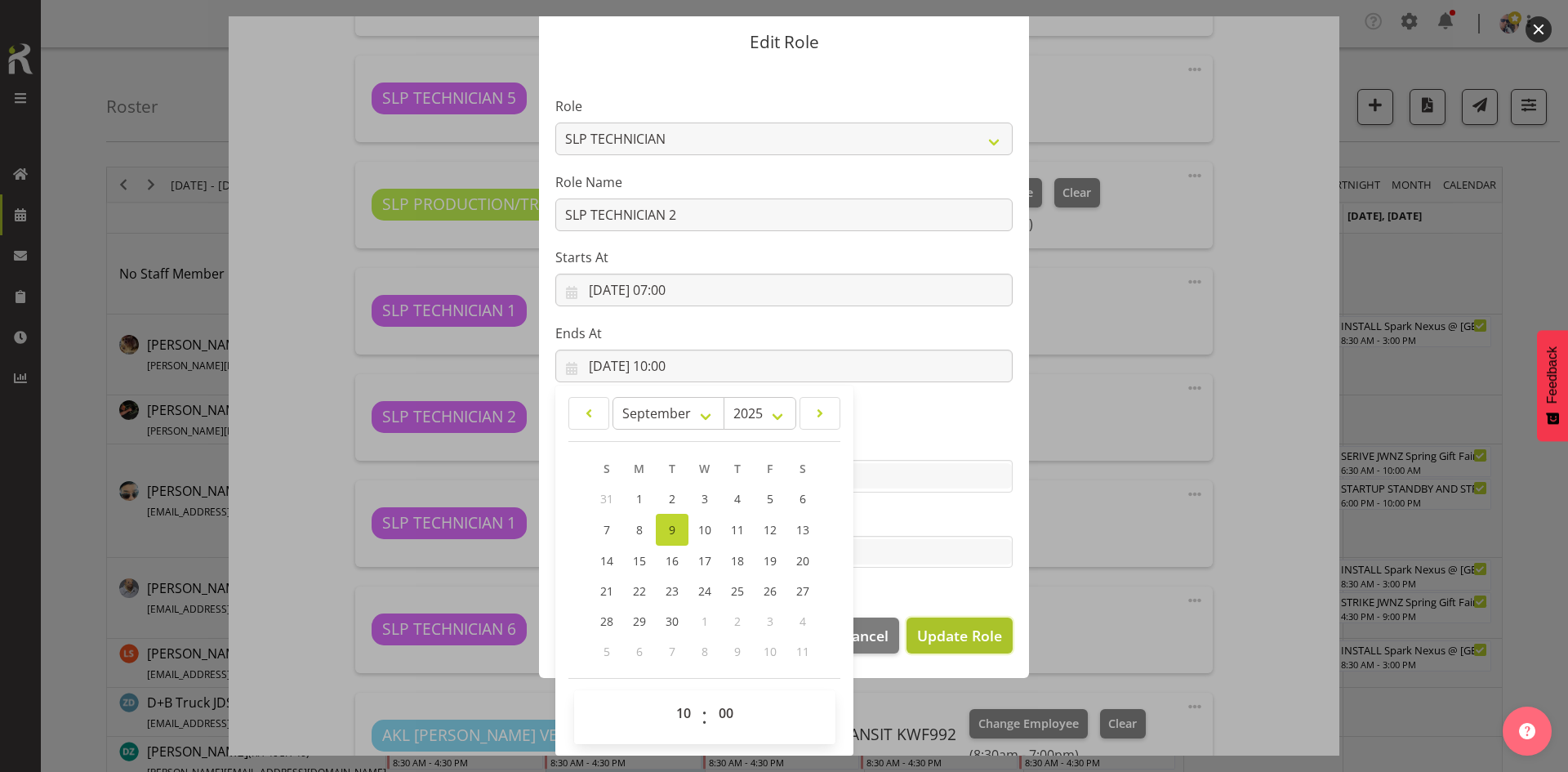
select select
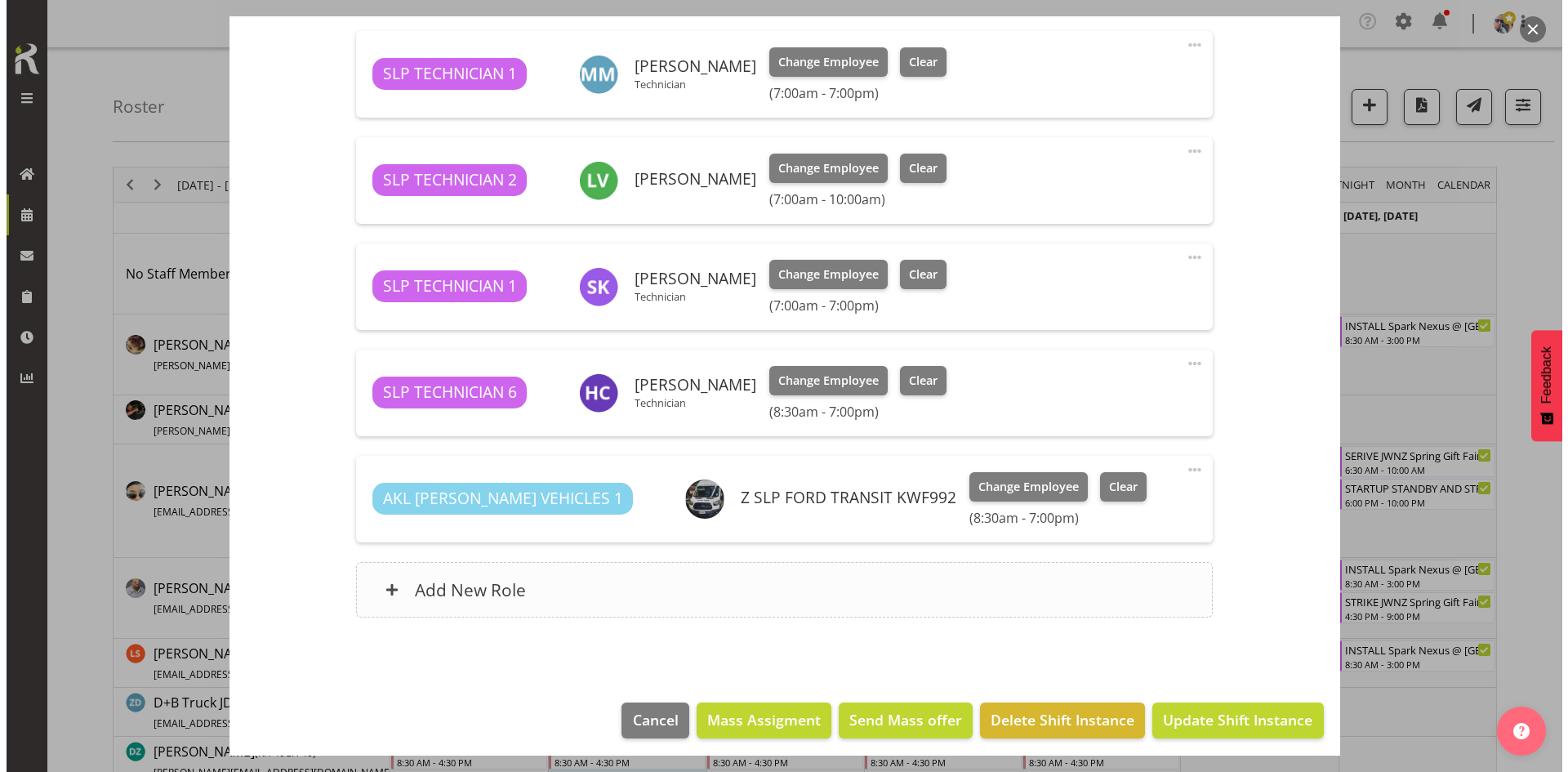
scroll to position [1225, 0]
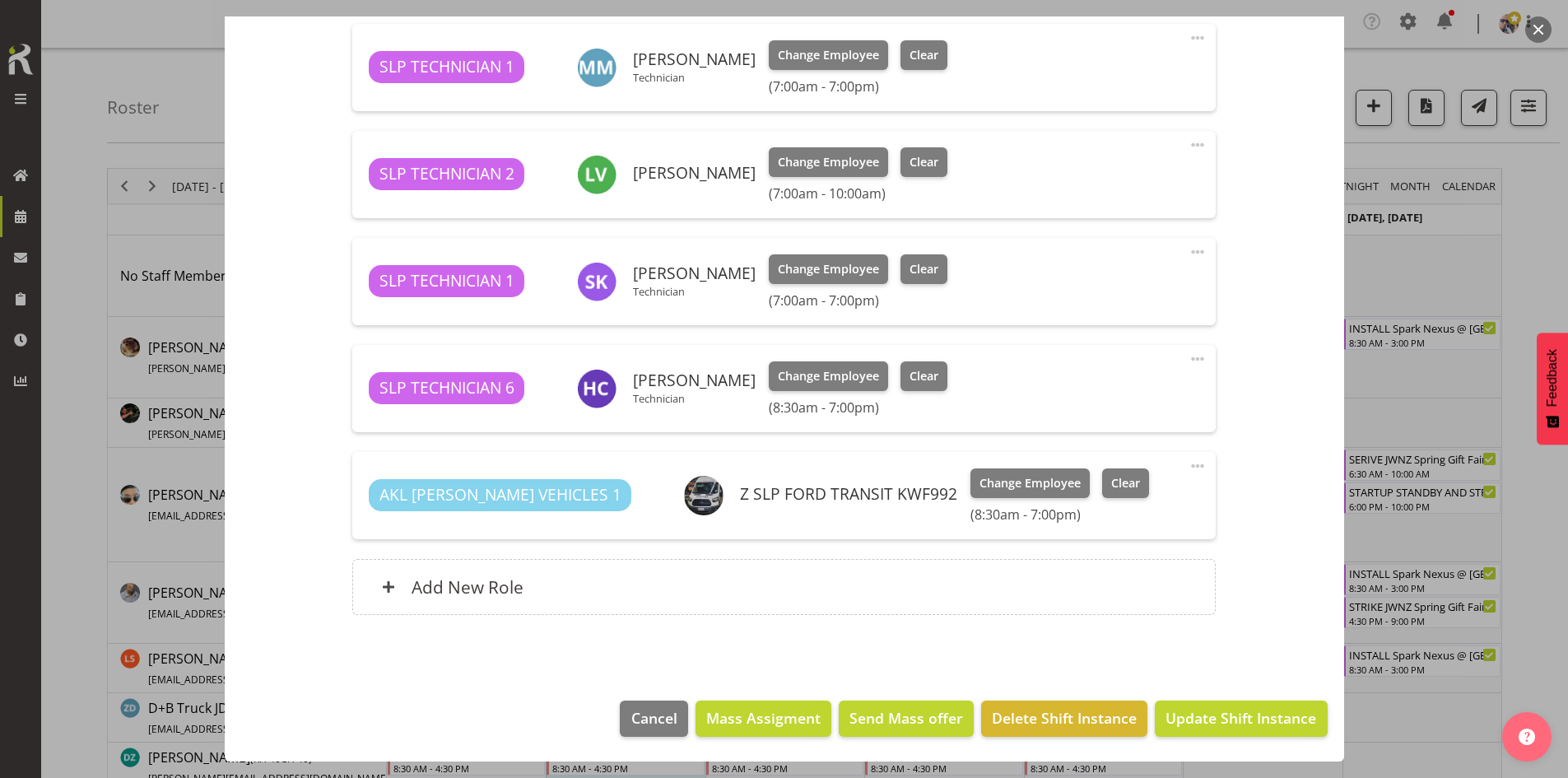
click at [1202, 350] on div "SLP TECHNICIAN 6 Han Chaleerin Technician Change Employee Clear (8:30am - 7:00p…" at bounding box center [784, 388] width 864 height 87
click at [1196, 354] on span at bounding box center [1197, 359] width 20 height 19
click at [1131, 388] on link "Edit" at bounding box center [1129, 398] width 158 height 29
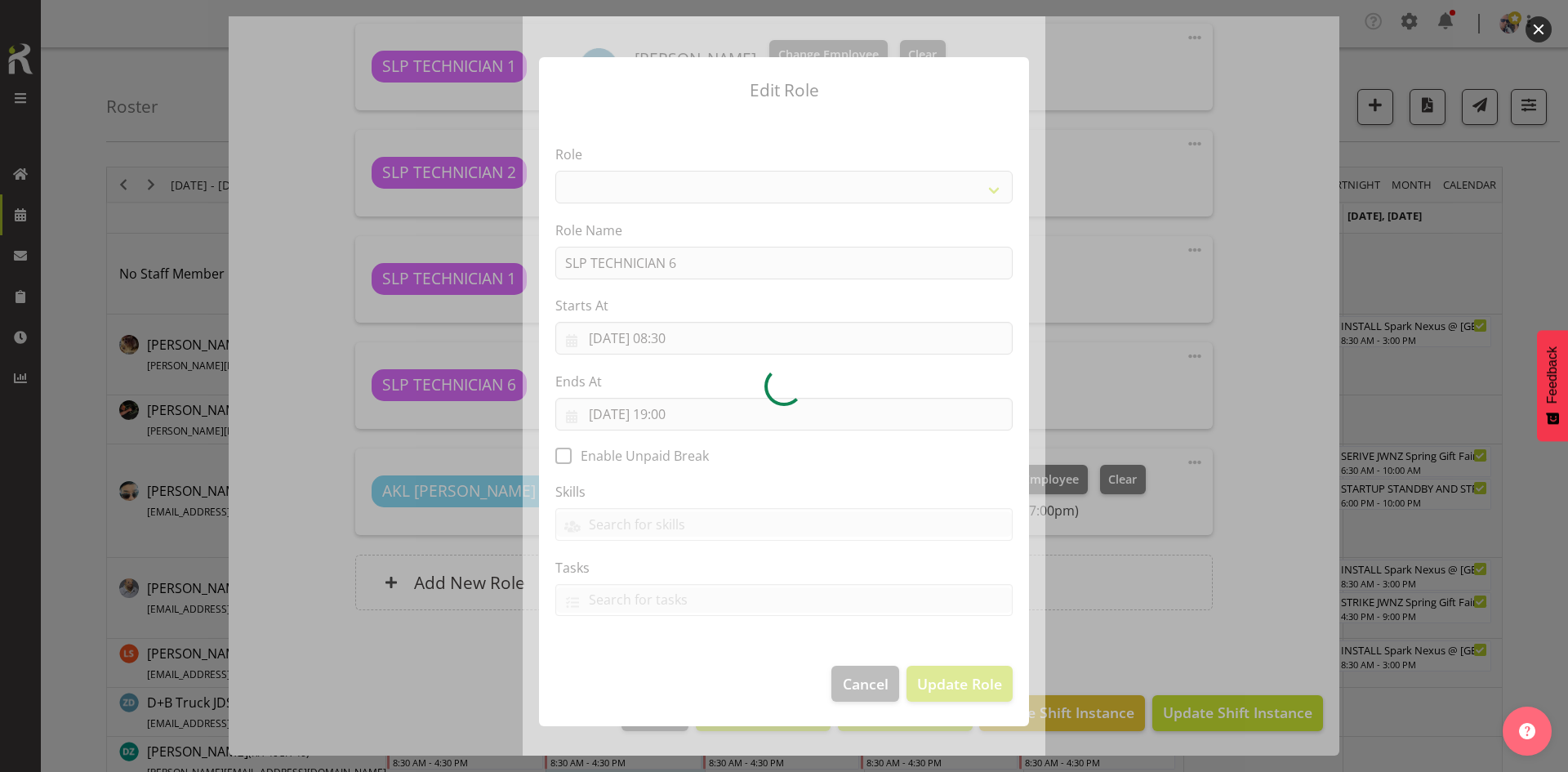
select select "123"
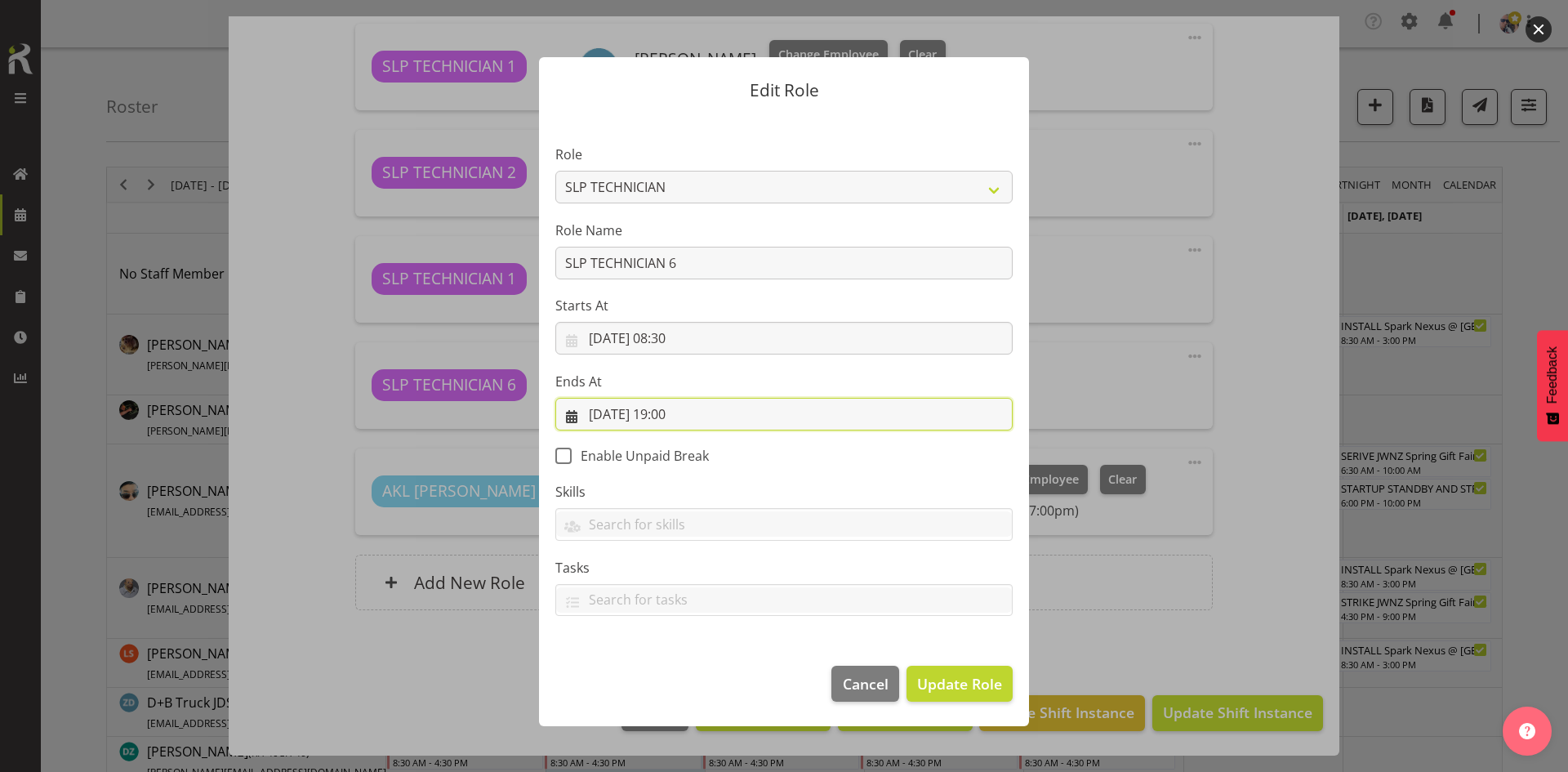
click at [716, 404] on input "09/09/2025, 19:00" at bounding box center [784, 414] width 458 height 33
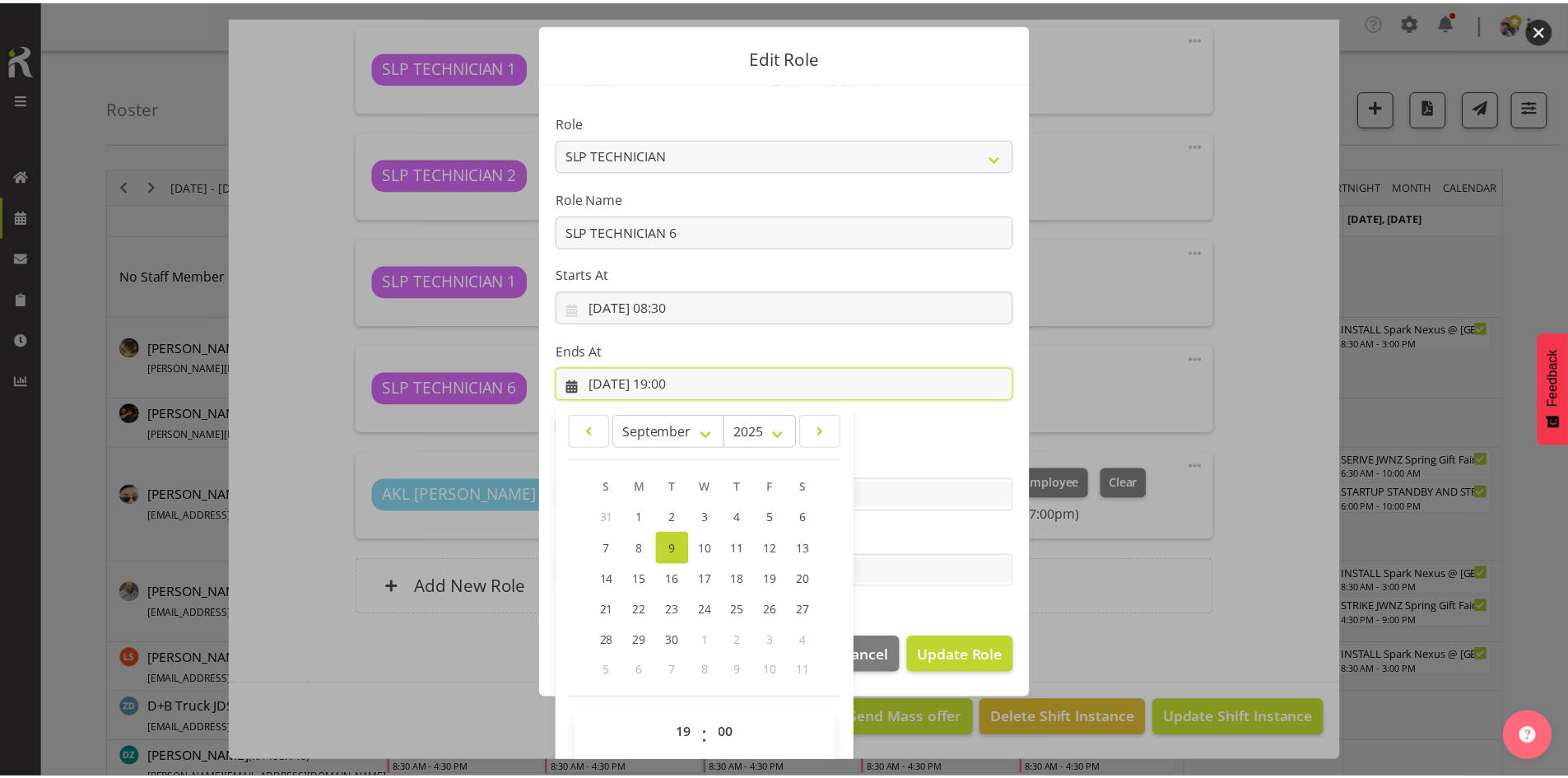
scroll to position [49, 0]
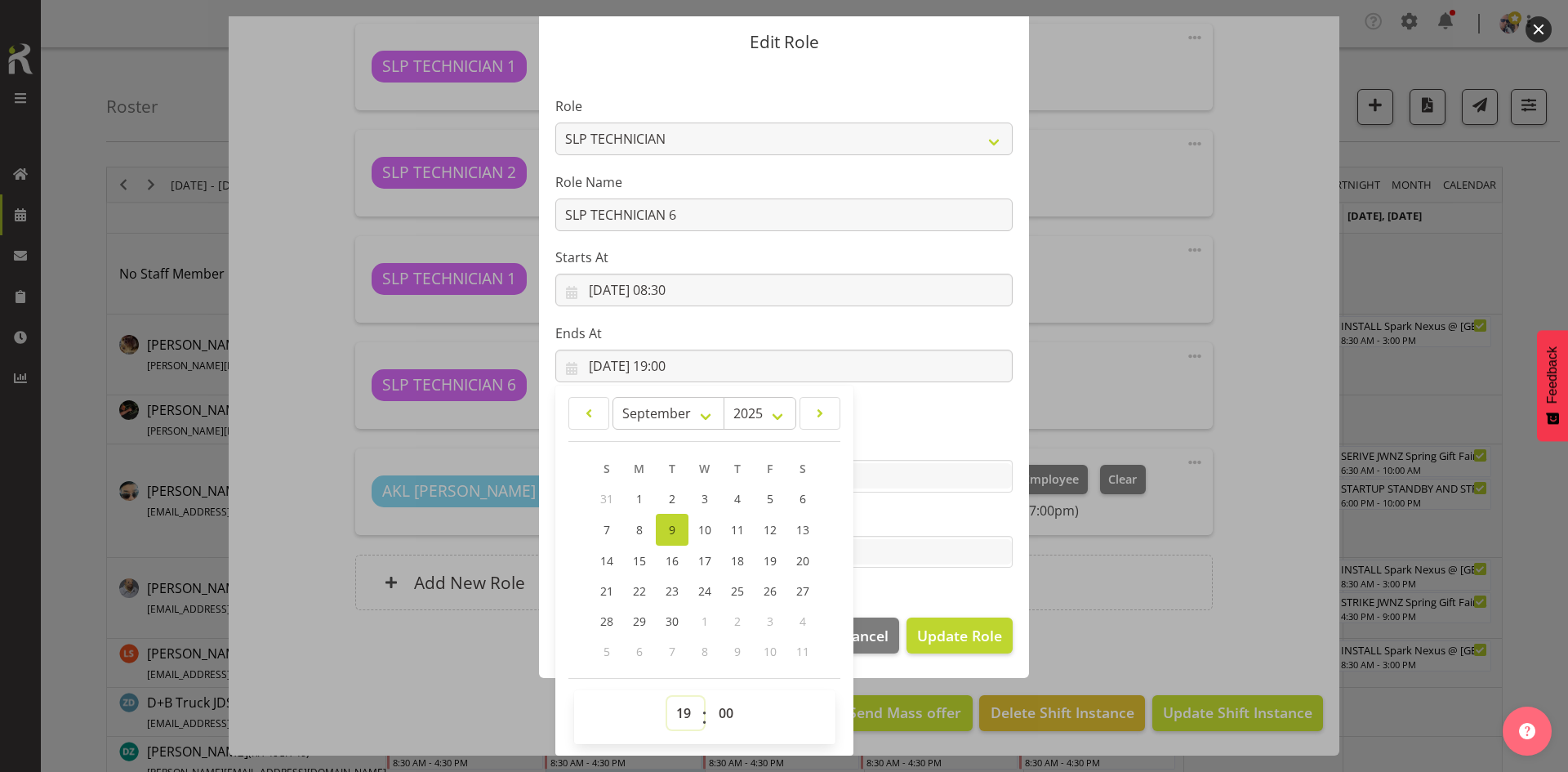
click at [674, 709] on select "00 01 02 03 04 05 06 07 08 09 10 11 12 13 14 15 16 17 18 19 20 21 22 23" at bounding box center [686, 713] width 37 height 33
select select "10"
click at [667, 697] on select "00 01 02 03 04 05 06 07 08 09 10 11 12 13 14 15 16 17 18 19 20 21 22 23" at bounding box center [686, 713] width 37 height 33
type input "09/09/2025, 10:00"
click at [948, 628] on span "Update Role" at bounding box center [960, 636] width 85 height 21
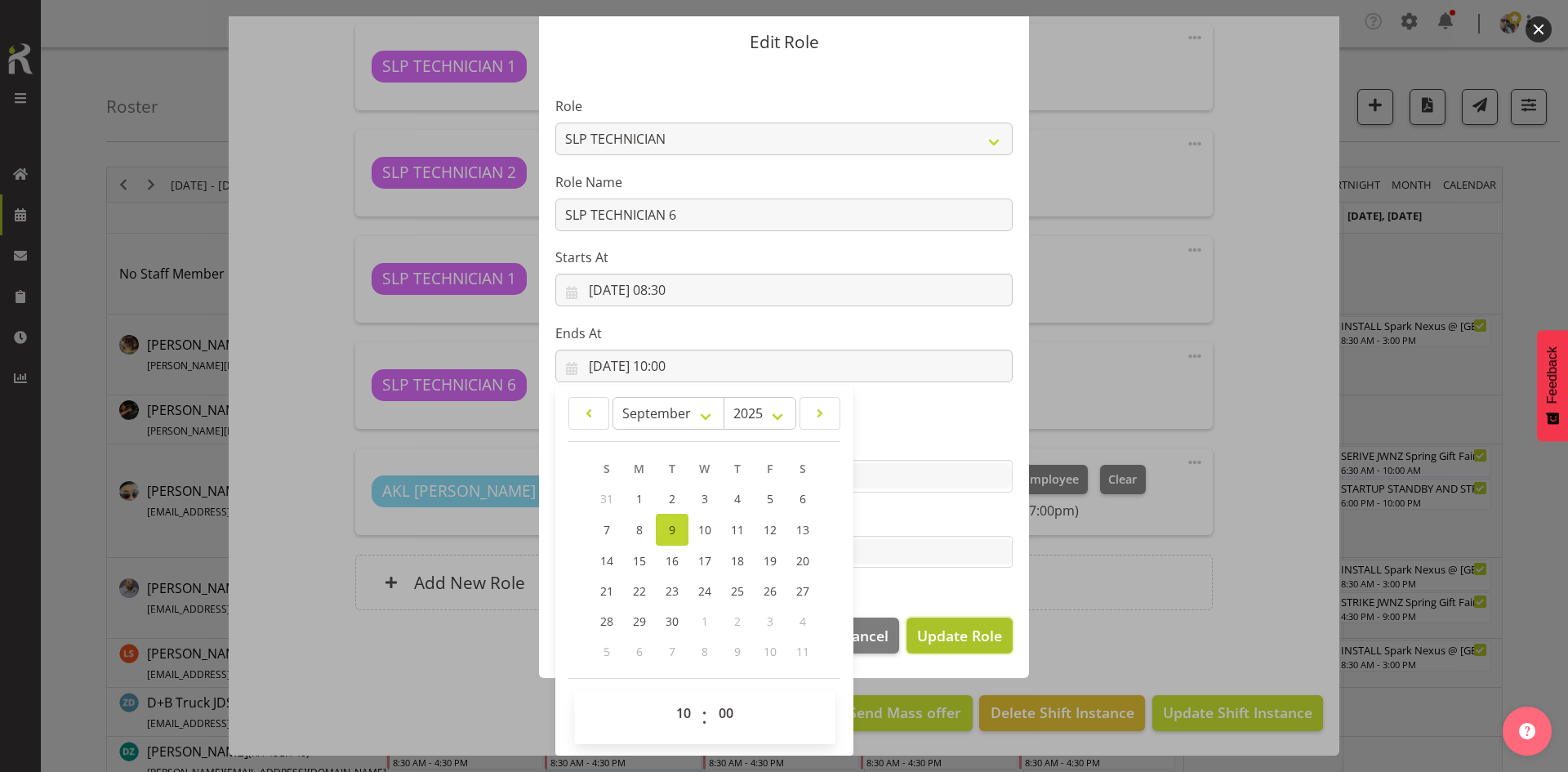
select select
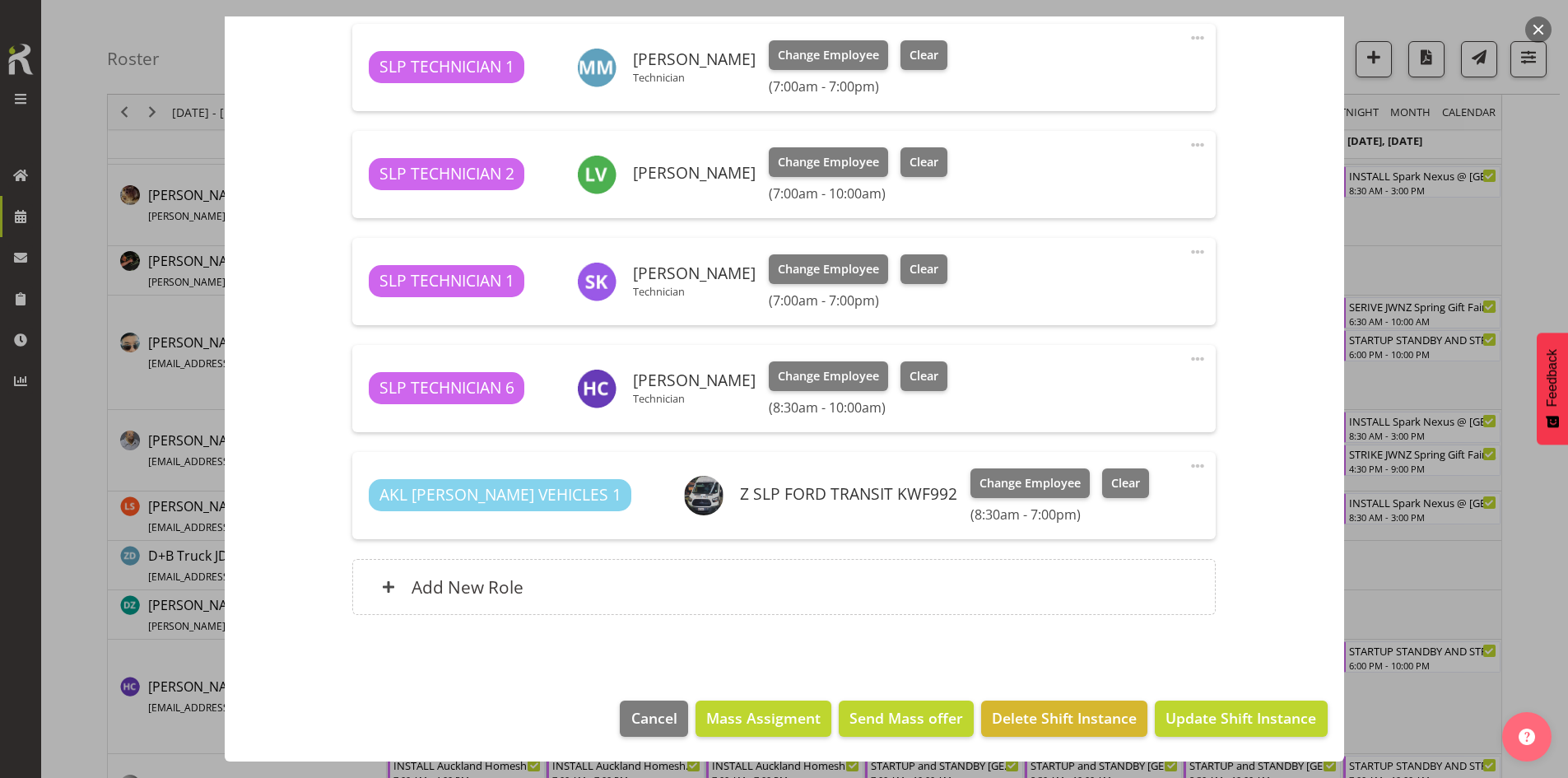
scroll to position [247, 0]
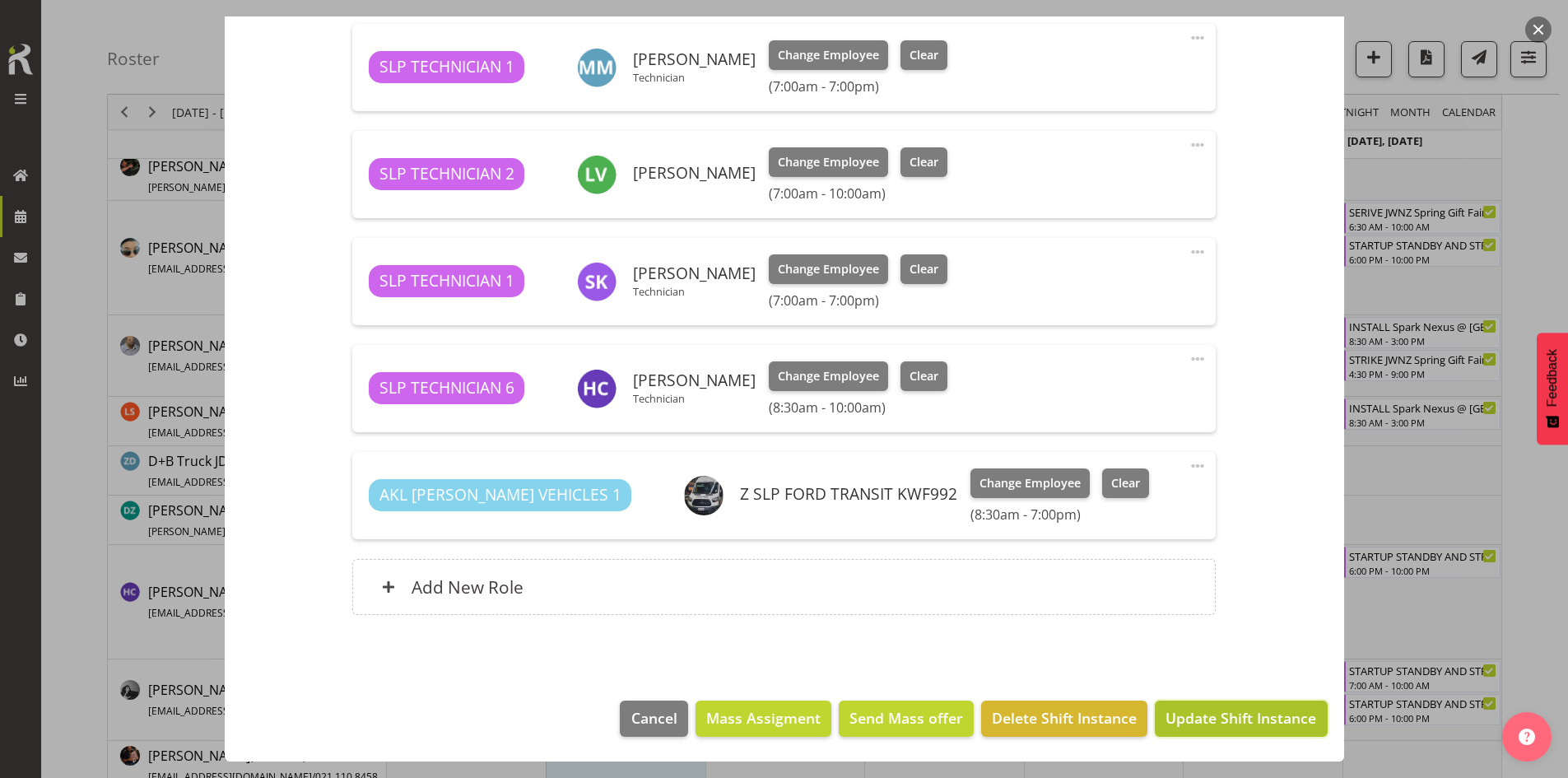
click at [1204, 701] on button "Update Shift Instance" at bounding box center [1241, 719] width 172 height 36
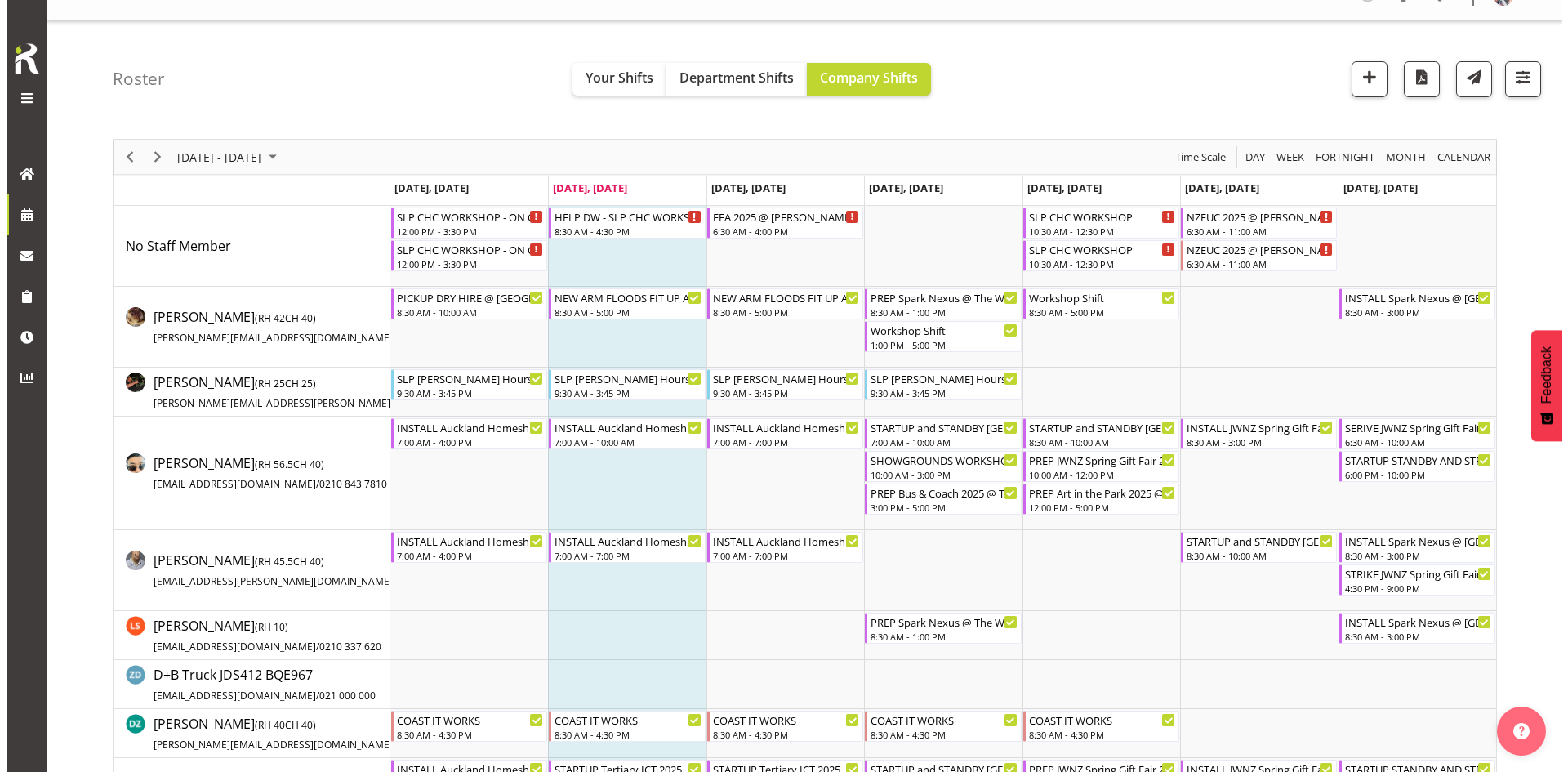
scroll to position [0, 0]
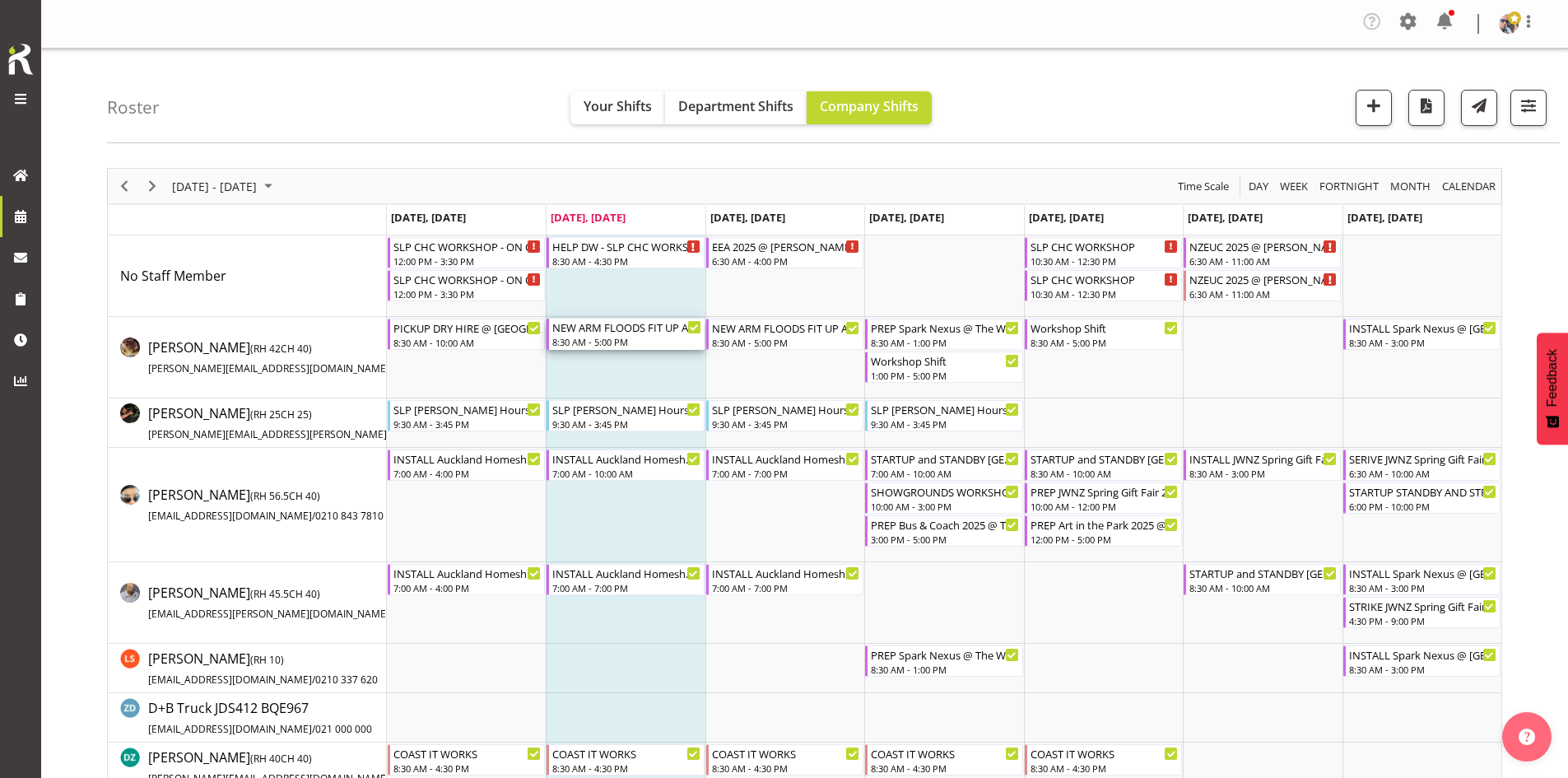
click at [664, 331] on div "NEW ARM FLOODS FIT UP AND TEST AND TAG" at bounding box center [627, 327] width 148 height 17
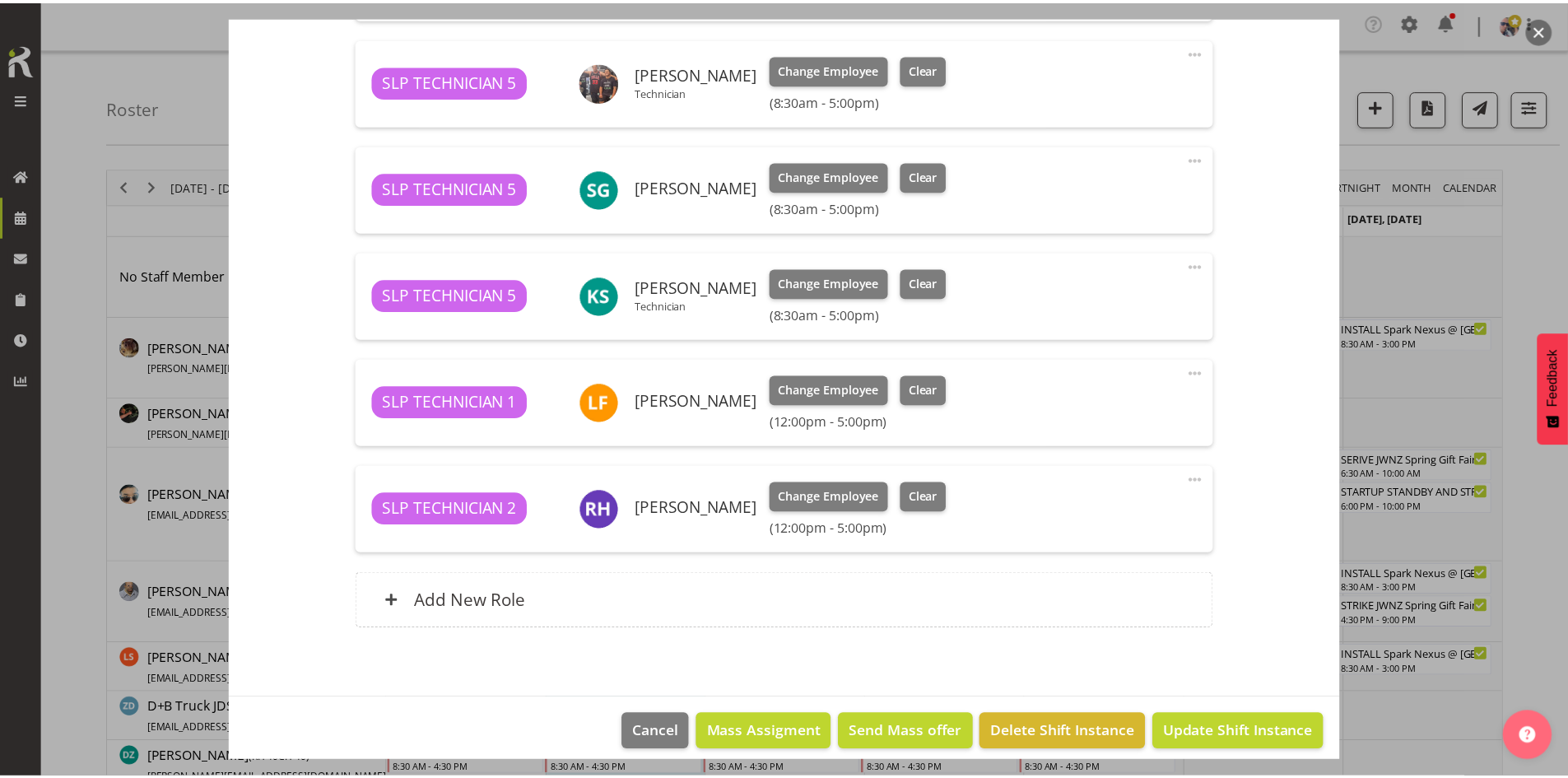
scroll to position [699, 0]
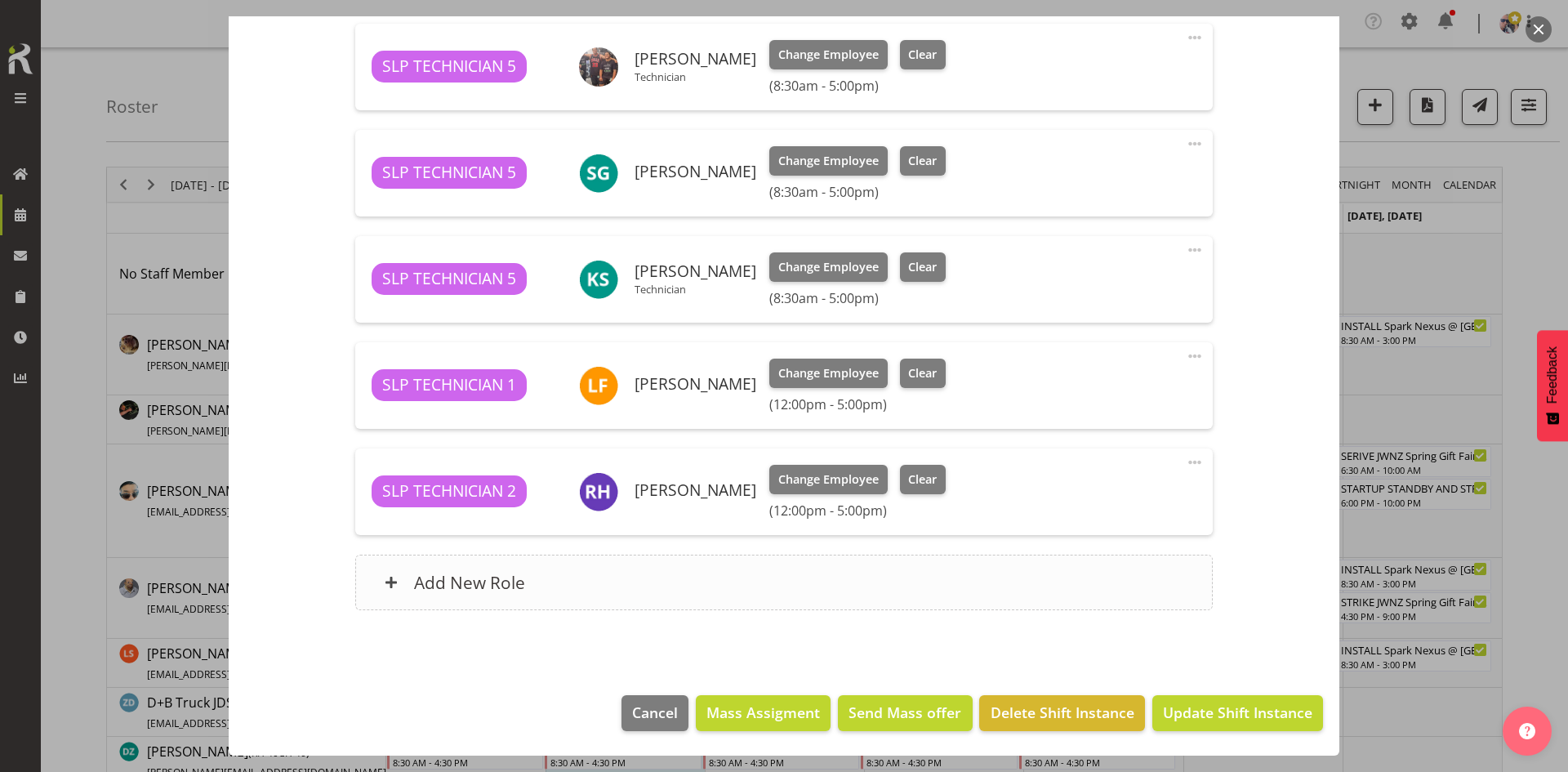
click at [669, 569] on div "Add New Role" at bounding box center [784, 581] width 857 height 55
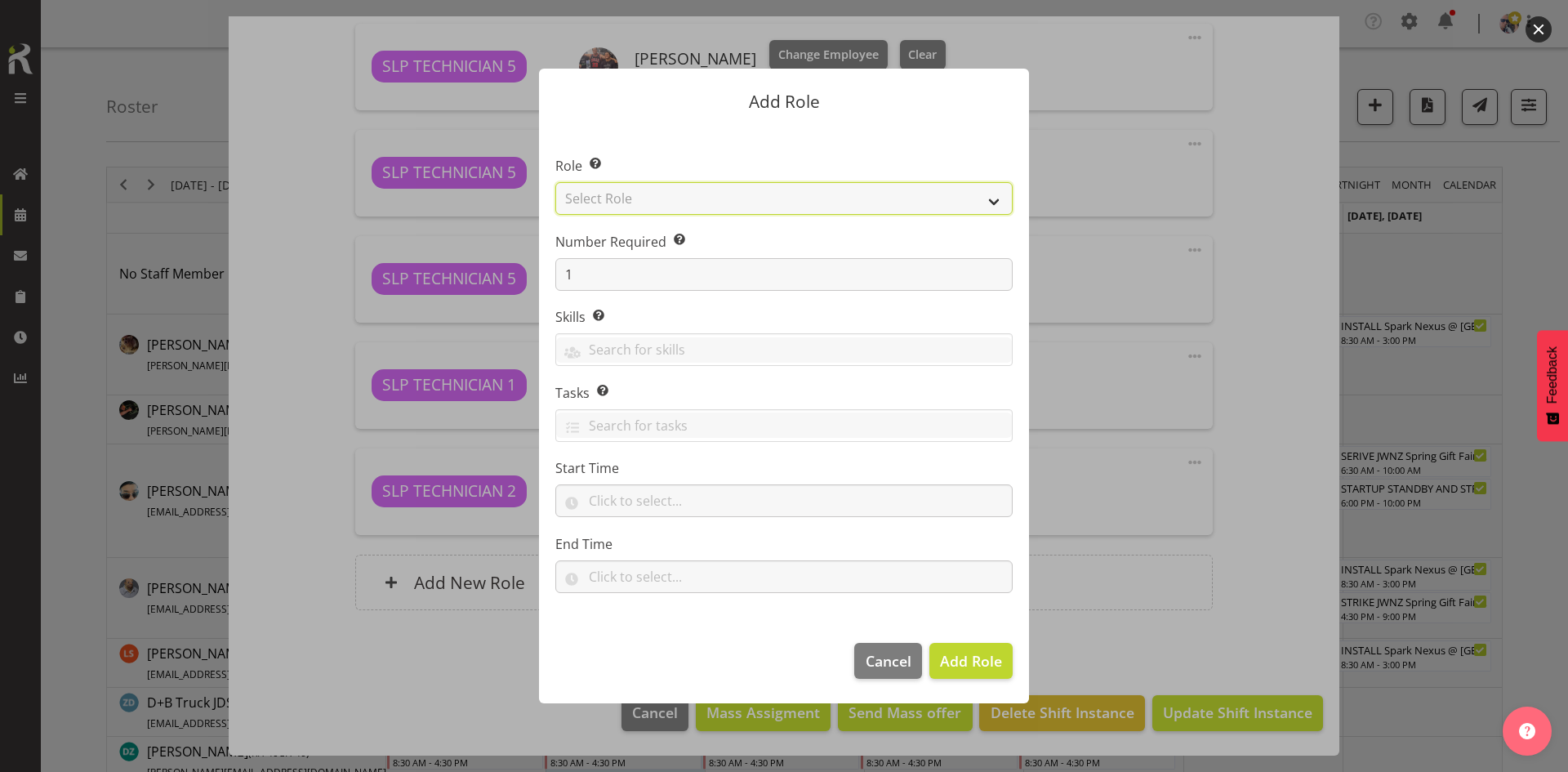
click at [853, 194] on select "Select Role ACCOUNT MANAGER ACCOUNT MANAGER DW ACCOUNTS AKL DIANNA VEHICLES AKL…" at bounding box center [784, 198] width 458 height 33
select select "123"
click at [555, 182] on select "Select Role ACCOUNT MANAGER ACCOUNT MANAGER DW ACCOUNTS AKL DIANNA VEHICLES AKL…" at bounding box center [784, 198] width 458 height 33
click at [963, 660] on span "Add Role" at bounding box center [971, 661] width 62 height 19
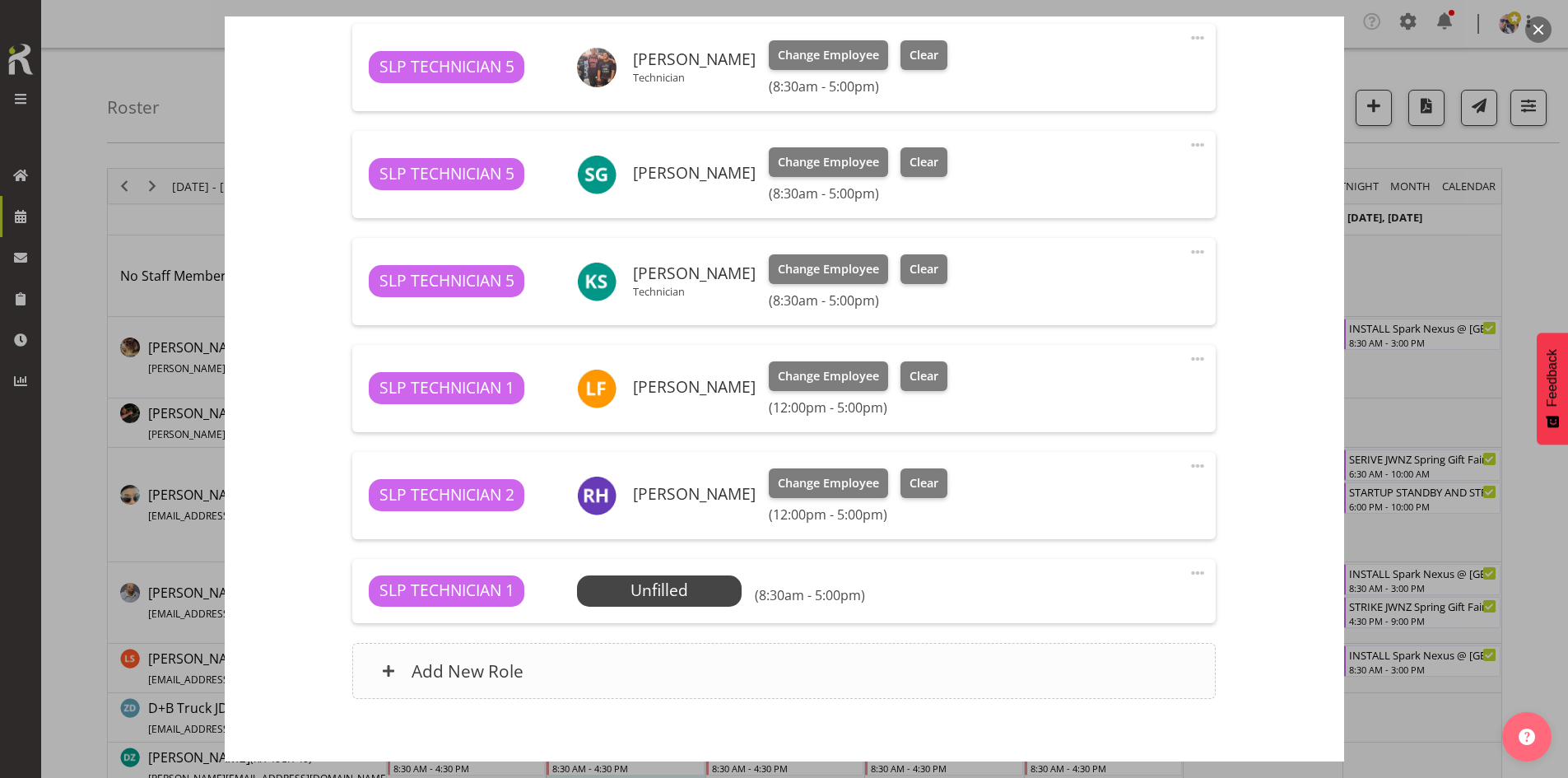
click at [705, 652] on div "Add New Role" at bounding box center [784, 670] width 864 height 56
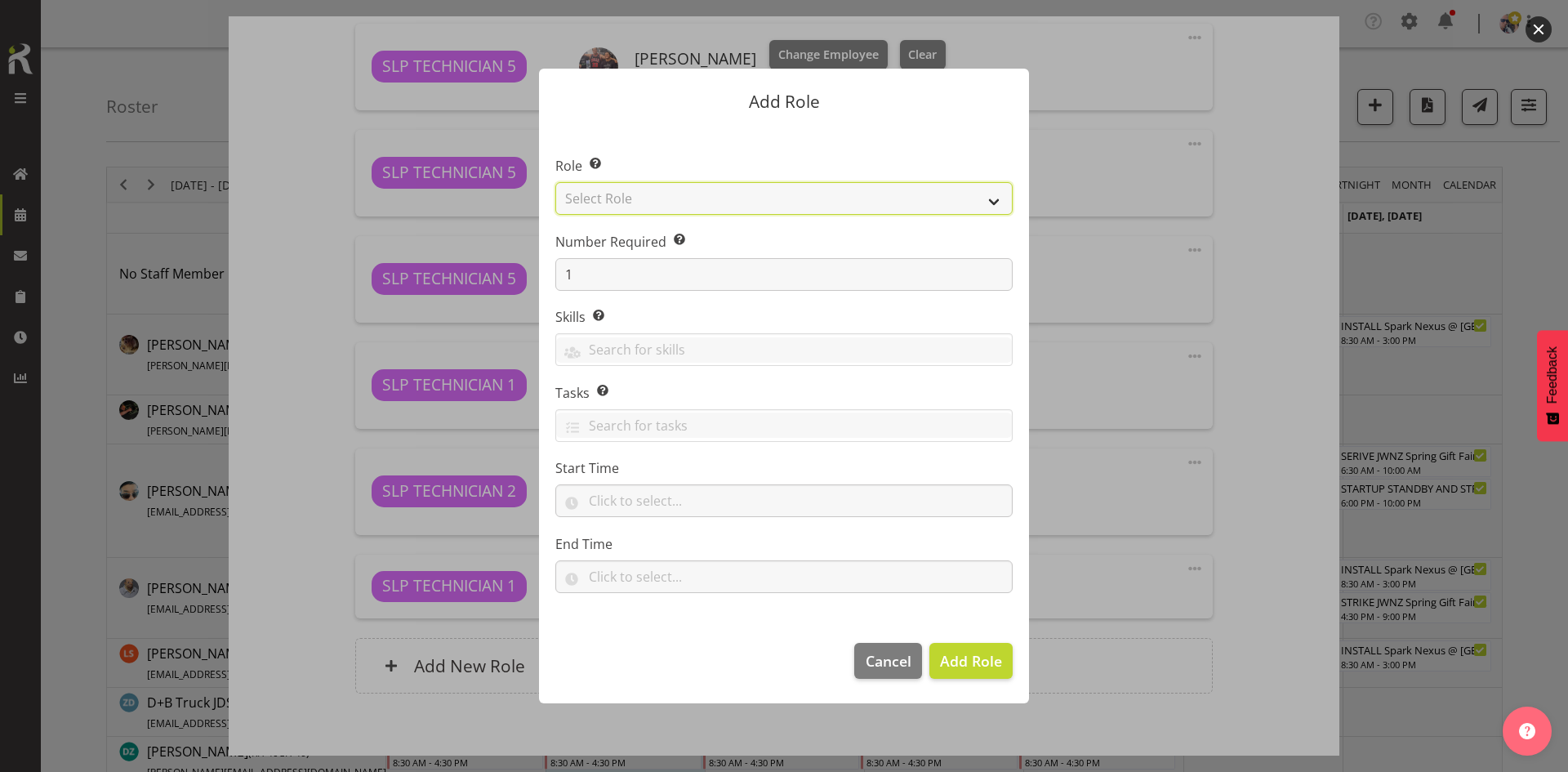
click at [932, 192] on select "Select Role ACCOUNT MANAGER ACCOUNT MANAGER DW ACCOUNTS AKL DIANNA VEHICLES AKL…" at bounding box center [784, 198] width 458 height 33
select select "123"
click at [555, 182] on select "Select Role ACCOUNT MANAGER ACCOUNT MANAGER DW ACCOUNTS AKL DIANNA VEHICLES AKL…" at bounding box center [784, 198] width 458 height 33
click at [947, 655] on span "Add Role" at bounding box center [971, 661] width 62 height 19
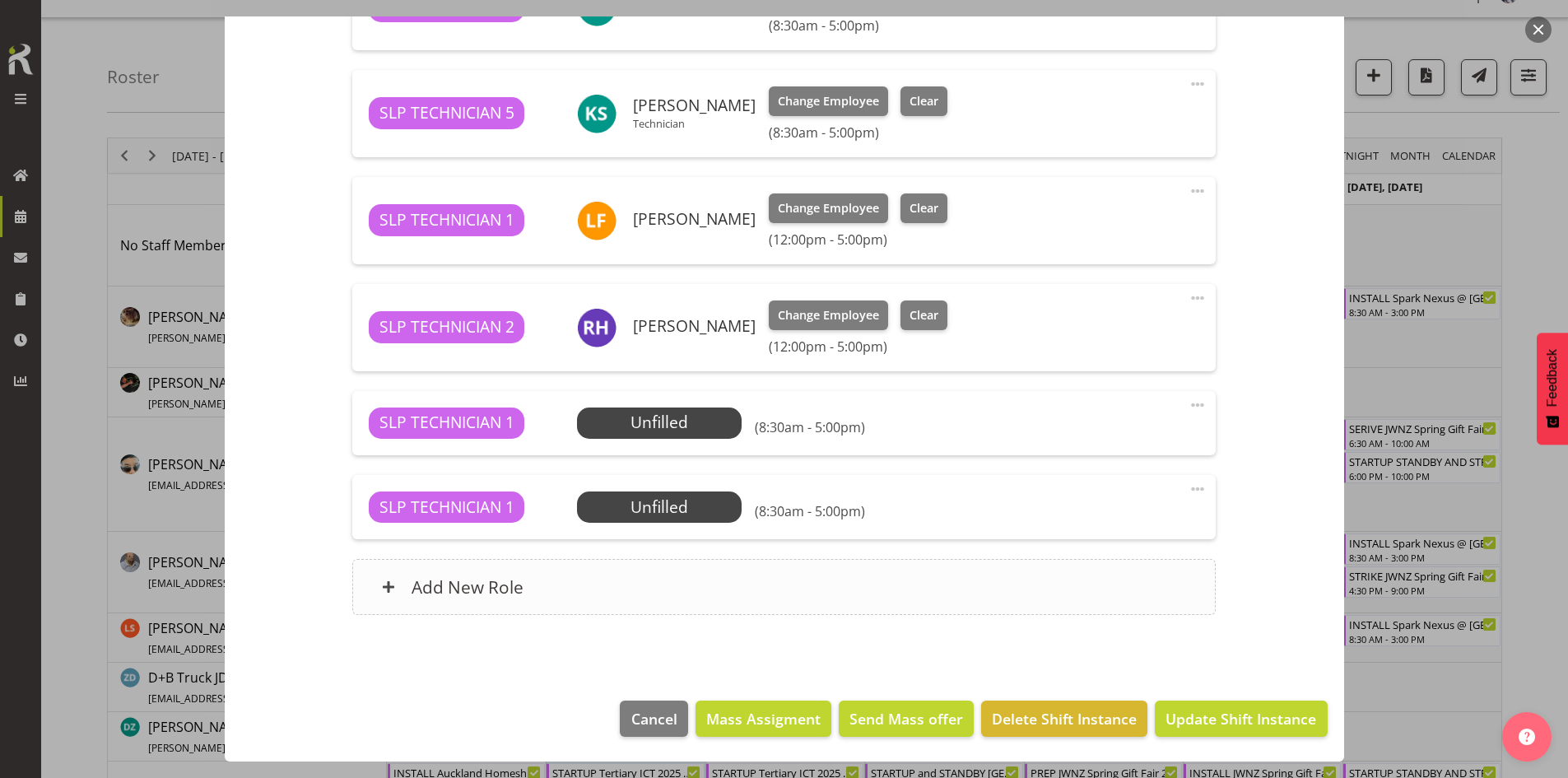
scroll to position [82, 0]
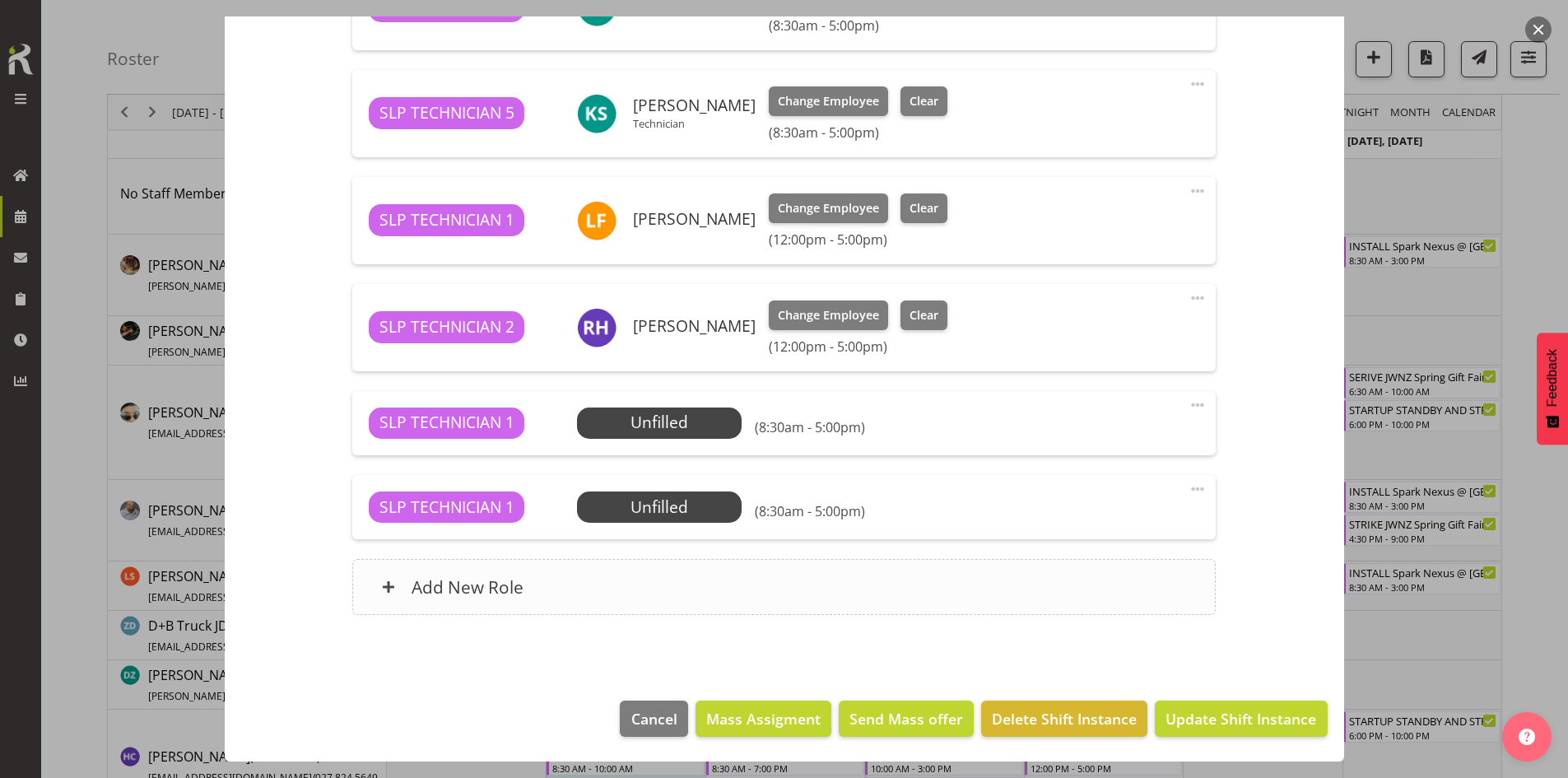
click at [677, 568] on div "Add New Role" at bounding box center [784, 586] width 864 height 56
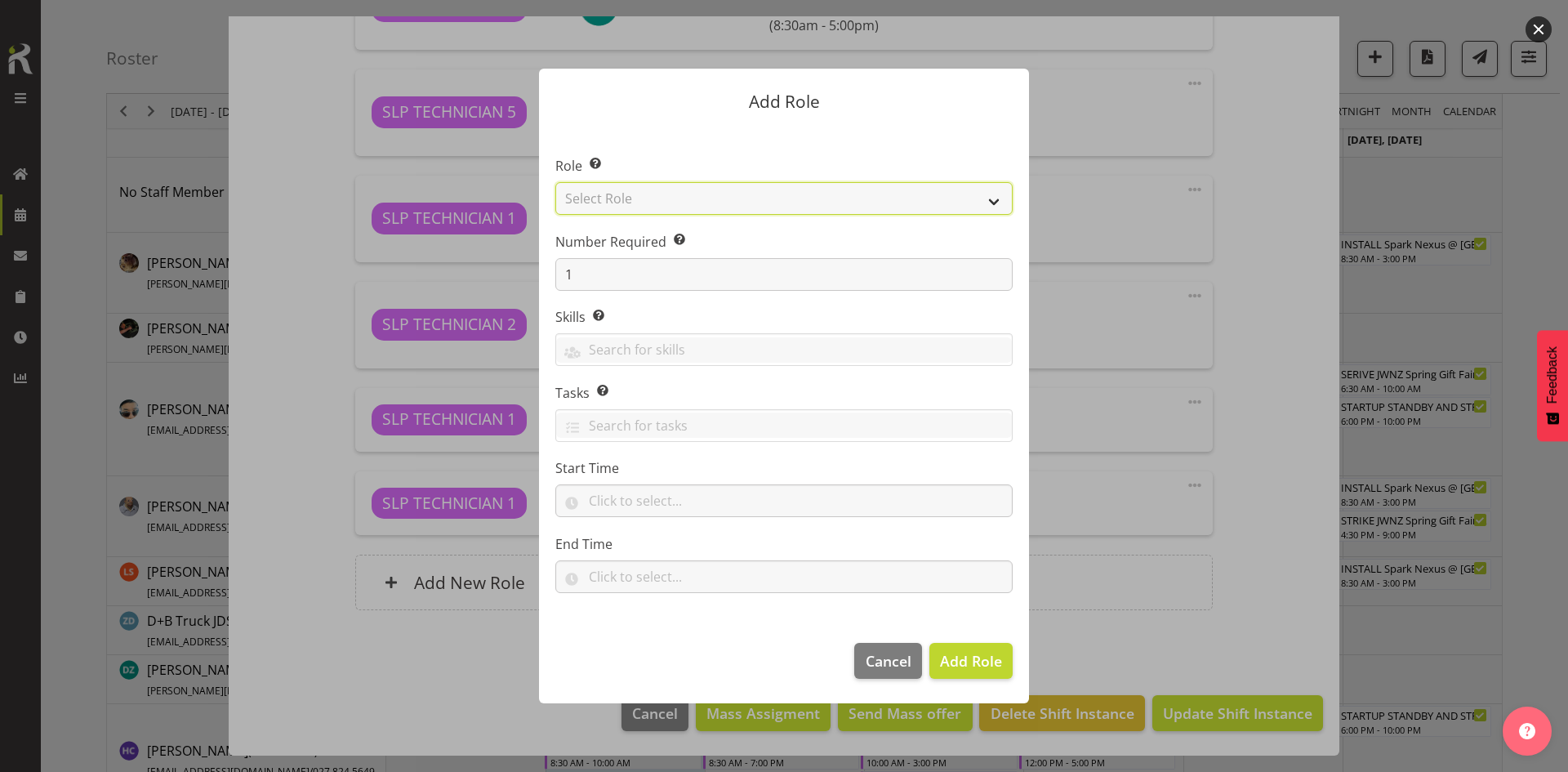
click at [953, 210] on select "Select Role ACCOUNT MANAGER ACCOUNT MANAGER DW ACCOUNTS AKL DIANNA VEHICLES AKL…" at bounding box center [784, 198] width 458 height 33
select select "123"
click at [555, 182] on select "Select Role ACCOUNT MANAGER ACCOUNT MANAGER DW ACCOUNTS AKL DIANNA VEHICLES AKL…" at bounding box center [784, 198] width 458 height 33
click at [962, 666] on span "Add Role" at bounding box center [971, 661] width 62 height 19
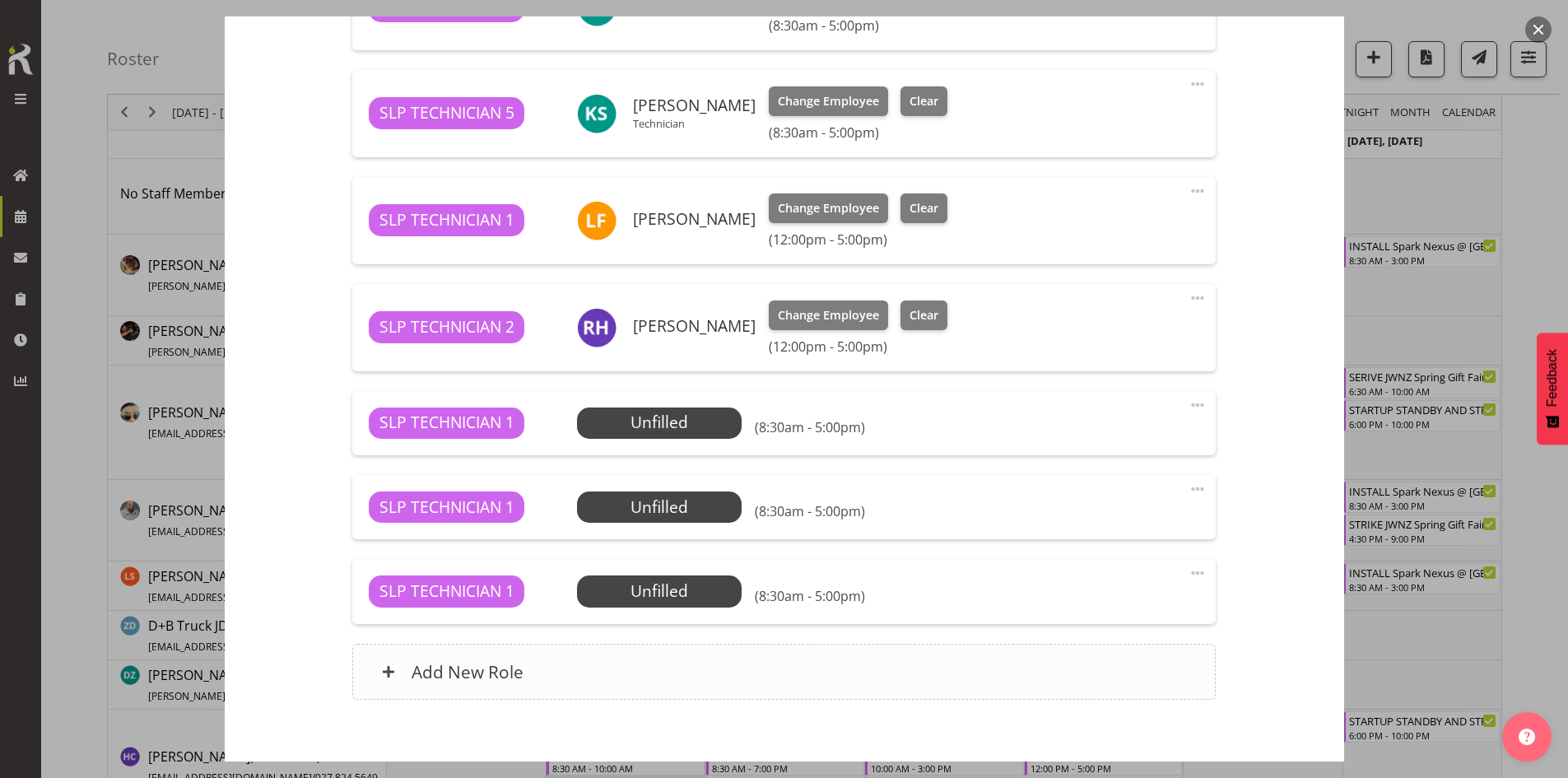
click at [709, 679] on div "Add New Role" at bounding box center [784, 671] width 864 height 56
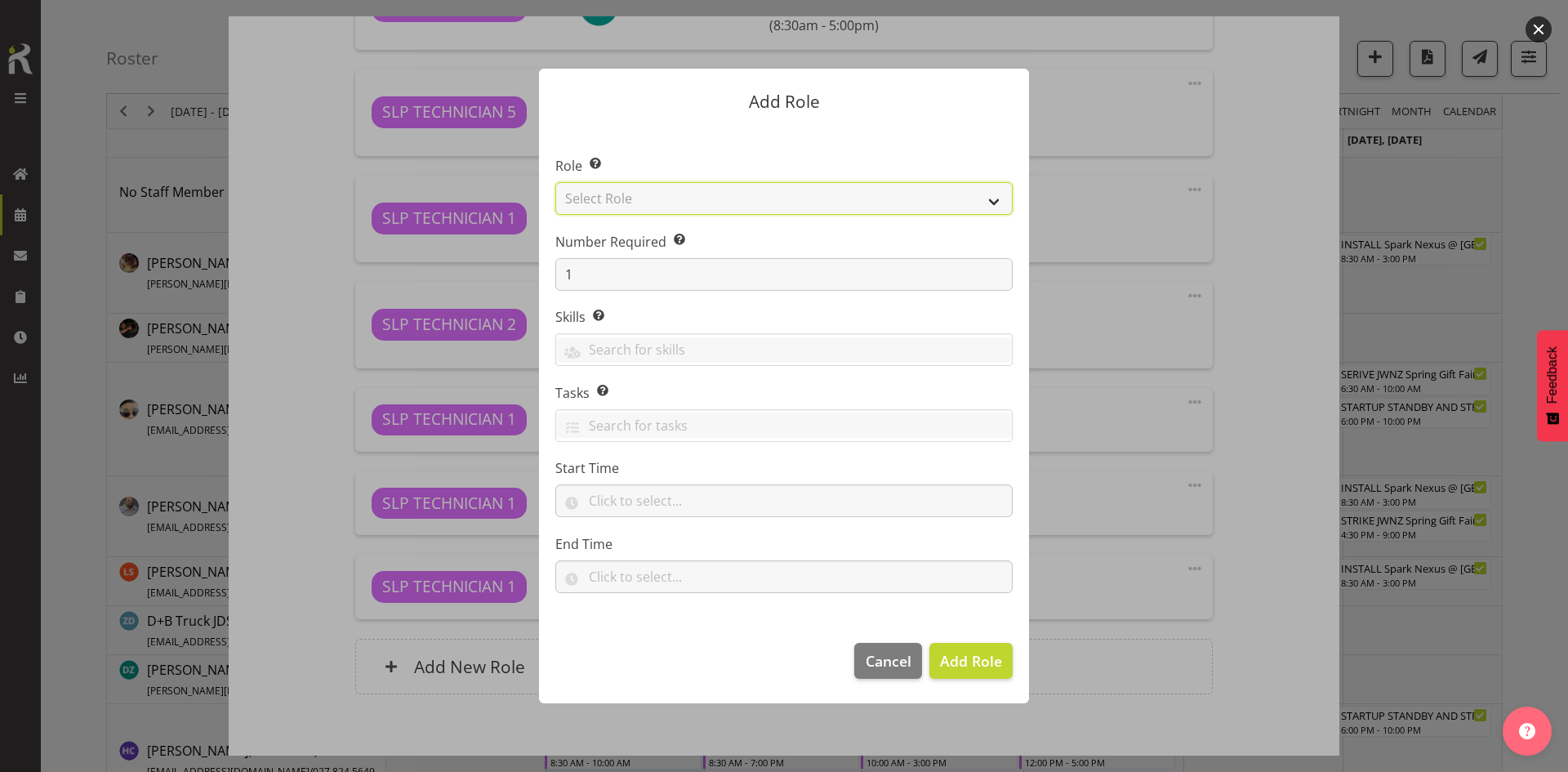
click at [949, 202] on select "Select Role ACCOUNT MANAGER ACCOUNT MANAGER DW ACCOUNTS AKL DIANNA VEHICLES AKL…" at bounding box center [784, 198] width 458 height 33
select select "123"
click at [555, 182] on select "Select Role ACCOUNT MANAGER ACCOUNT MANAGER DW ACCOUNTS AKL DIANNA VEHICLES AKL…" at bounding box center [784, 198] width 458 height 33
click at [964, 659] on span "Add Role" at bounding box center [971, 661] width 62 height 19
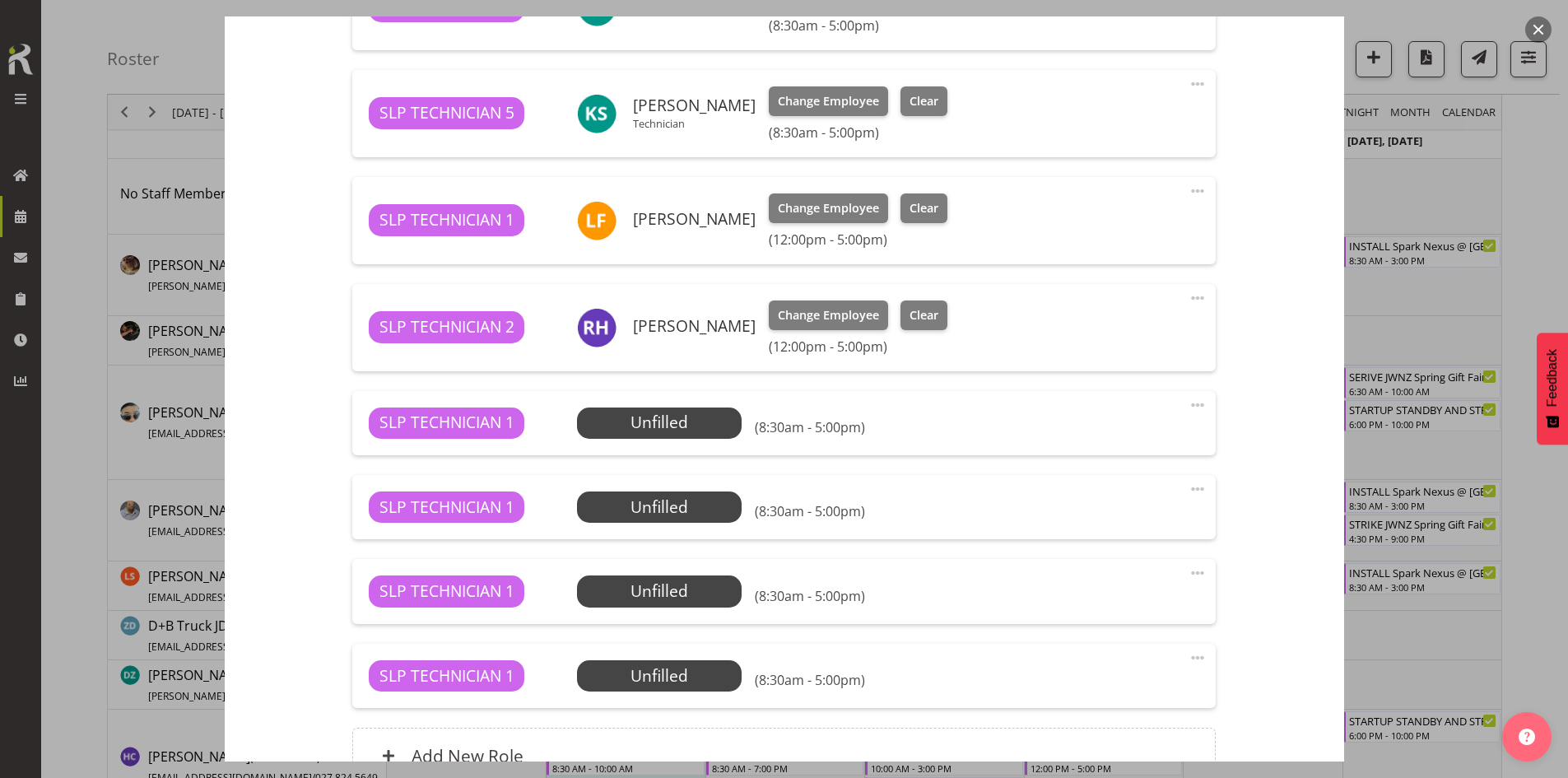
click at [1188, 407] on span at bounding box center [1197, 405] width 20 height 19
click at [1110, 441] on link "Edit" at bounding box center [1129, 445] width 158 height 29
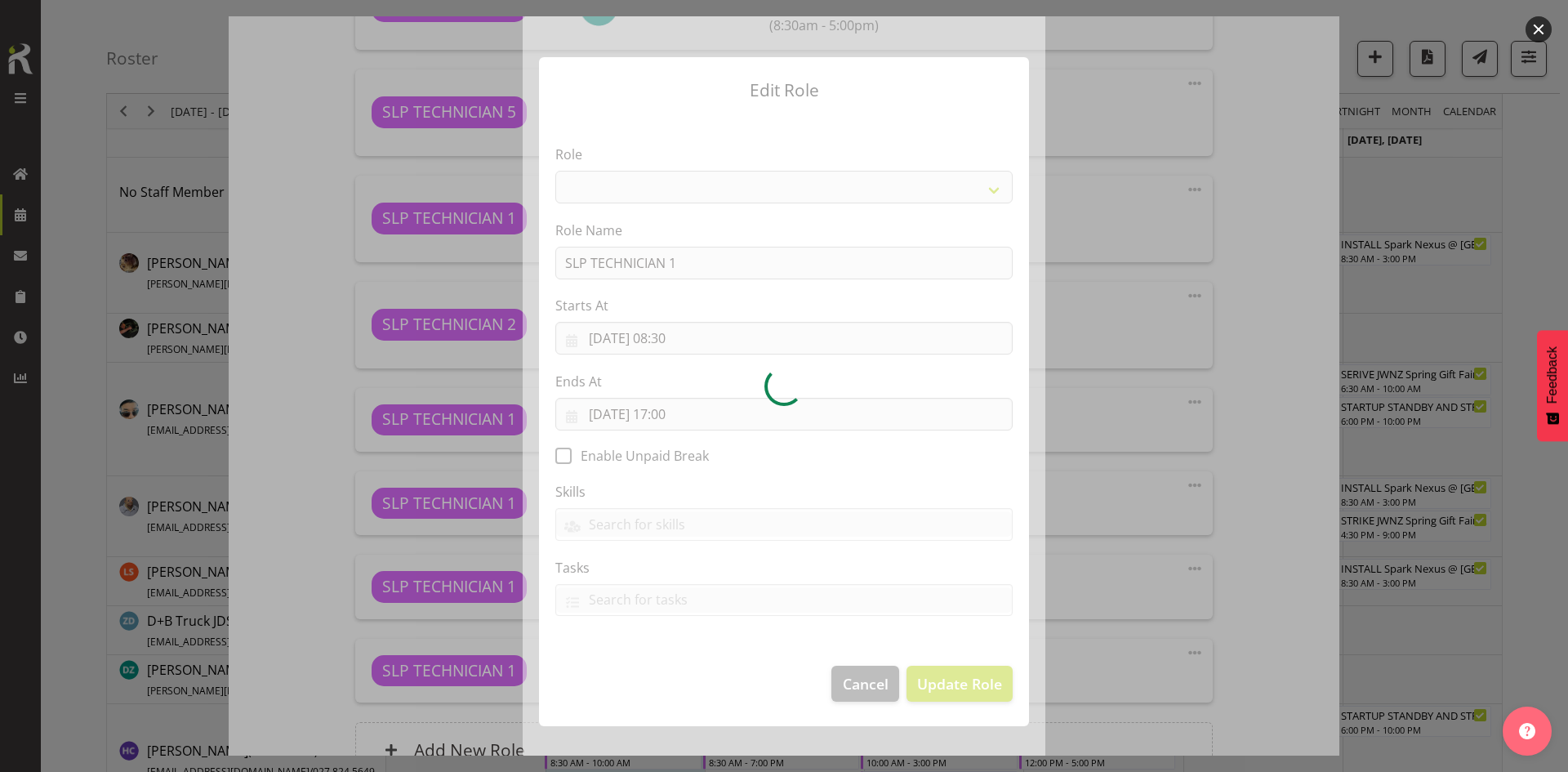
select select "123"
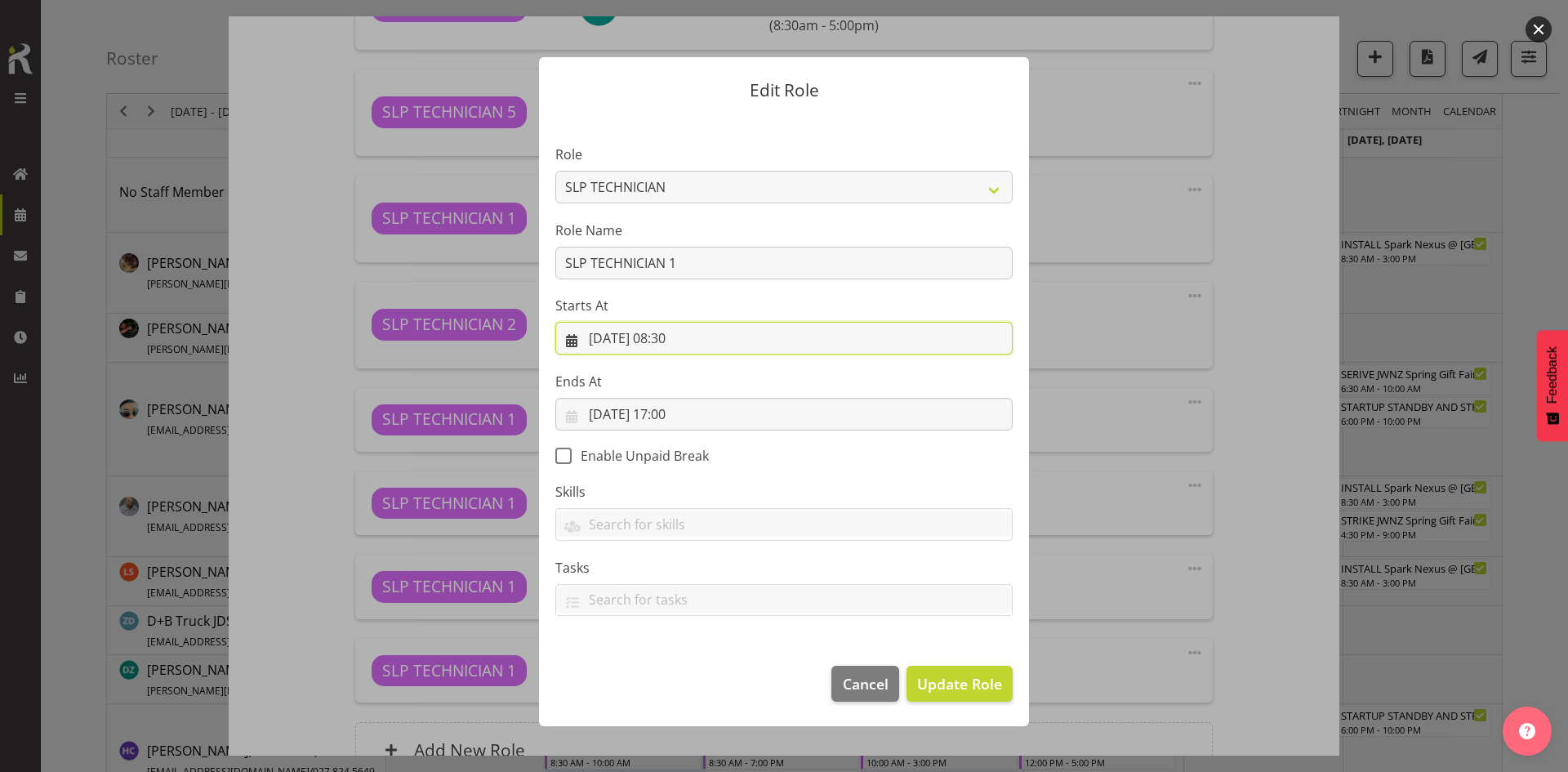
click at [675, 333] on input "09/09/2025, 08:30" at bounding box center [784, 339] width 458 height 33
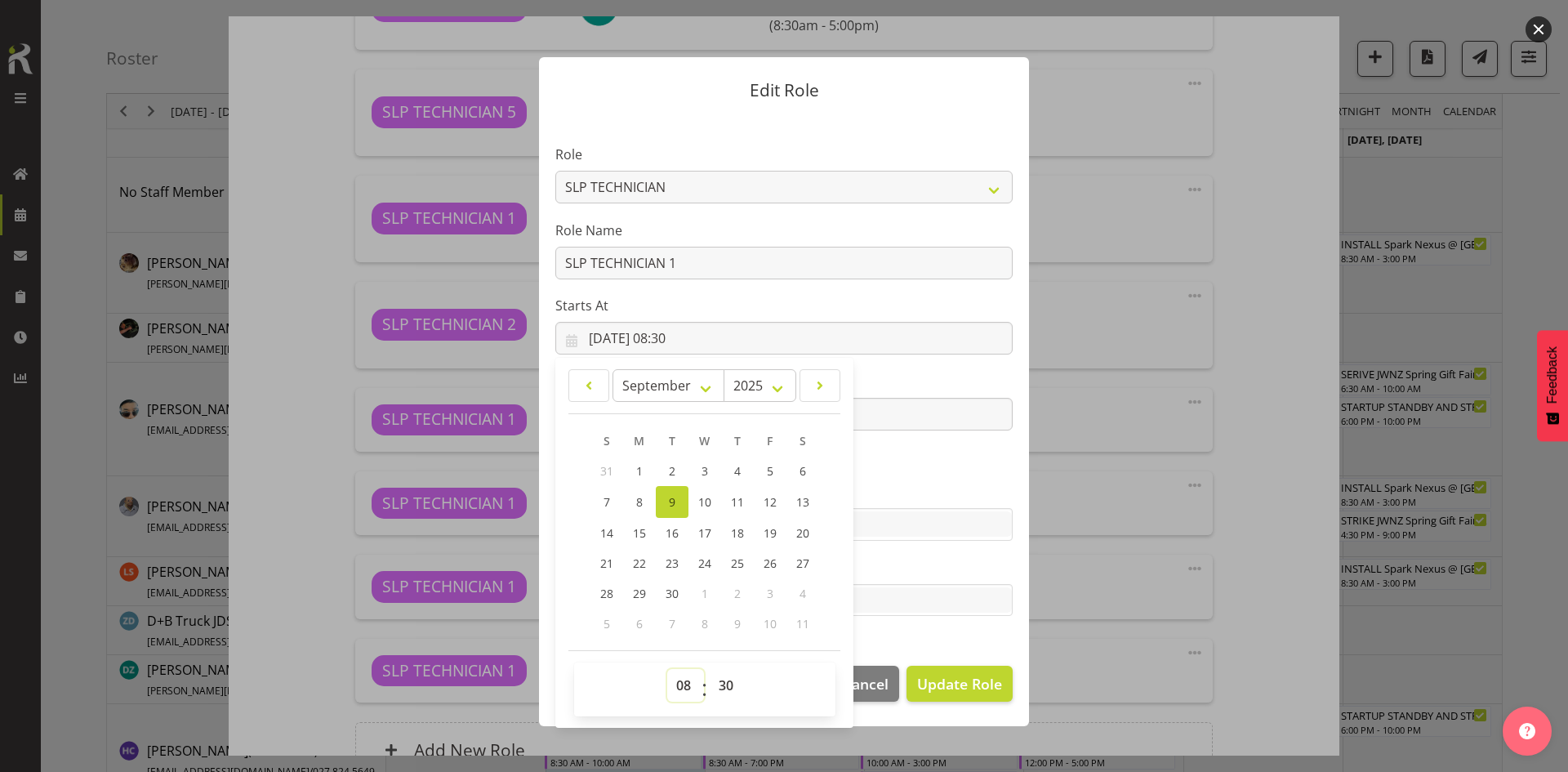
click at [684, 674] on select "00 01 02 03 04 05 06 07 08 09 10 11 12 13 14 15 16 17 18 19 20 21 22 23" at bounding box center [686, 686] width 37 height 33
select select "10"
click at [667, 669] on select "00 01 02 03 04 05 06 07 08 09 10 11 12 13 14 15 16 17 18 19 20 21 22 23" at bounding box center [686, 686] width 37 height 33
type input "09/09/2025, 10:30"
click at [731, 682] on select "00 01 02 03 04 05 06 07 08 09 10 11 12 13 14 15 16 17 18 19 20 21 22 23 24 25 2…" at bounding box center [728, 686] width 37 height 33
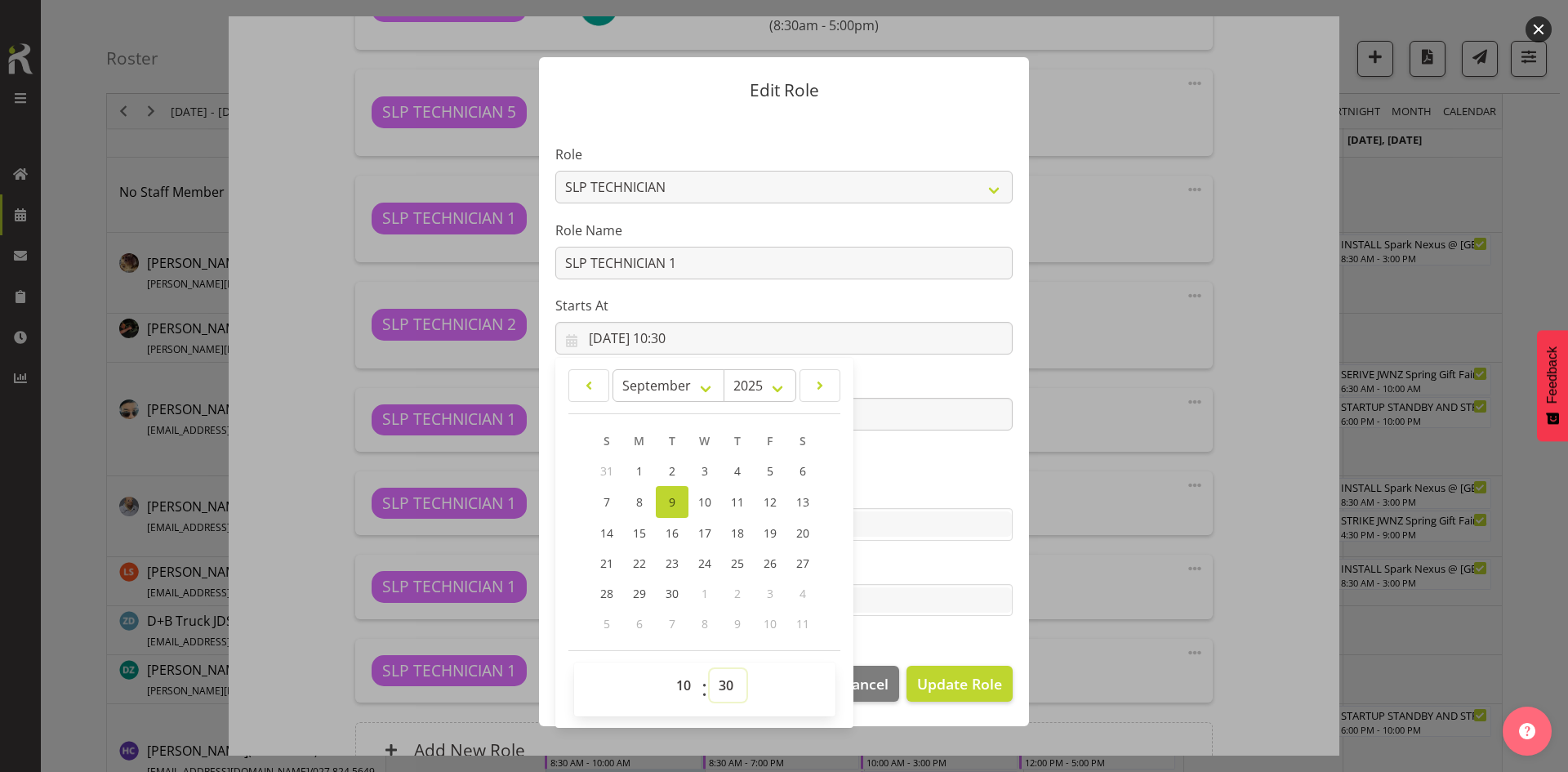
select select "0"
click at [710, 669] on select "00 01 02 03 04 05 06 07 08 09 10 11 12 13 14 15 16 17 18 19 20 21 22 23 24 25 2…" at bounding box center [728, 686] width 37 height 33
type input "09/09/2025, 10:00"
click at [962, 674] on span "Update Role" at bounding box center [960, 684] width 85 height 21
select select
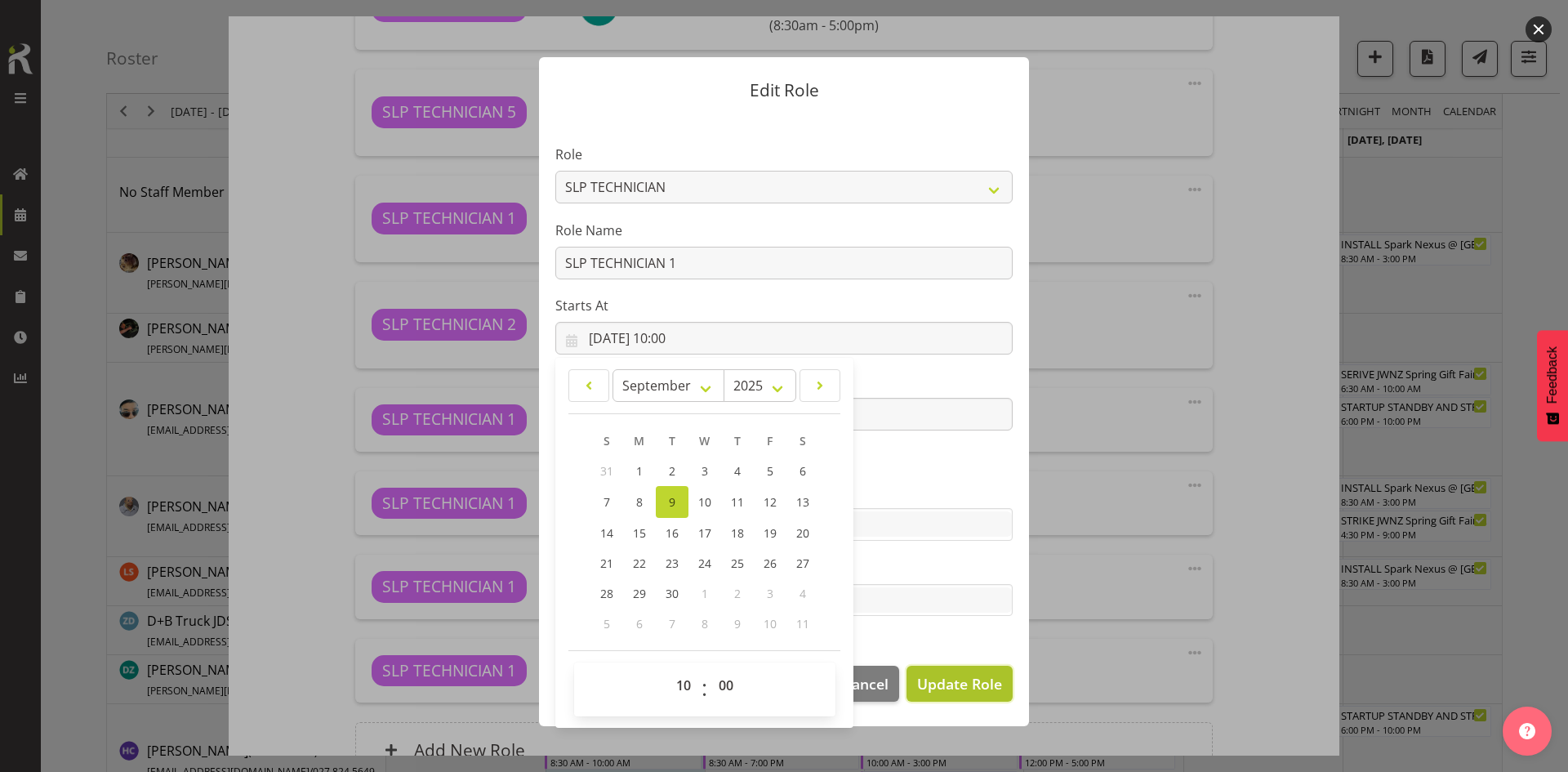
select select
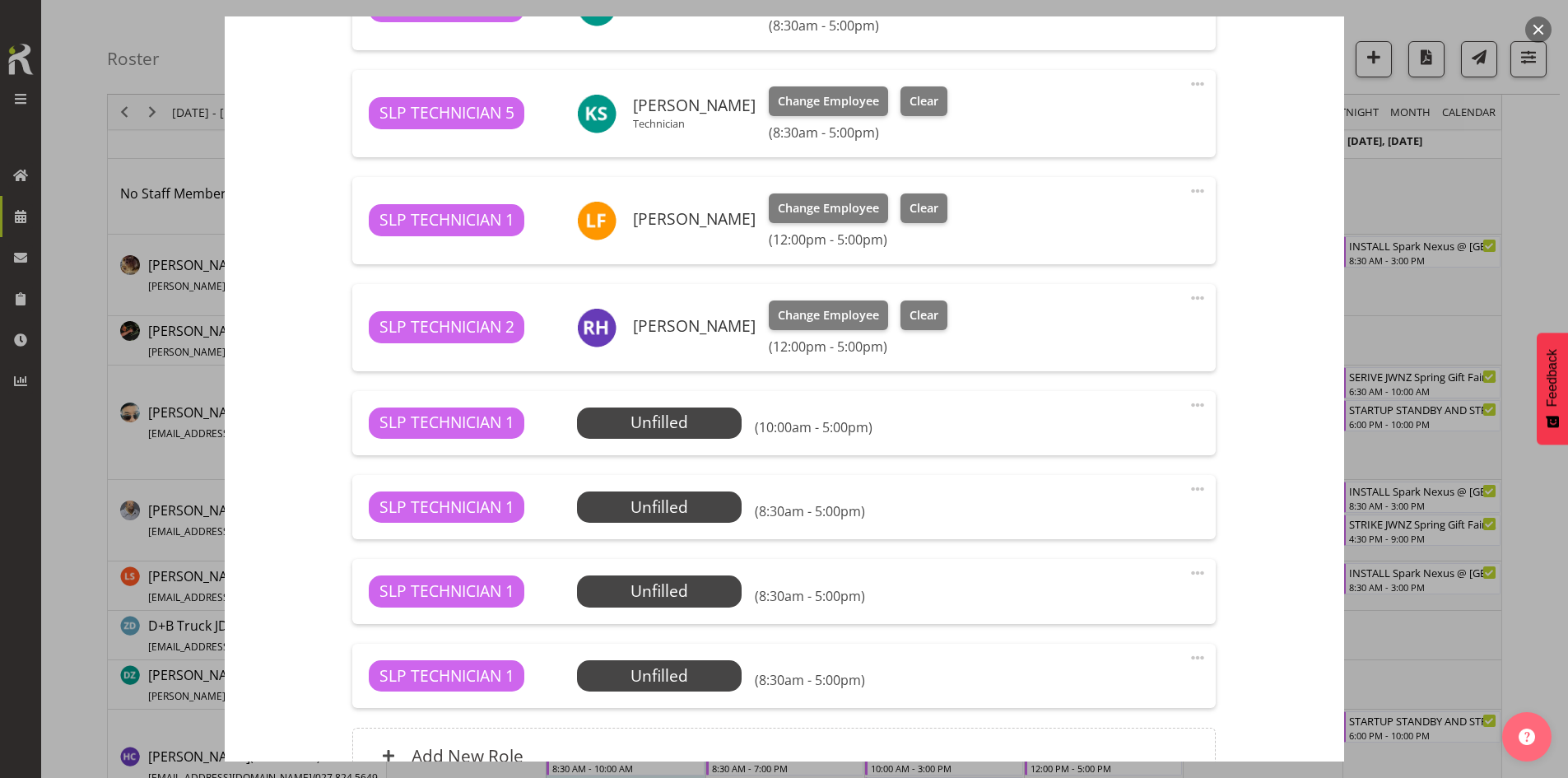
click at [1188, 486] on span at bounding box center [1197, 488] width 20 height 19
click at [1085, 515] on link "Edit" at bounding box center [1129, 528] width 158 height 29
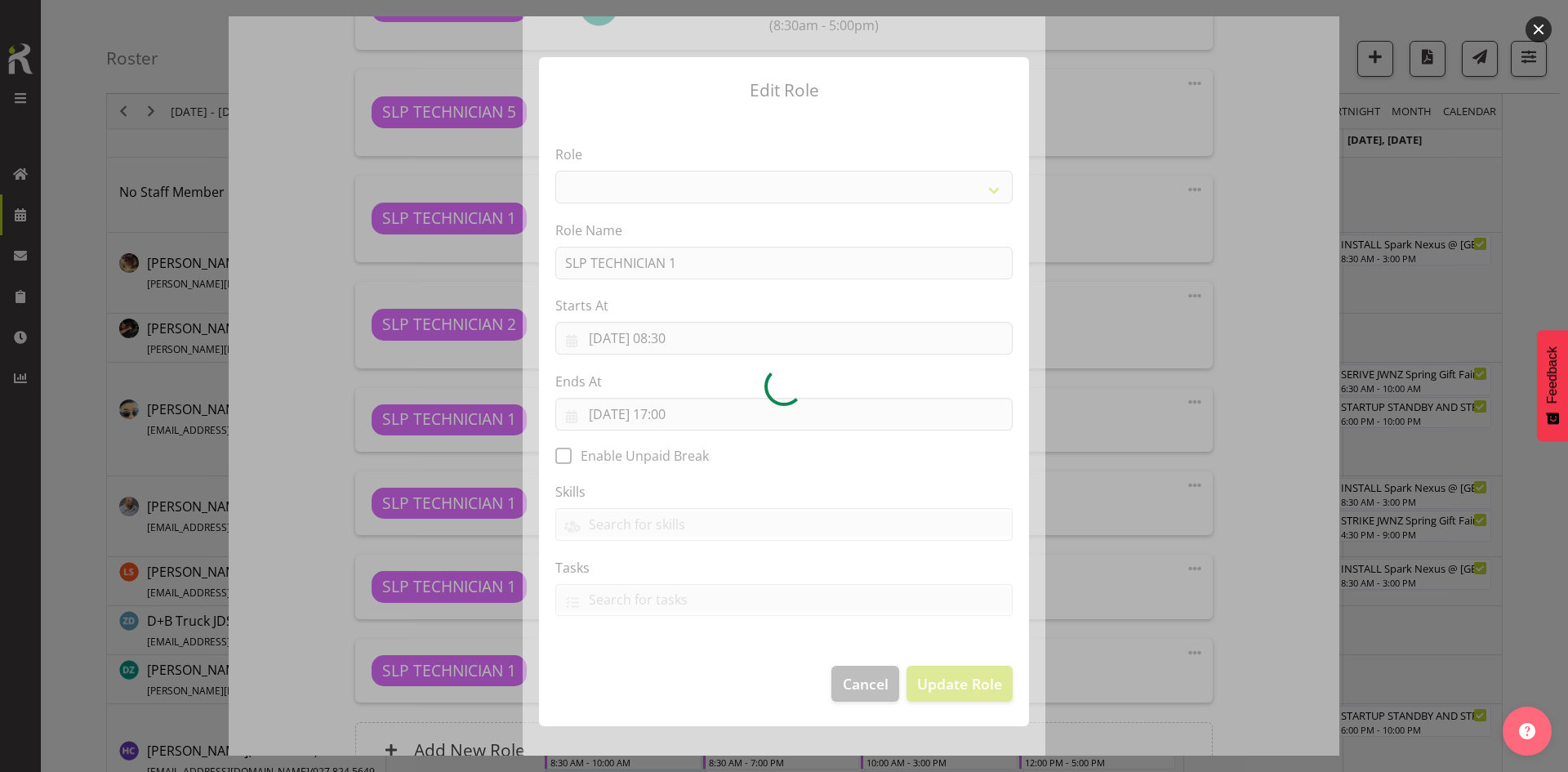
select select "123"
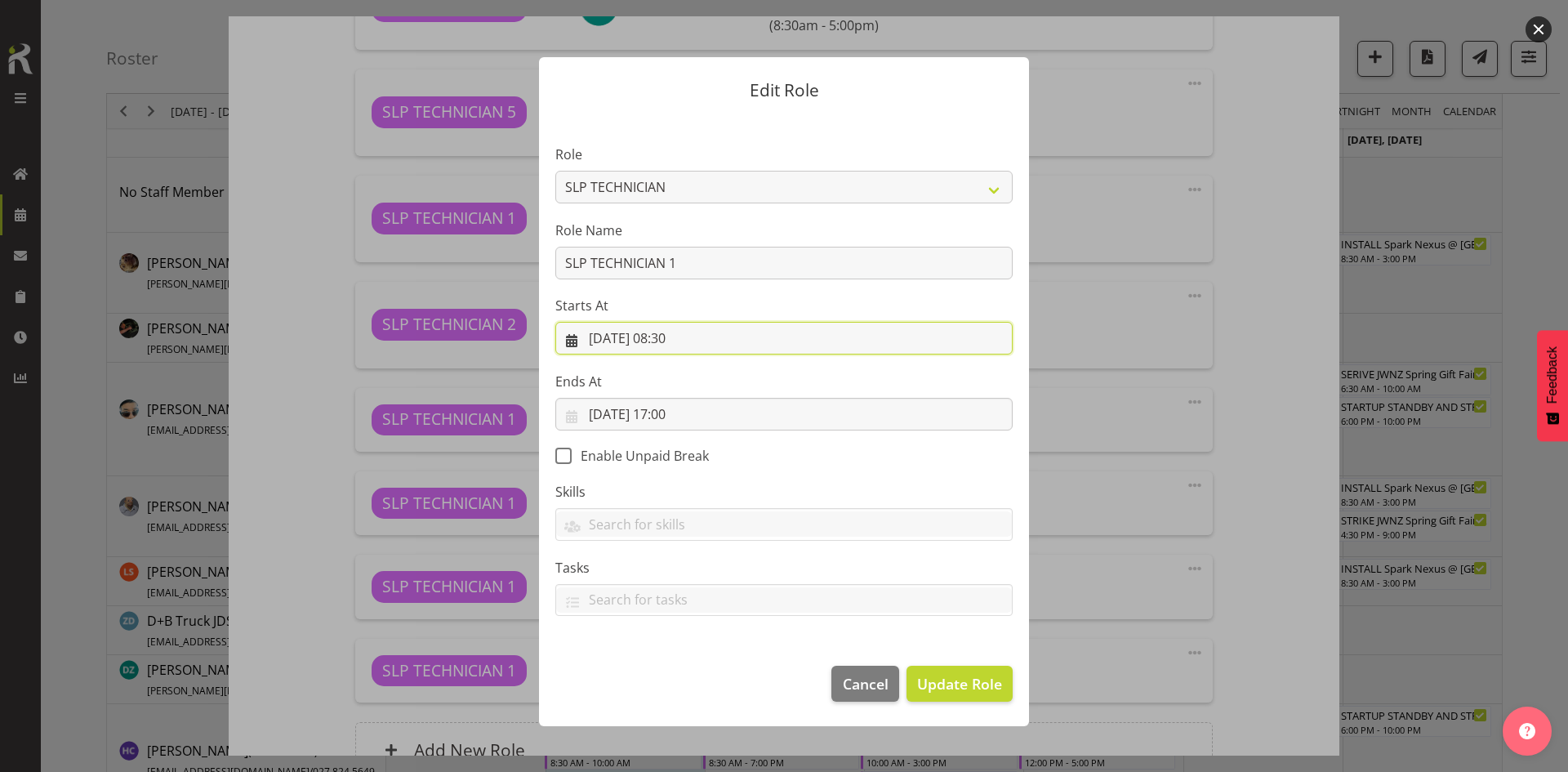
click at [701, 333] on input "09/09/2025, 08:30" at bounding box center [784, 339] width 458 height 33
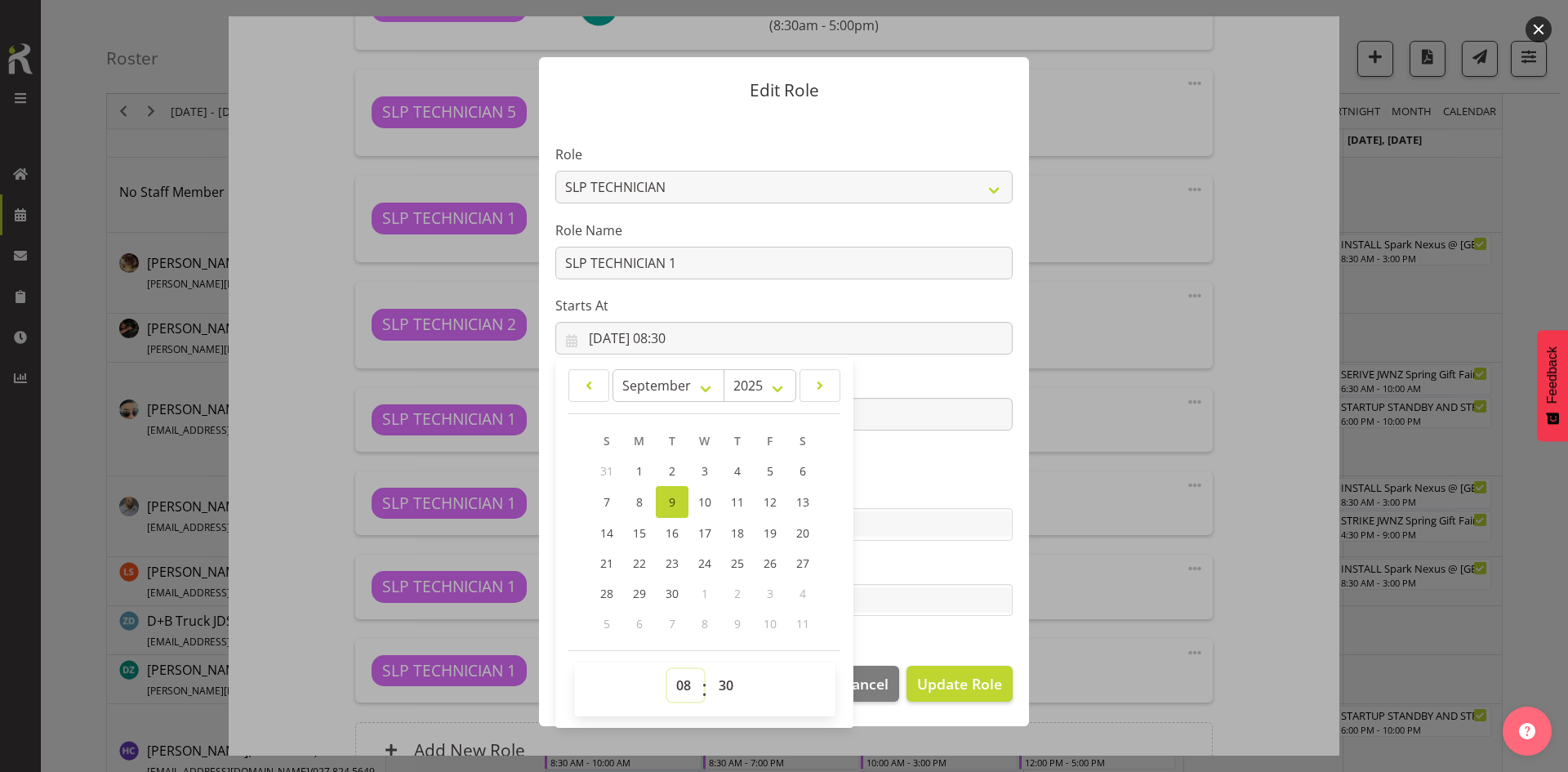
click at [688, 686] on select "00 01 02 03 04 05 06 07 08 09 10 11 12 13 14 15 16 17 18 19 20 21 22 23" at bounding box center [686, 686] width 37 height 33
select select "10"
click at [667, 669] on select "00 01 02 03 04 05 06 07 08 09 10 11 12 13 14 15 16 17 18 19 20 21 22 23" at bounding box center [686, 686] width 37 height 33
type input "09/09/2025, 10:30"
click at [732, 685] on select "00 01 02 03 04 05 06 07 08 09 10 11 12 13 14 15 16 17 18 19 20 21 22 23 24 25 2…" at bounding box center [728, 686] width 37 height 33
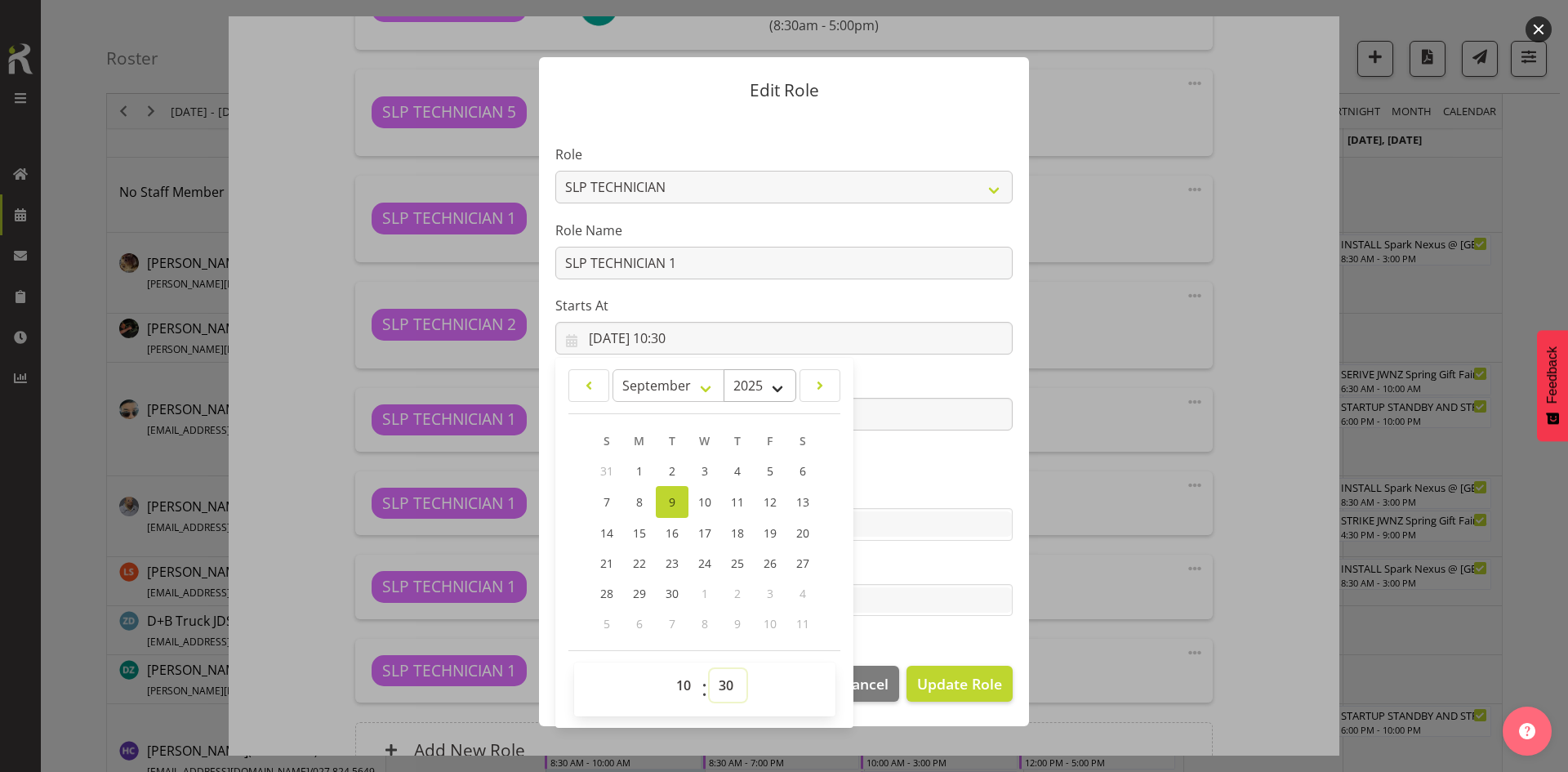
select select "0"
click at [710, 669] on select "00 01 02 03 04 05 06 07 08 09 10 11 12 13 14 15 16 17 18 19 20 21 22 23 24 25 2…" at bounding box center [728, 686] width 37 height 33
type input "09/09/2025, 10:00"
click at [966, 682] on span "Update Role" at bounding box center [960, 684] width 85 height 21
select select
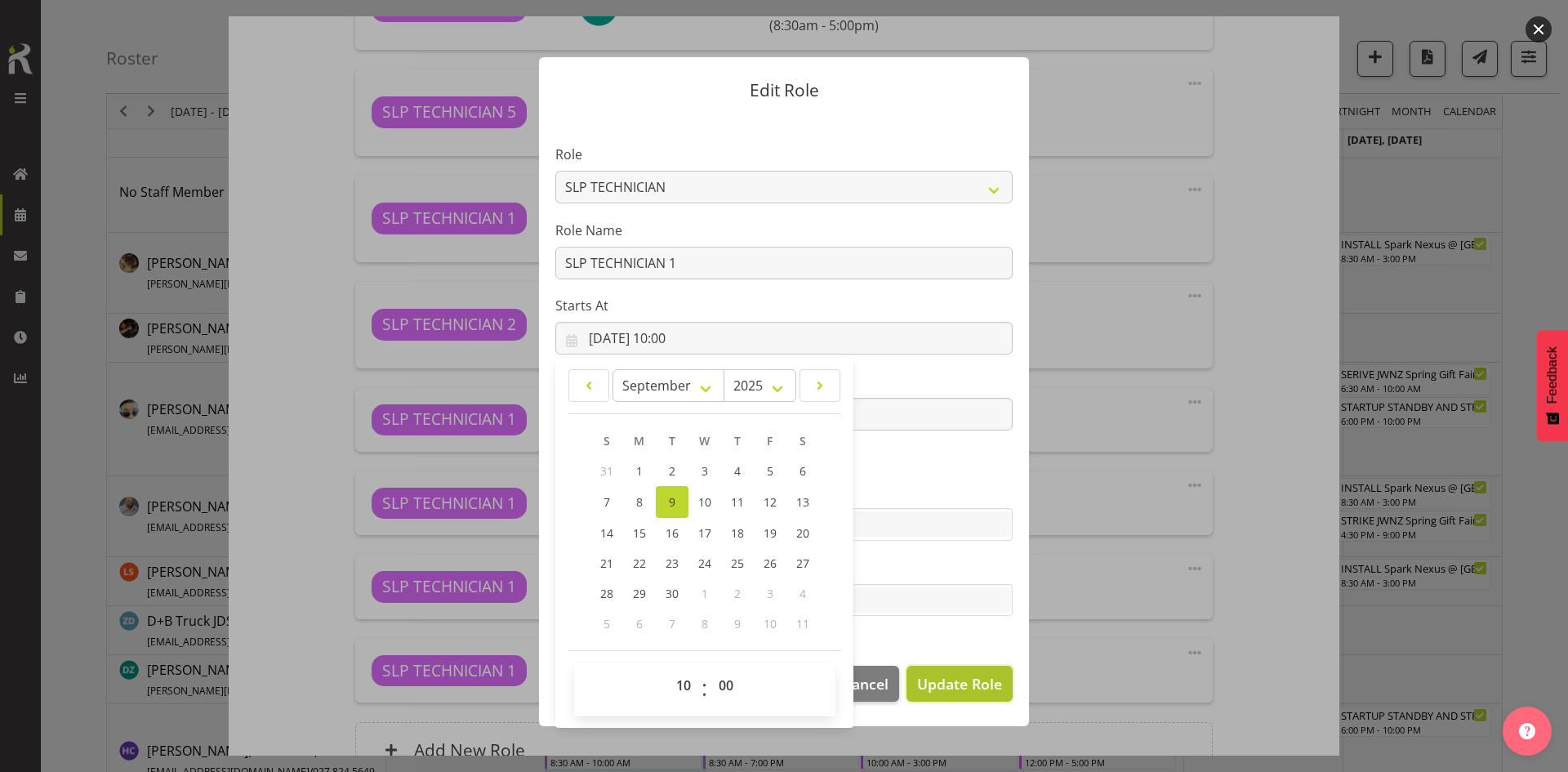
select select
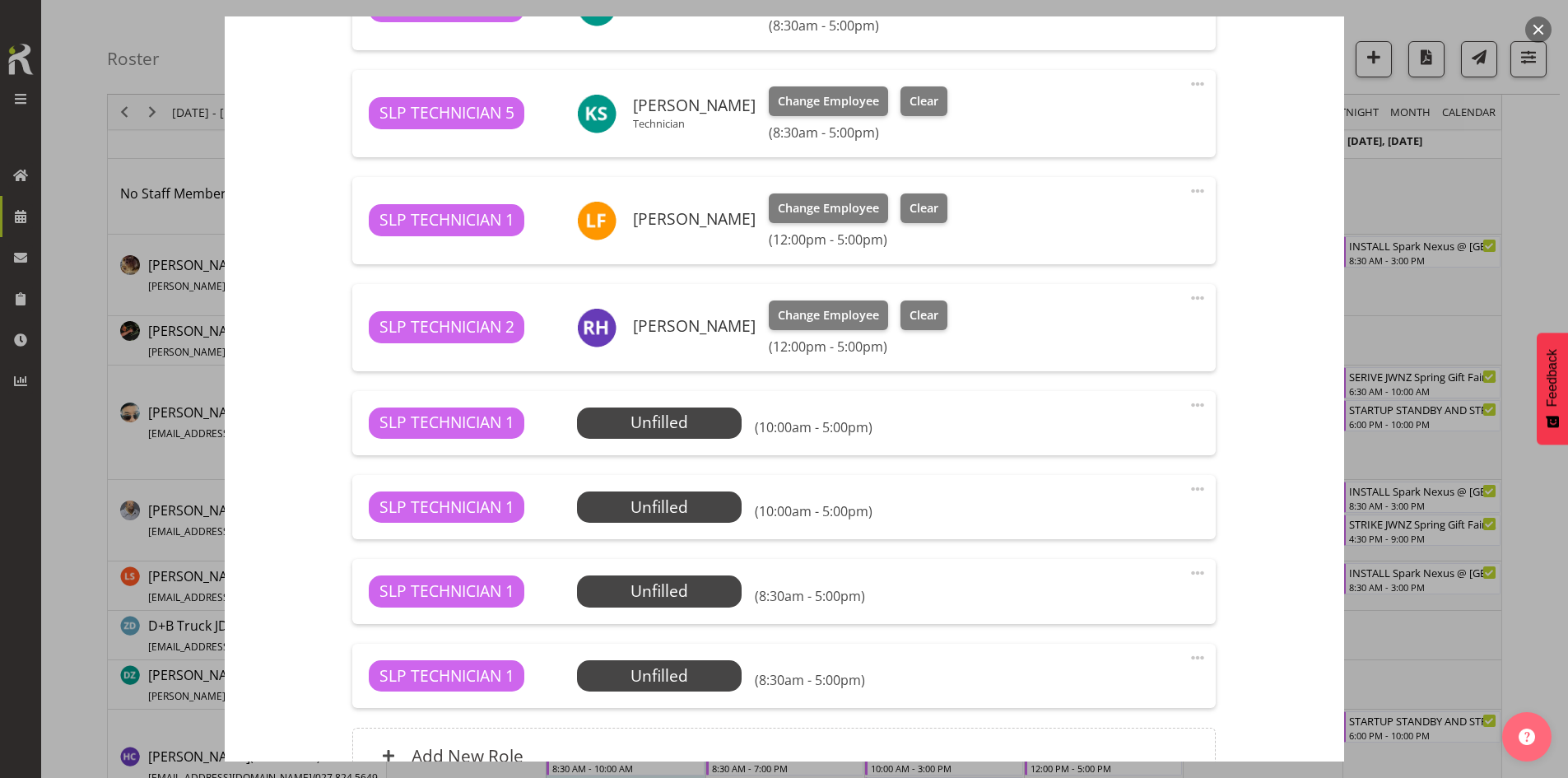
click at [1189, 579] on span at bounding box center [1197, 573] width 20 height 19
click at [1110, 603] on link "Edit" at bounding box center [1129, 612] width 158 height 29
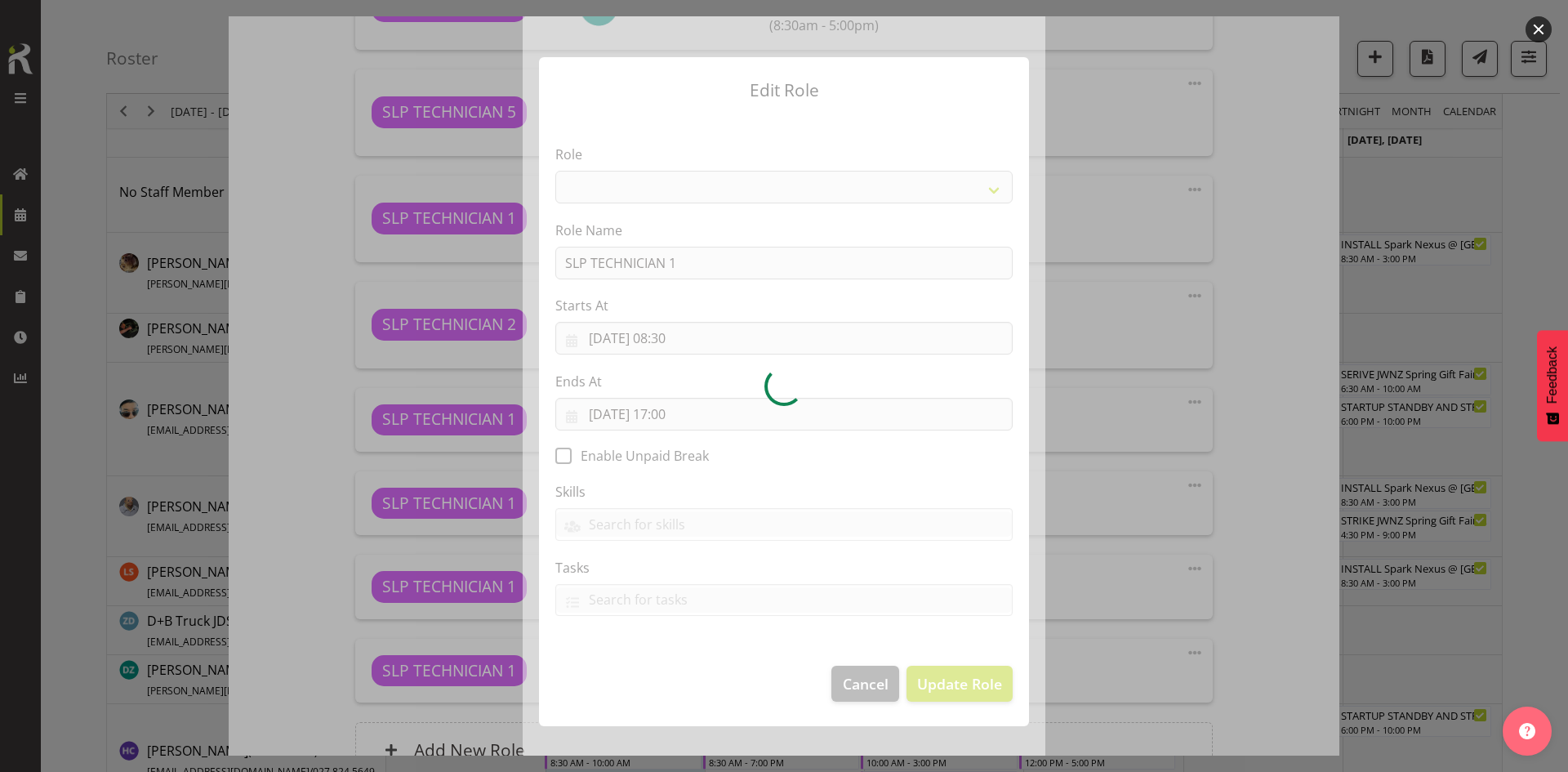
select select "123"
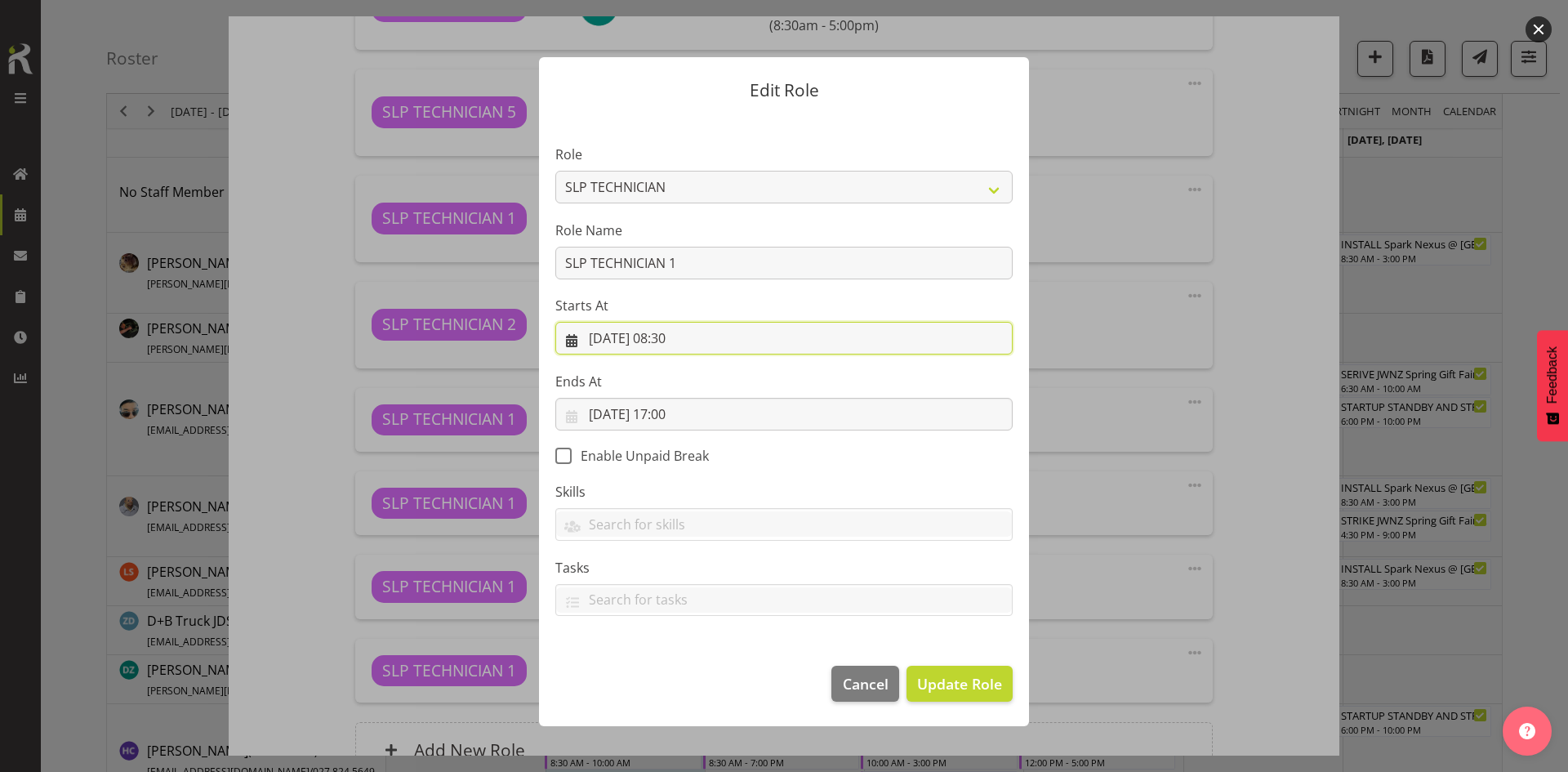
click at [746, 345] on input "09/09/2025, 08:30" at bounding box center [784, 339] width 458 height 33
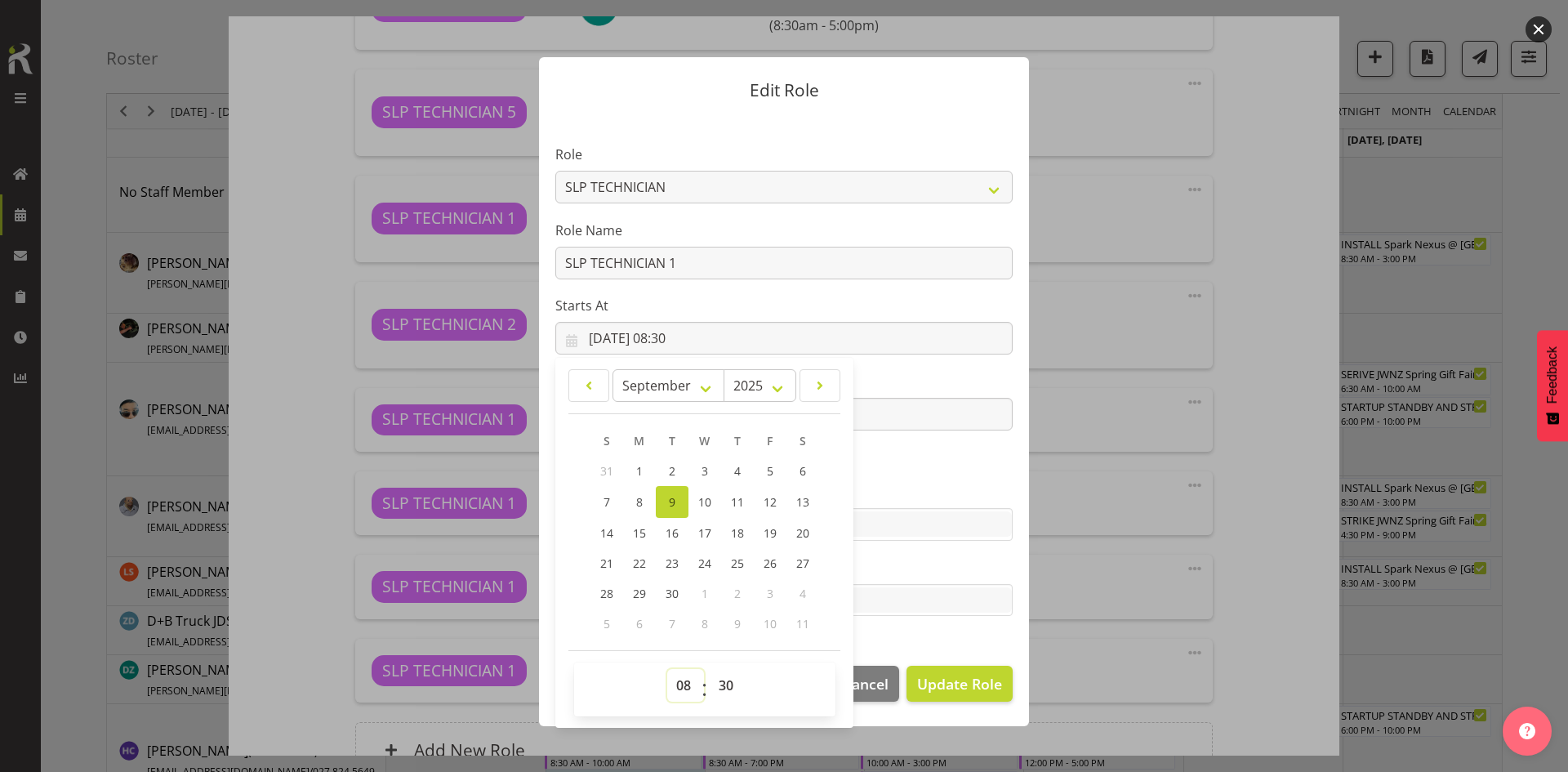
click at [674, 688] on select "00 01 02 03 04 05 06 07 08 09 10 11 12 13 14 15 16 17 18 19 20 21 22 23" at bounding box center [686, 686] width 37 height 33
select select "10"
click at [667, 669] on select "00 01 02 03 04 05 06 07 08 09 10 11 12 13 14 15 16 17 18 19 20 21 22 23" at bounding box center [686, 686] width 37 height 33
type input "09/09/2025, 10:30"
click at [726, 682] on select "00 01 02 03 04 05 06 07 08 09 10 11 12 13 14 15 16 17 18 19 20 21 22 23 24 25 2…" at bounding box center [728, 686] width 37 height 33
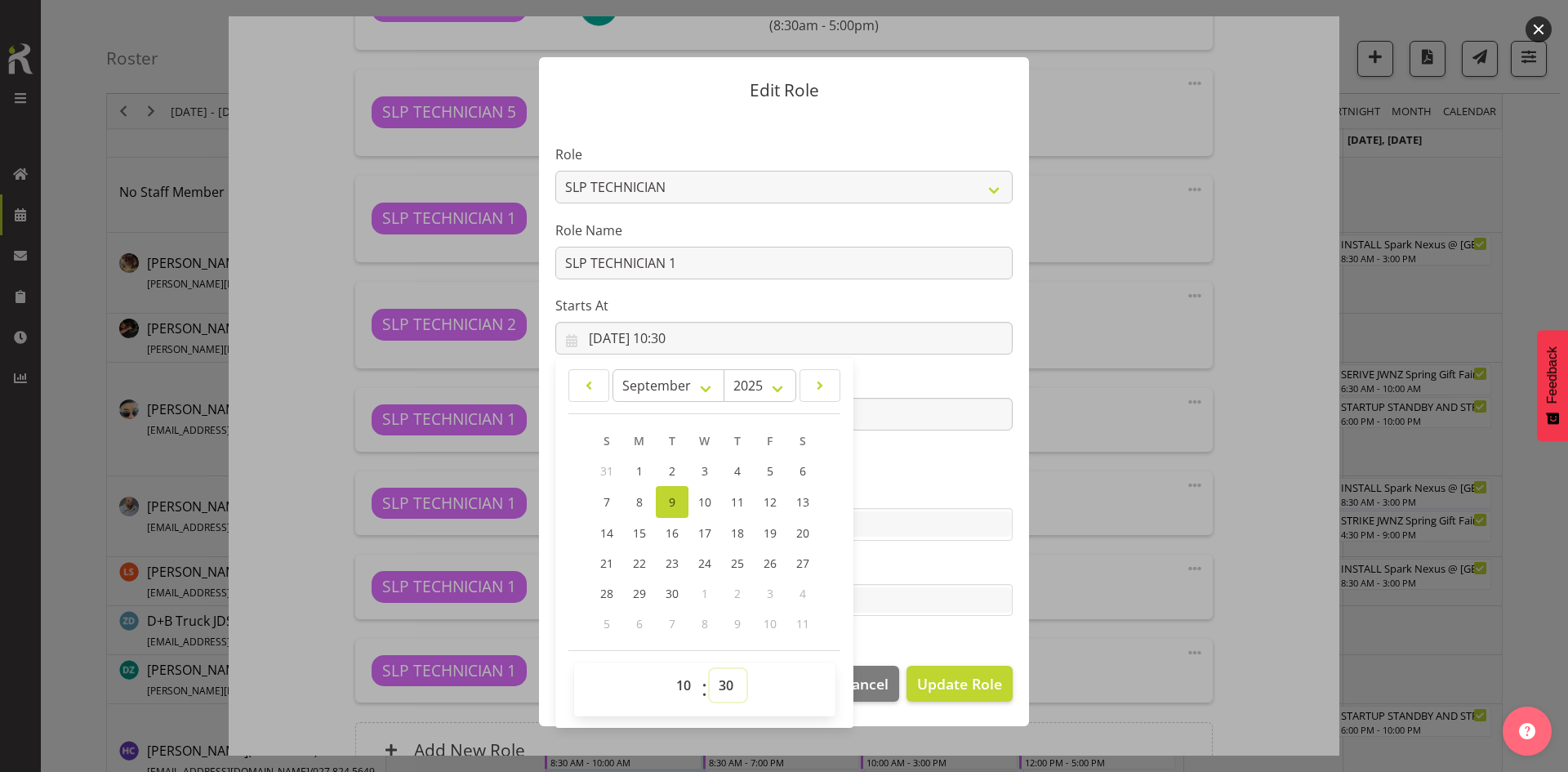
click at [732, 684] on select "00 01 02 03 04 05 06 07 08 09 10 11 12 13 14 15 16 17 18 19 20 21 22 23 24 25 2…" at bounding box center [728, 686] width 37 height 33
select select "0"
click at [710, 669] on select "00 01 02 03 04 05 06 07 08 09 10 11 12 13 14 15 16 17 18 19 20 21 22 23 24 25 2…" at bounding box center [728, 686] width 37 height 33
type input "09/09/2025, 10:00"
click at [989, 689] on span "Update Role" at bounding box center [960, 684] width 85 height 21
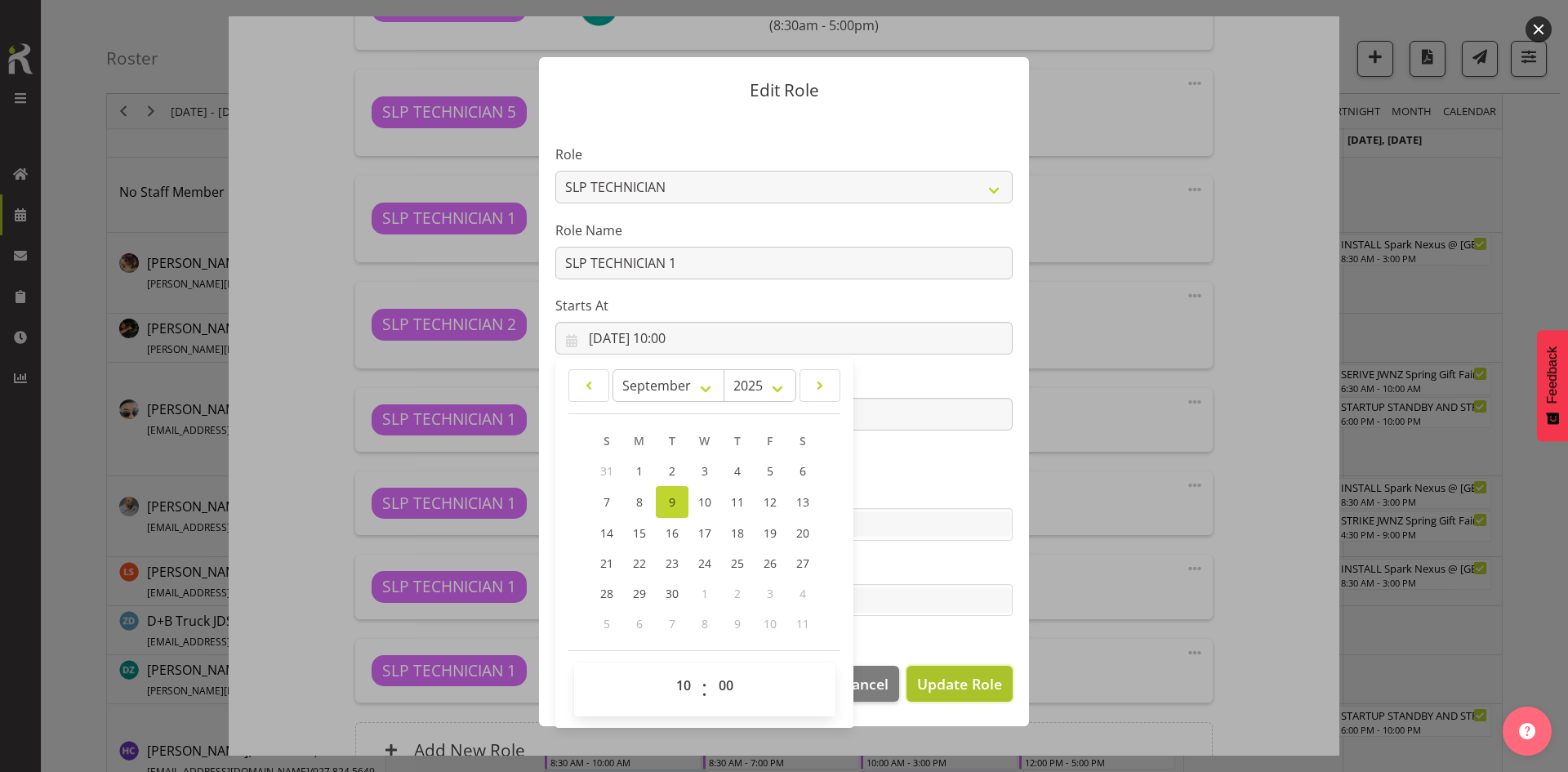
select select
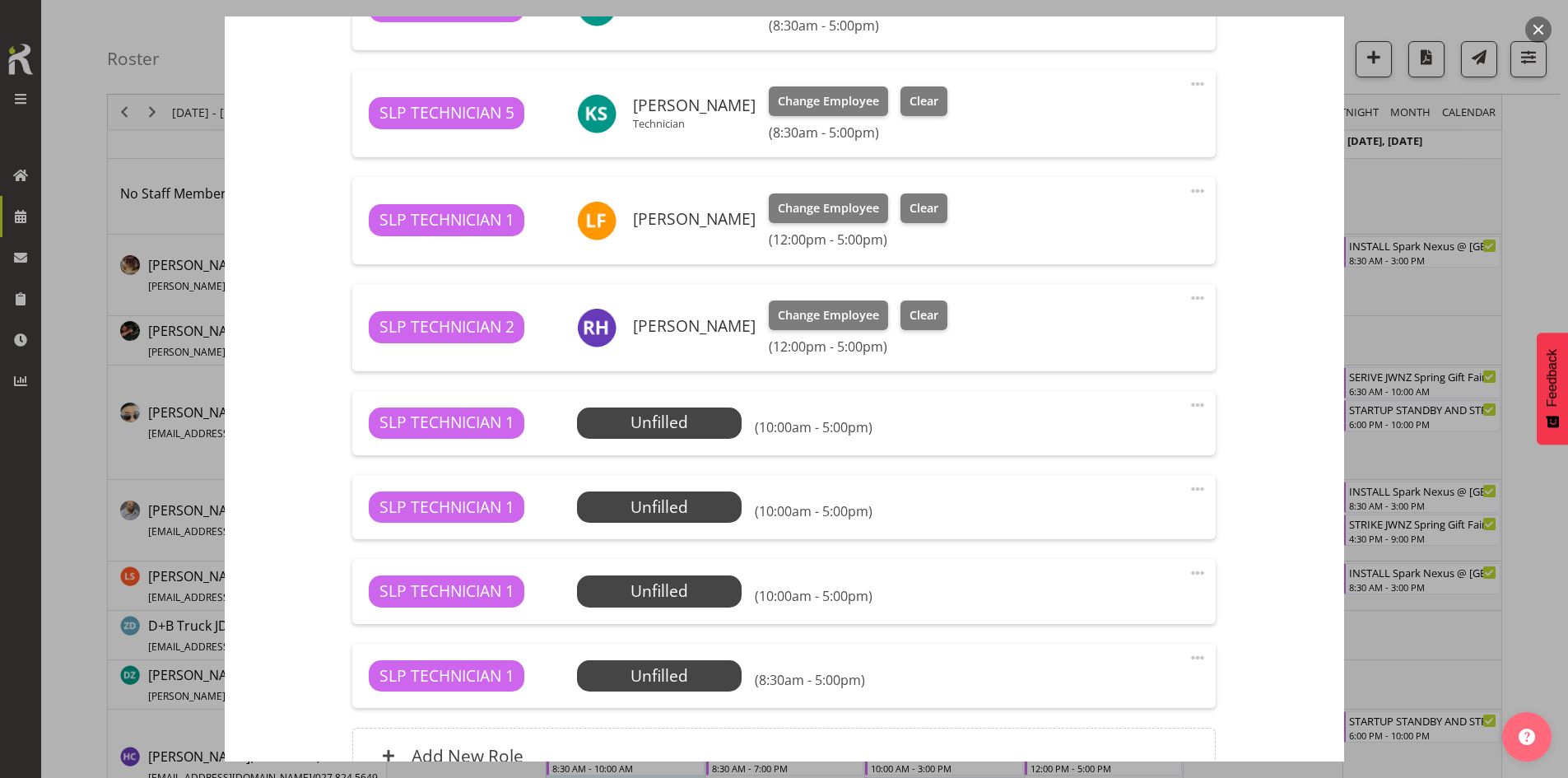
click at [1194, 650] on span at bounding box center [1197, 657] width 20 height 19
click at [1115, 682] on link "Edit" at bounding box center [1129, 697] width 158 height 29
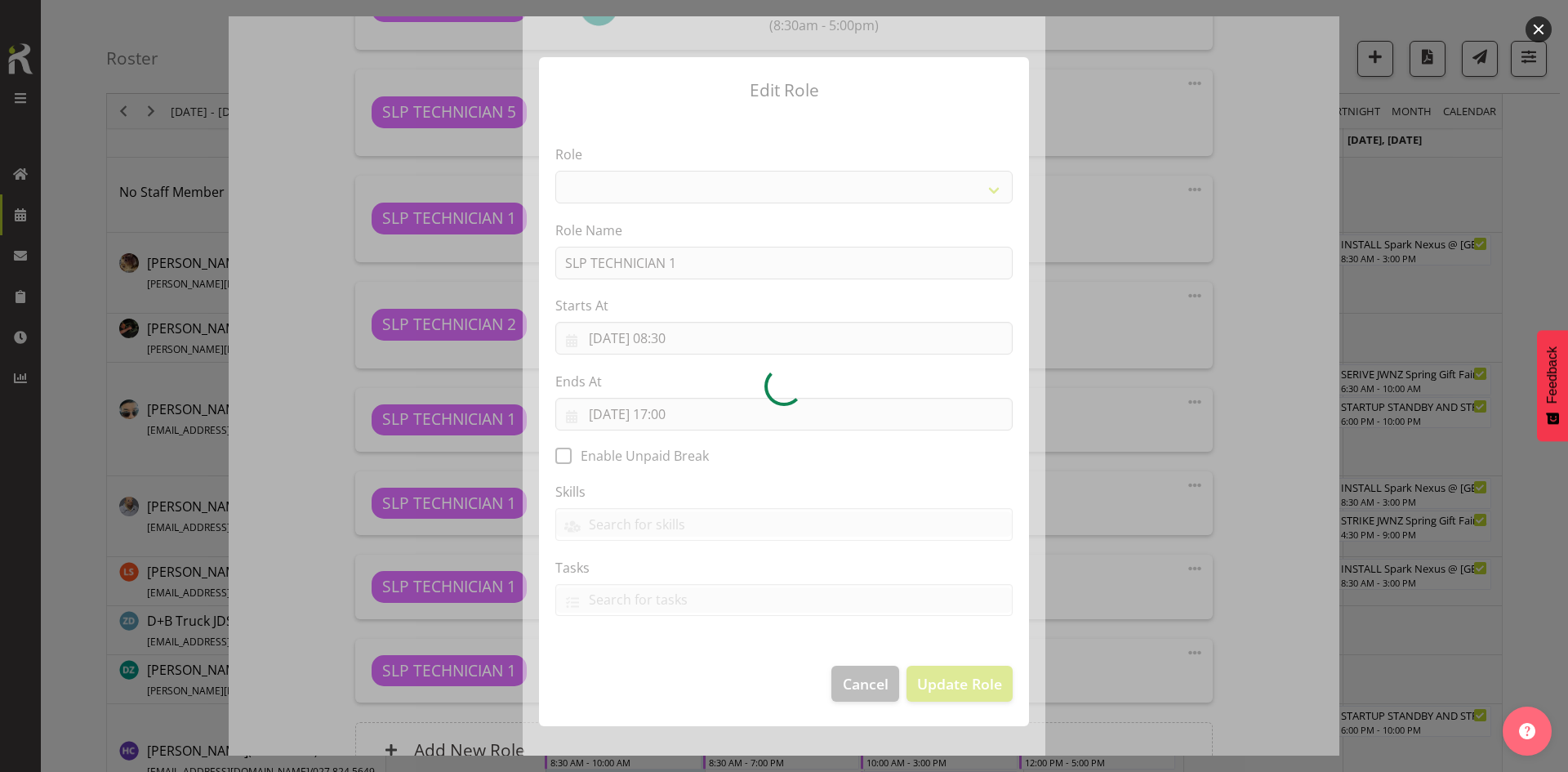
select select "123"
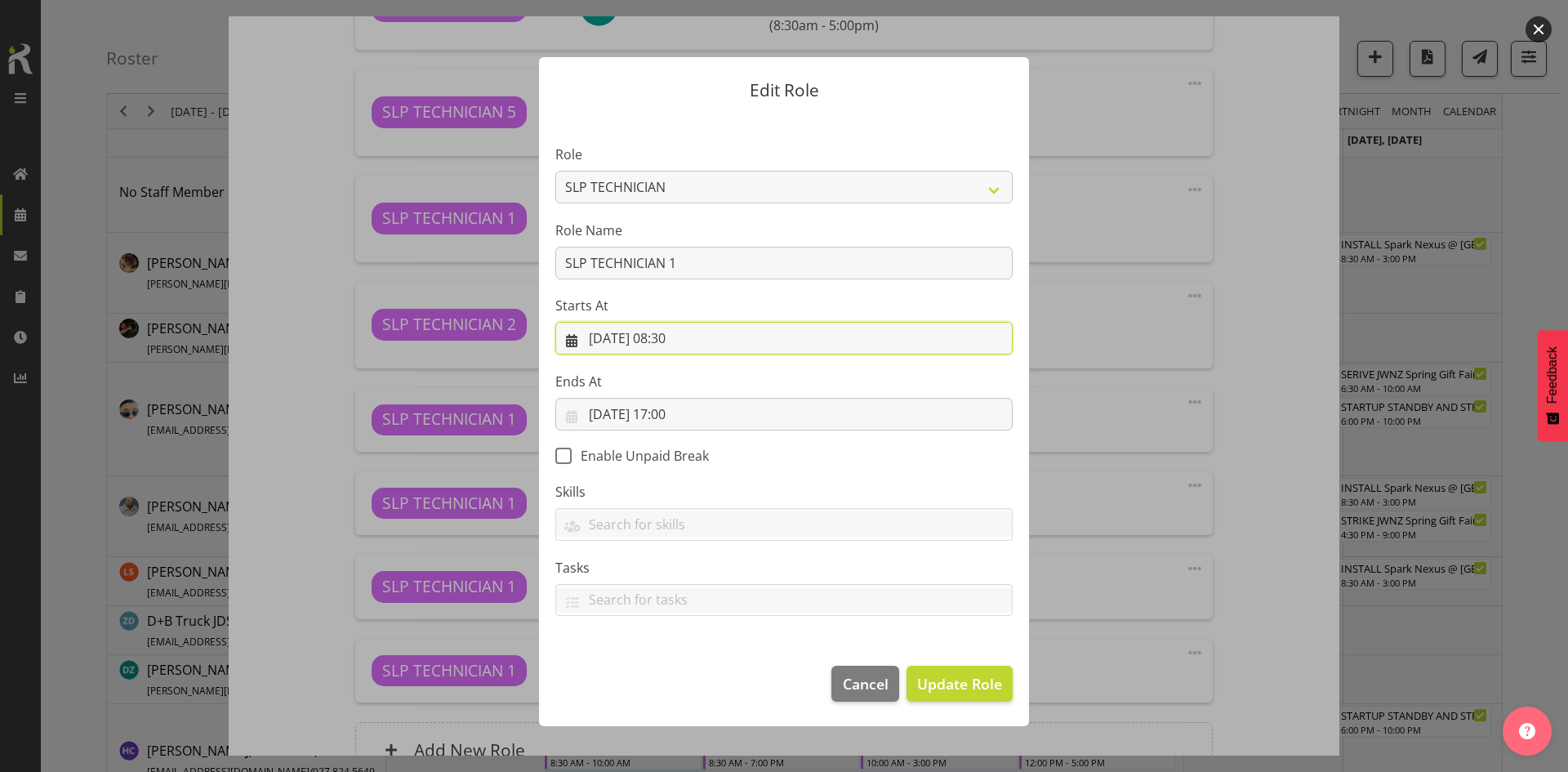
click at [696, 341] on input "09/09/2025, 08:30" at bounding box center [784, 339] width 458 height 33
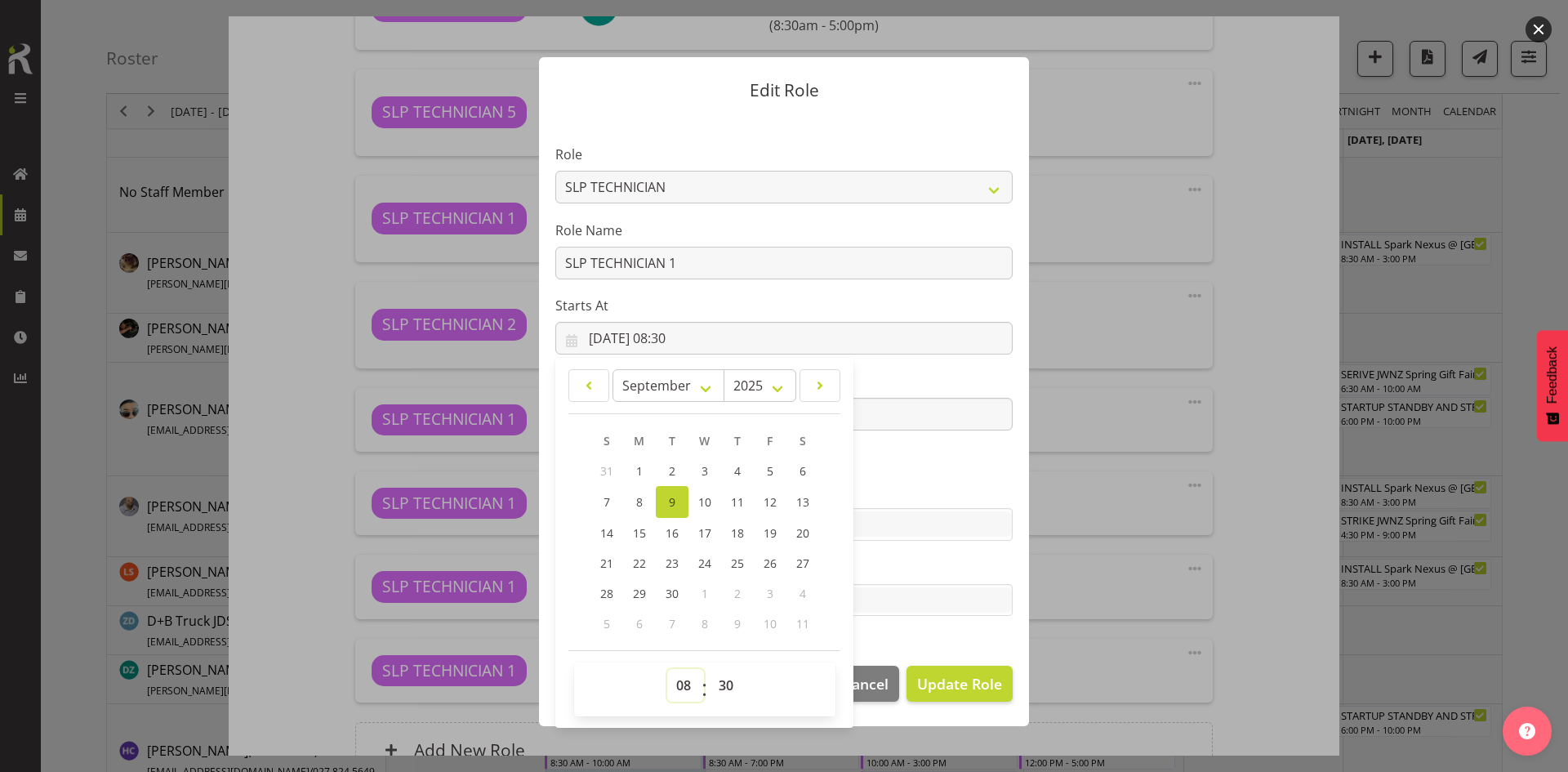
click at [674, 686] on select "00 01 02 03 04 05 06 07 08 09 10 11 12 13 14 15 16 17 18 19 20 21 22 23" at bounding box center [686, 686] width 37 height 33
select select "10"
click at [667, 669] on select "00 01 02 03 04 05 06 07 08 09 10 11 12 13 14 15 16 17 18 19 20 21 22 23" at bounding box center [686, 686] width 37 height 33
type input "09/09/2025, 10:30"
drag, startPoint x: 728, startPoint y: 679, endPoint x: 729, endPoint y: 669, distance: 10.0
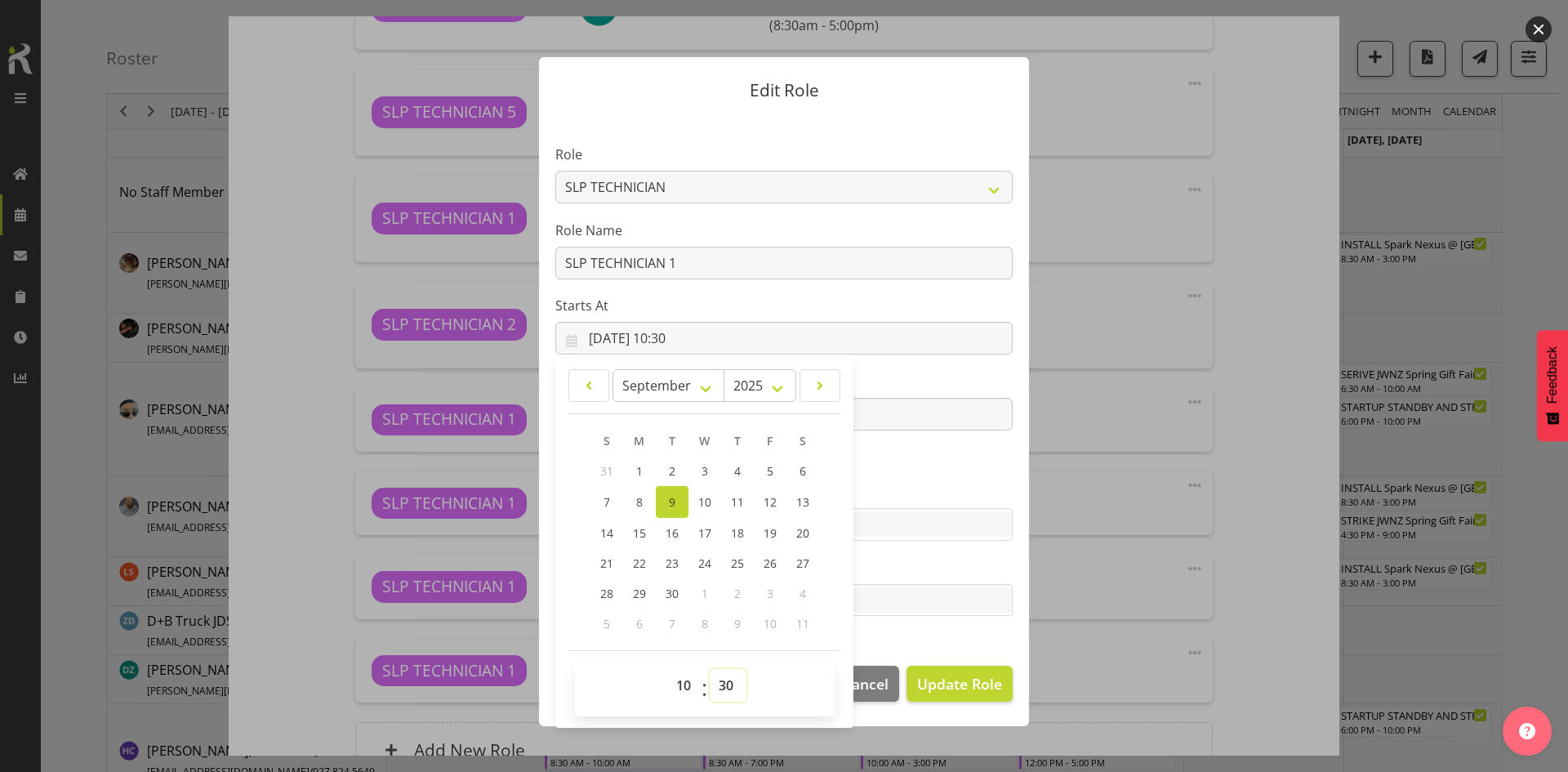
click at [728, 679] on select "00 01 02 03 04 05 06 07 08 09 10 11 12 13 14 15 16 17 18 19 20 21 22 23 24 25 2…" at bounding box center [728, 686] width 37 height 33
select select "0"
click at [710, 669] on select "00 01 02 03 04 05 06 07 08 09 10 11 12 13 14 15 16 17 18 19 20 21 22 23 24 25 2…" at bounding box center [728, 686] width 37 height 33
type input "09/09/2025, 10:00"
click at [988, 680] on span "Update Role" at bounding box center [960, 684] width 85 height 21
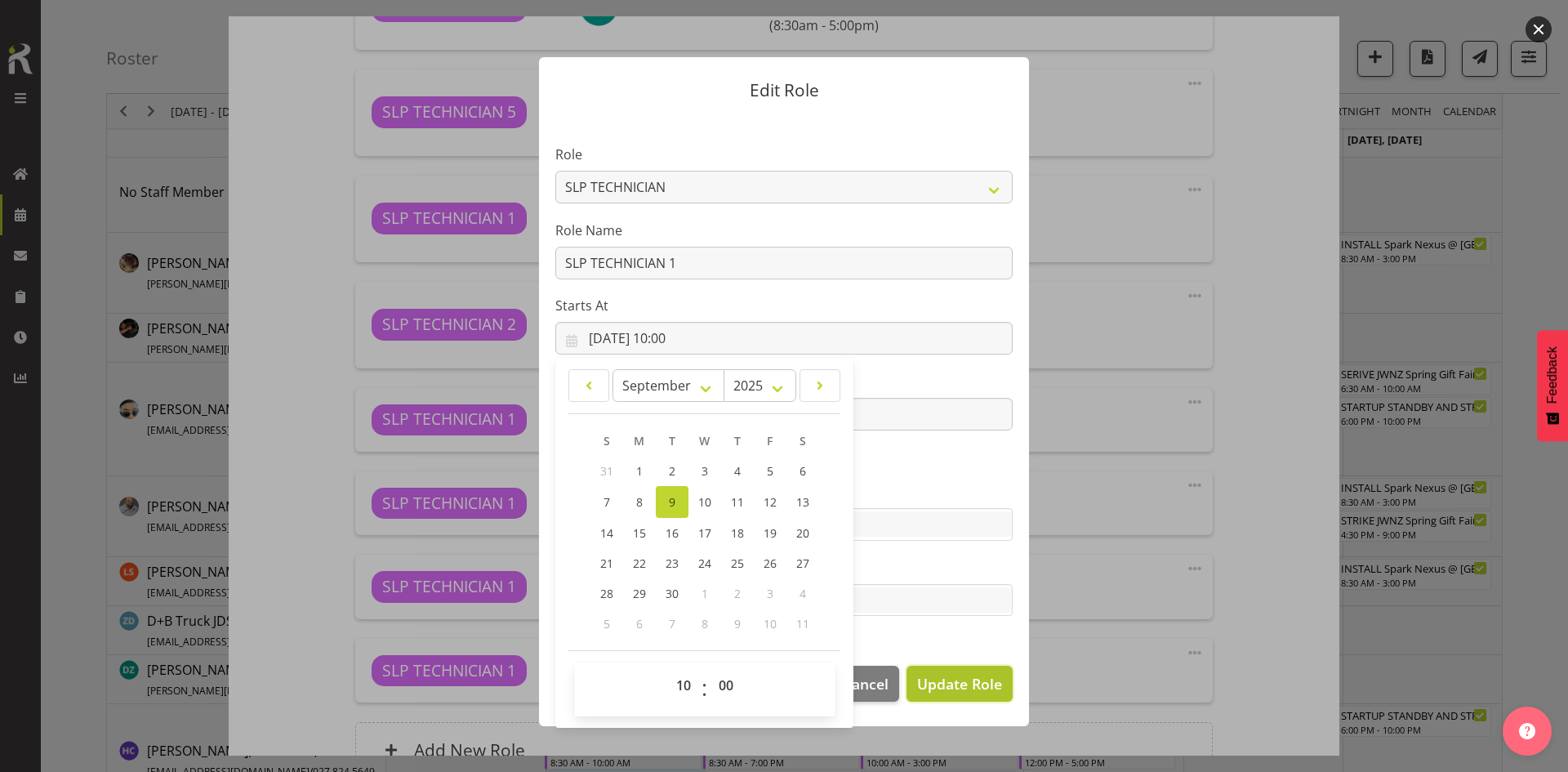
select select
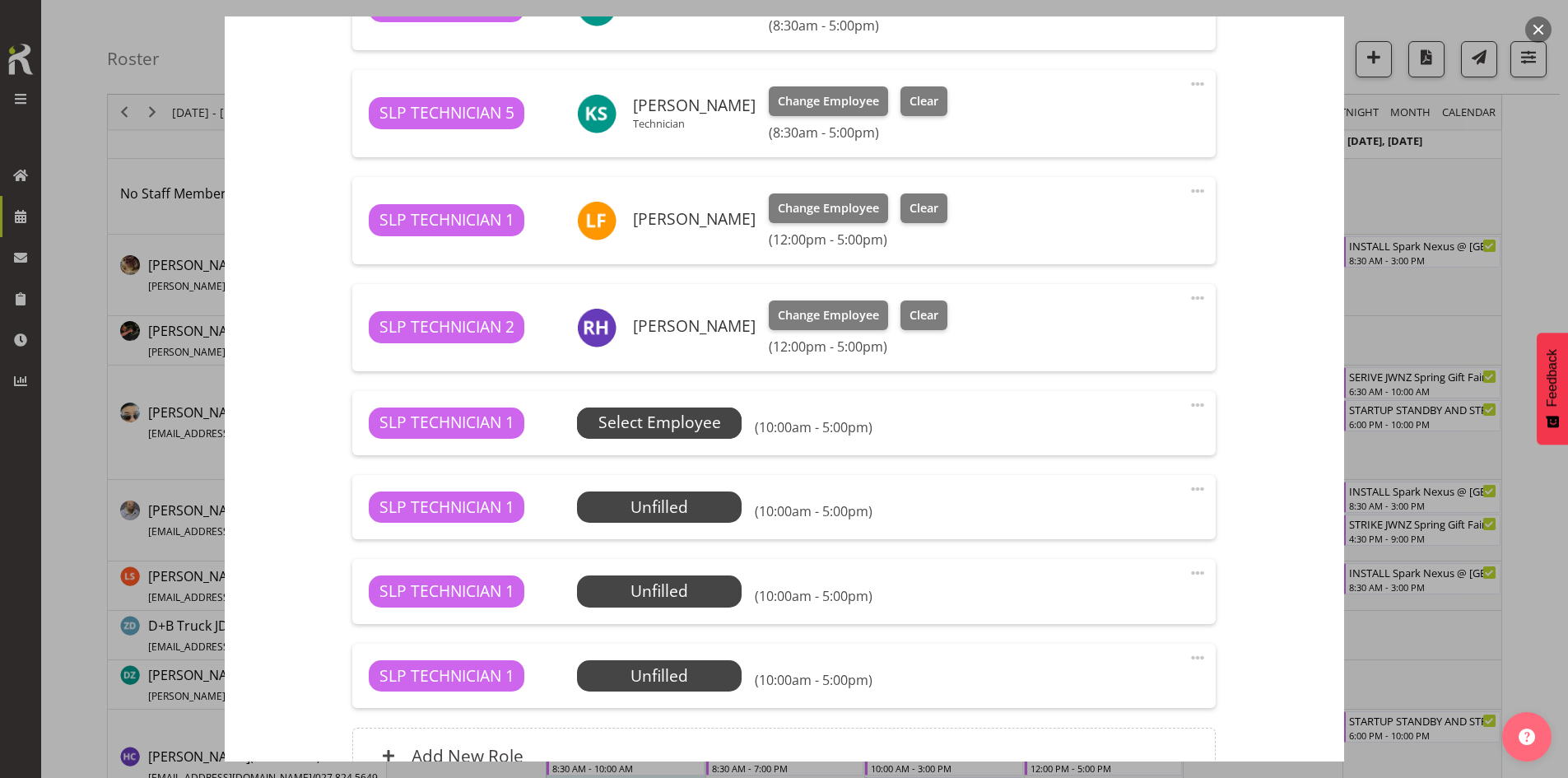
click at [662, 414] on span "Select Employee" at bounding box center [660, 422] width 123 height 23
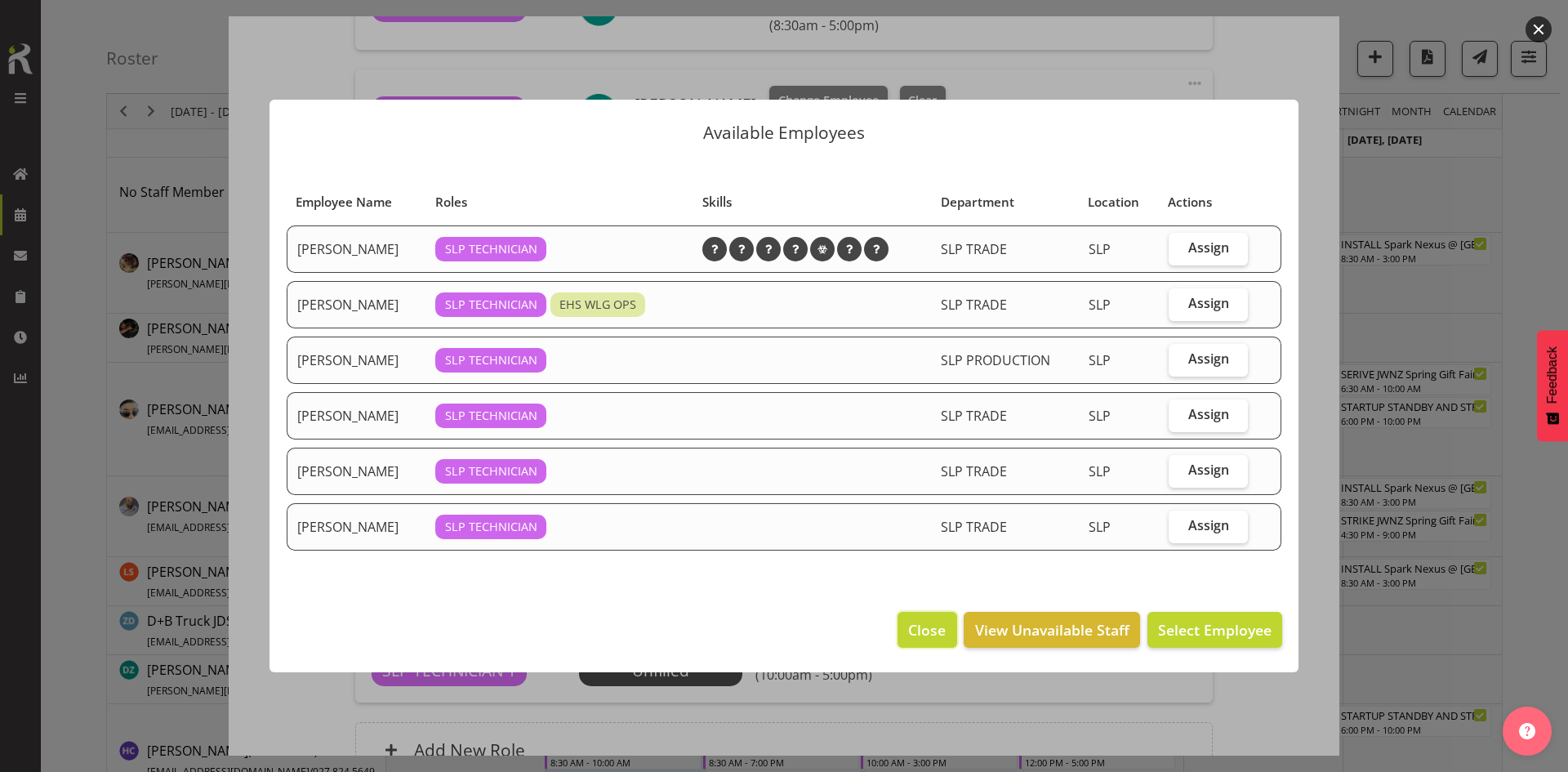
click at [931, 627] on span "Close" at bounding box center [927, 630] width 38 height 21
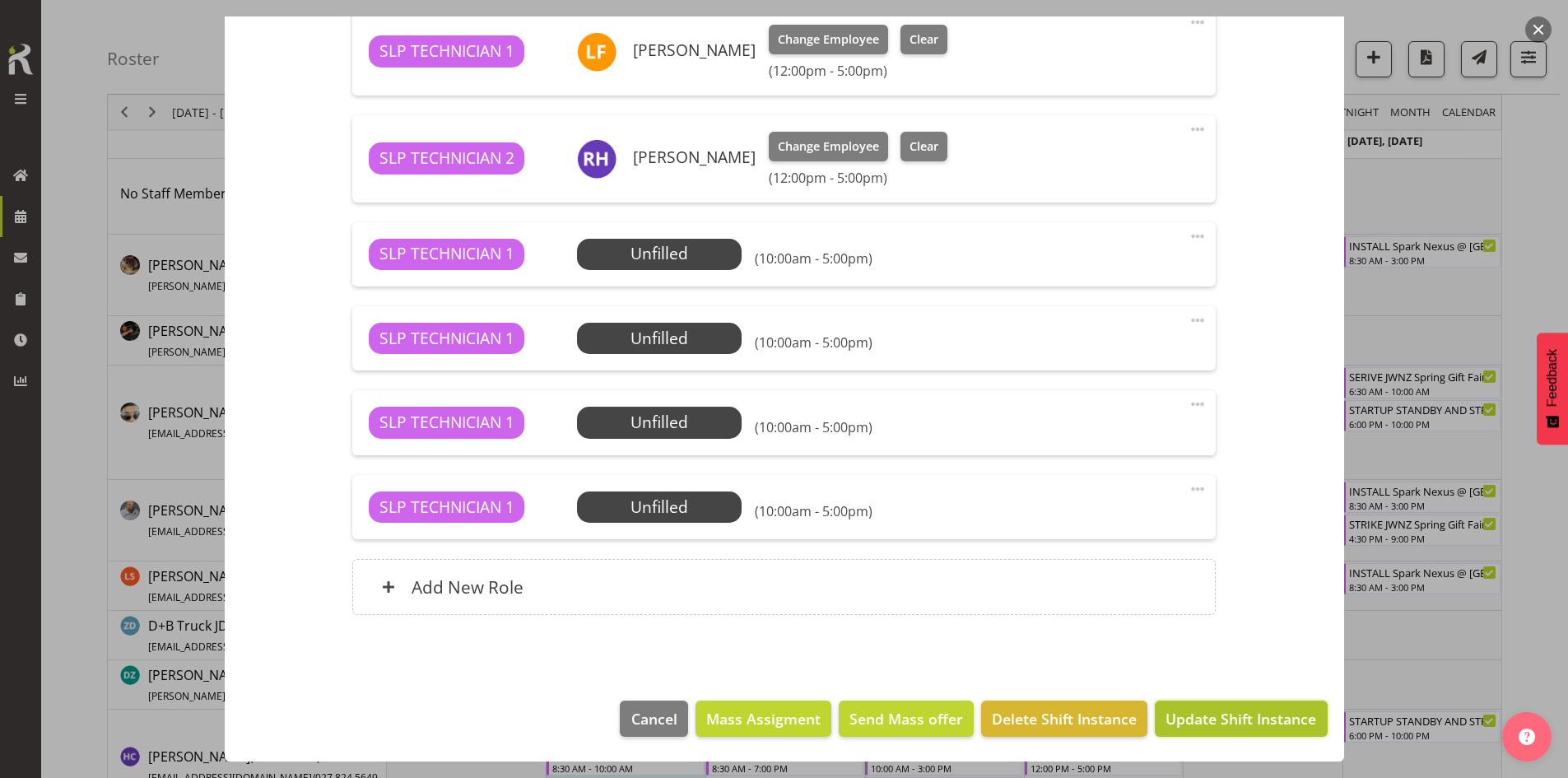
click at [1239, 708] on span "Update Shift Instance" at bounding box center [1241, 719] width 151 height 21
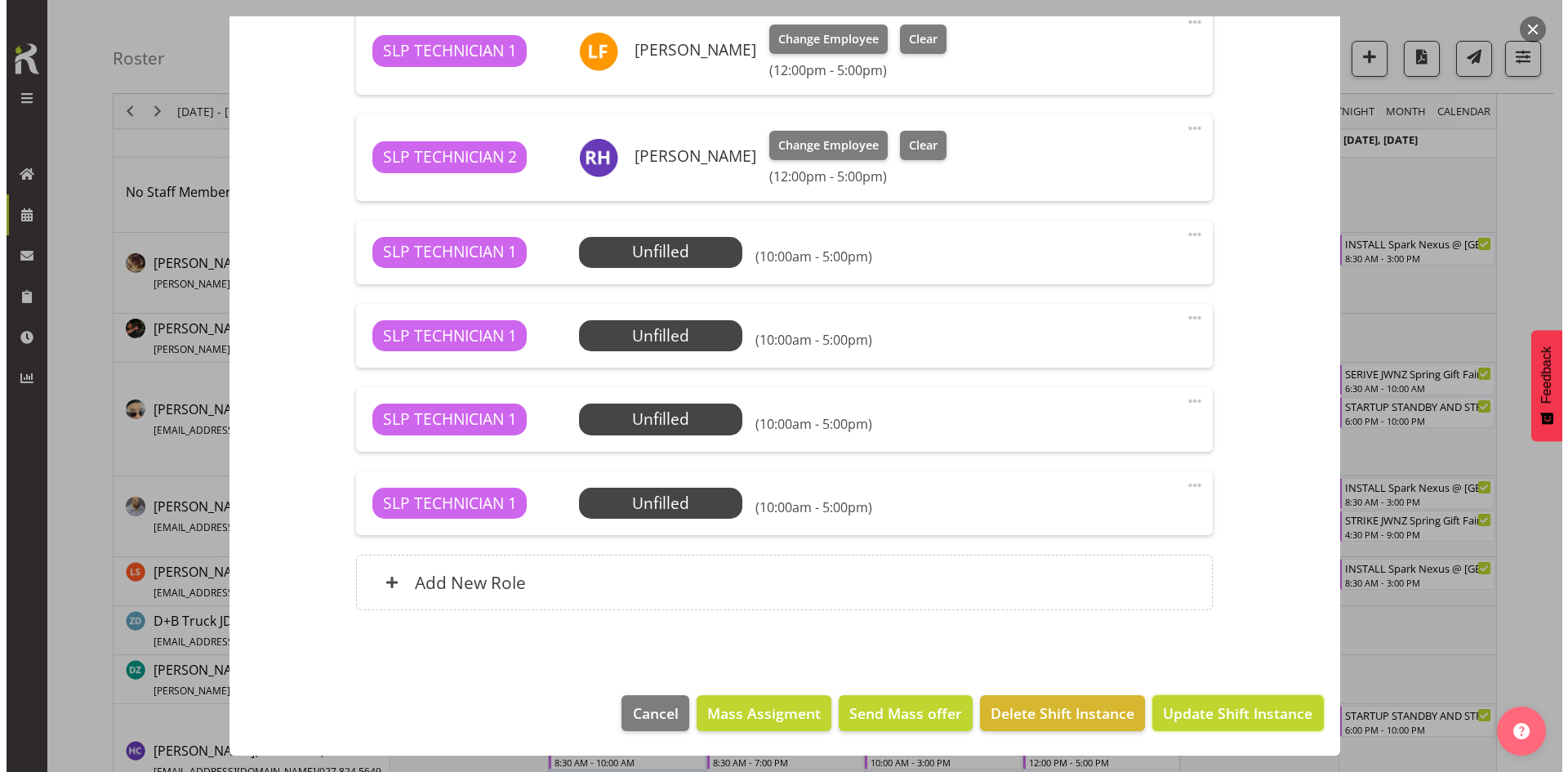
scroll to position [963, 0]
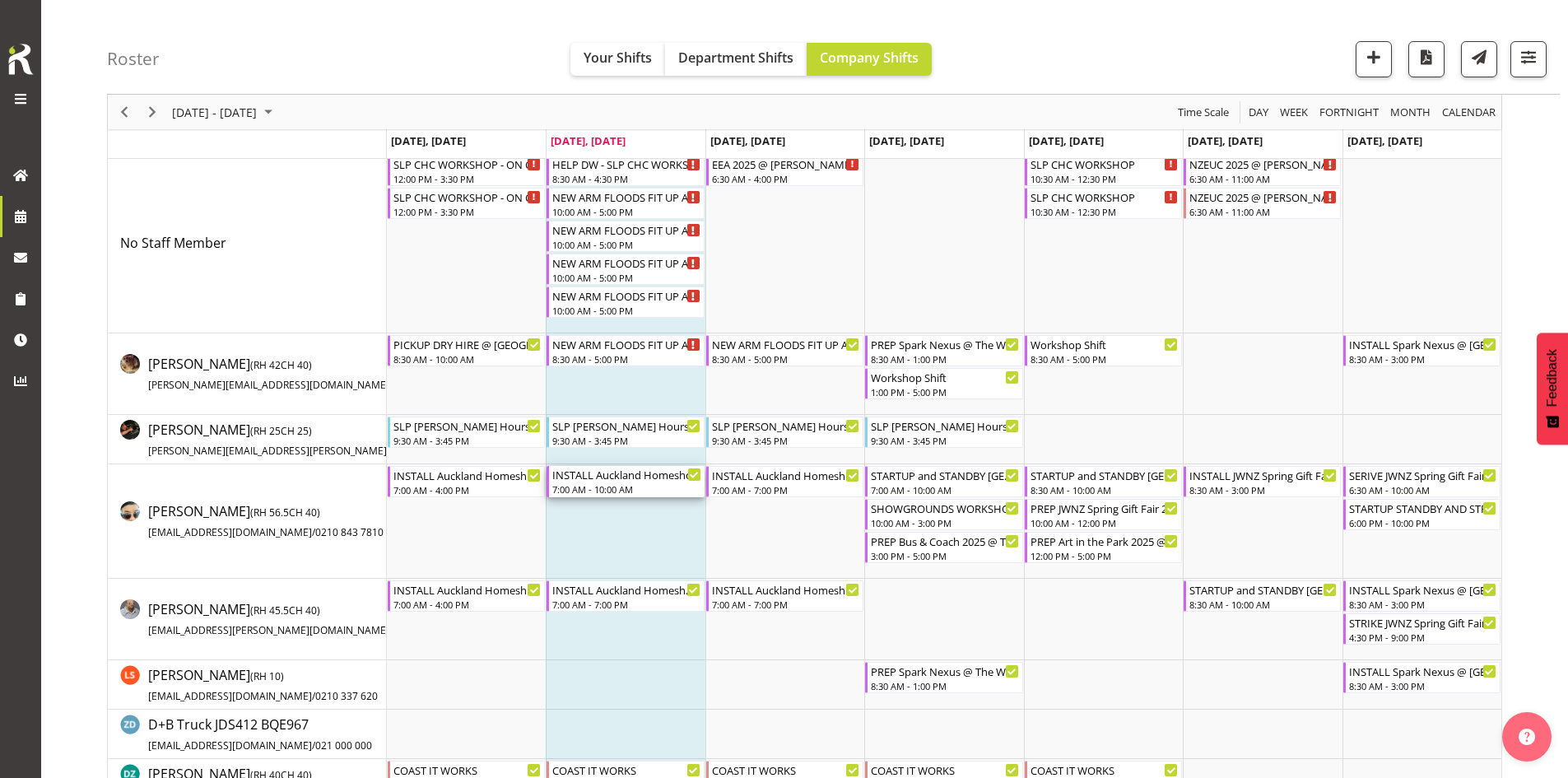
click at [647, 474] on div "INSTALL Auckland Homeshow 2025 (PICKUP GENS AND LIGHT TOWERS)@ [GEOGRAPHIC_DATA]" at bounding box center [627, 474] width 148 height 17
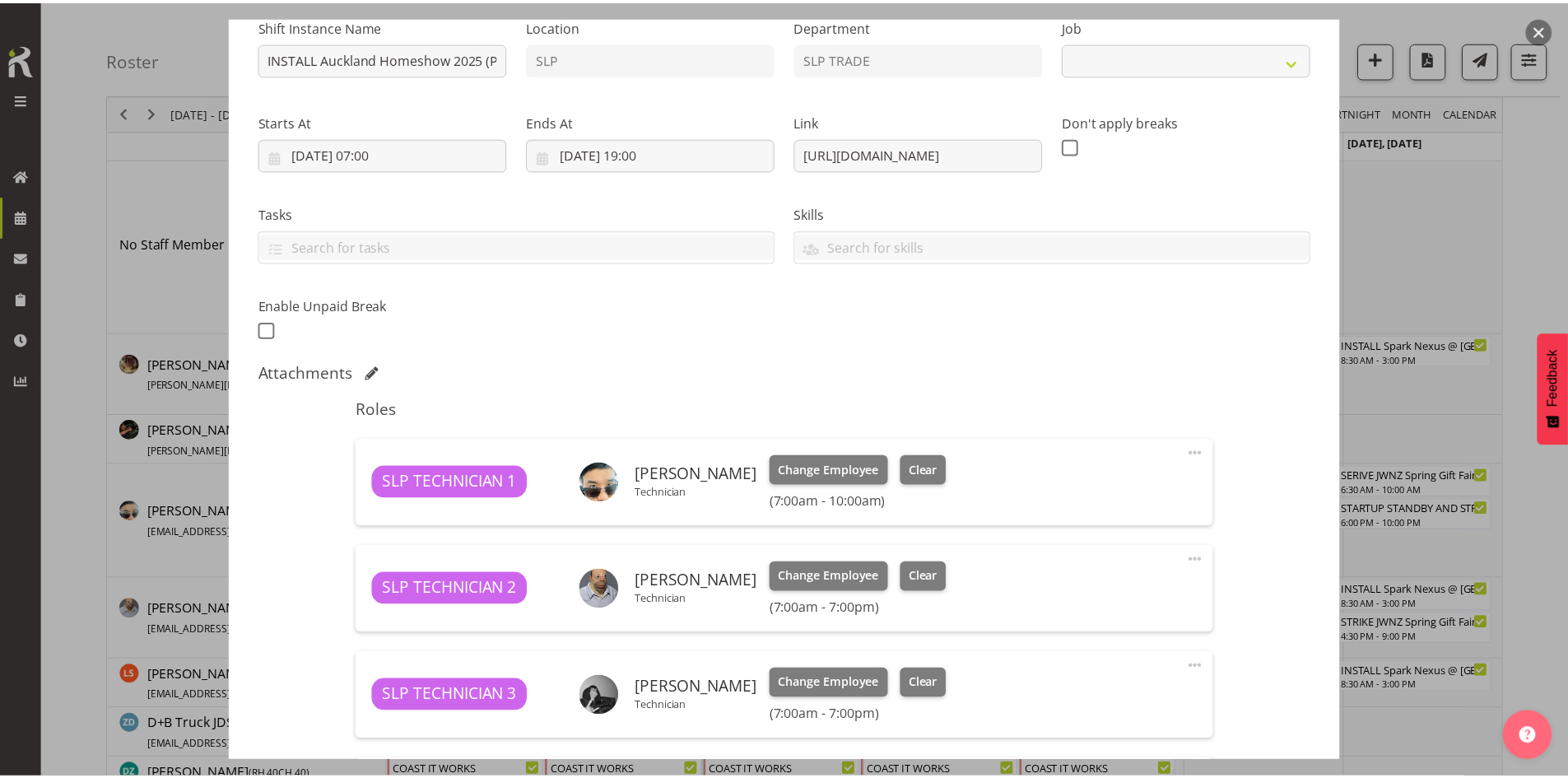
scroll to position [494, 0]
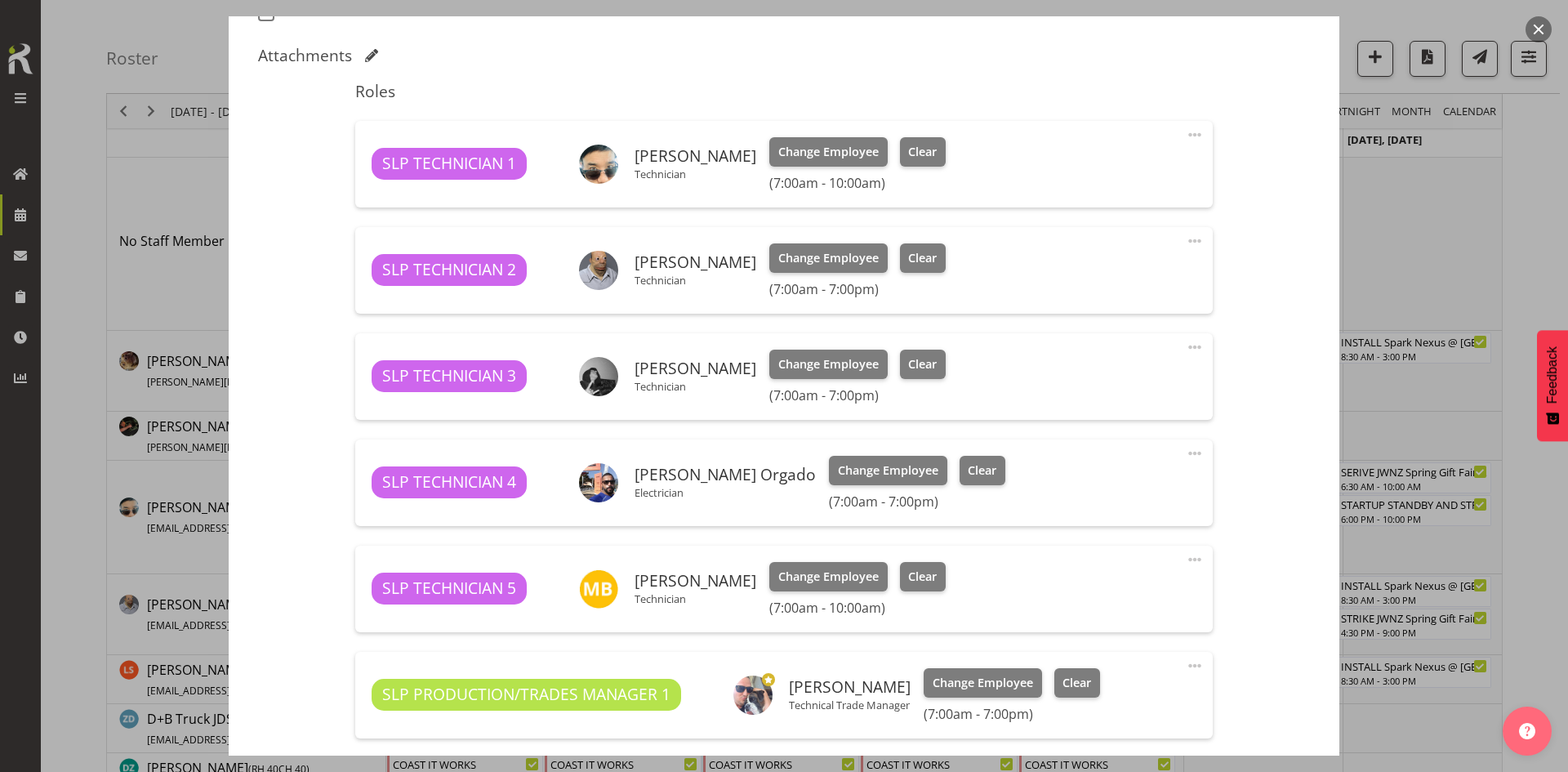
select select "9869"
click at [1540, 31] on button "button" at bounding box center [1538, 29] width 26 height 26
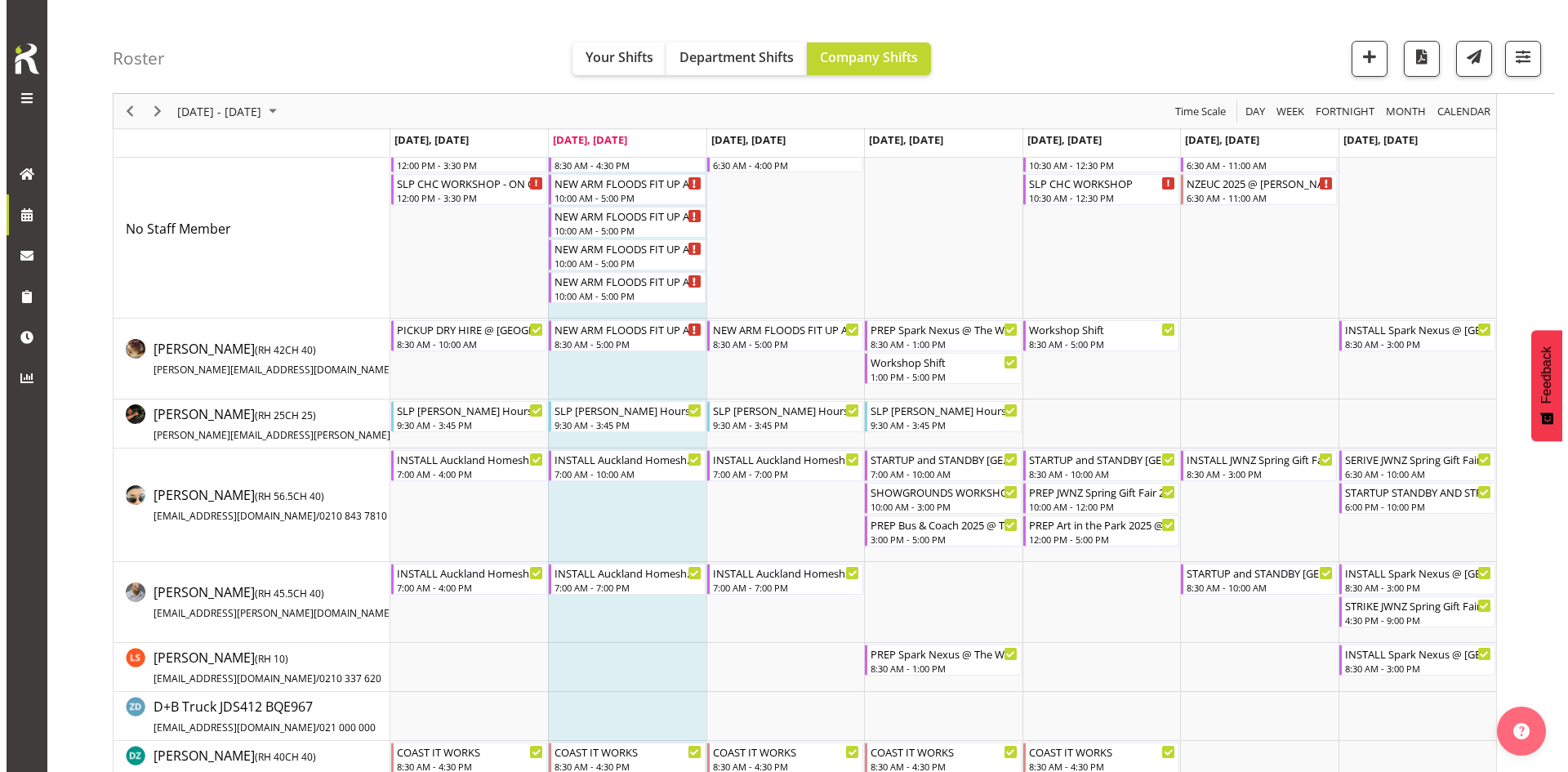
scroll to position [163, 0]
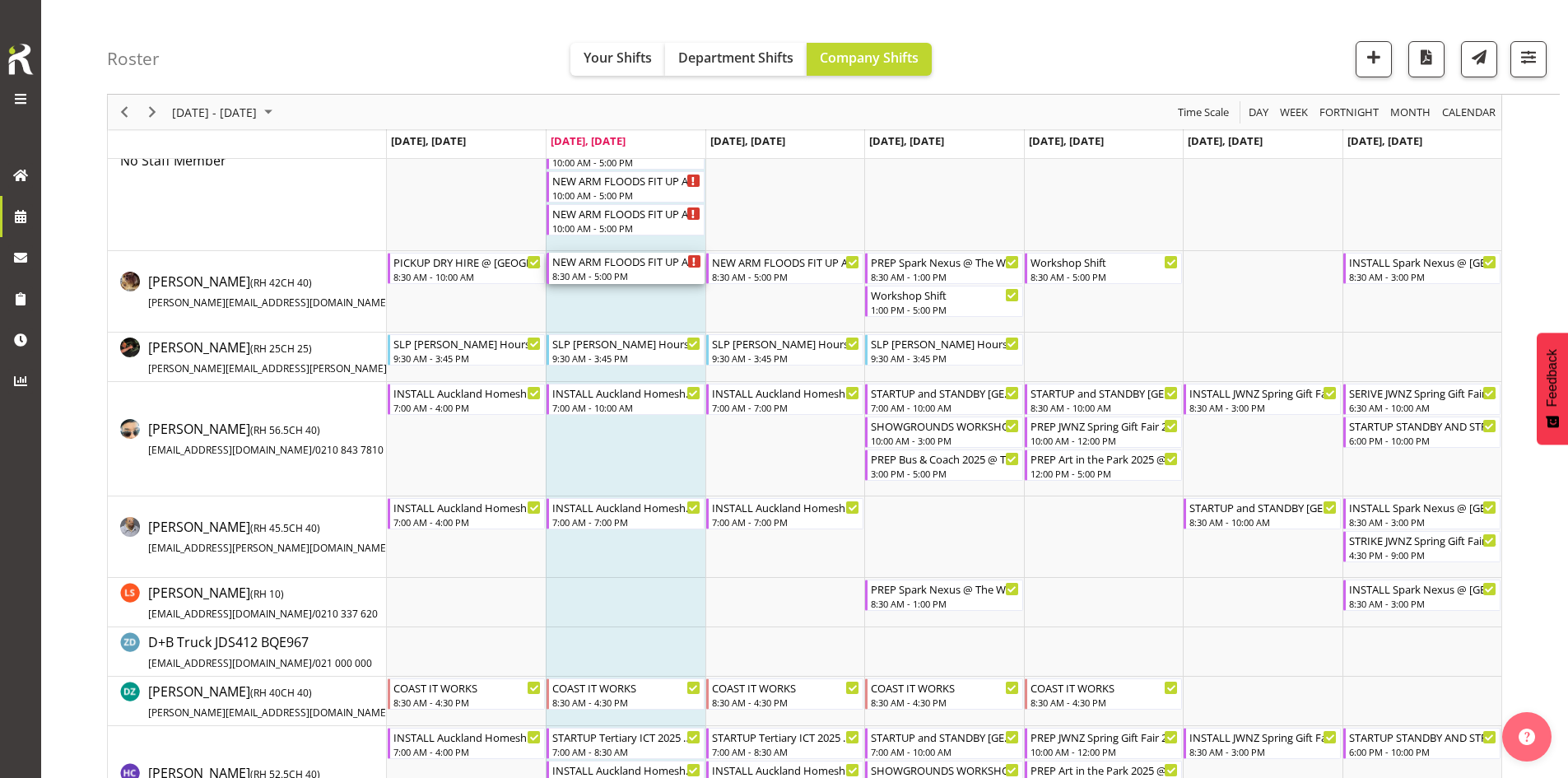
click at [628, 274] on div "8:30 AM - 5:00 PM" at bounding box center [627, 276] width 148 height 14
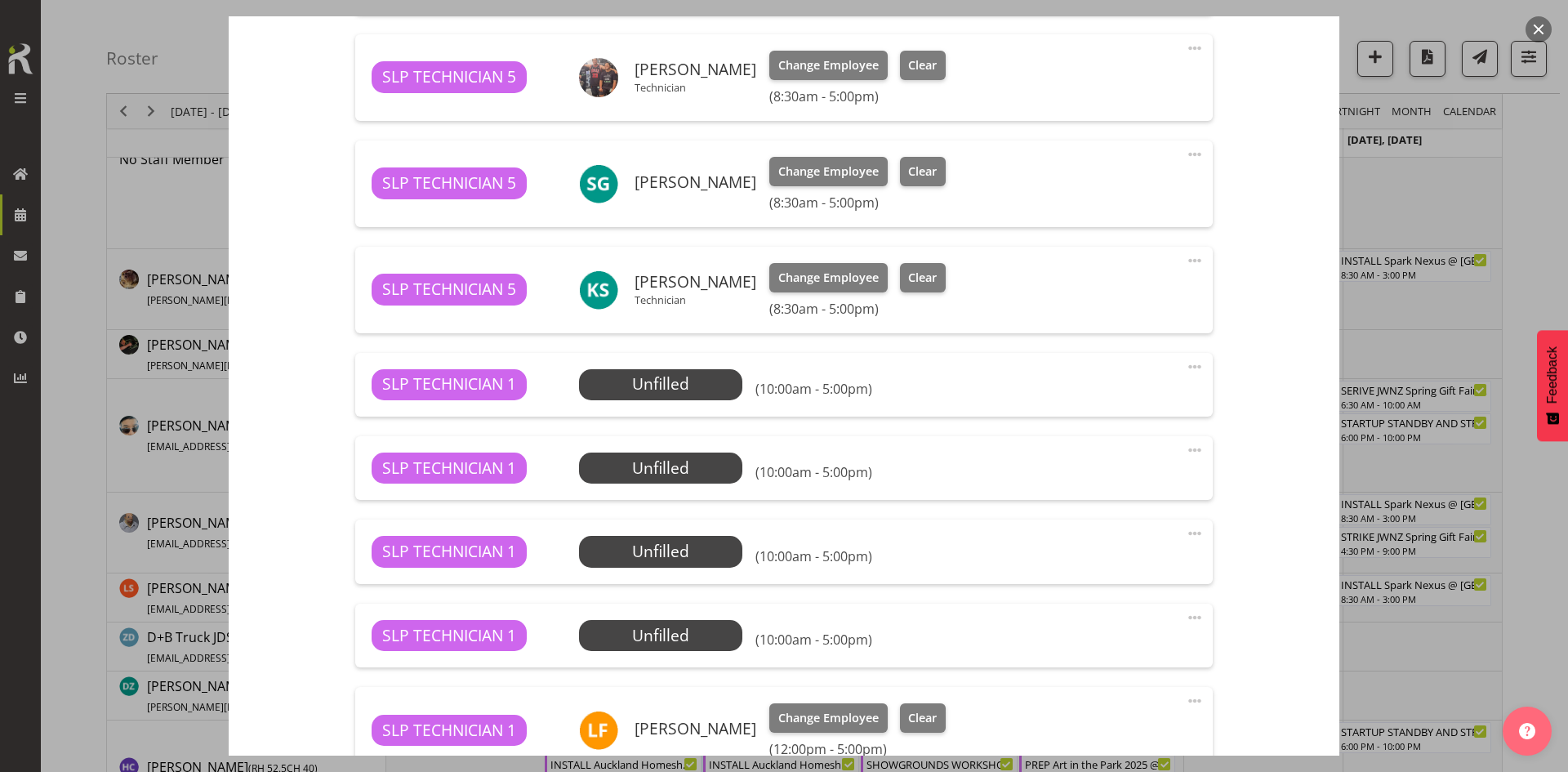
scroll to position [653, 0]
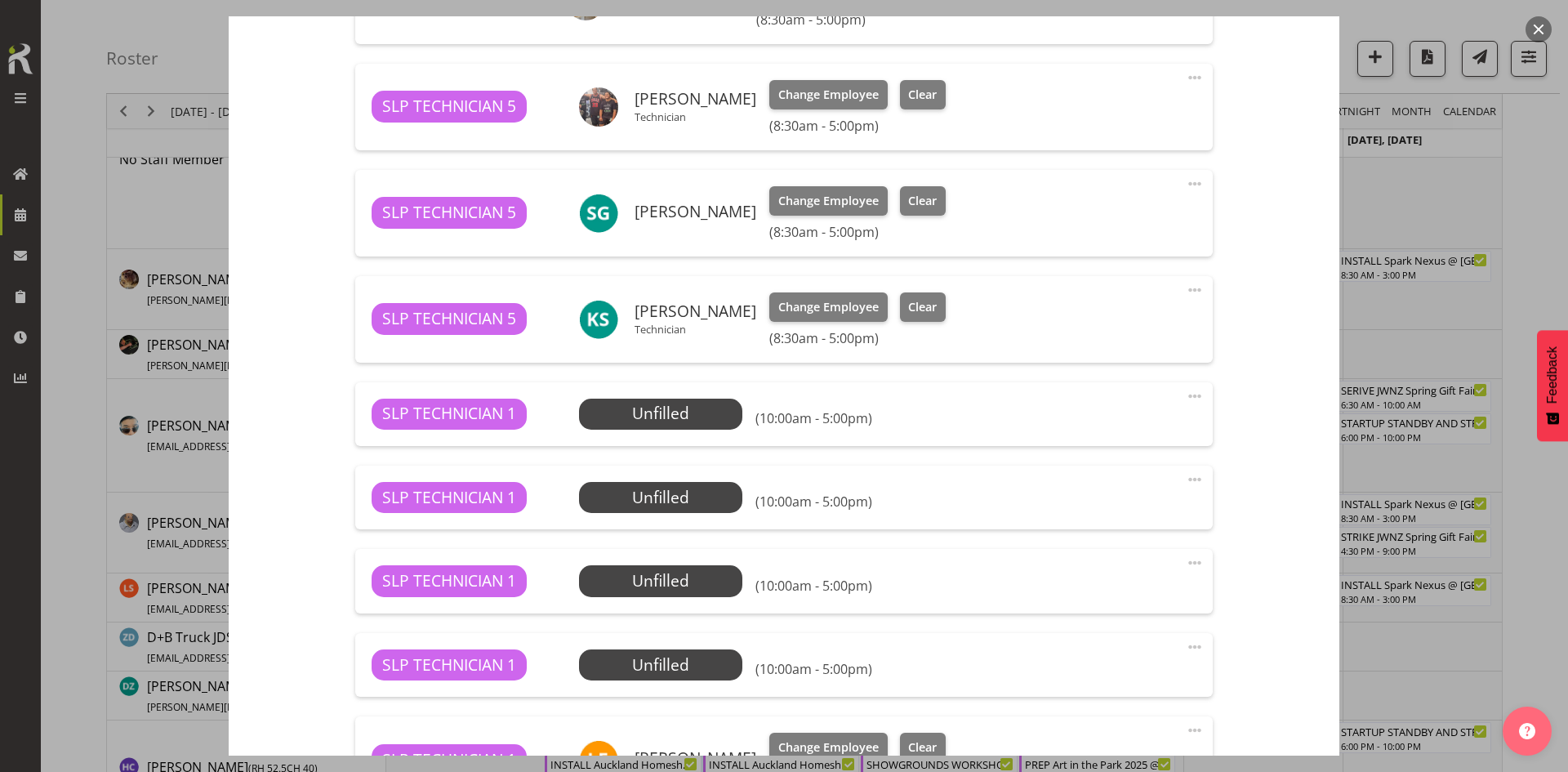
click at [1542, 25] on button "button" at bounding box center [1538, 29] width 26 height 26
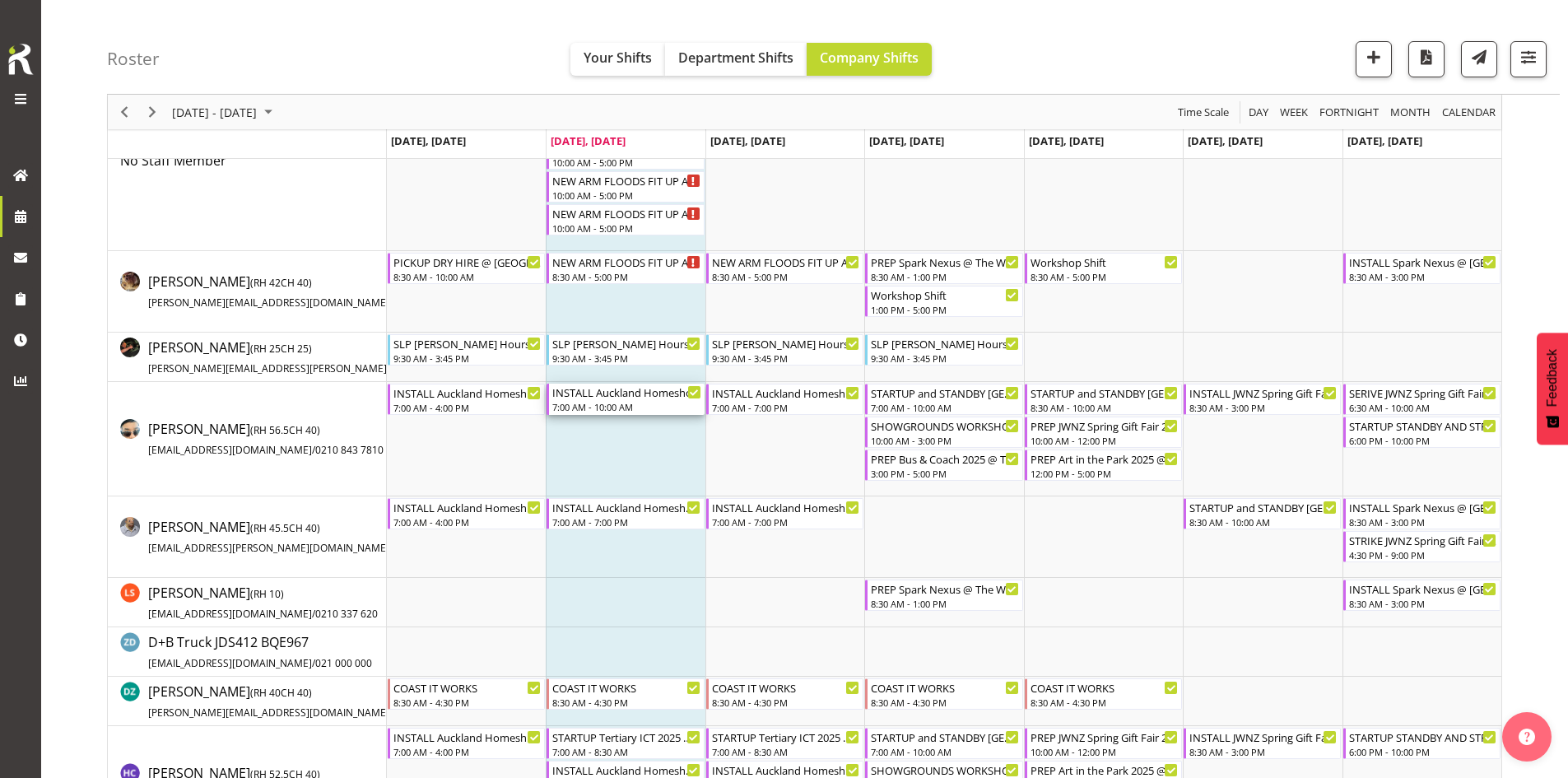
click at [607, 393] on div "INSTALL Auckland Homeshow 2025 (PICKUP GENS AND LIGHT TOWERS)@ [GEOGRAPHIC_DATA]" at bounding box center [627, 391] width 148 height 17
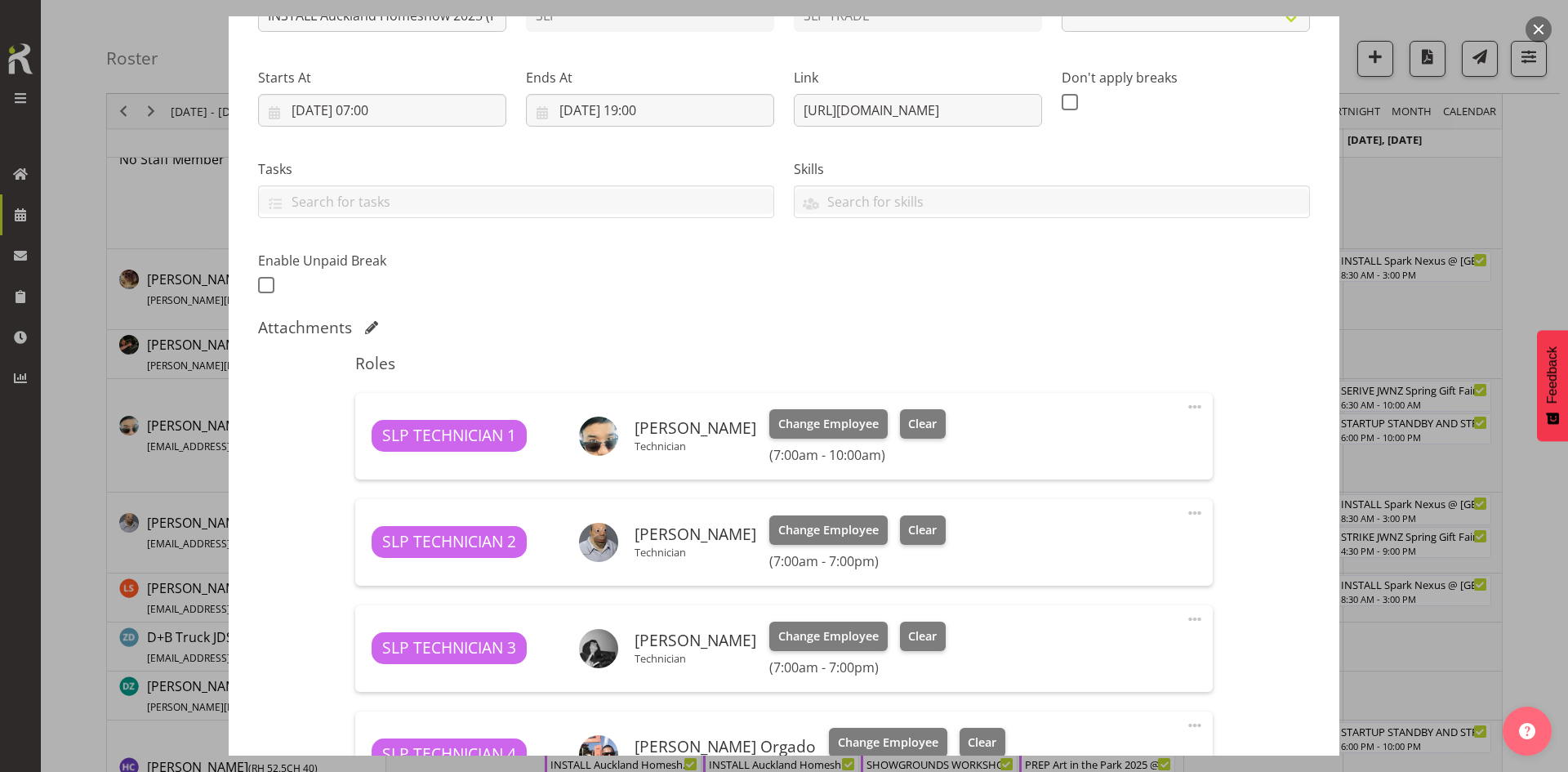
scroll to position [572, 0]
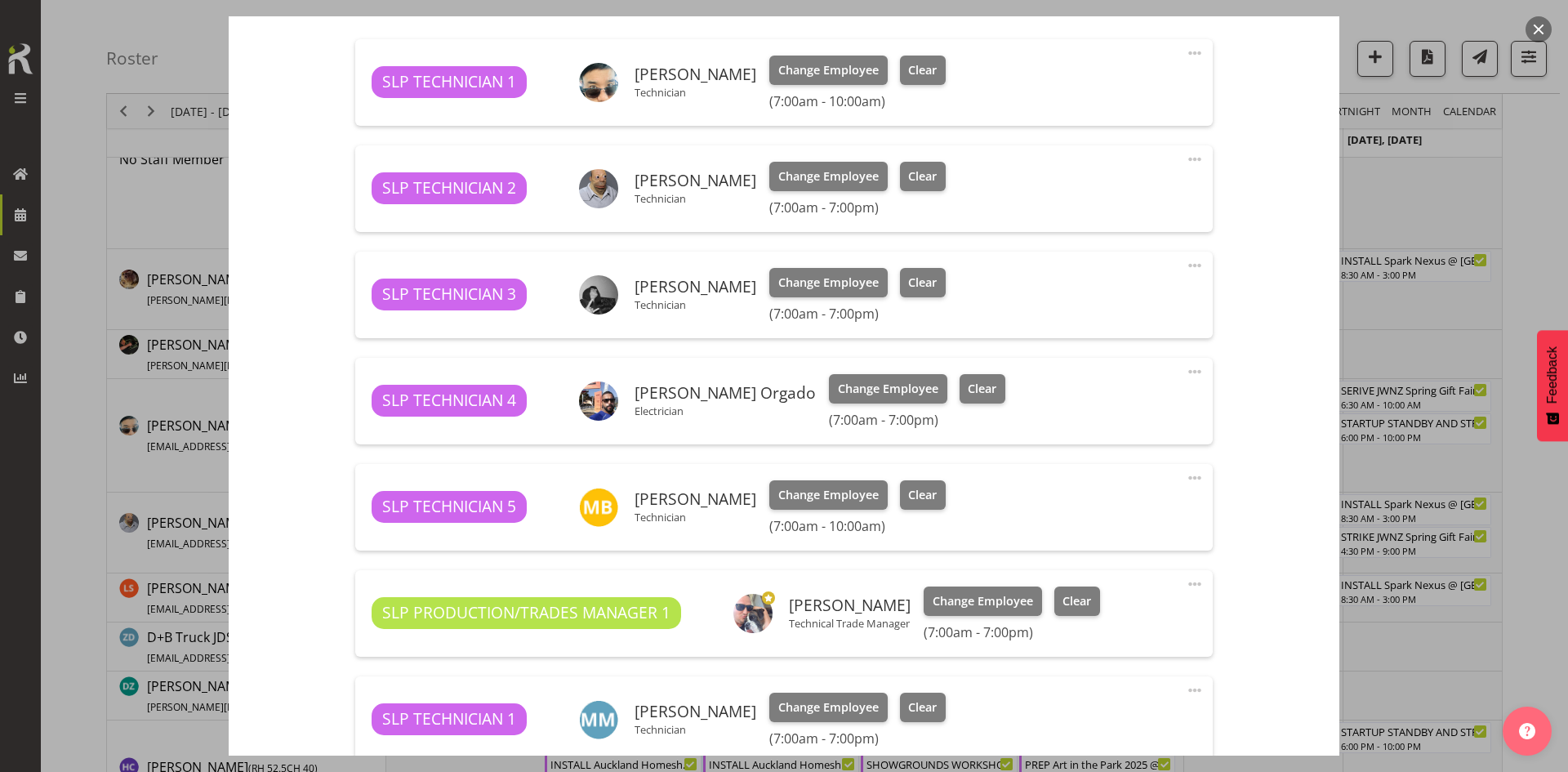
select select "9869"
click at [1536, 28] on button "button" at bounding box center [1538, 29] width 26 height 26
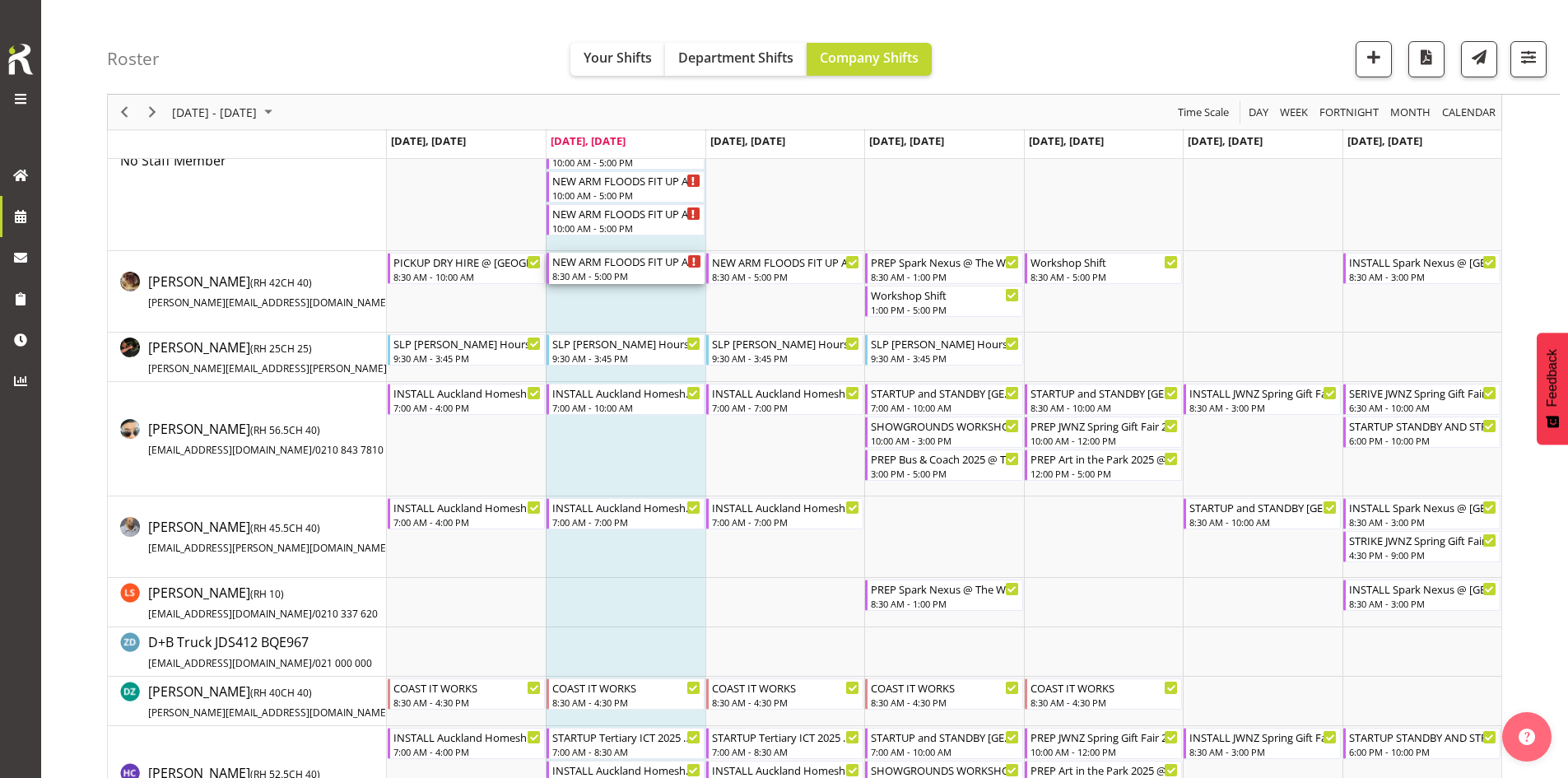
click at [625, 265] on div "NEW ARM FLOODS FIT UP AND TEST AND TAG" at bounding box center [627, 260] width 148 height 17
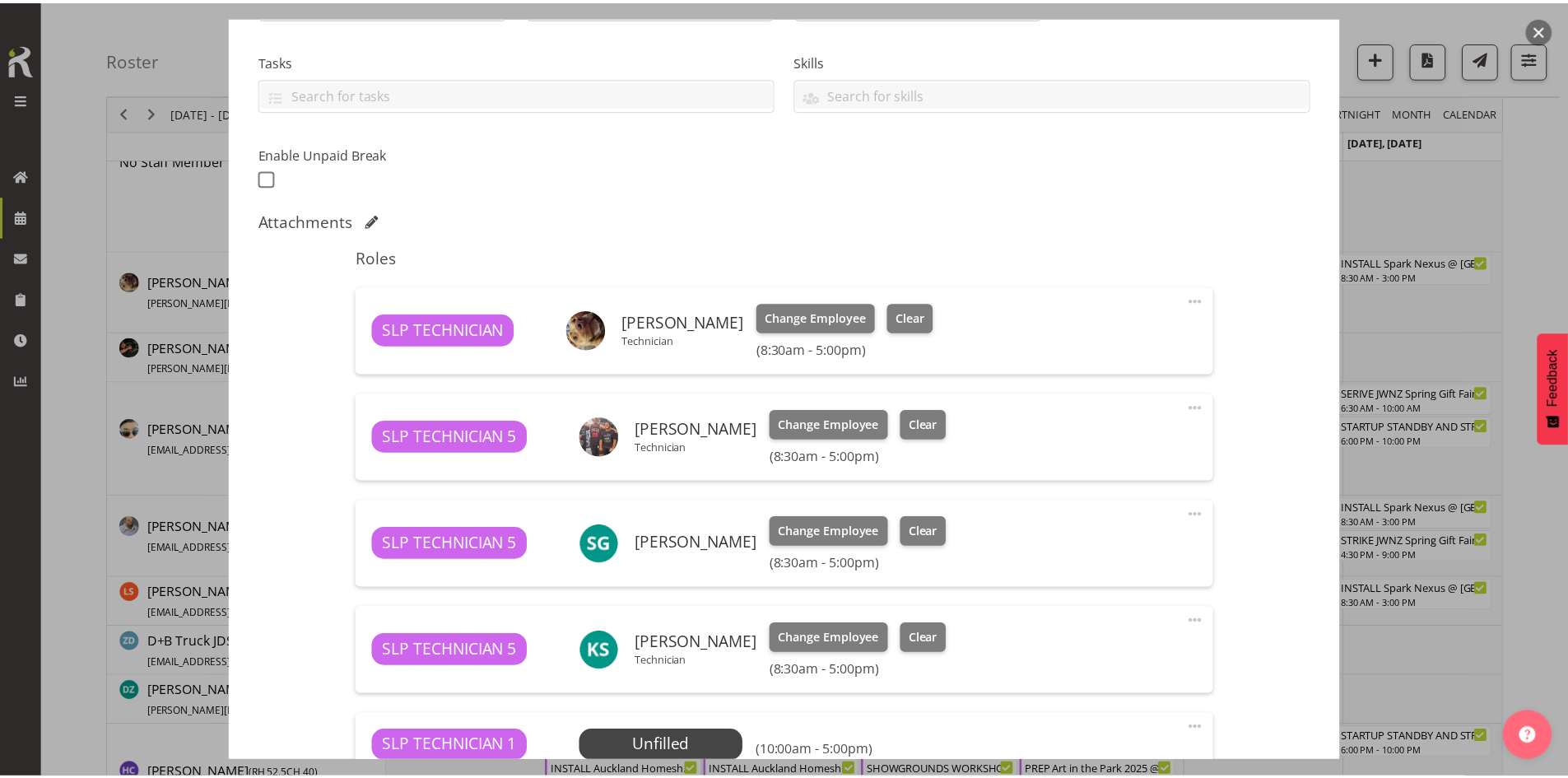
scroll to position [658, 0]
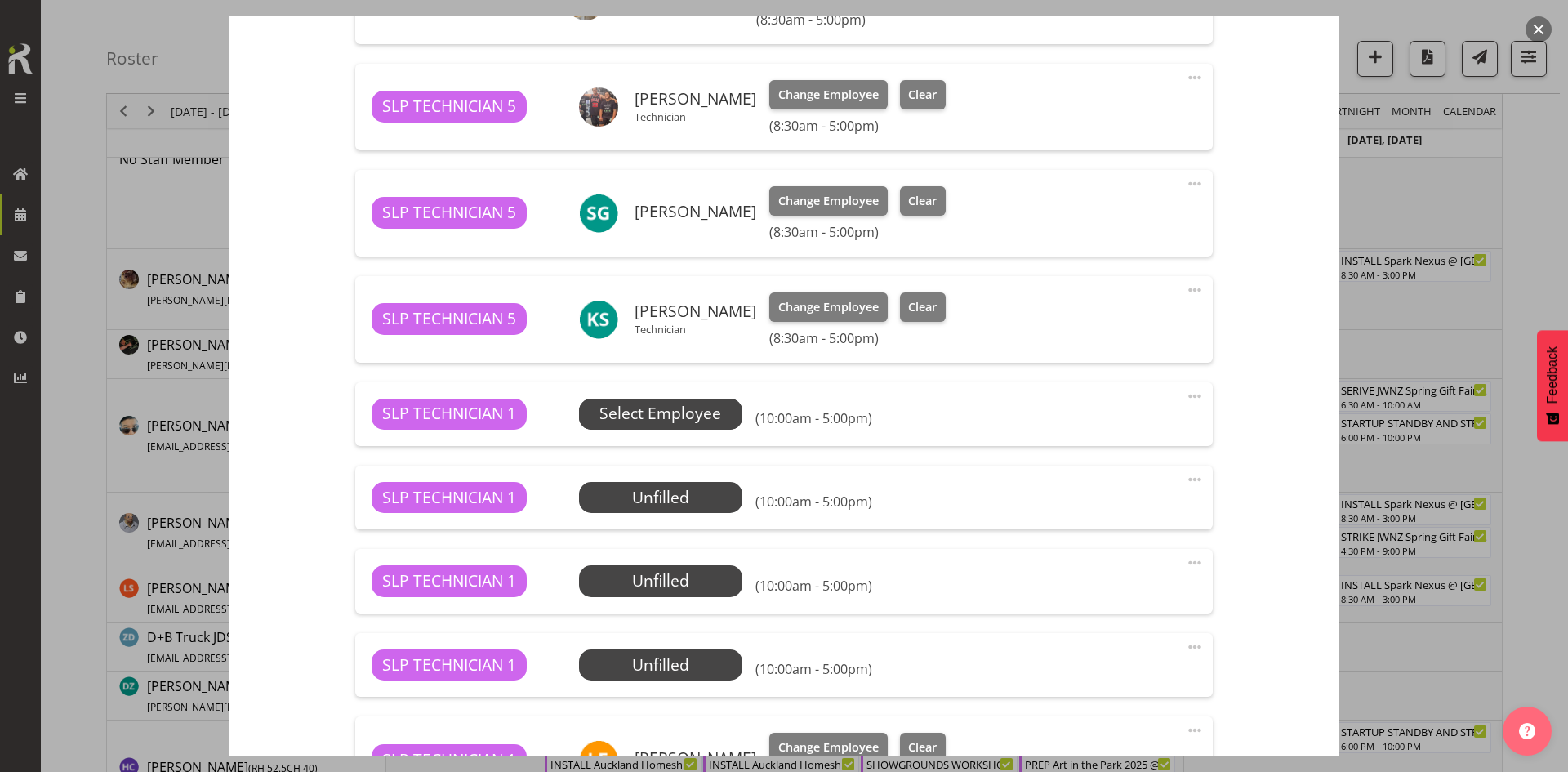
click at [684, 403] on span "Select Employee" at bounding box center [661, 413] width 122 height 23
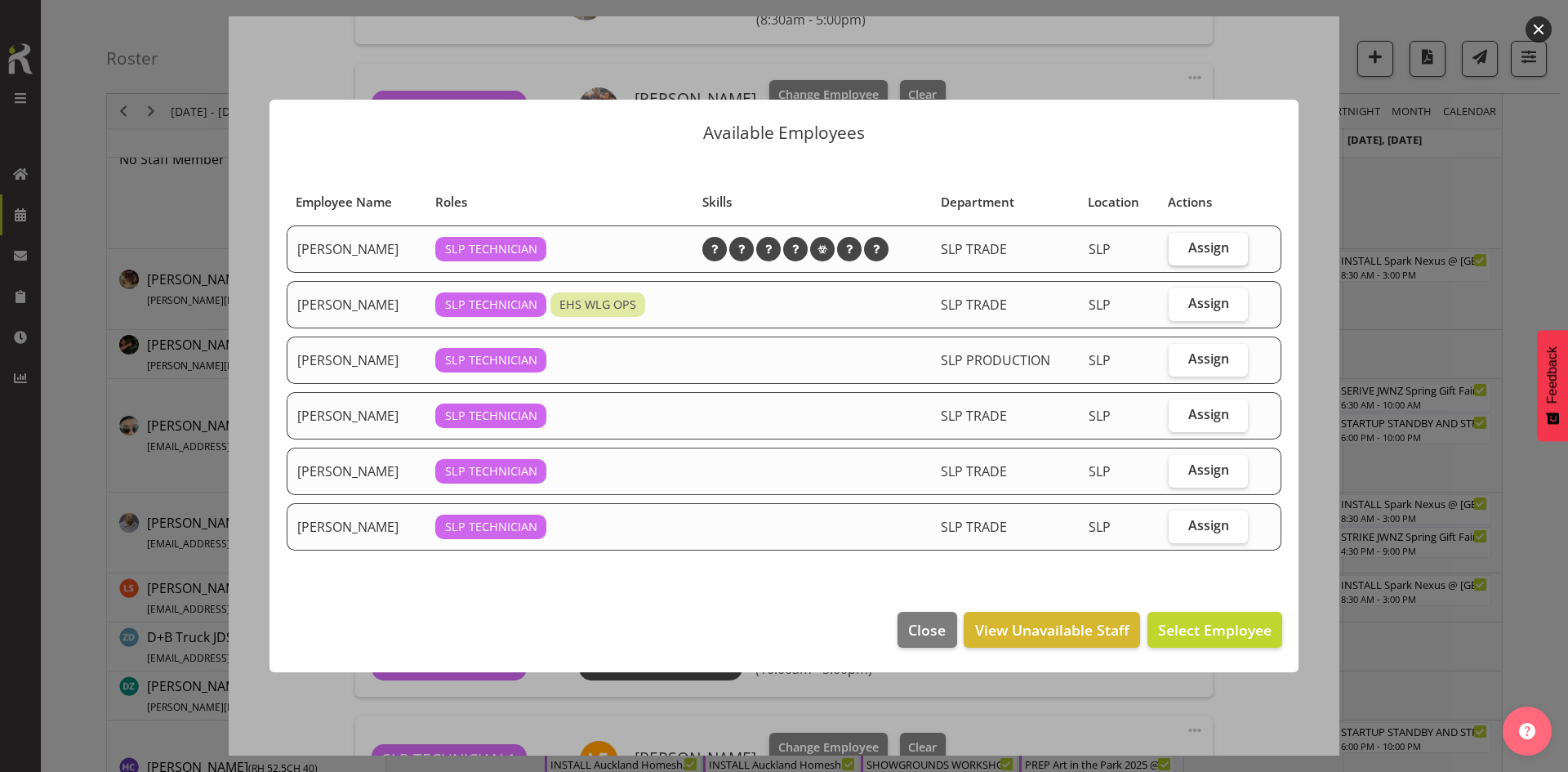
click at [1183, 251] on label "Assign" at bounding box center [1208, 250] width 79 height 33
click at [1179, 251] on input "Assign" at bounding box center [1173, 248] width 11 height 11
checkbox input "true"
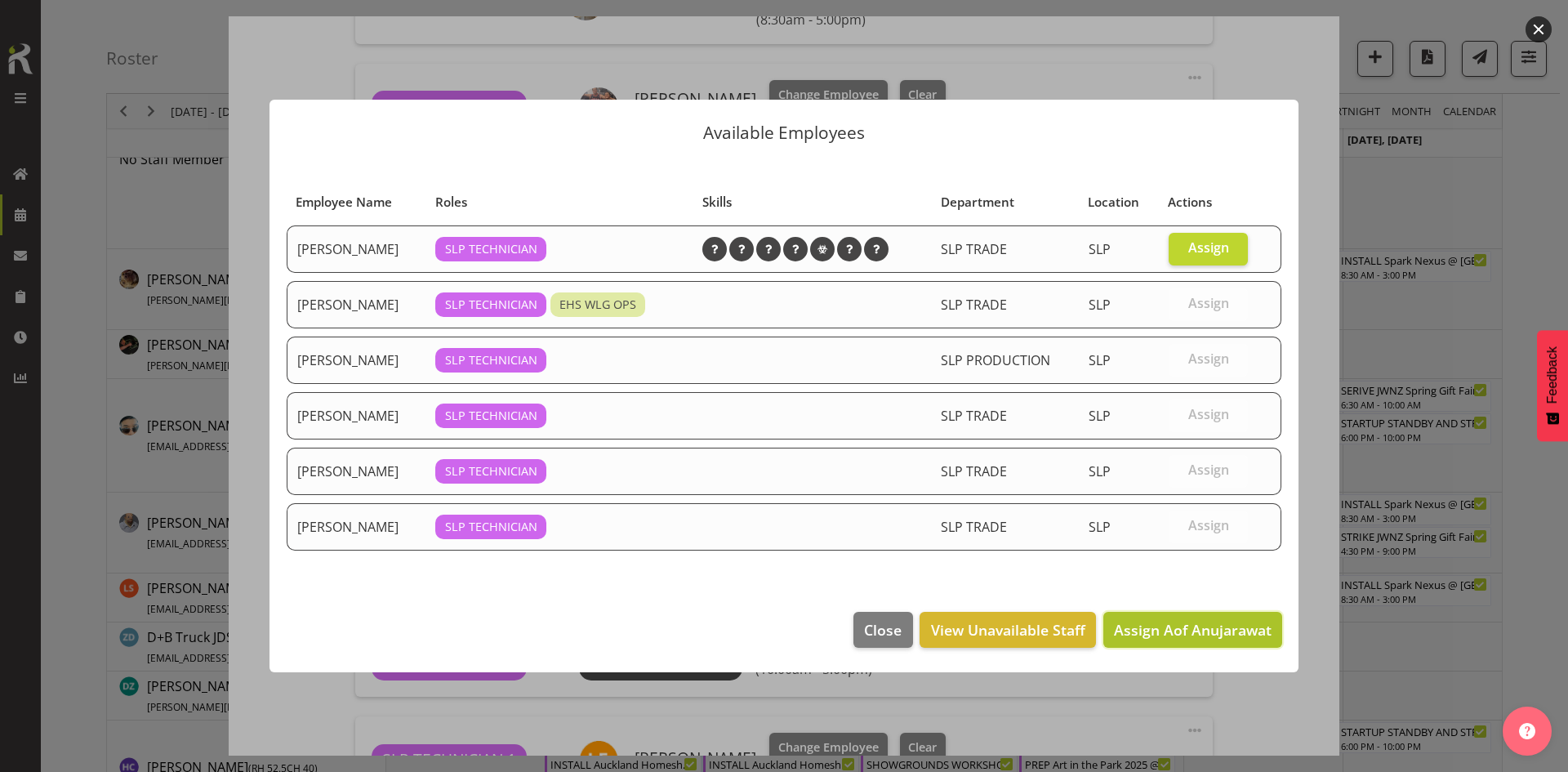
click at [1205, 629] on span "Assign Aof Anujarawat" at bounding box center [1193, 630] width 158 height 19
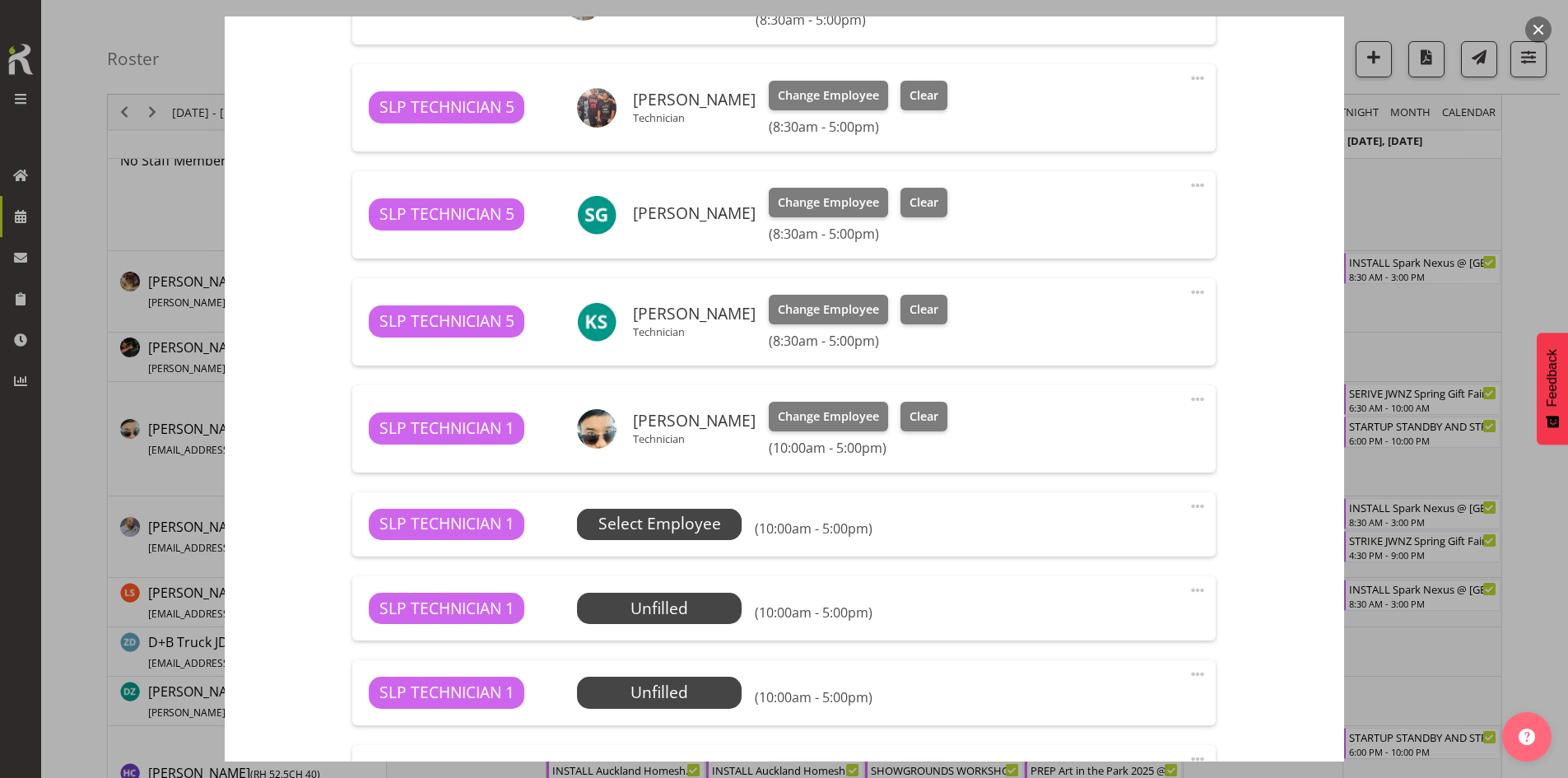
click at [715, 527] on span "Select Employee" at bounding box center [660, 524] width 123 height 23
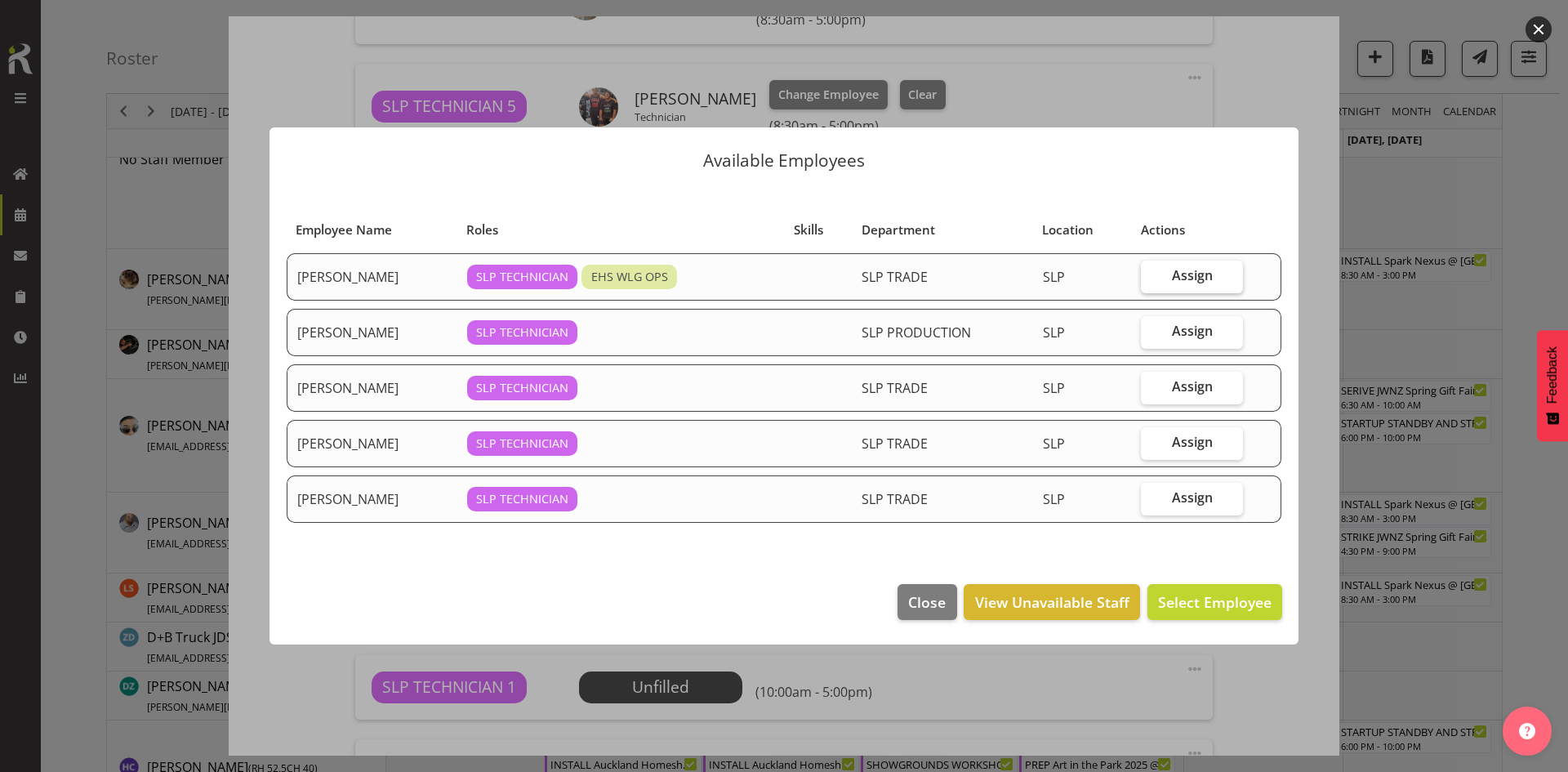
click at [1196, 281] on span "Assign" at bounding box center [1193, 275] width 41 height 16
click at [1152, 281] on input "Assign" at bounding box center [1146, 275] width 11 height 11
checkbox input "true"
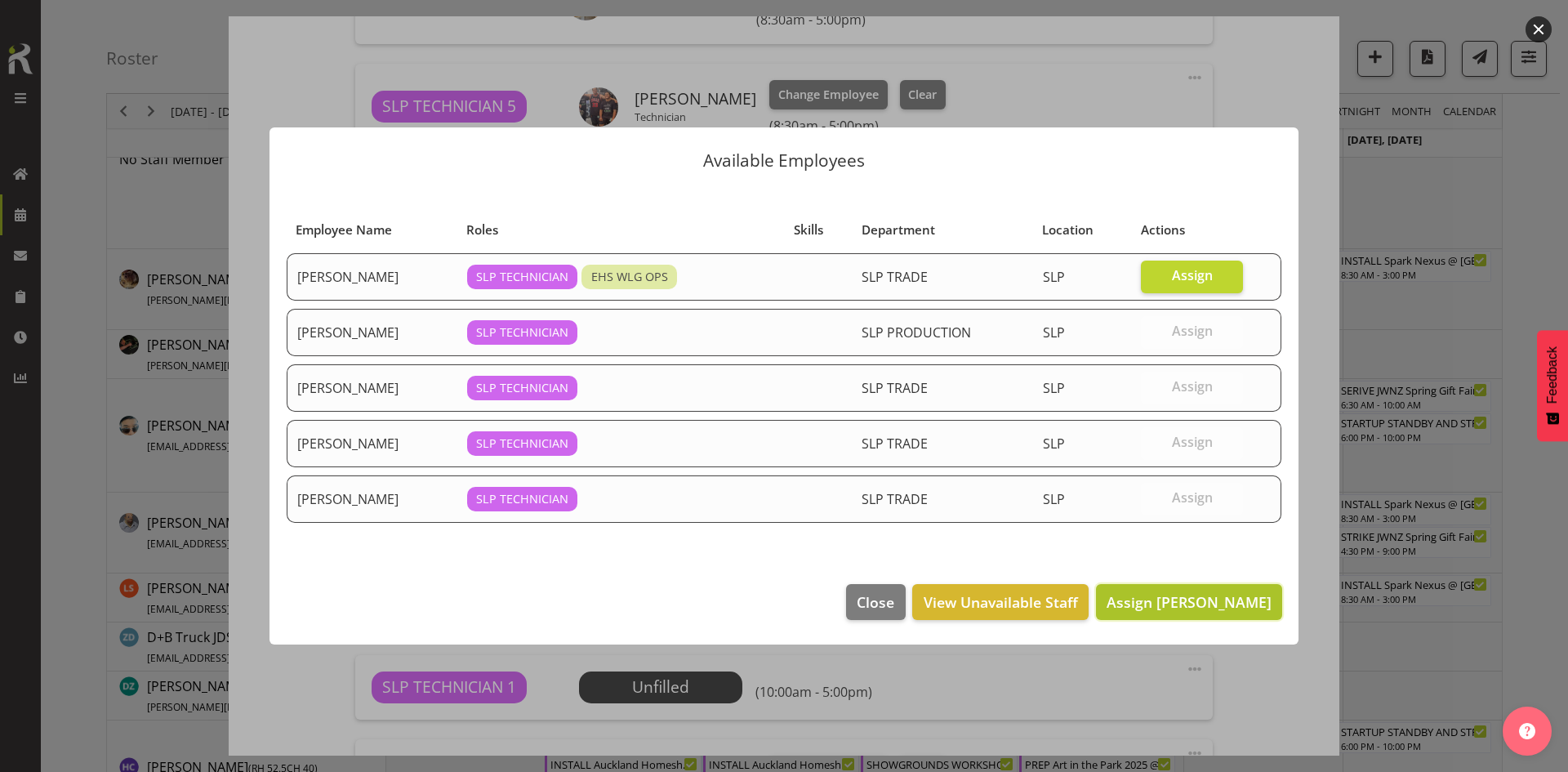
click at [1199, 616] on button "Assign Han Chaleerin" at bounding box center [1189, 602] width 187 height 36
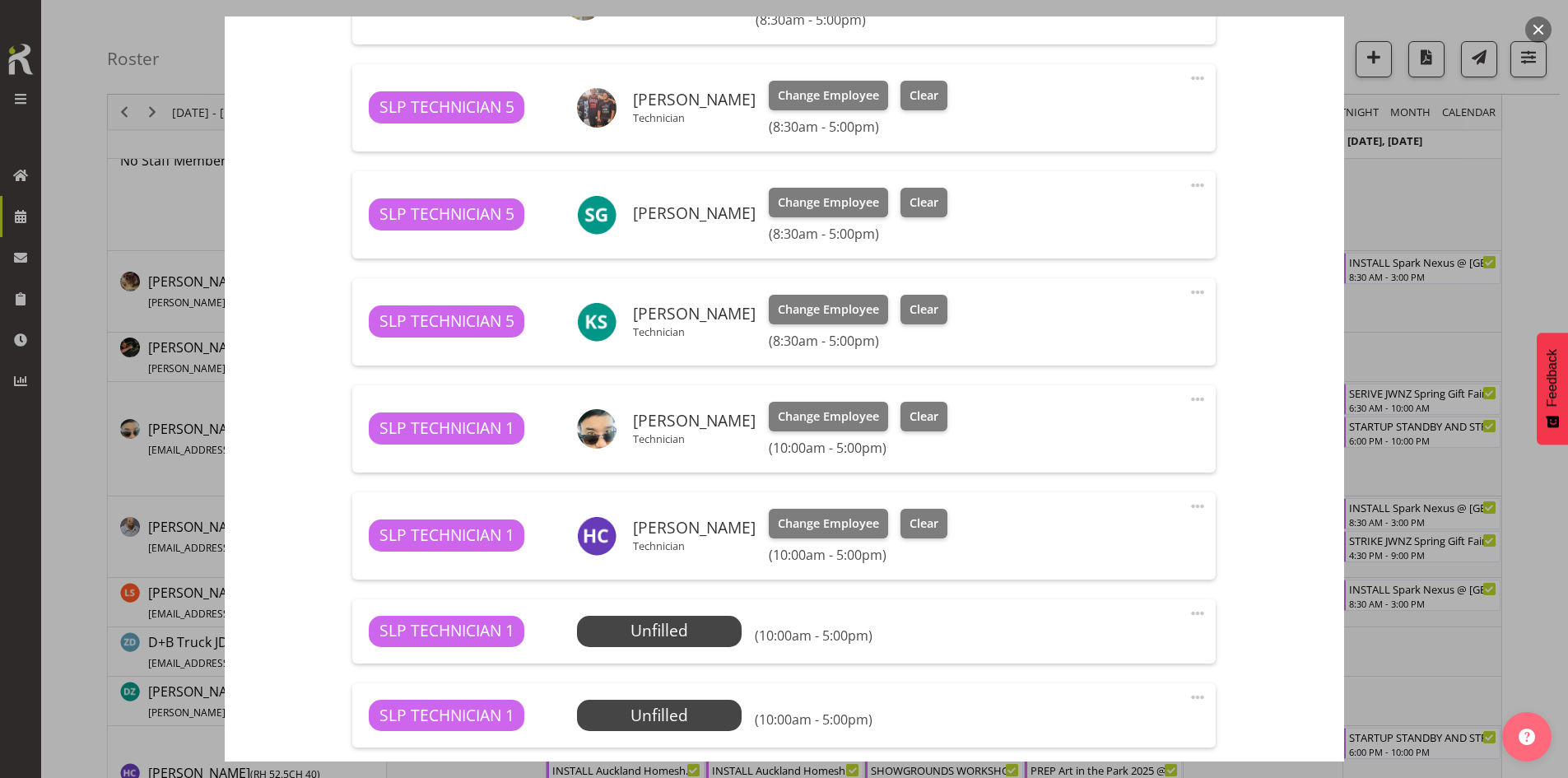
click at [669, 651] on div "SLP TECHNICIAN 1 Unfilled Select Employee (10:00am - 5:00pm) Edit Cover Role De…" at bounding box center [784, 632] width 864 height 64
click at [690, 642] on span "Select Employee" at bounding box center [660, 631] width 123 height 23
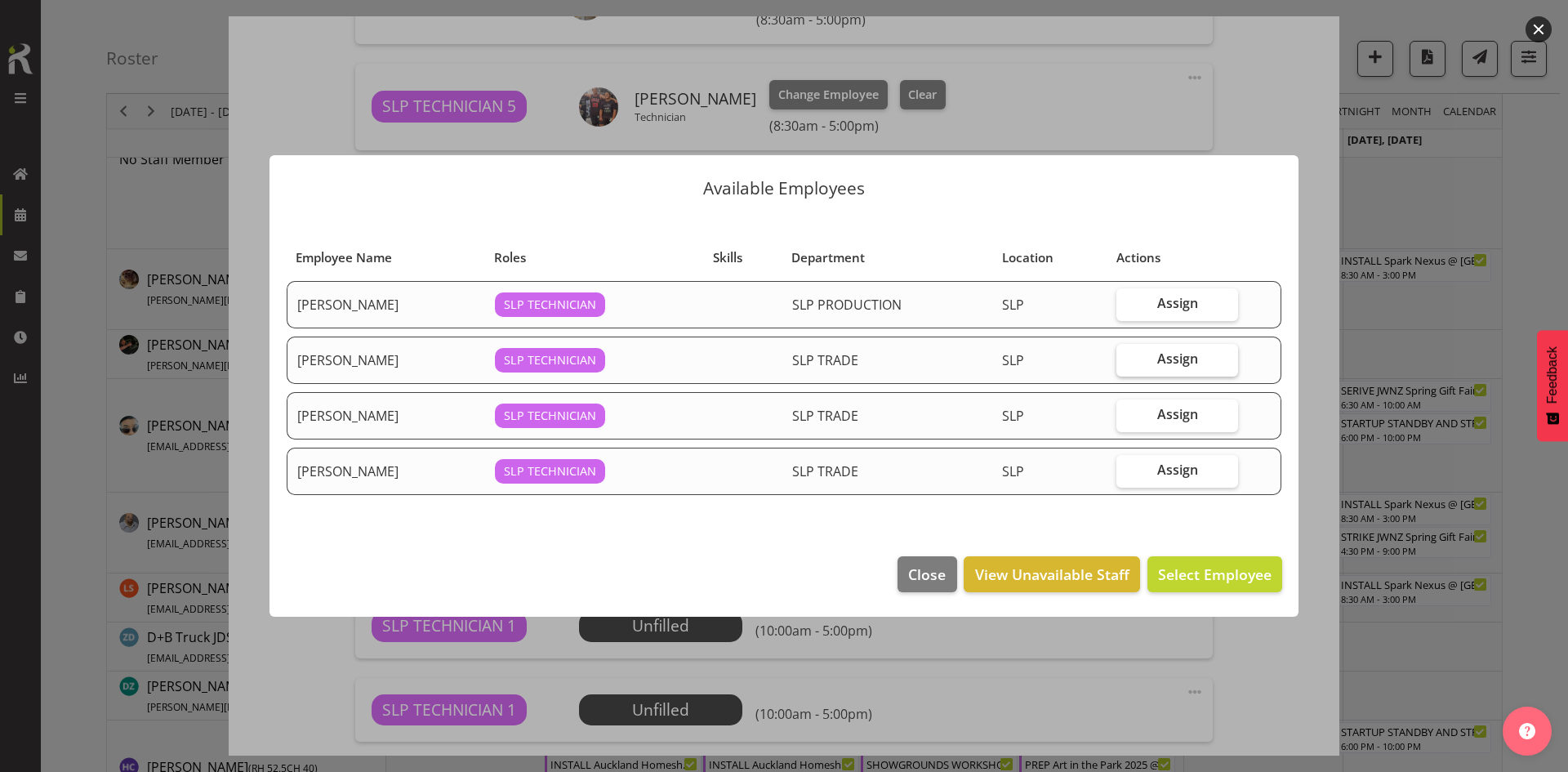
click at [1175, 362] on span "Assign" at bounding box center [1177, 358] width 41 height 16
click at [1127, 362] on input "Assign" at bounding box center [1121, 359] width 11 height 11
checkbox input "true"
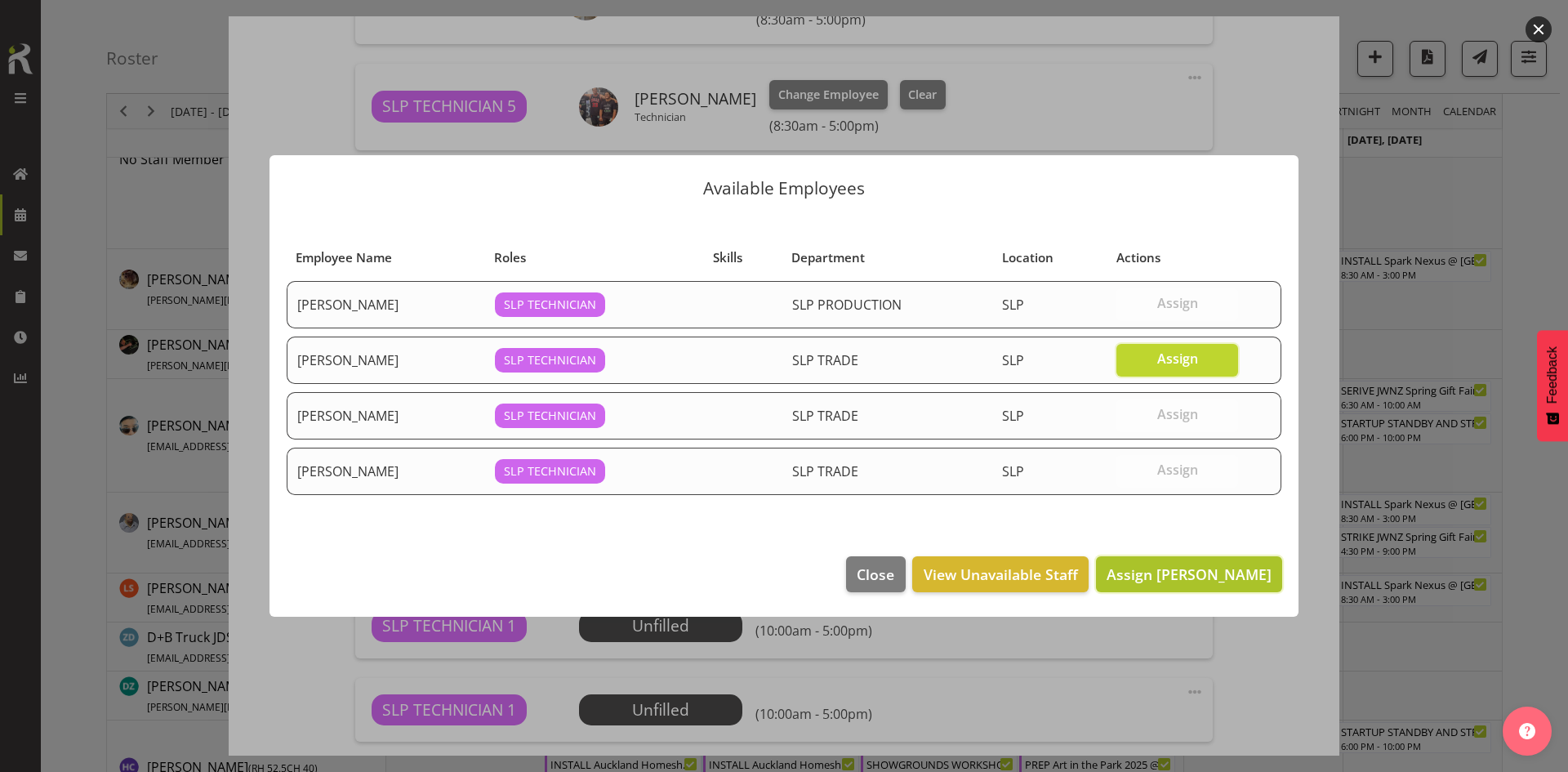
click at [1156, 572] on span "Assign Luke Van Eyssen" at bounding box center [1189, 574] width 165 height 19
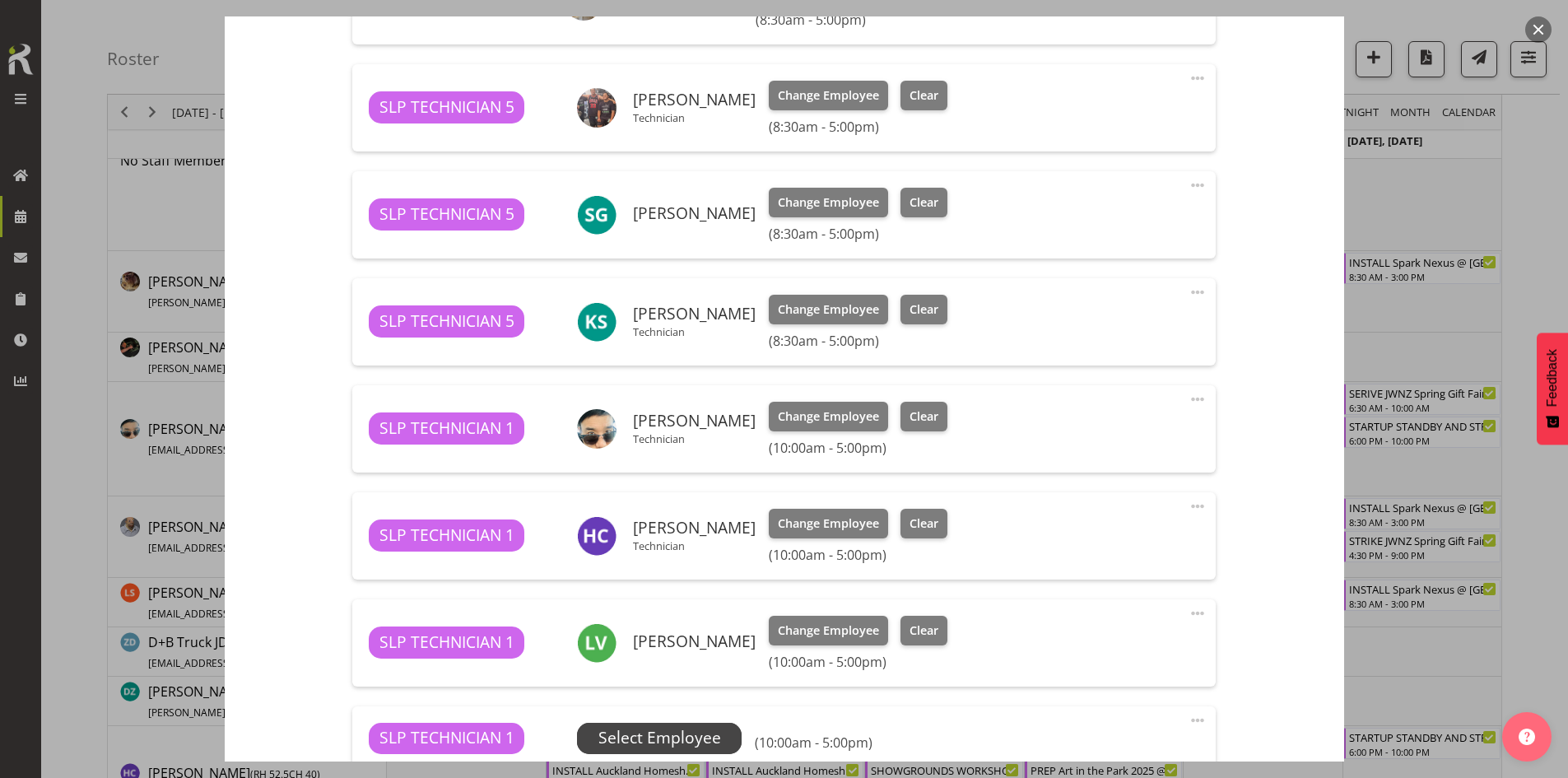
click at [695, 748] on span "Select Employee" at bounding box center [660, 738] width 123 height 23
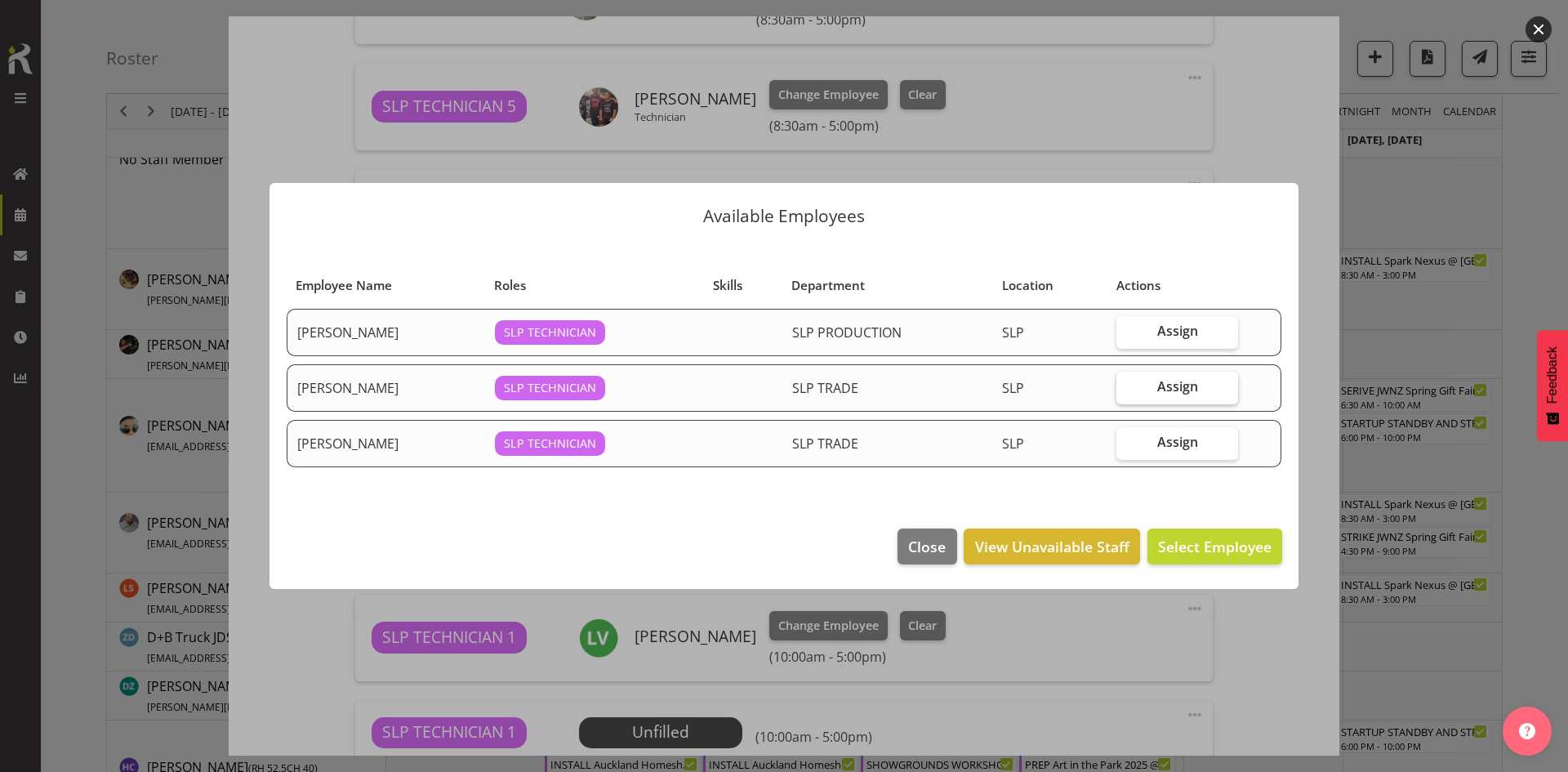
click at [1185, 375] on label "Assign" at bounding box center [1177, 388] width 122 height 33
click at [1127, 381] on input "Assign" at bounding box center [1121, 386] width 11 height 11
checkbox input "true"
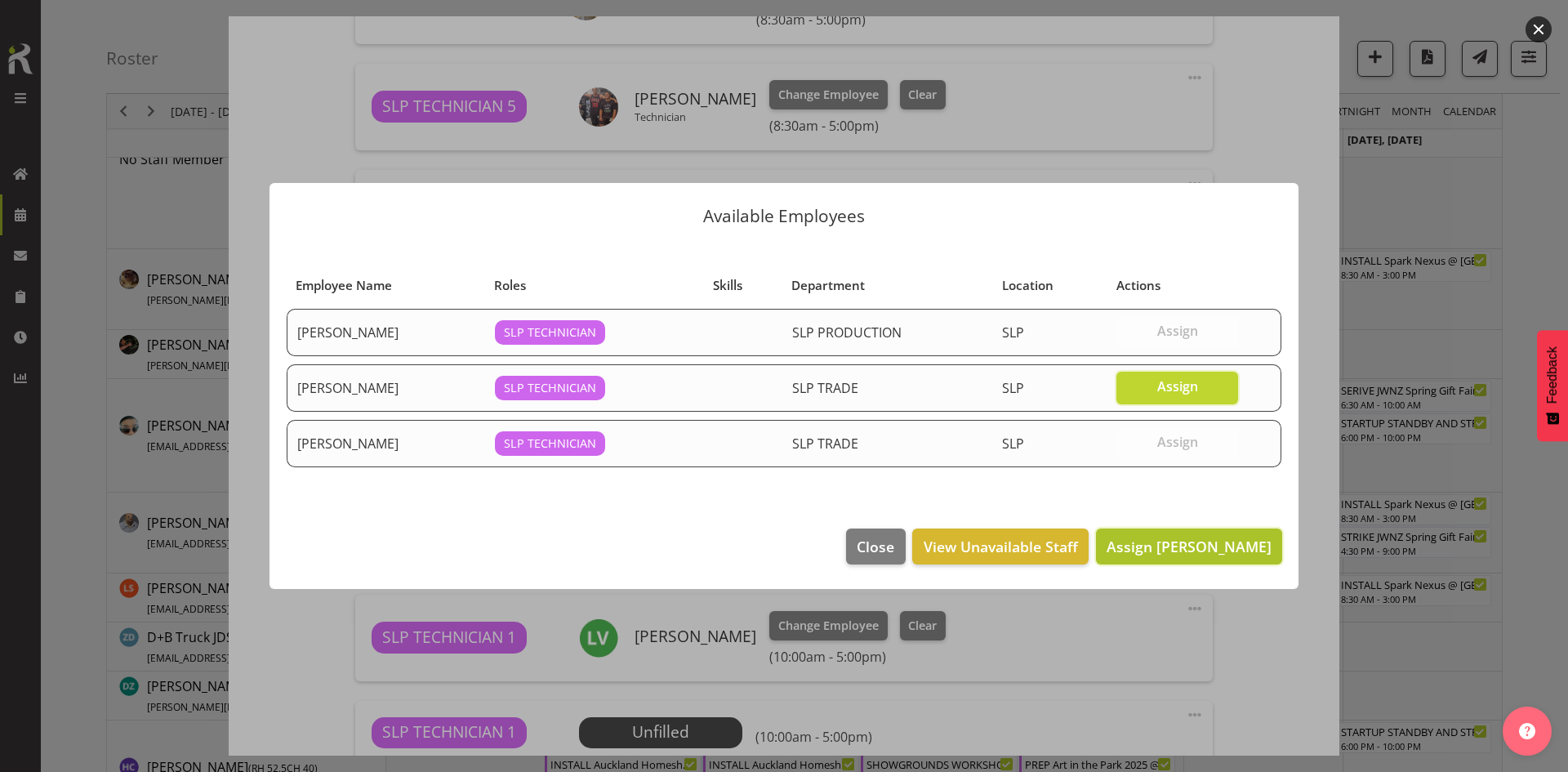
click at [1192, 536] on span "Assign Michel Bonette" at bounding box center [1189, 547] width 165 height 21
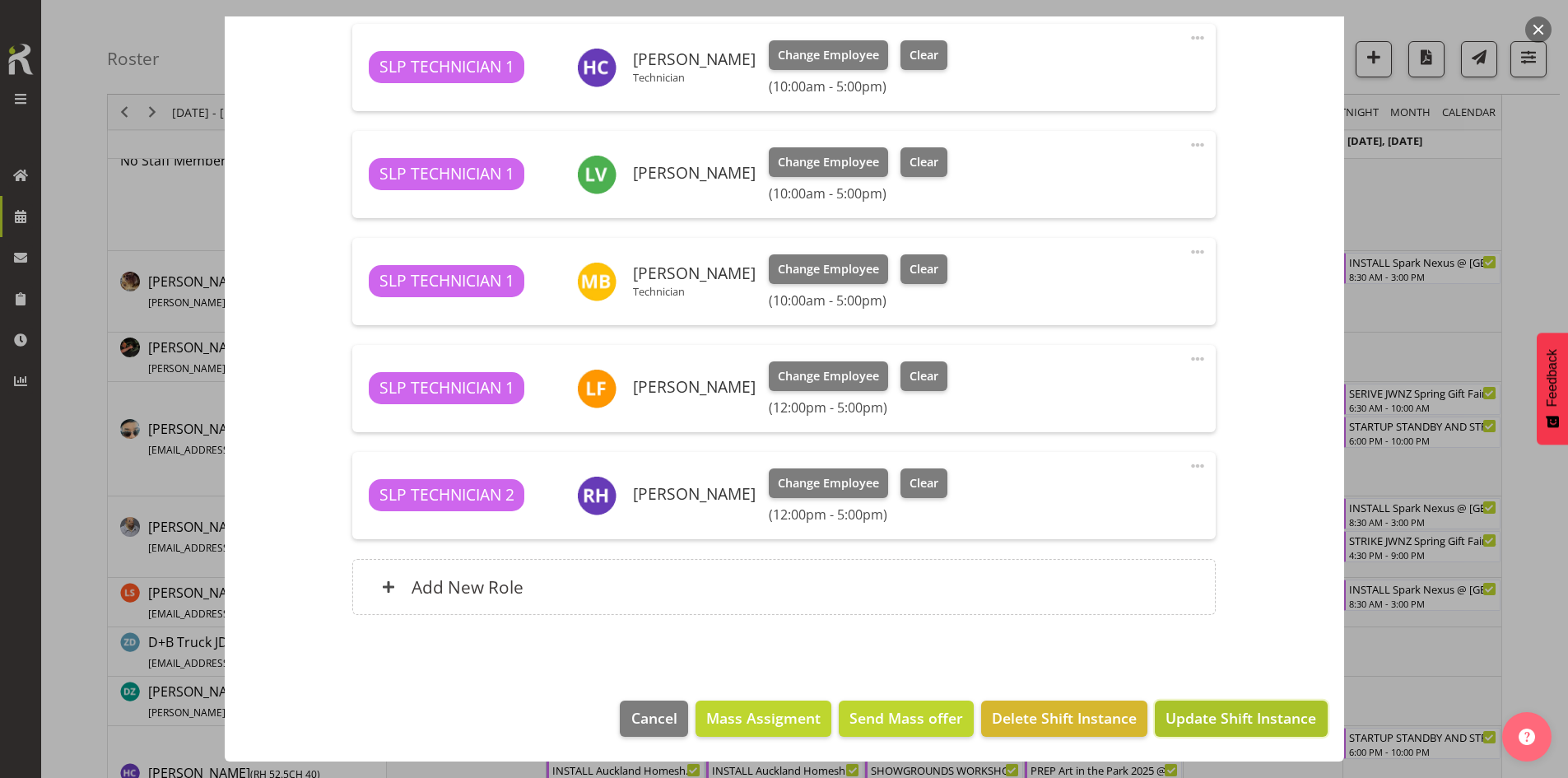
click at [1232, 736] on button "Update Shift Instance" at bounding box center [1241, 719] width 172 height 36
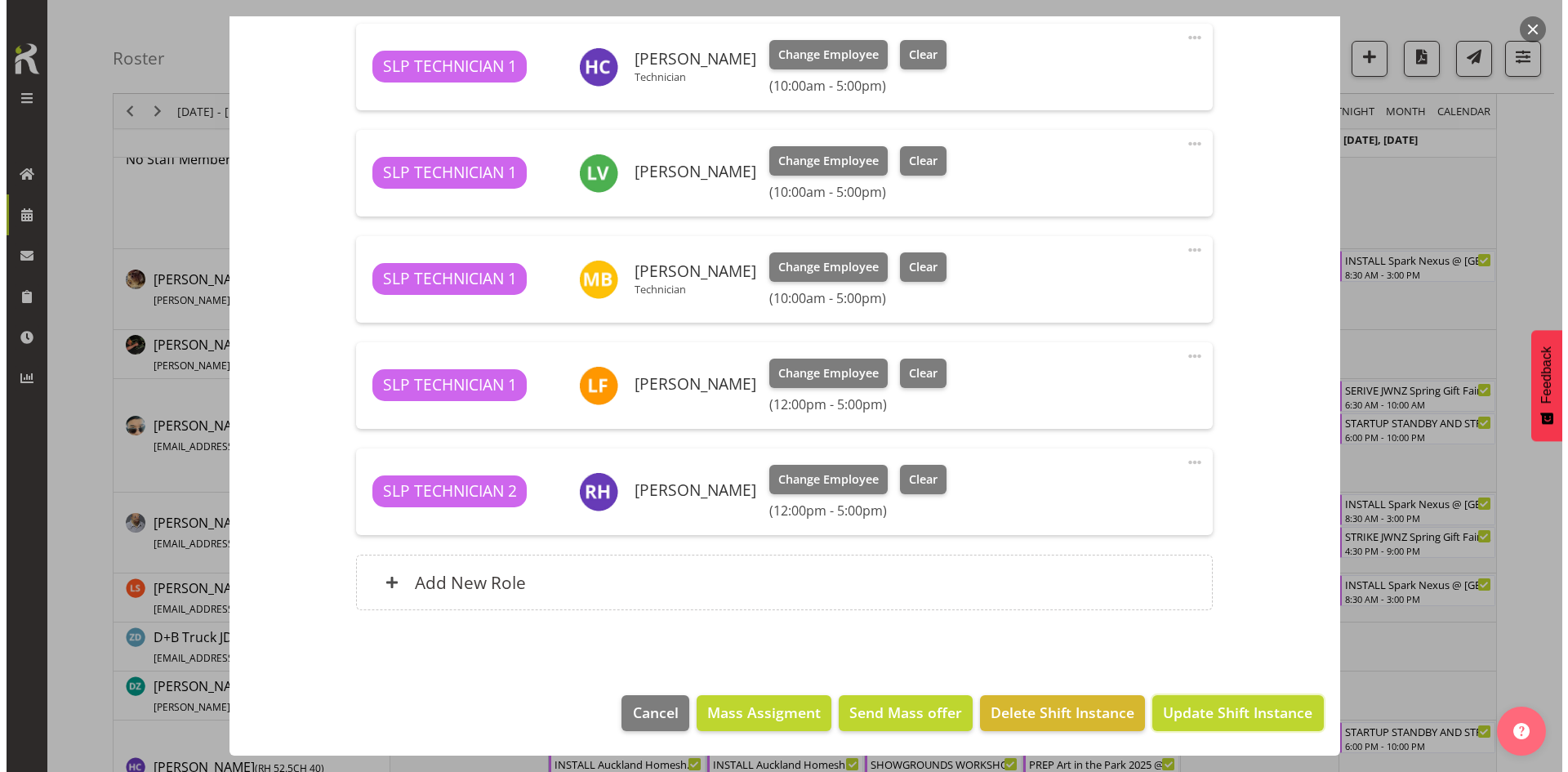
scroll to position [1053, 0]
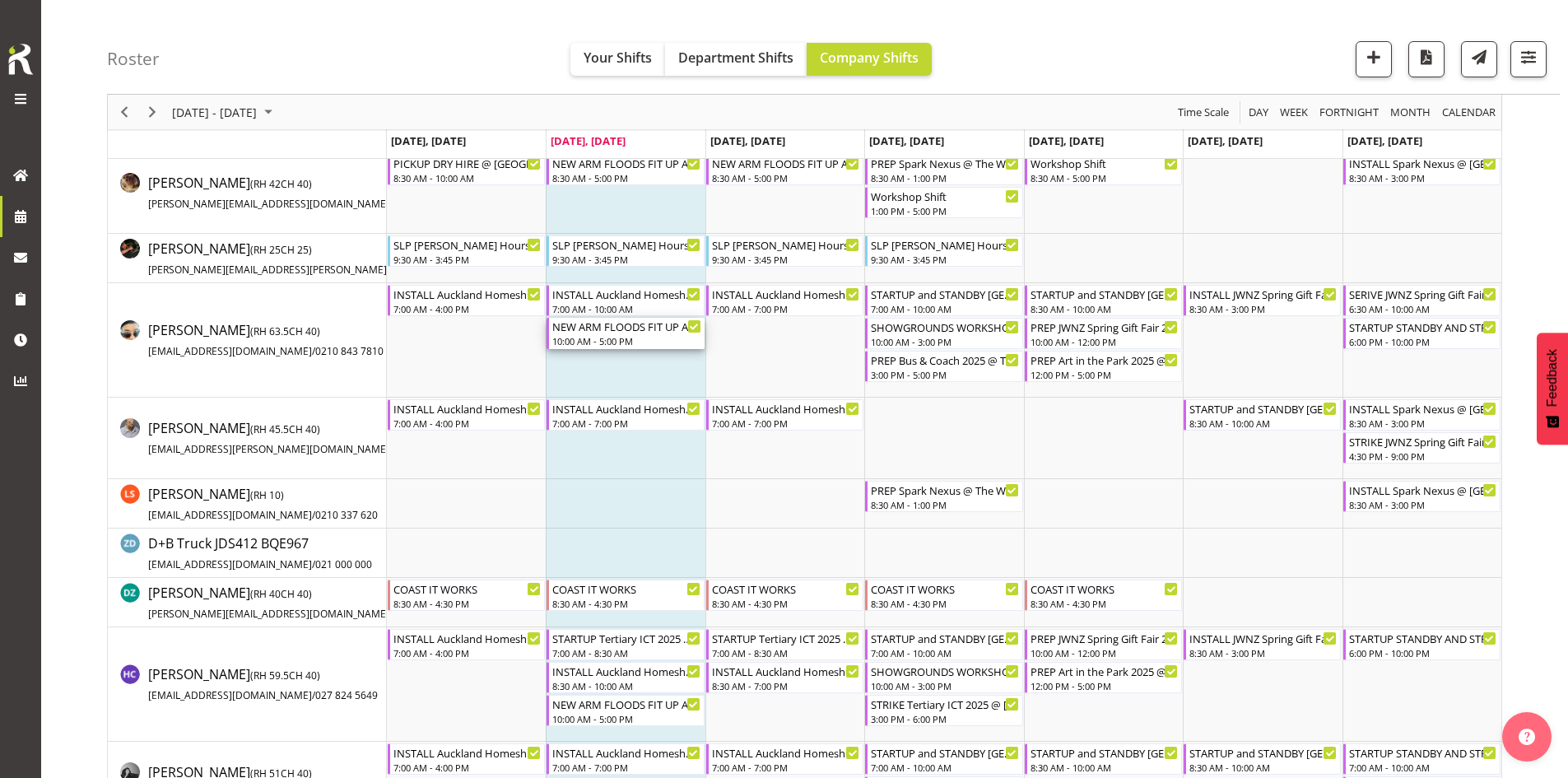
click at [632, 343] on div "10:00 AM - 5:00 PM" at bounding box center [627, 341] width 148 height 14
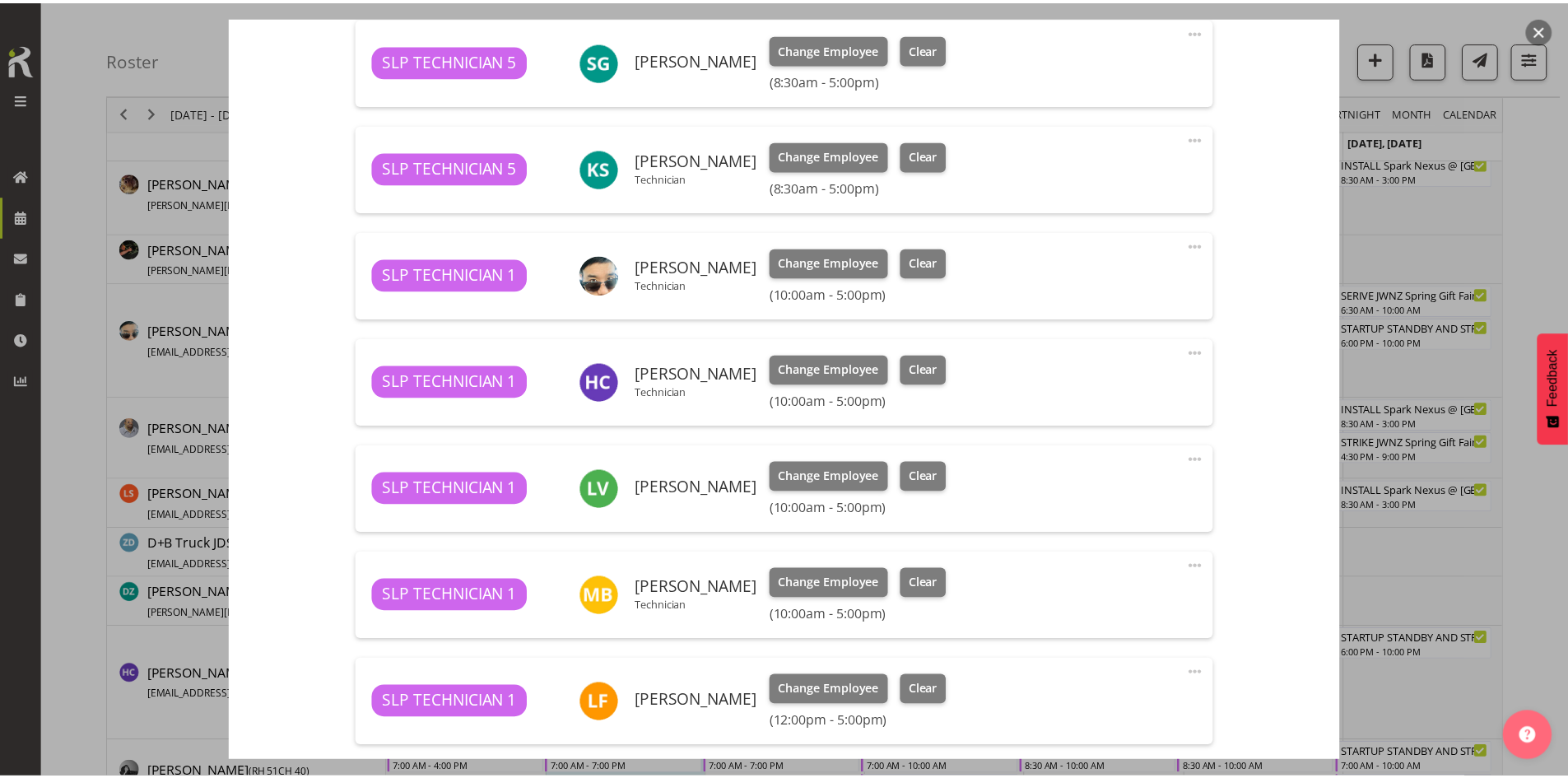
scroll to position [1127, 0]
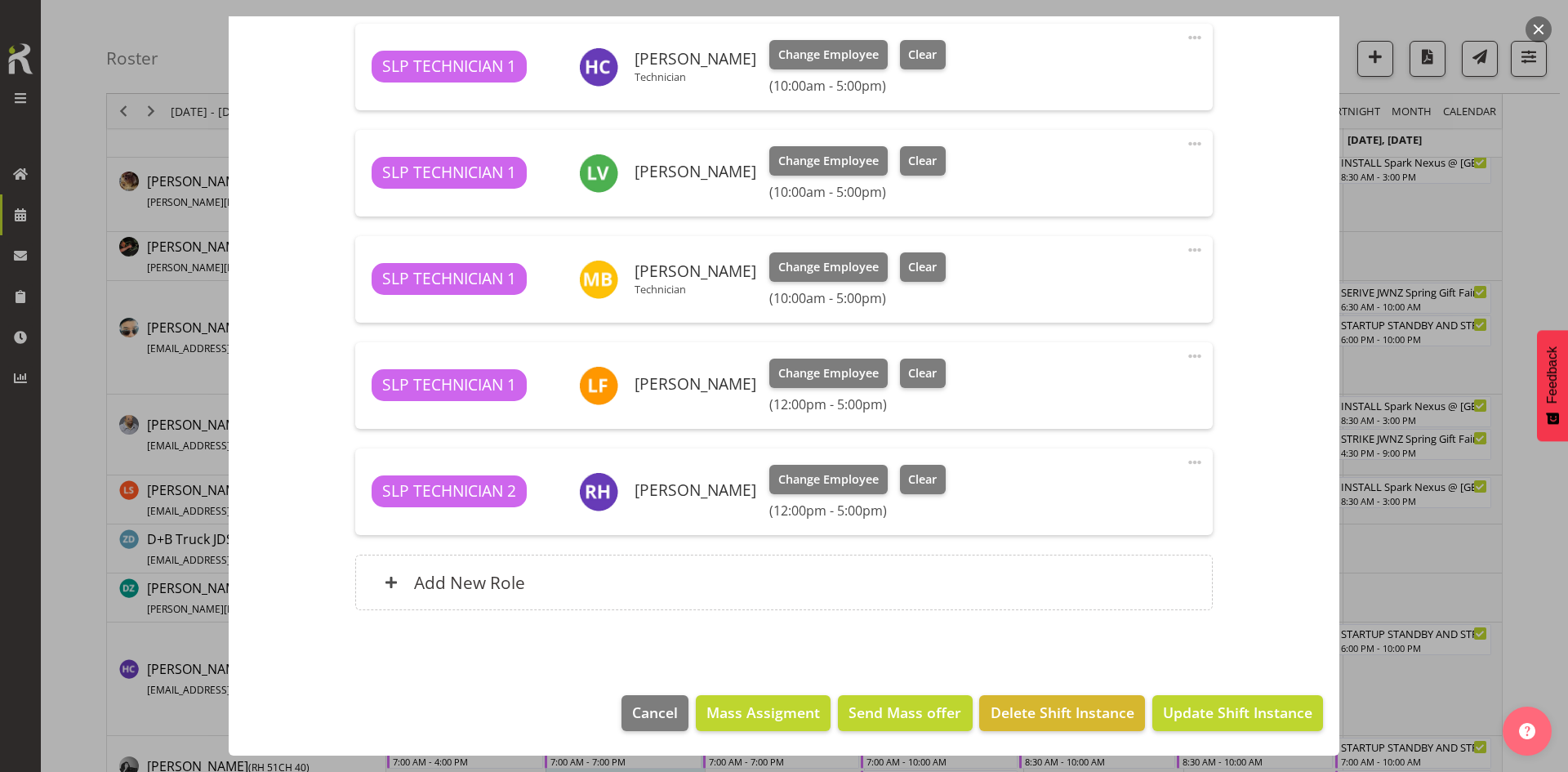
click at [1516, 490] on div at bounding box center [784, 386] width 1568 height 772
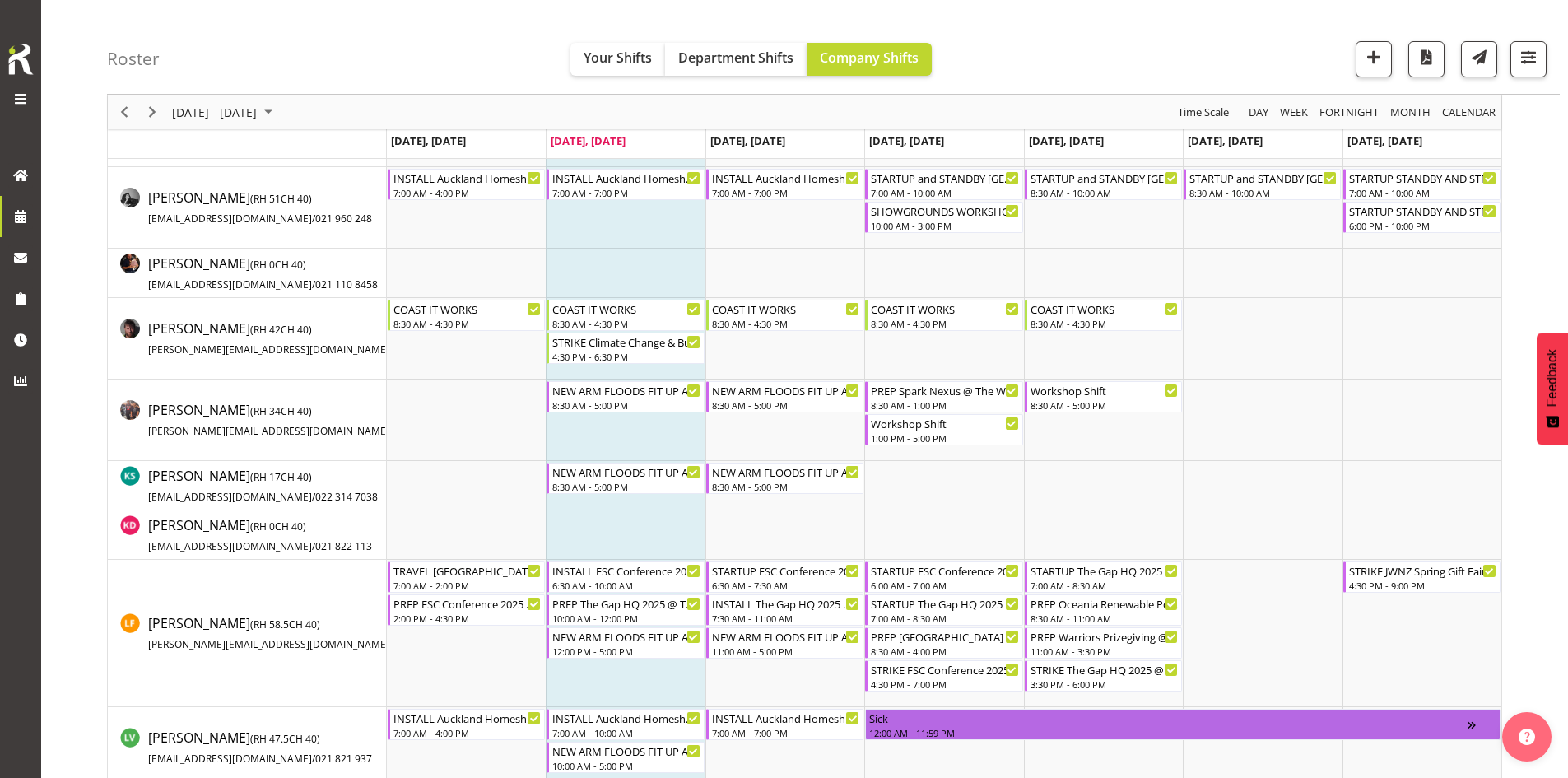
scroll to position [741, 0]
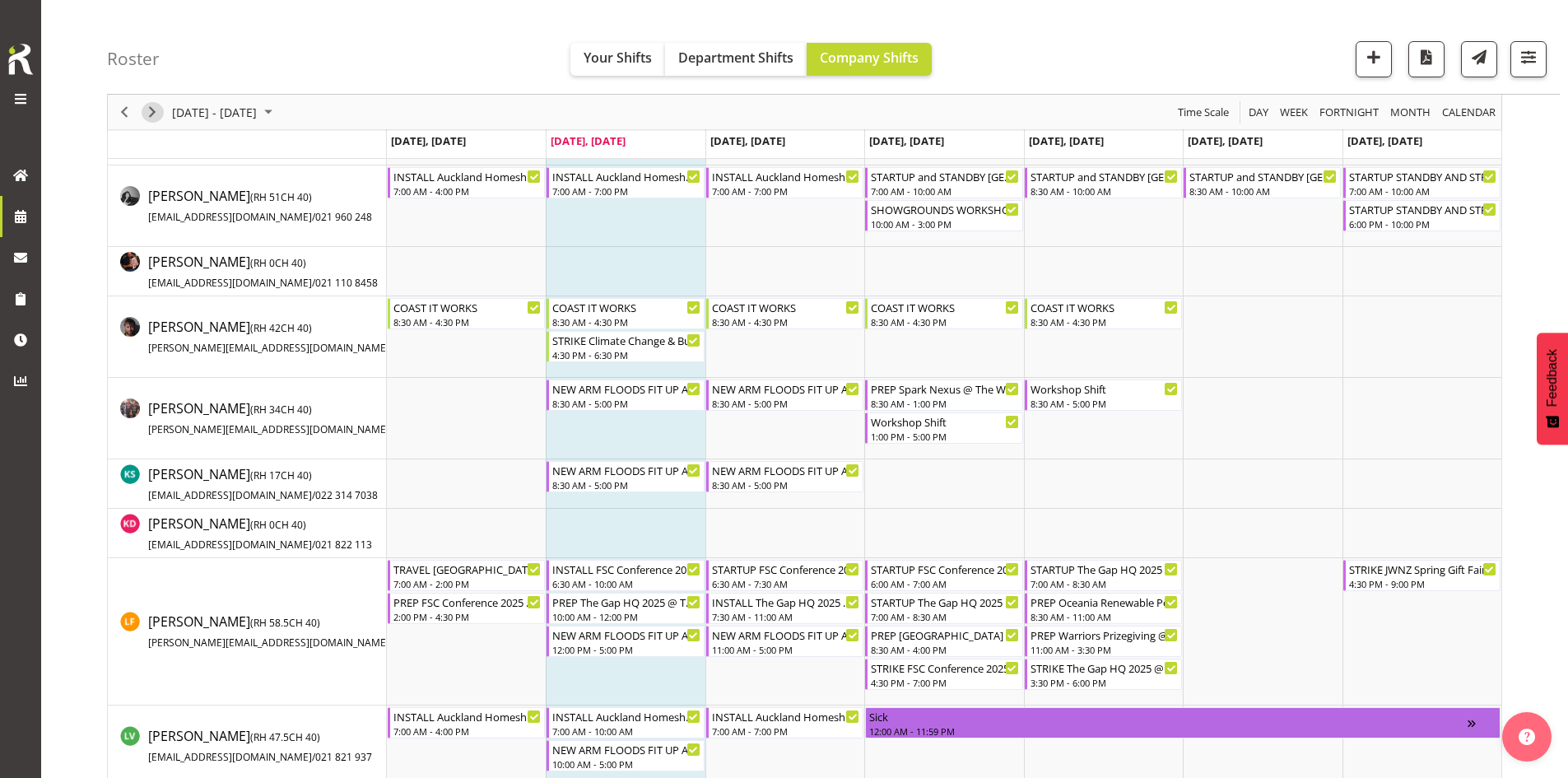
click at [159, 104] on span "Next" at bounding box center [152, 112] width 20 height 20
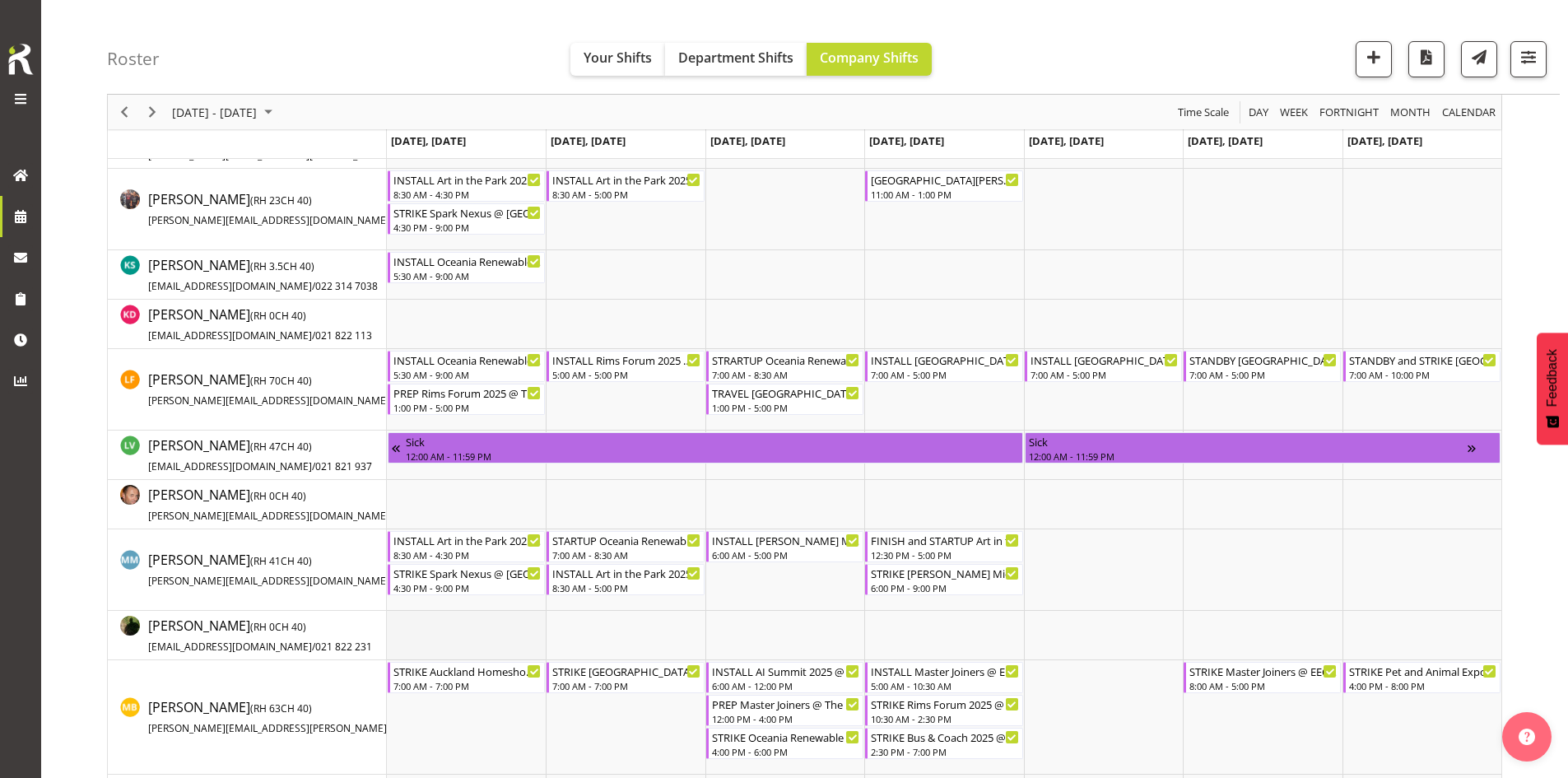
scroll to position [950, 0]
click at [159, 107] on span "Next" at bounding box center [152, 112] width 20 height 20
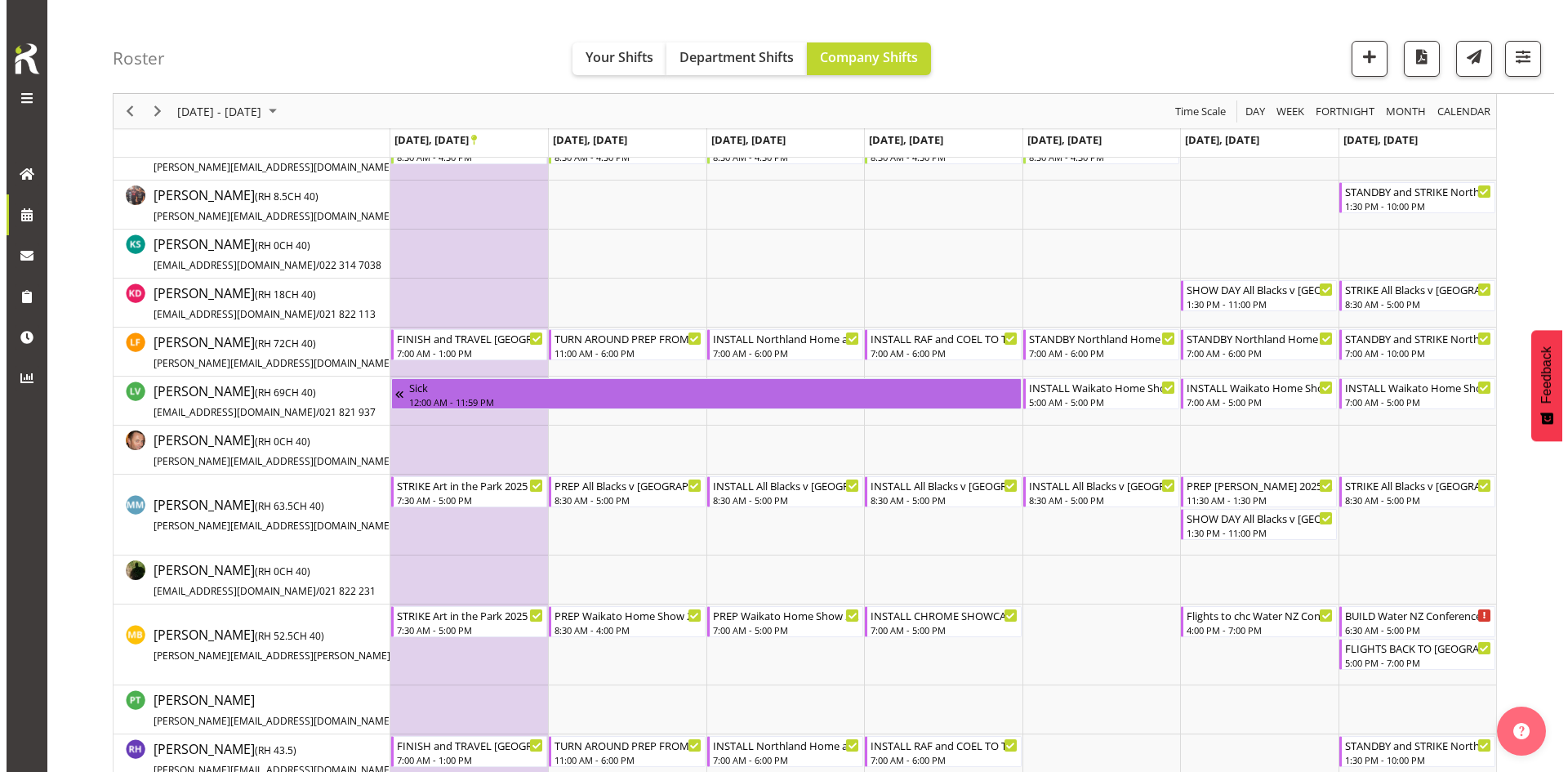
scroll to position [941, 0]
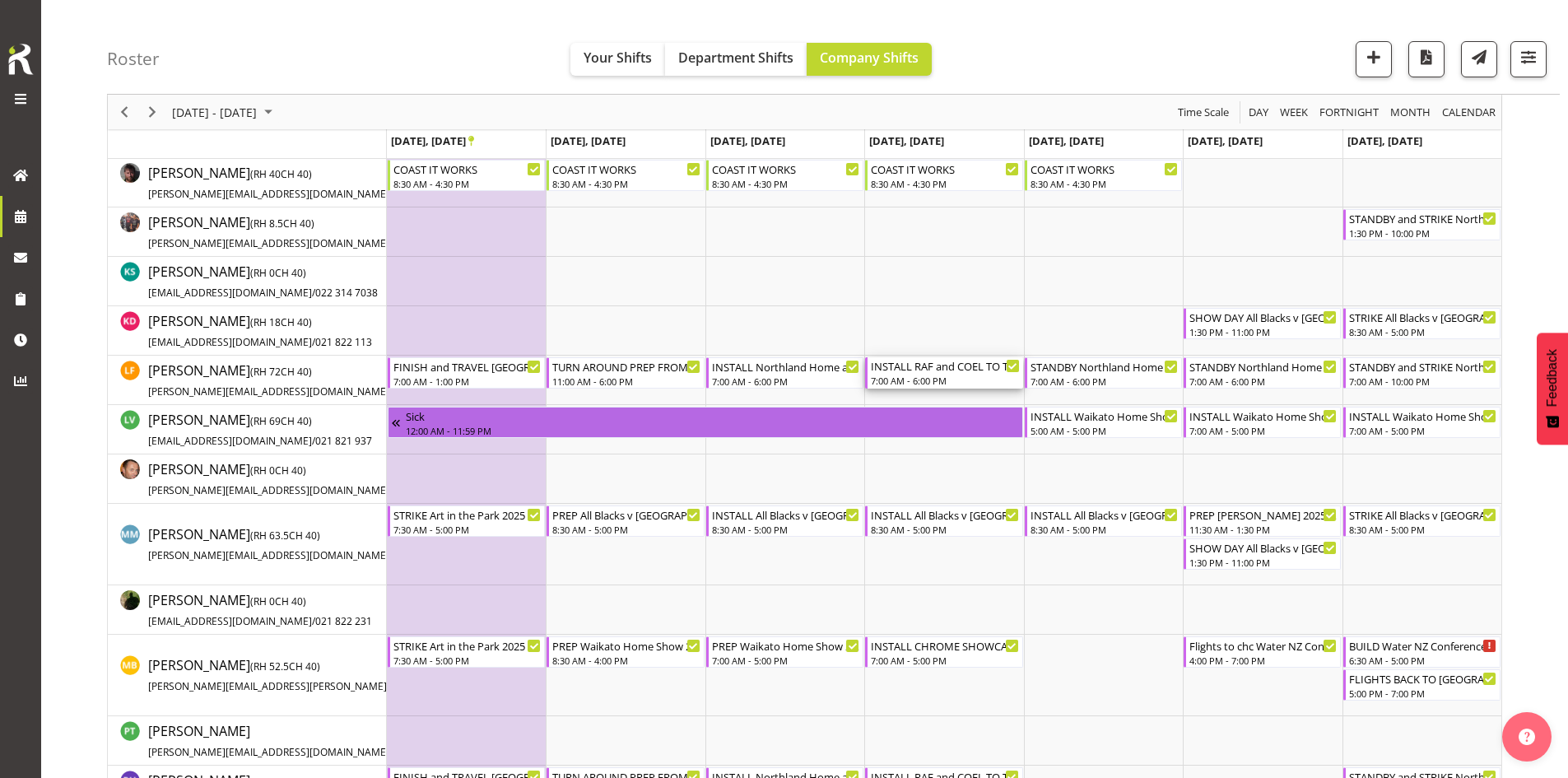
click at [964, 370] on div "INSTALL RAF and COEL TO TRAVEL HOME AT END OF DAY [GEOGRAPHIC_DATA] Home and Li…" at bounding box center [945, 365] width 148 height 17
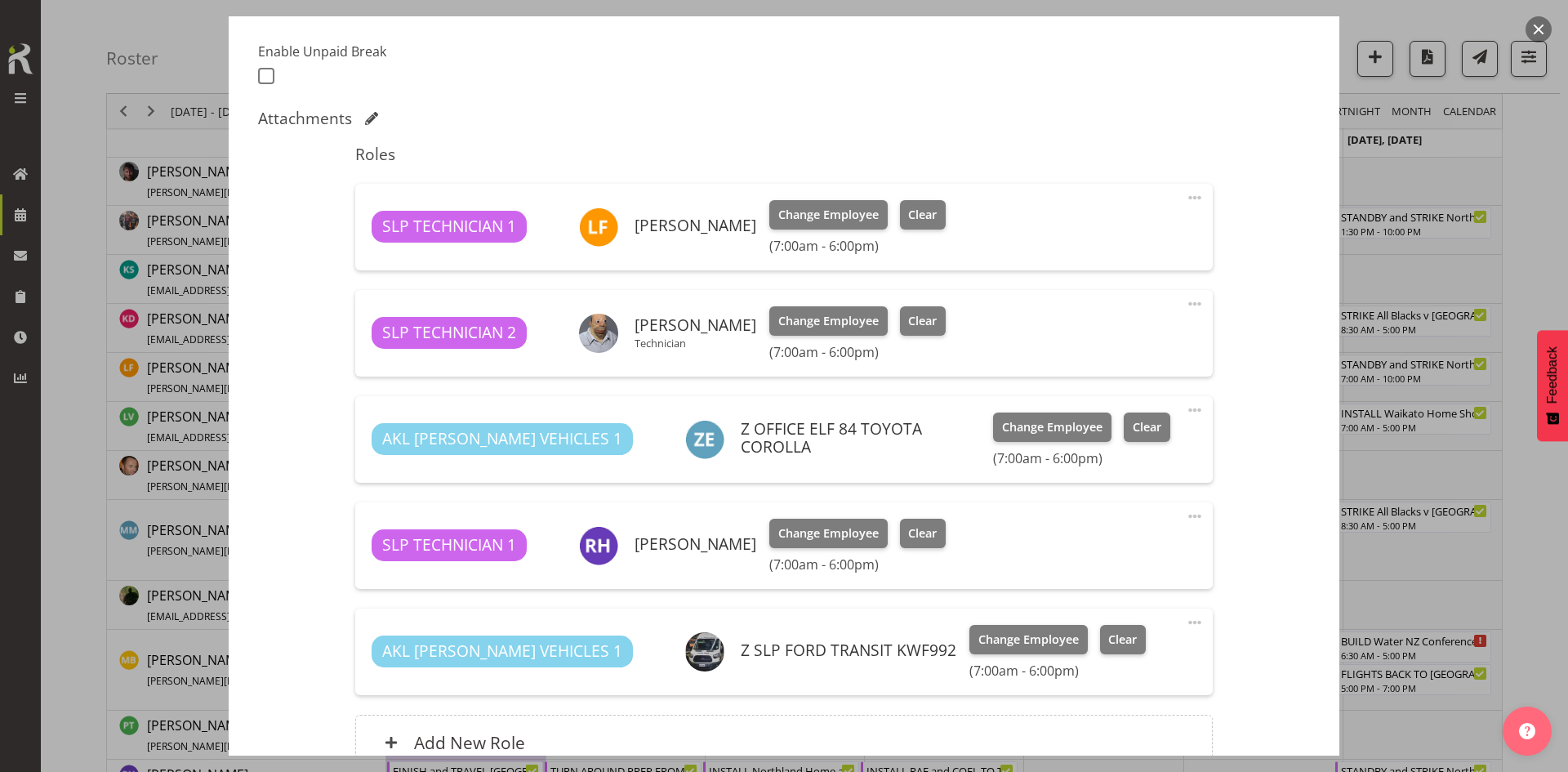
select select "9079"
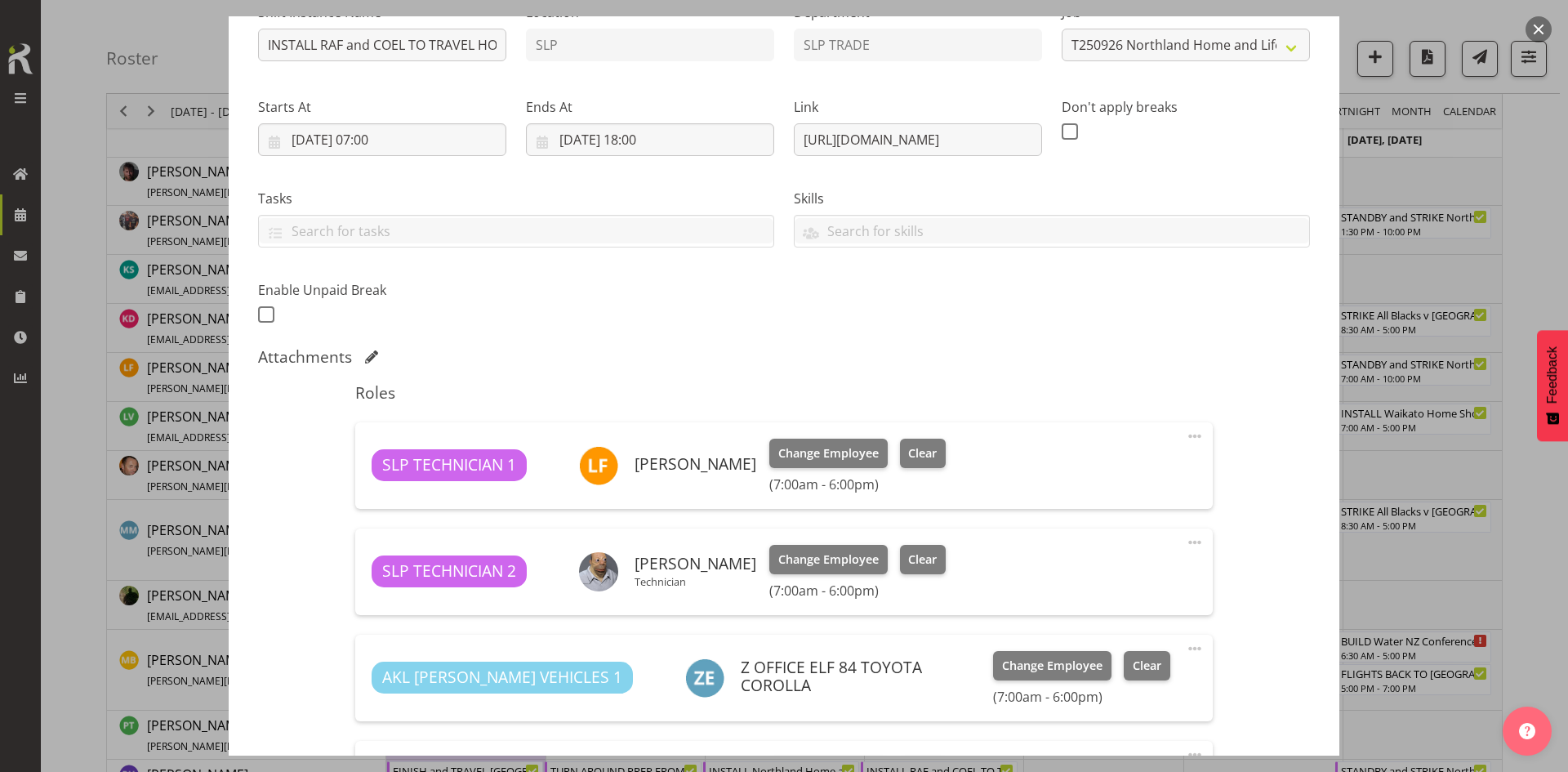
scroll to position [163, 0]
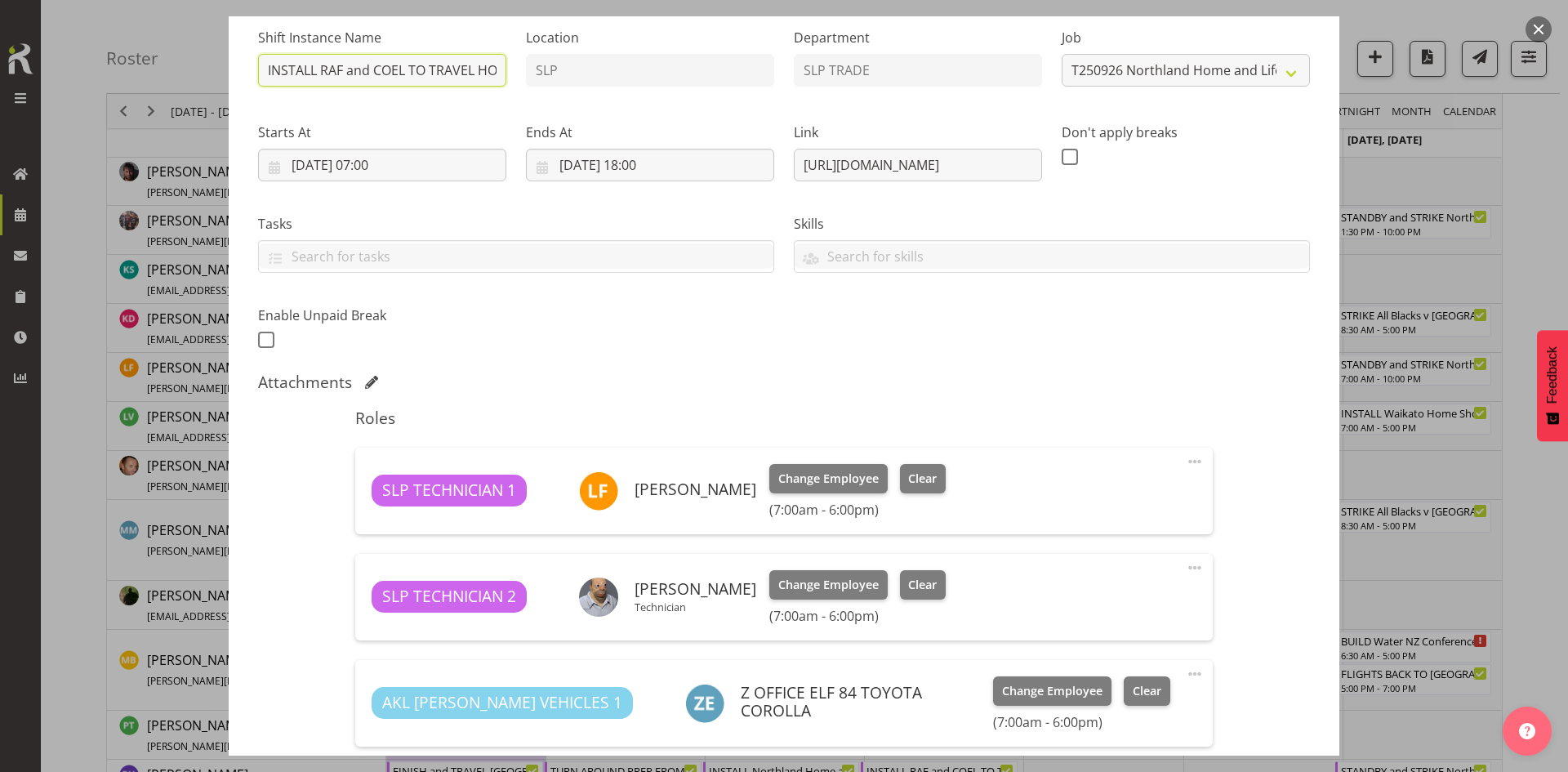
click at [399, 70] on input "INSTALL RAF and COEL TO TRAVEL HOME AT END OF DAY [GEOGRAPHIC_DATA] Home and Li…" at bounding box center [382, 71] width 249 height 33
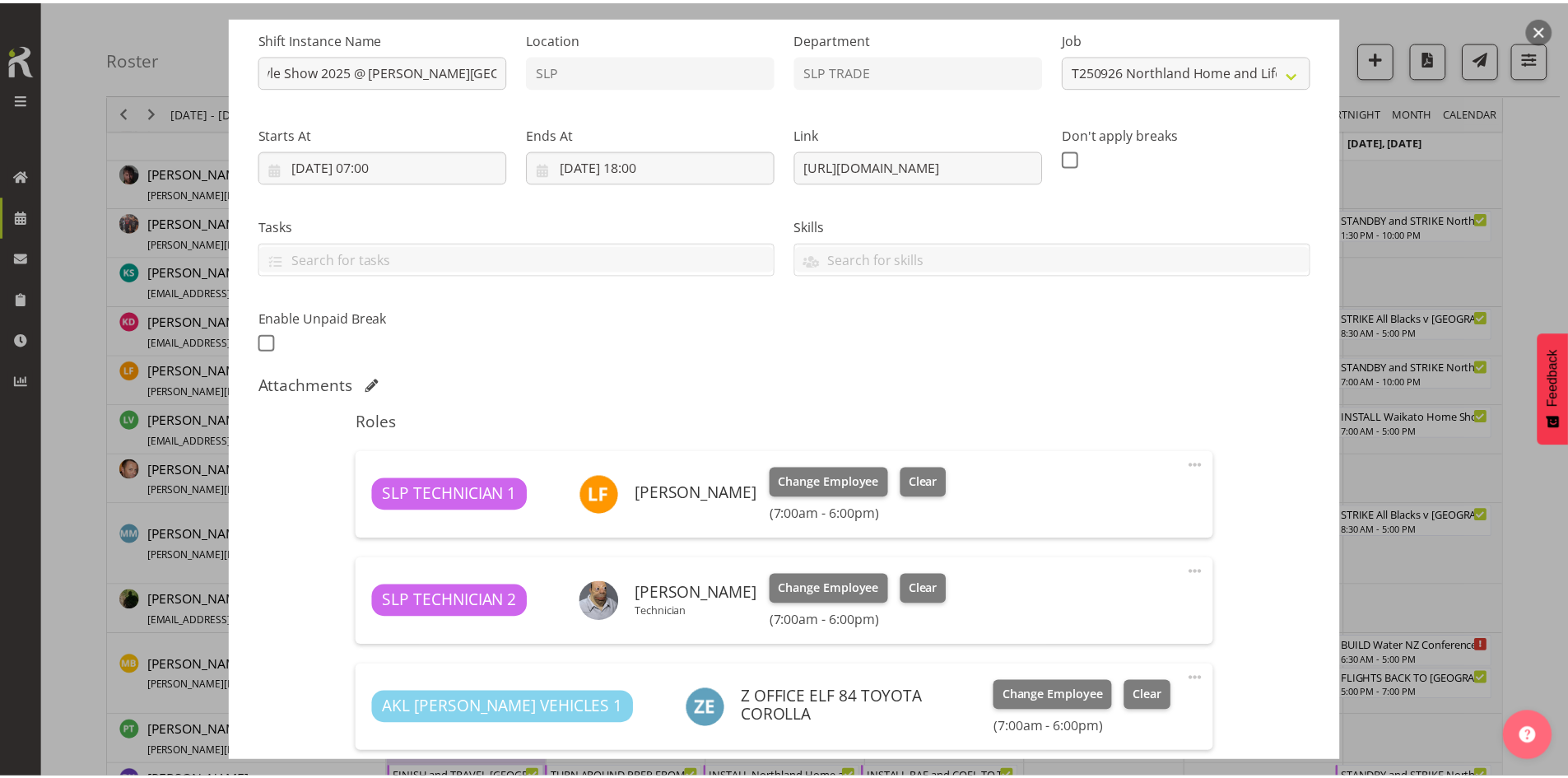
scroll to position [0, 0]
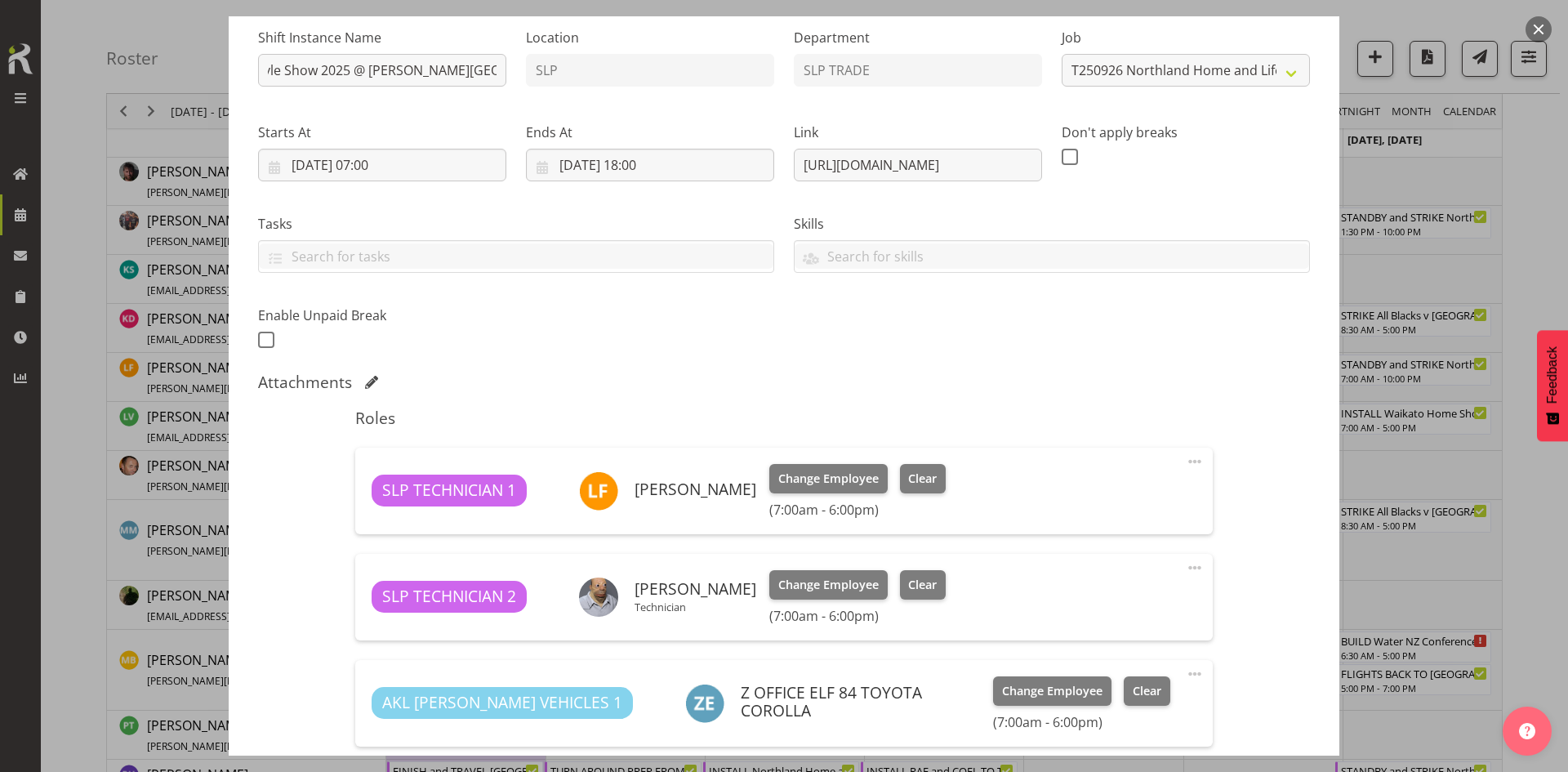
click at [1534, 21] on button "button" at bounding box center [1538, 29] width 26 height 26
